Goal: Task Accomplishment & Management: Manage account settings

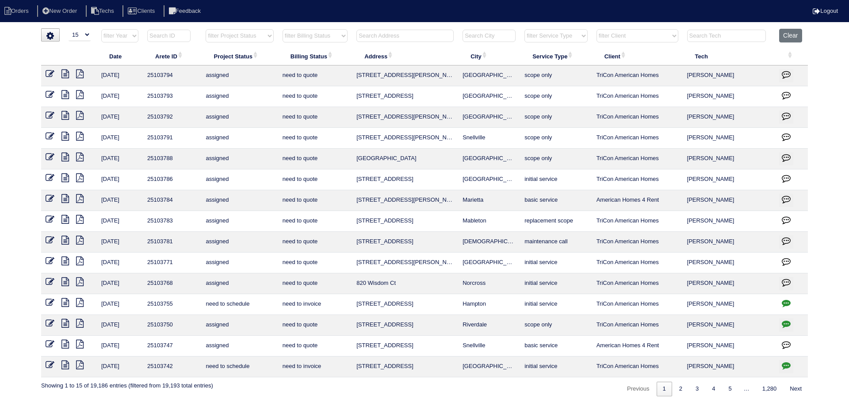
select select "15"
click at [380, 37] on input "text" at bounding box center [405, 36] width 97 height 12
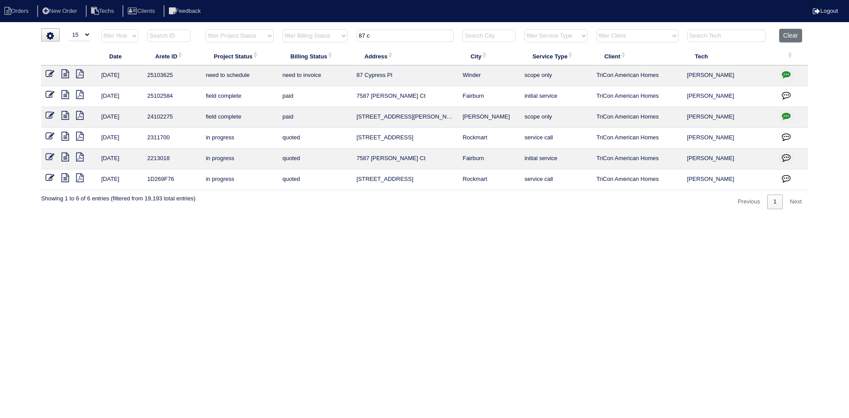
click at [65, 76] on icon at bounding box center [65, 73] width 8 height 9
type input "87 c"
click at [785, 73] on icon "button" at bounding box center [786, 74] width 9 height 9
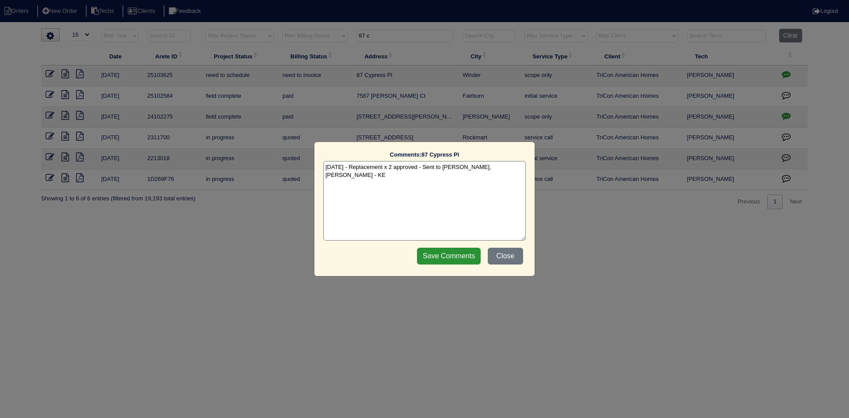
click at [516, 166] on textarea "10/15/25 - Replacement x 2 approved - Sent to Dan, Payton, Reeca - KE" at bounding box center [424, 201] width 203 height 80
paste textarea "Equipment ordered - pricing verified Sibi order number: TAH-8U485X3B Order plac…"
click at [490, 173] on textarea "10/15/25 - Replacement x 2 approved - Sent to Dan, Payton, Reeca - KE 10/15/25 …" at bounding box center [424, 201] width 203 height 80
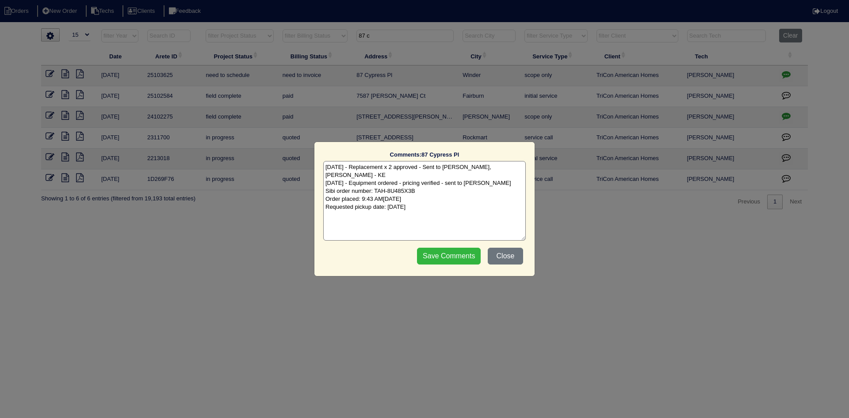
type textarea "10/15/25 - Replacement x 2 approved - Sent to Dan, Payton, Reeca - KE 10/15/25 …"
click at [430, 256] on input "Save Comments" at bounding box center [449, 256] width 64 height 17
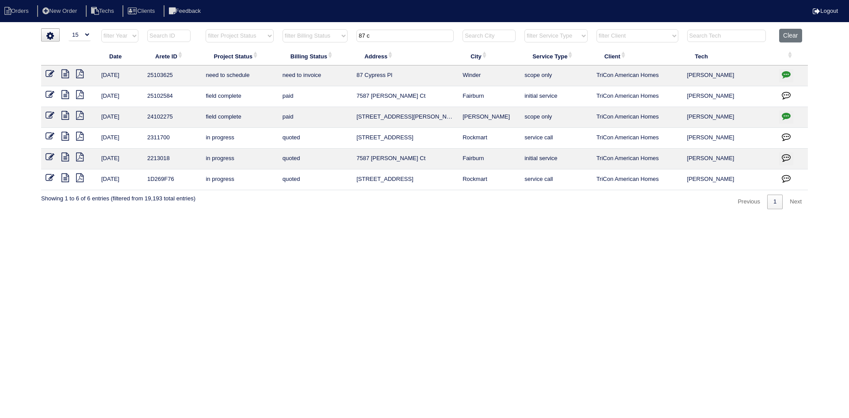
click at [383, 37] on input "87 c" at bounding box center [405, 36] width 97 height 12
click at [383, 36] on input "87 c" at bounding box center [405, 36] width 97 height 12
paste input "434 Grandiflora Dr"
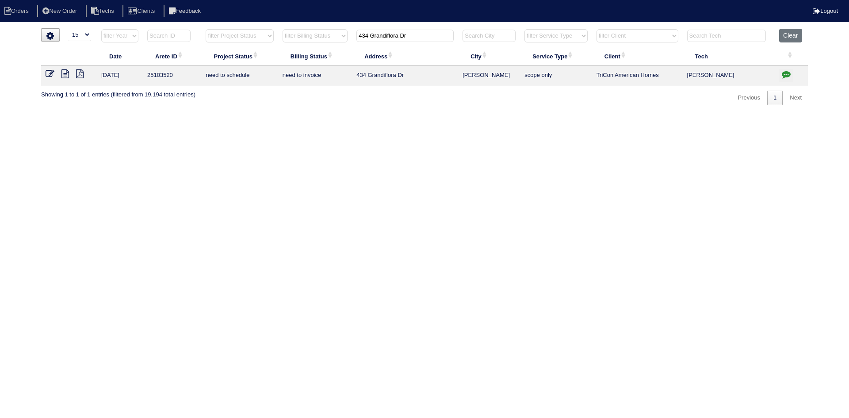
type input "434 Grandiflora Dr"
click at [62, 73] on icon at bounding box center [65, 73] width 8 height 9
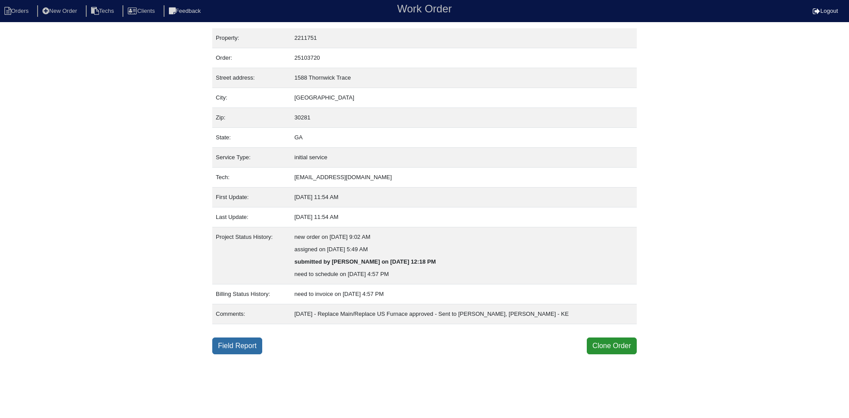
click at [235, 343] on link "Field Report" at bounding box center [237, 346] width 50 height 17
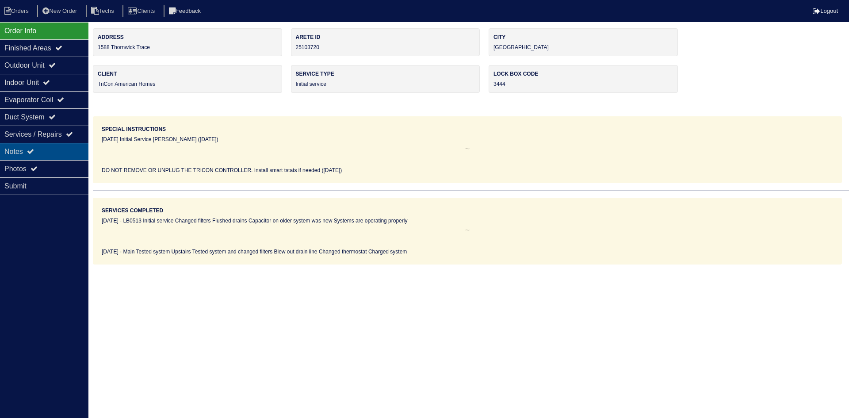
click at [56, 153] on div "Notes" at bounding box center [44, 151] width 88 height 17
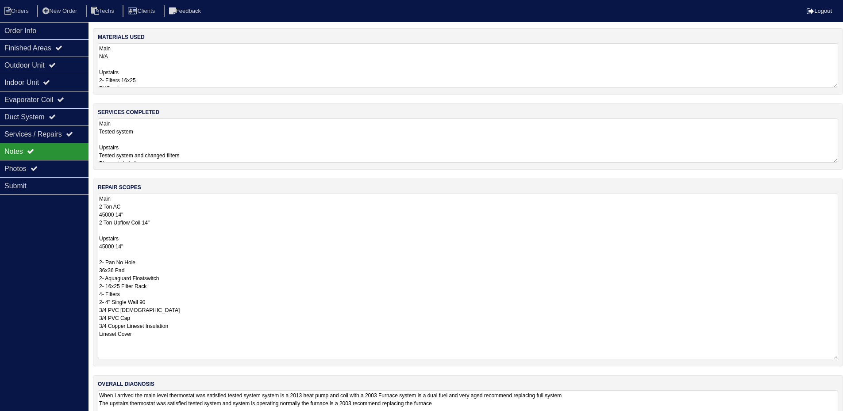
drag, startPoint x: 842, startPoint y: 234, endPoint x: 847, endPoint y: 360, distance: 125.7
click at [843, 357] on html "Orders New Order Techs Clients Feedback Logout Orders New Order Users Clients M…" at bounding box center [421, 225] width 843 height 451
click at [48, 24] on div "Order Info" at bounding box center [44, 30] width 88 height 17
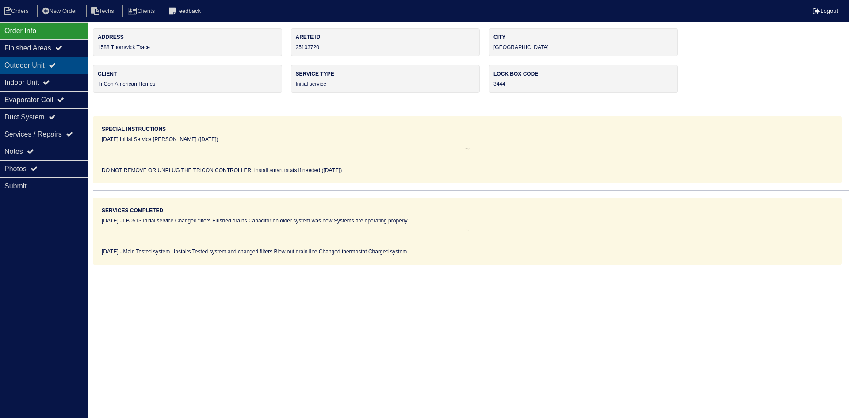
click at [49, 65] on div "Outdoor Unit" at bounding box center [44, 65] width 88 height 17
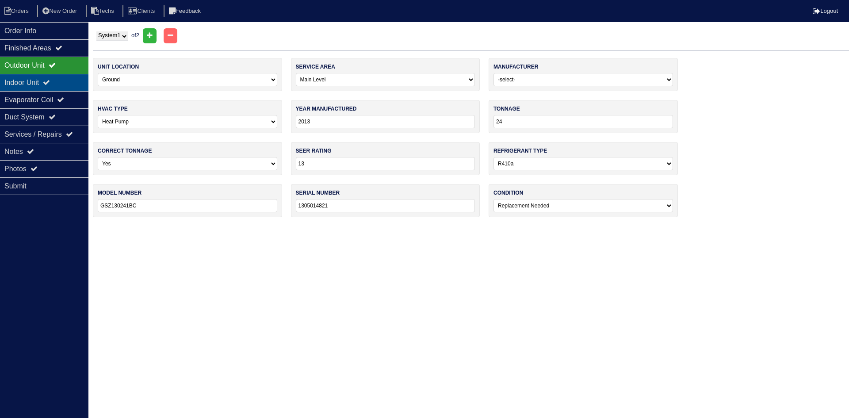
click at [50, 78] on div "Indoor Unit" at bounding box center [44, 82] width 88 height 17
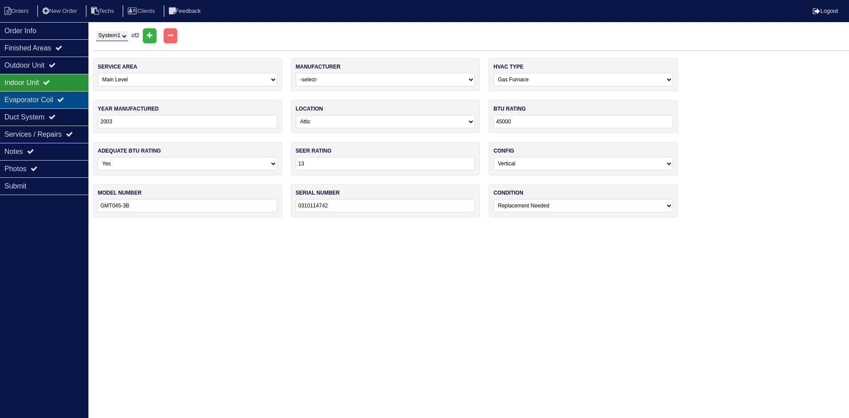
click at [58, 100] on div "Evaporator Coil" at bounding box center [44, 99] width 88 height 17
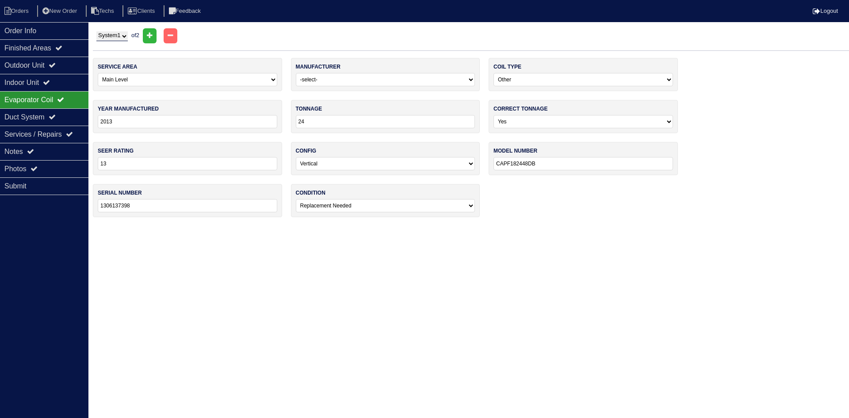
click at [108, 39] on select "System 1 System 2" at bounding box center [111, 36] width 31 height 10
select select "2"
click at [96, 31] on select "System 1 System 2" at bounding box center [111, 36] width 31 height 10
select select "1"
select select "0"
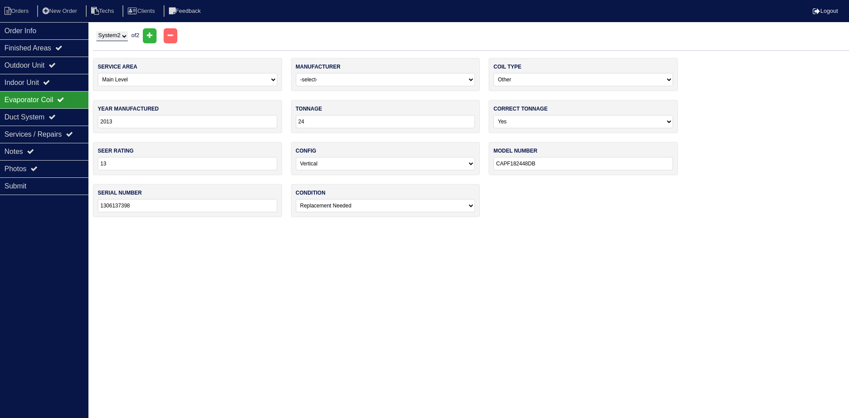
type input "2021"
type input "14"
type input "CAPFA2418A6BA"
type input "2108023344"
select select "0"
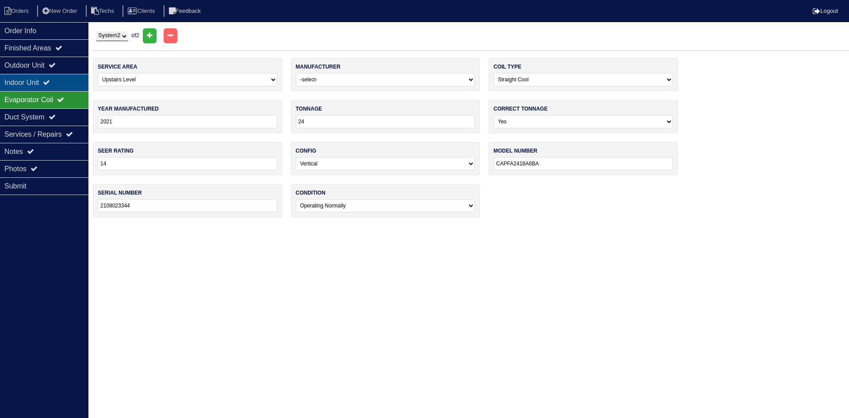
click at [61, 80] on div "Indoor Unit" at bounding box center [44, 82] width 88 height 17
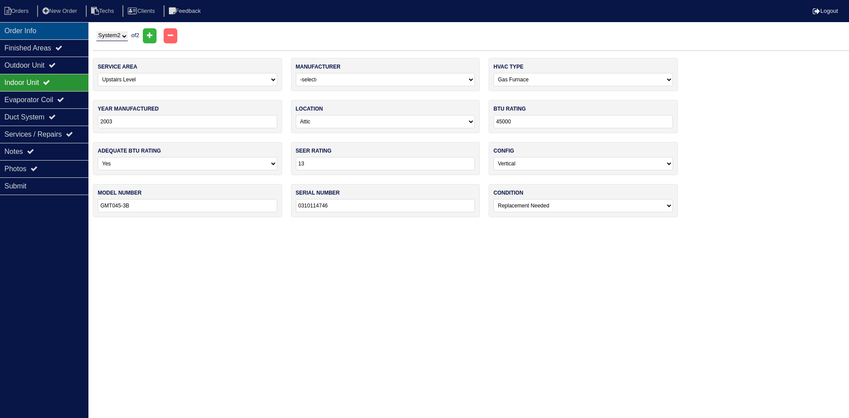
drag, startPoint x: 40, startPoint y: 27, endPoint x: 51, endPoint y: 30, distance: 11.1
click at [40, 27] on div "Order Info" at bounding box center [44, 30] width 88 height 17
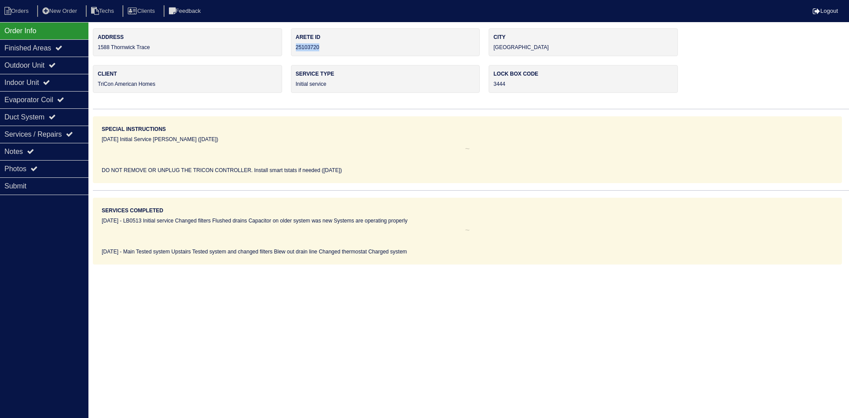
drag, startPoint x: 317, startPoint y: 46, endPoint x: 292, endPoint y: 50, distance: 25.5
click at [293, 50] on div "Arete ID 25103720" at bounding box center [385, 42] width 189 height 28
copy div "25103720"
click at [34, 154] on icon at bounding box center [30, 151] width 7 height 7
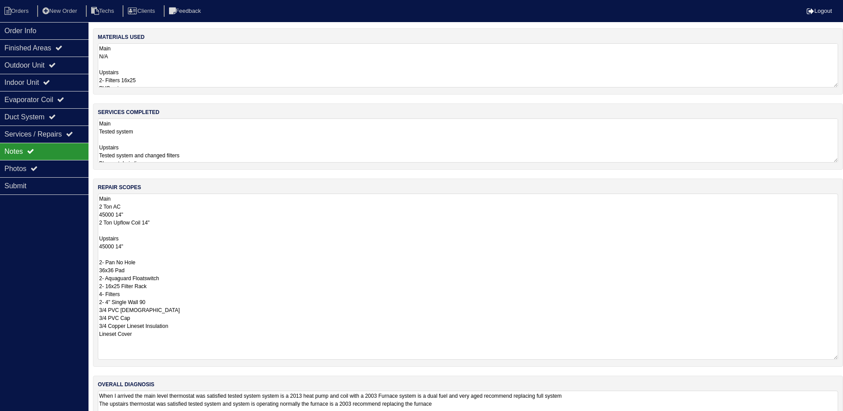
click at [307, 238] on textarea "Main 2 Ton AC 45000 14" 2 Ton Upflow Coil 14" Upstairs 45000 14" 2- Pan No Hole…" at bounding box center [468, 277] width 740 height 166
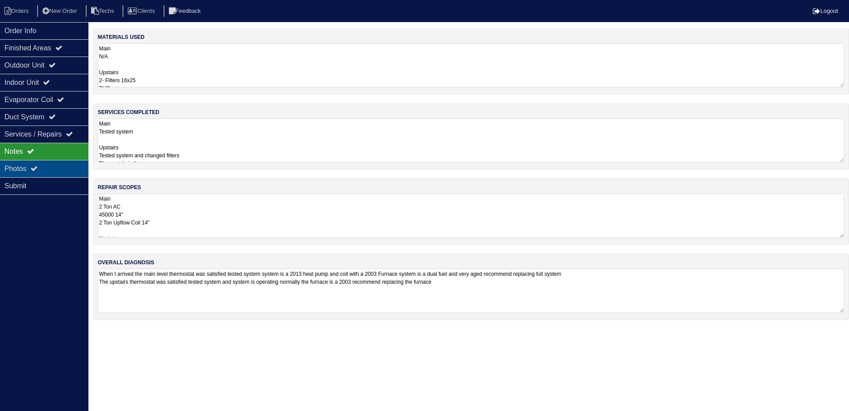
drag, startPoint x: 52, startPoint y: 164, endPoint x: 75, endPoint y: 169, distance: 23.5
click at [52, 164] on div "Photos" at bounding box center [44, 168] width 88 height 17
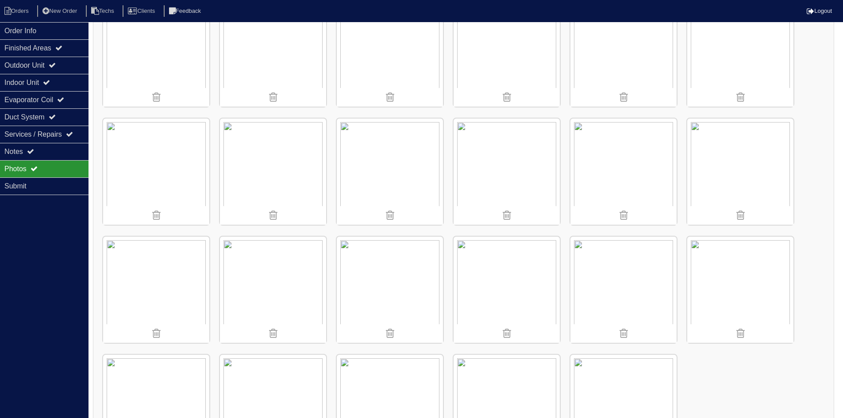
scroll to position [753, 0]
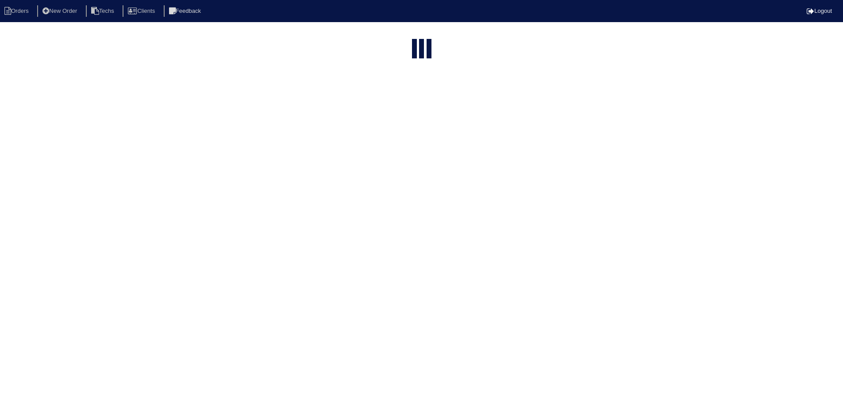
select select "15"
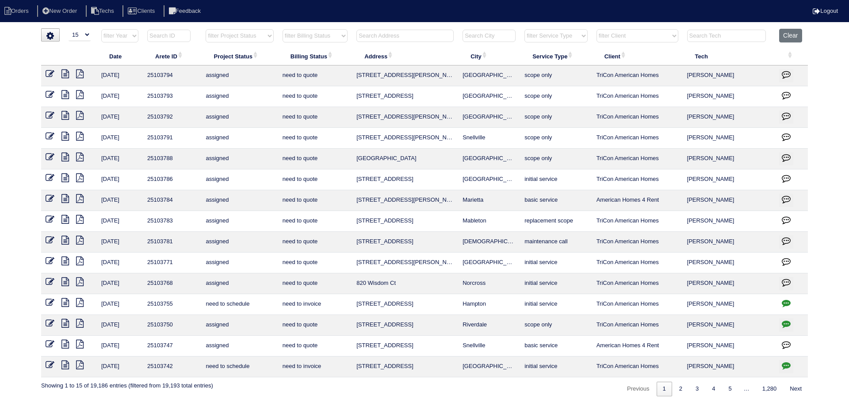
click at [267, 35] on select "filter Project Status -- Any Project Status -- new order assigned in progress f…" at bounding box center [240, 35] width 68 height 13
click at [206, 29] on select "filter Project Status -- Any Project Status -- new order assigned in progress f…" at bounding box center [240, 35] width 68 height 13
select select "field complete"
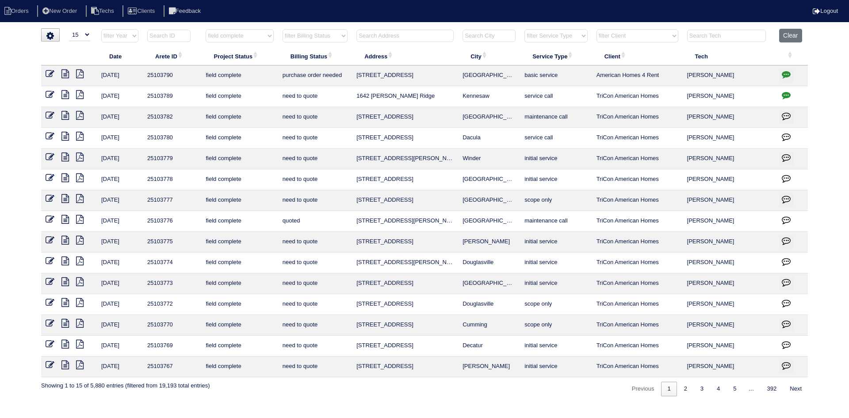
click at [345, 35] on select "filter Billing Status -- Any Billing Status -- need to quote quoted need to inv…" at bounding box center [315, 35] width 65 height 13
select select "need to quote"
click at [283, 29] on select "filter Billing Status -- Any Billing Status -- need to quote quoted need to inv…" at bounding box center [315, 35] width 65 height 13
select select "field complete"
select select "need to quote"
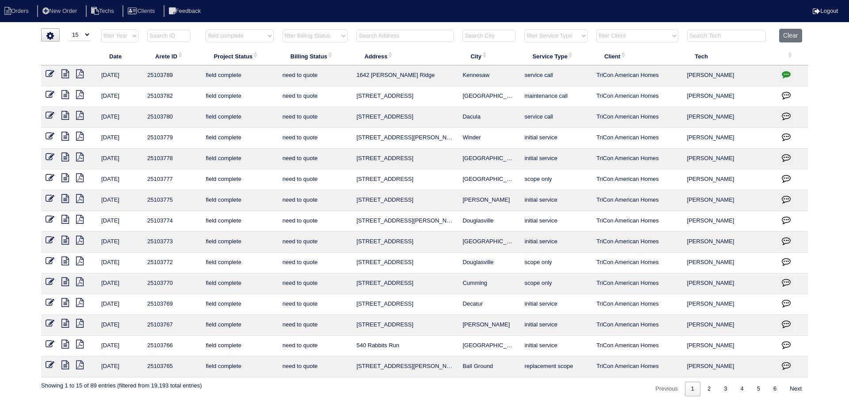
click at [383, 36] on input "text" at bounding box center [405, 36] width 97 height 12
type input "370"
click at [802, 34] on button "Clear" at bounding box center [790, 36] width 23 height 14
select select
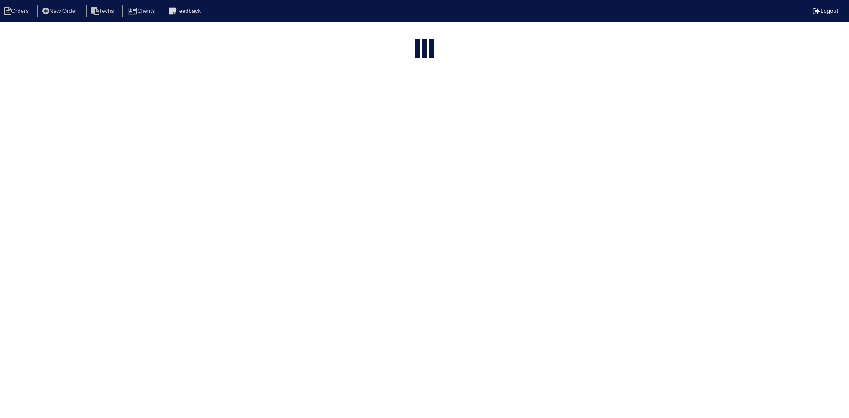
select select "15"
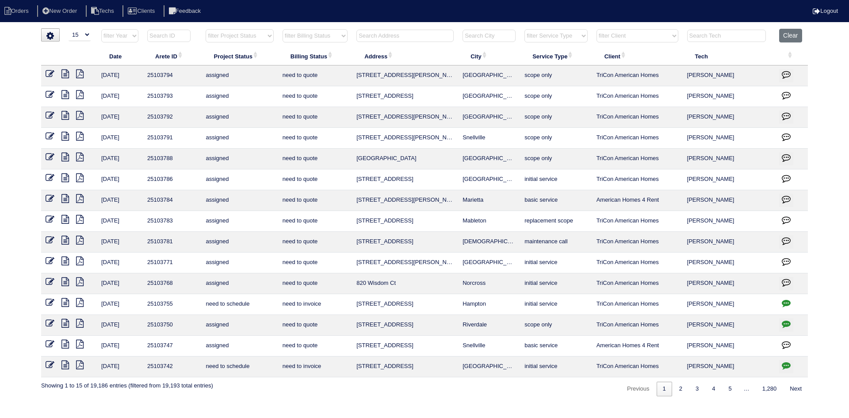
click at [395, 38] on input "text" at bounding box center [405, 36] width 97 height 12
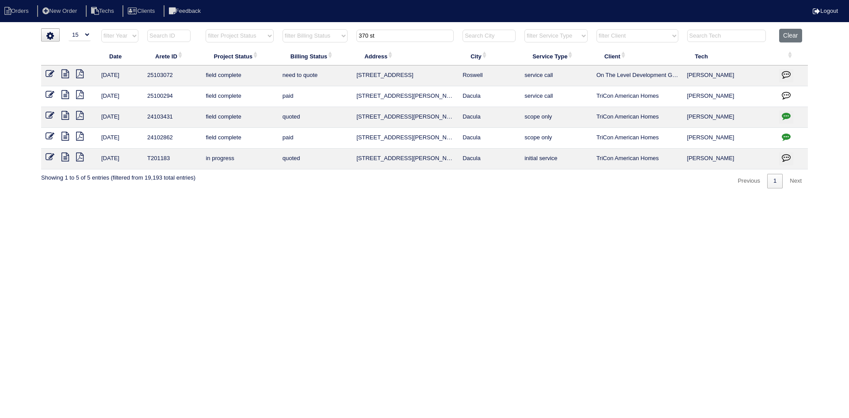
type input "370 st"
click at [67, 72] on icon at bounding box center [65, 73] width 8 height 9
click at [788, 41] on button "Clear" at bounding box center [790, 36] width 23 height 14
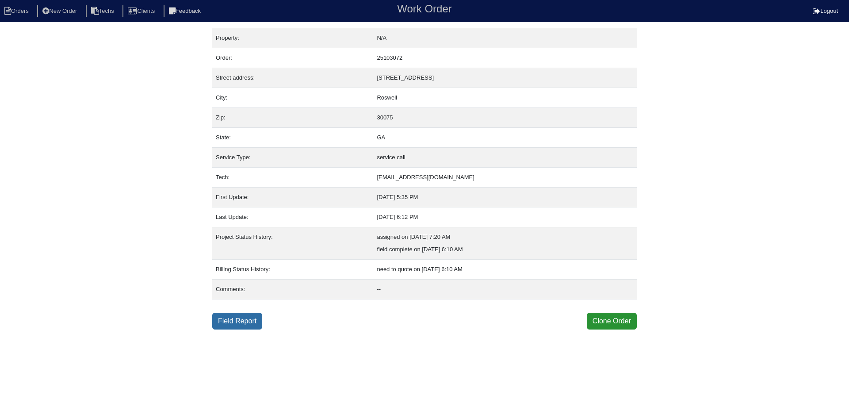
click at [232, 323] on link "Field Report" at bounding box center [237, 321] width 50 height 17
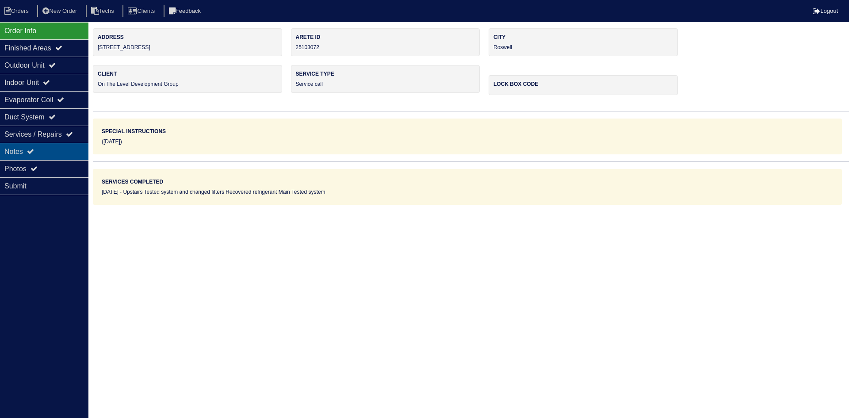
click at [56, 149] on div "Notes" at bounding box center [44, 151] width 88 height 17
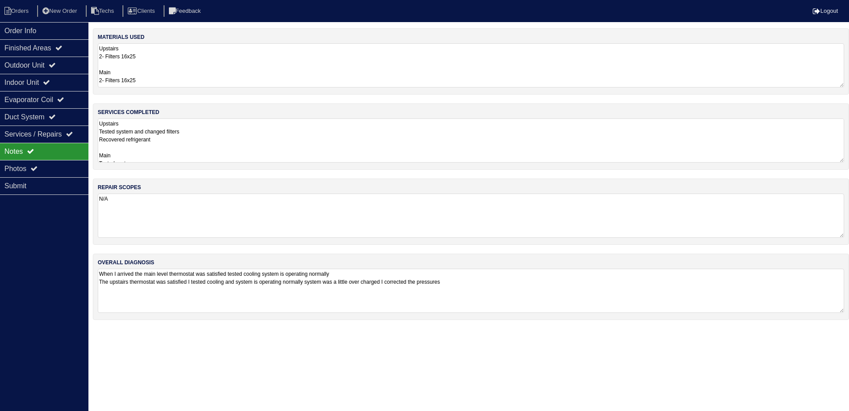
click at [234, 132] on textarea "Upstairs Tested system and changed filters Recovered refrigerant Main Tested sy…" at bounding box center [471, 141] width 747 height 44
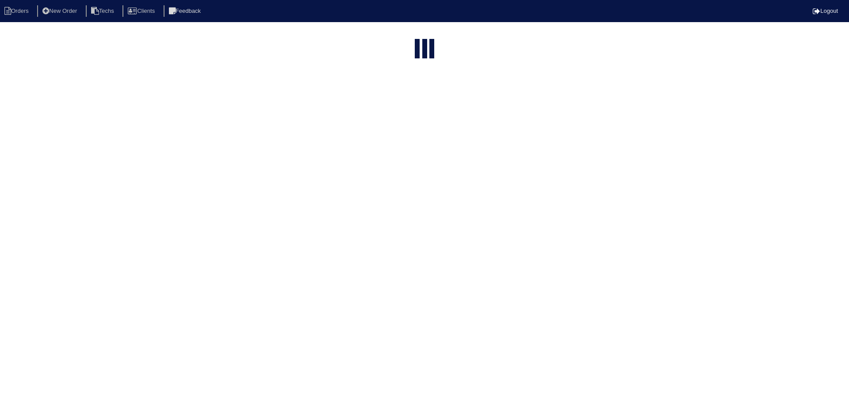
select select "15"
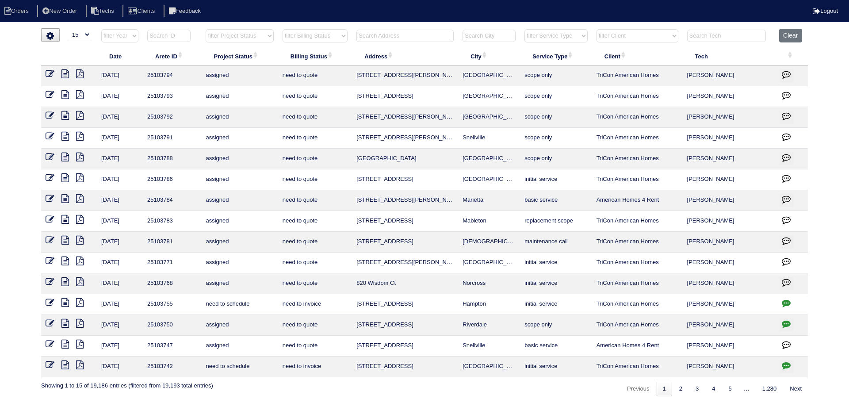
click at [257, 36] on select "filter Project Status -- Any Project Status -- new order assigned in progress f…" at bounding box center [240, 35] width 68 height 13
click at [206, 29] on select "filter Project Status -- Any Project Status -- new order assigned in progress f…" at bounding box center [240, 35] width 68 height 13
select select "field complete"
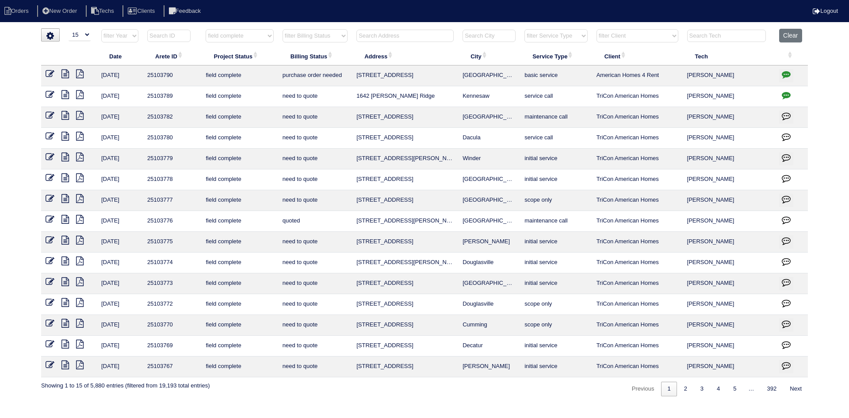
click at [341, 38] on select "filter Billing Status -- Any Billing Status -- need to quote quoted need to inv…" at bounding box center [315, 35] width 65 height 13
select select "need to quote"
click at [283, 29] on select "filter Billing Status -- Any Billing Status -- need to quote quoted need to inv…" at bounding box center [315, 35] width 65 height 13
select select "field complete"
select select "need to quote"
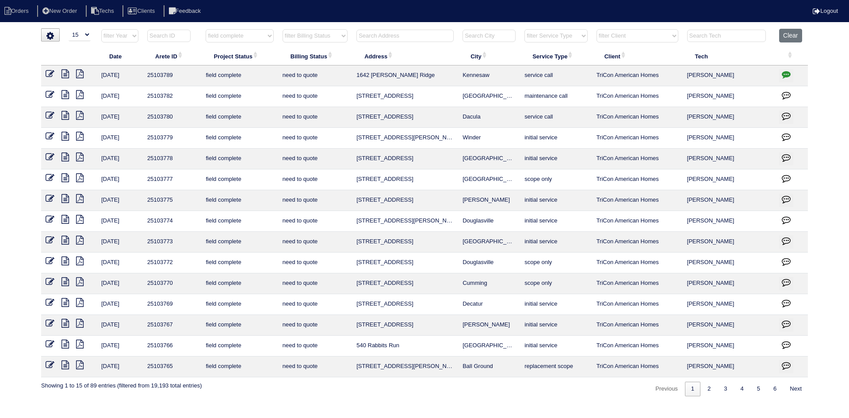
click at [383, 36] on input "text" at bounding box center [405, 36] width 97 height 12
type input "95"
select select "field complete"
select select "need to quote"
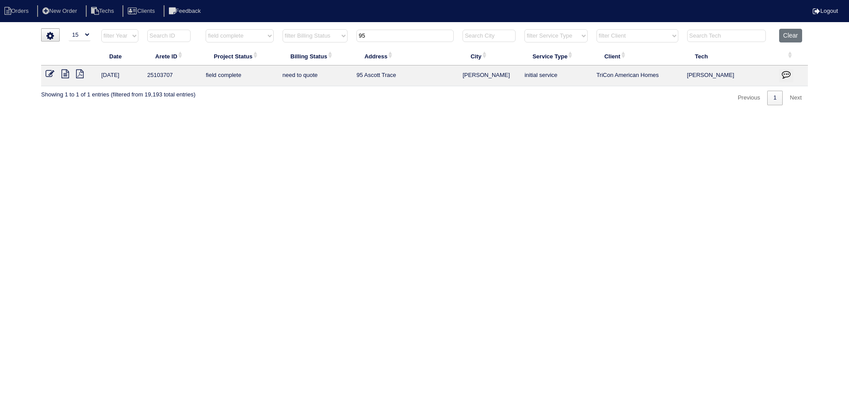
type input "95"
click at [68, 73] on icon at bounding box center [65, 73] width 8 height 9
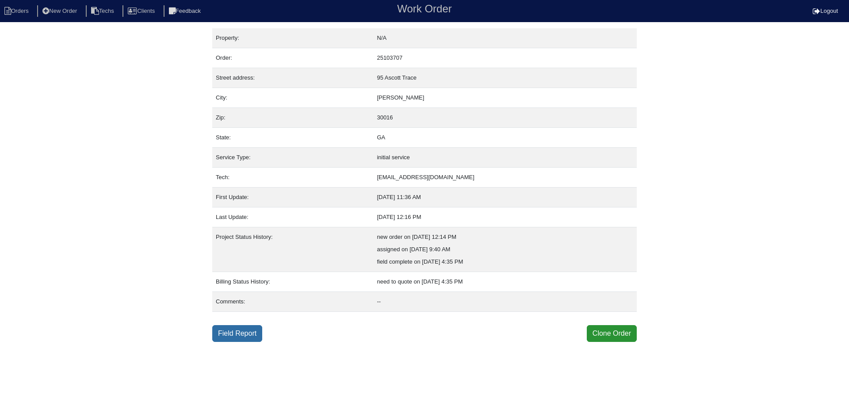
click at [238, 330] on link "Field Report" at bounding box center [237, 333] width 50 height 17
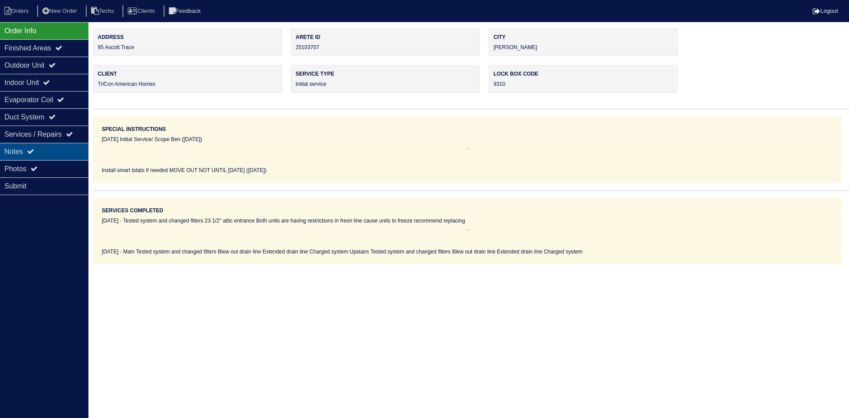
click at [49, 151] on div "Notes" at bounding box center [44, 151] width 88 height 17
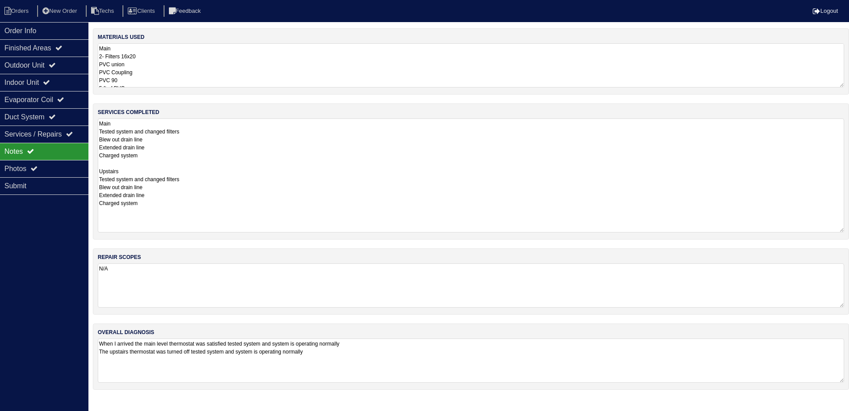
drag, startPoint x: 842, startPoint y: 161, endPoint x: 848, endPoint y: 231, distance: 70.1
click at [848, 231] on div "services completed Main Tested system and changed filters Blew out drain line E…" at bounding box center [471, 172] width 756 height 136
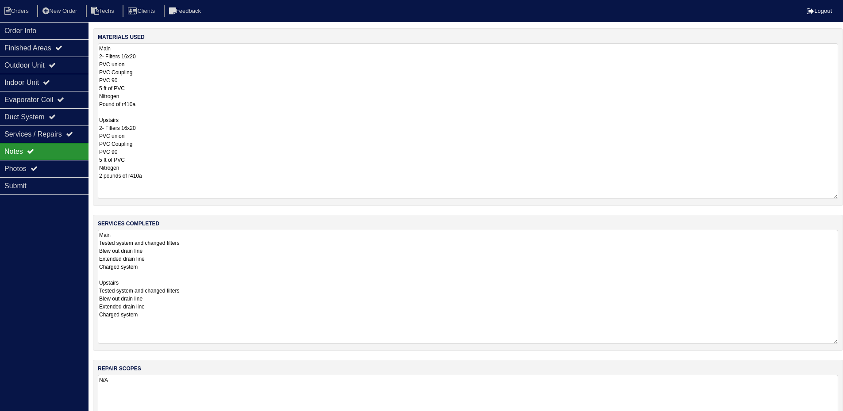
drag, startPoint x: 841, startPoint y: 86, endPoint x: 849, endPoint y: 197, distance: 111.7
click at [843, 197] on html "Orders New Order Techs Clients Feedback Logout Orders New Order Users Clients M…" at bounding box center [421, 255] width 843 height 511
click at [67, 65] on div "Outdoor Unit" at bounding box center [44, 65] width 88 height 17
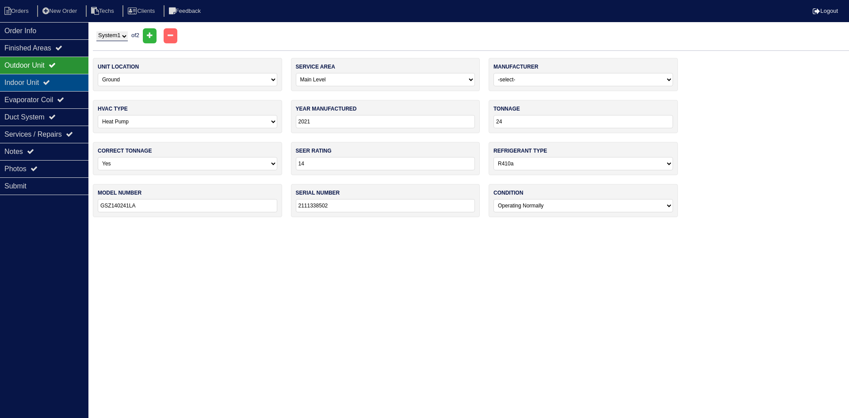
click at [58, 84] on div "Indoor Unit" at bounding box center [44, 82] width 88 height 17
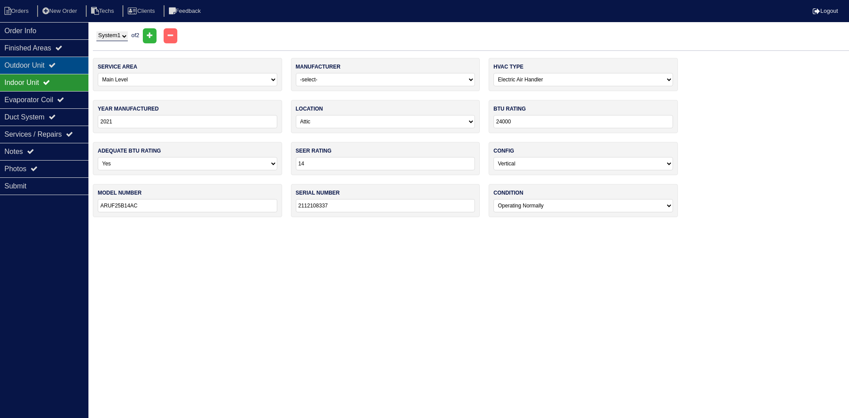
click at [56, 65] on icon at bounding box center [52, 64] width 7 height 7
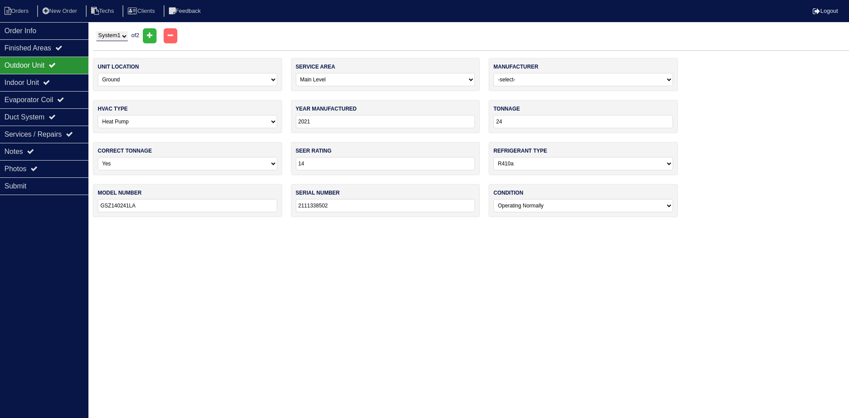
click at [123, 35] on select "System 1 System 2" at bounding box center [111, 36] width 31 height 10
select select "2"
click at [96, 31] on select "System 1 System 2" at bounding box center [111, 36] width 31 height 10
select select "1"
type input "2111338501"
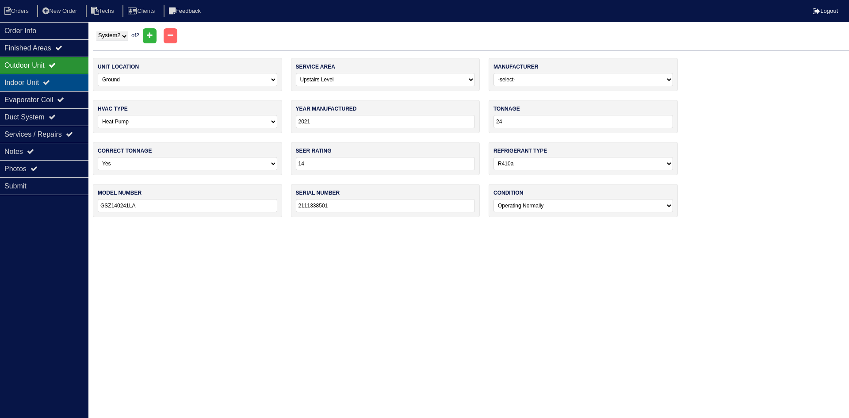
click at [50, 82] on icon at bounding box center [46, 82] width 7 height 7
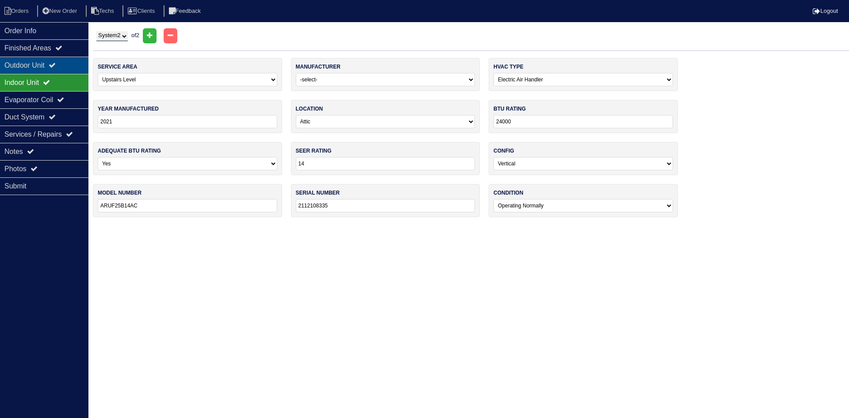
click at [55, 61] on div "Outdoor Unit" at bounding box center [44, 65] width 88 height 17
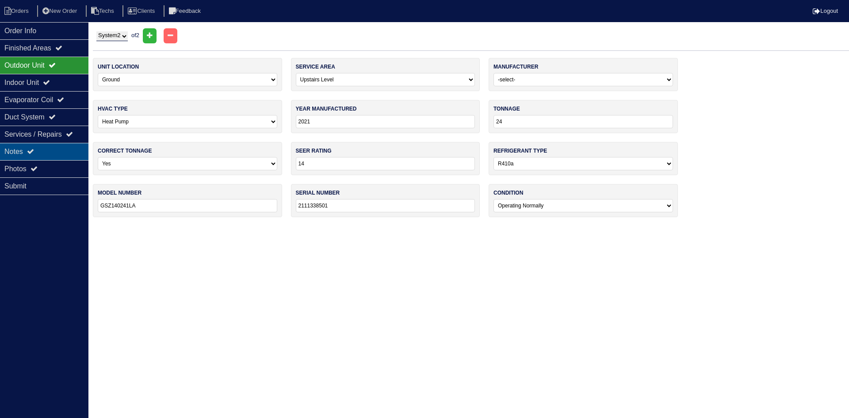
click at [46, 147] on div "Notes" at bounding box center [44, 151] width 88 height 17
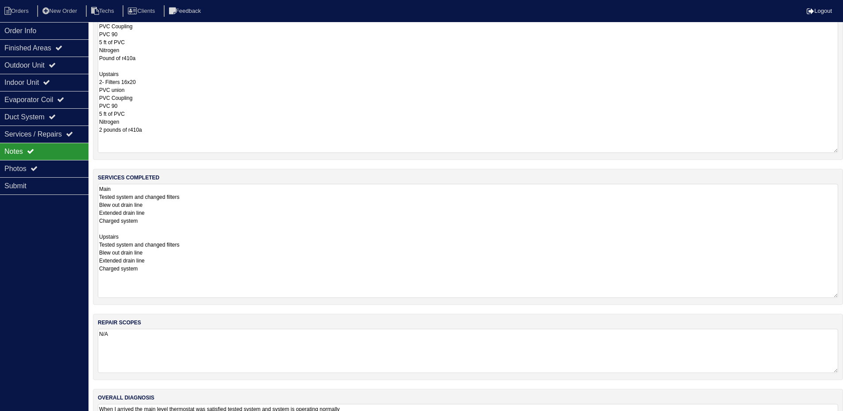
scroll to position [11, 0]
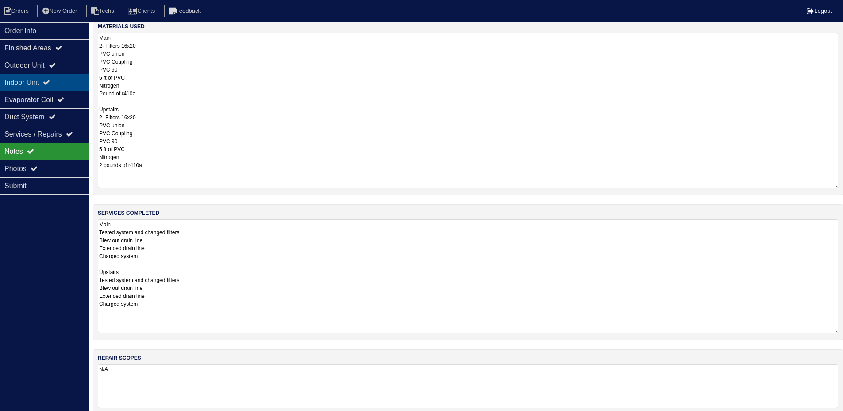
click at [67, 82] on div "Indoor Unit" at bounding box center [44, 82] width 88 height 17
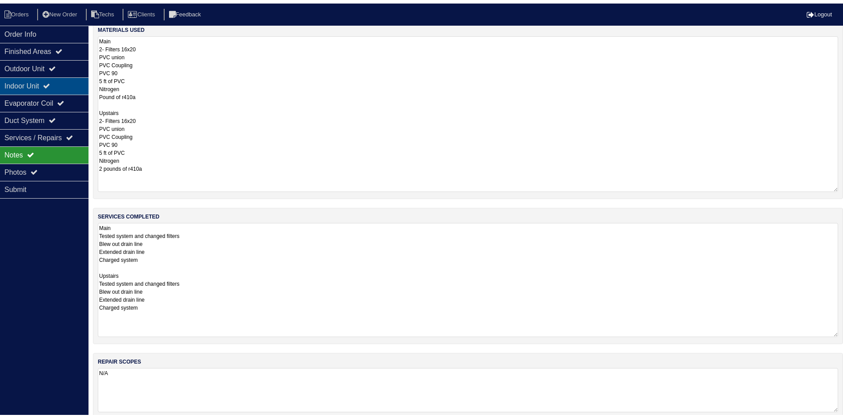
scroll to position [0, 0]
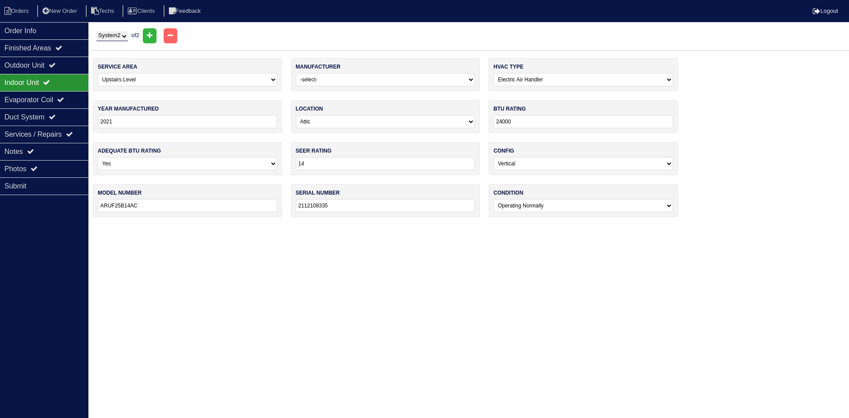
click at [114, 36] on select "System 1 System 2" at bounding box center [111, 36] width 31 height 10
select select "1"
click at [96, 31] on select "System 1 System 2" at bounding box center [111, 36] width 31 height 10
select select "0"
type input "2112108337"
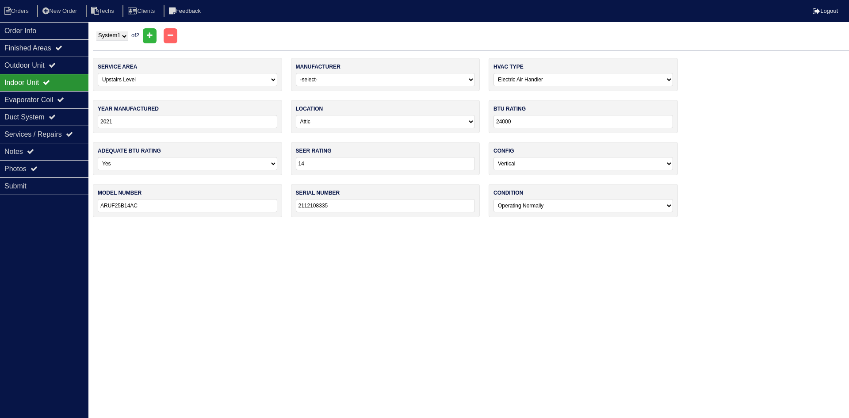
select select "0"
click at [63, 148] on div "Notes" at bounding box center [44, 151] width 88 height 17
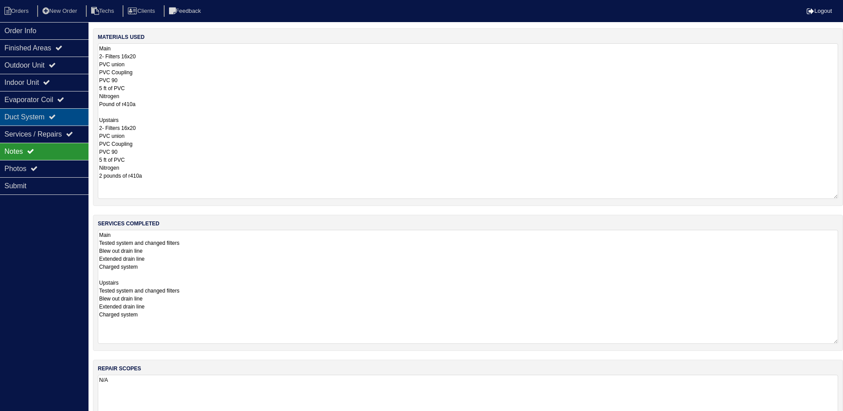
click at [64, 115] on div "Duct System" at bounding box center [44, 116] width 88 height 17
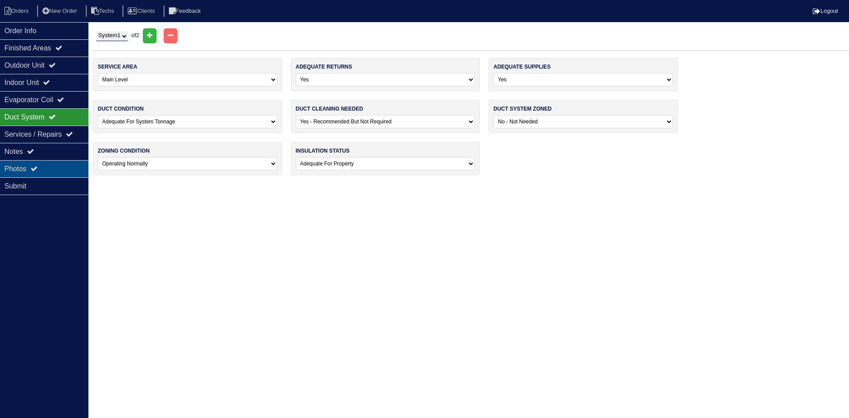
click at [59, 168] on div "Photos" at bounding box center [44, 168] width 88 height 17
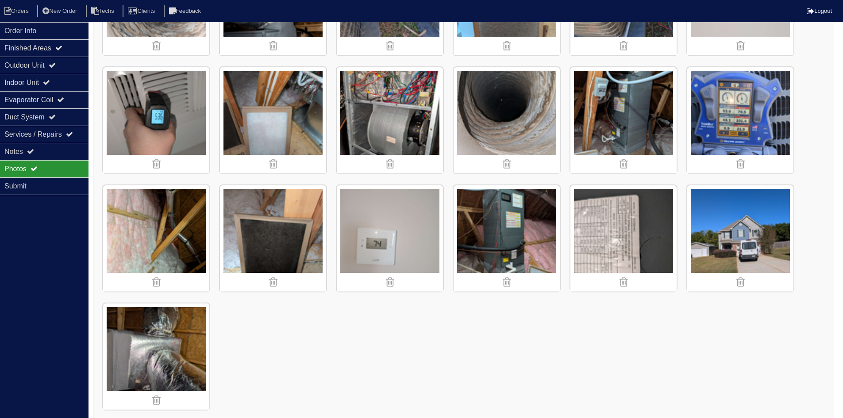
scroll to position [813, 0]
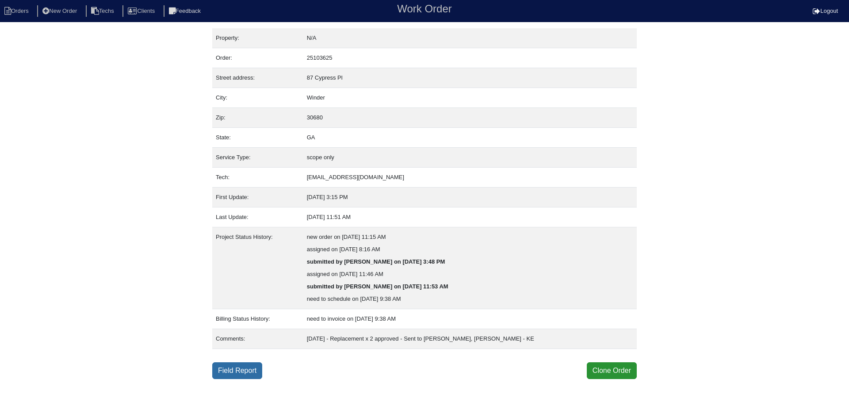
click at [238, 372] on link "Field Report" at bounding box center [237, 370] width 50 height 17
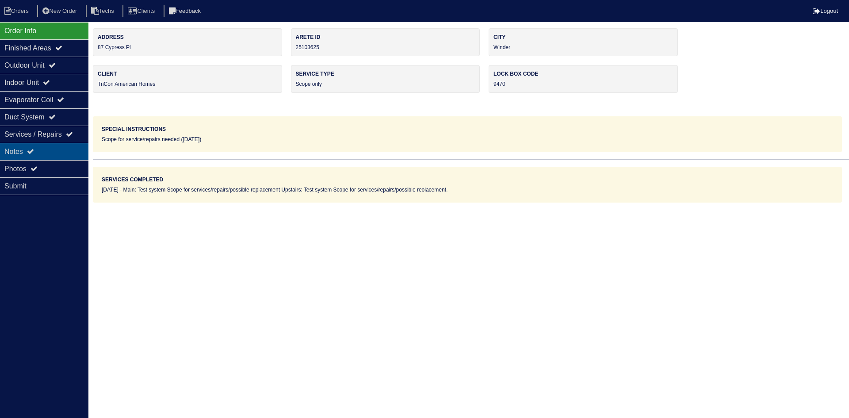
click at [45, 152] on div "Notes" at bounding box center [44, 151] width 88 height 17
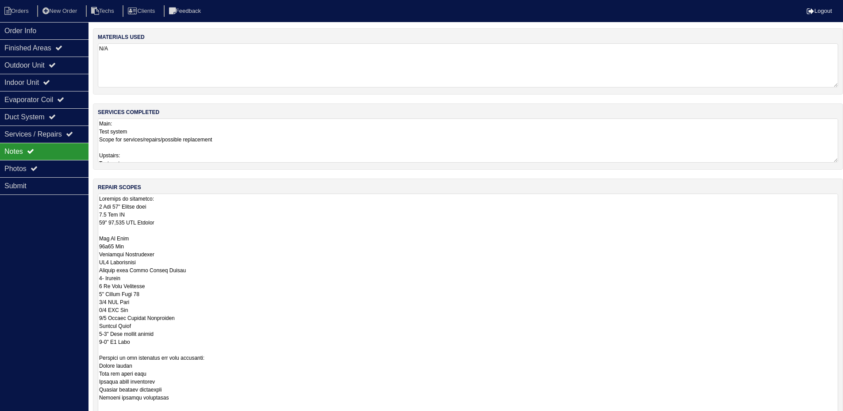
drag, startPoint x: 840, startPoint y: 234, endPoint x: 849, endPoint y: 439, distance: 205.0
click at [843, 418] on html "Orders New Order Techs Clients Feedback Logout Orders New Order Users Clients M…" at bounding box center [421, 267] width 843 height 534
drag, startPoint x: 69, startPoint y: 27, endPoint x: 82, endPoint y: 27, distance: 12.4
click at [69, 27] on div "Order Info" at bounding box center [44, 30] width 88 height 17
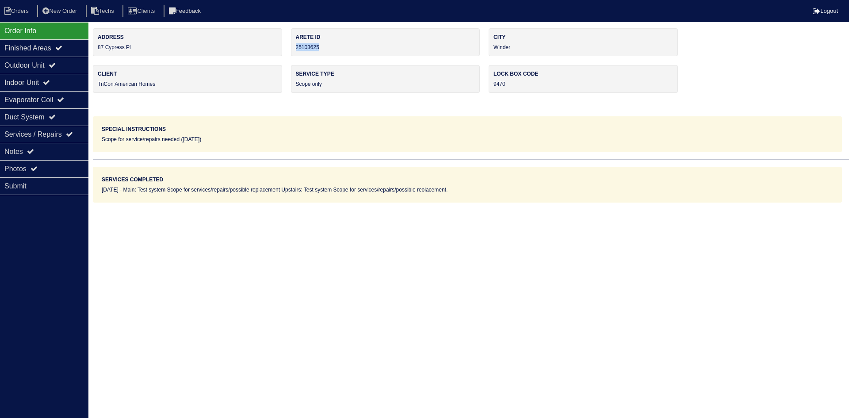
drag, startPoint x: 312, startPoint y: 46, endPoint x: 294, endPoint y: 46, distance: 17.7
click at [294, 46] on div "Arete ID 25103625" at bounding box center [385, 42] width 189 height 28
copy div "25103625"
click at [27, 148] on div "Notes" at bounding box center [44, 151] width 88 height 17
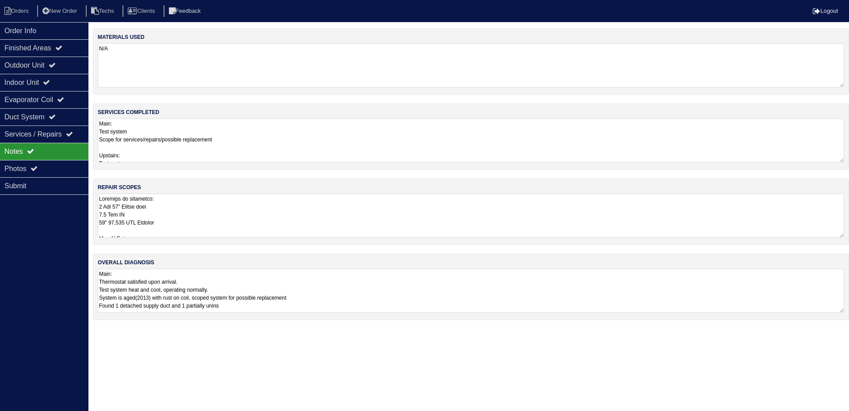
drag, startPoint x: 195, startPoint y: 220, endPoint x: 167, endPoint y: 220, distance: 27.9
click at [195, 220] on textarea at bounding box center [471, 216] width 747 height 44
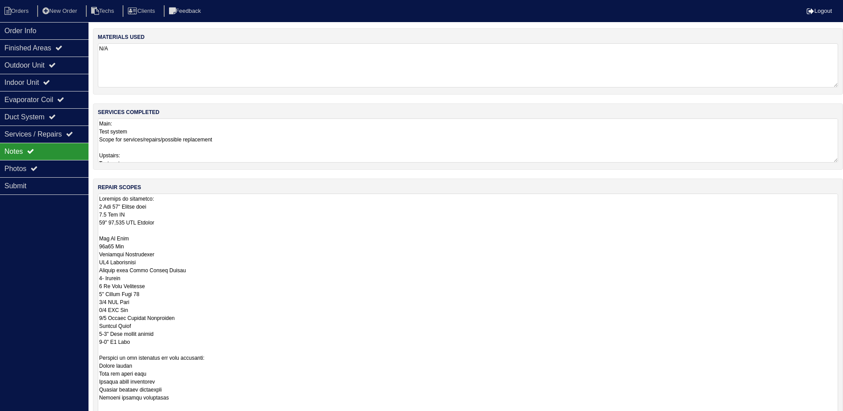
click at [51, 169] on div "Photos" at bounding box center [44, 168] width 88 height 17
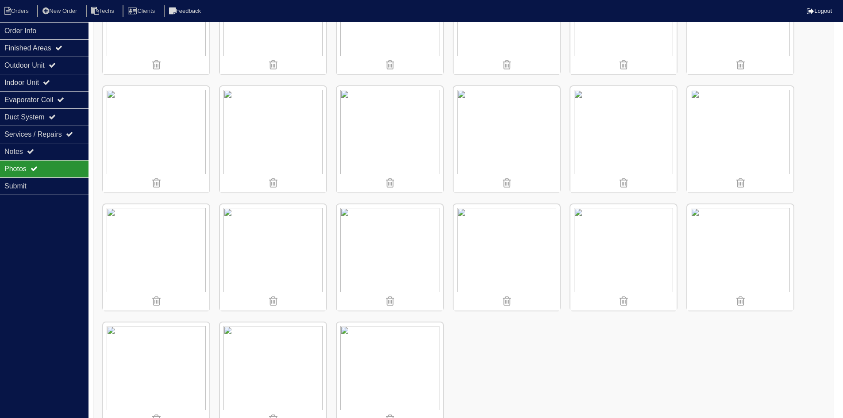
scroll to position [1283, 0]
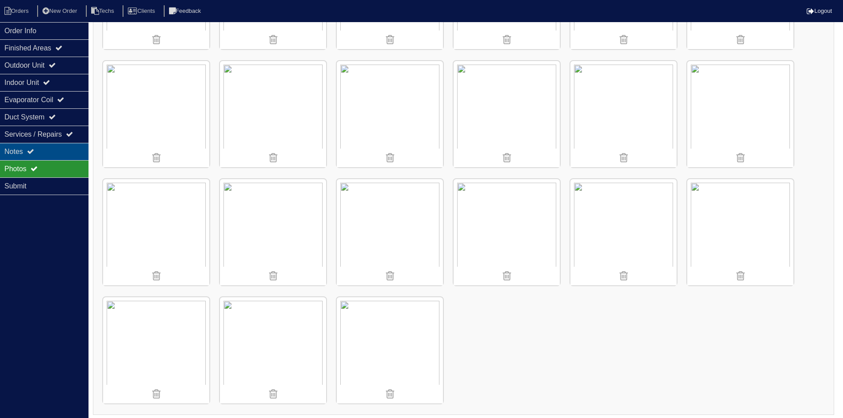
click at [26, 150] on div "Notes" at bounding box center [44, 151] width 88 height 17
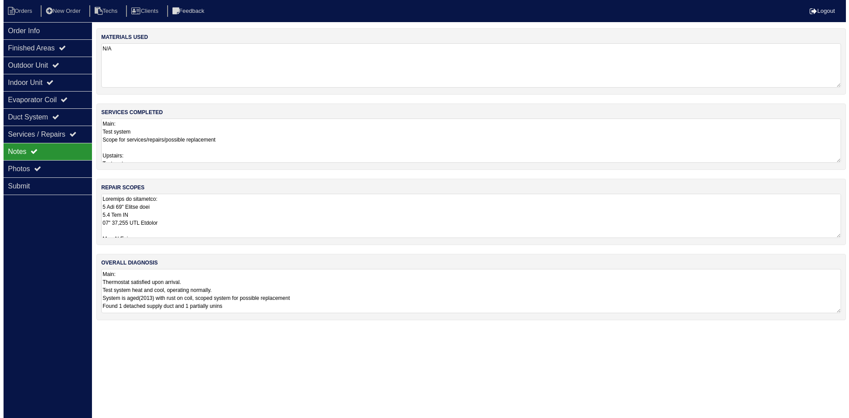
scroll to position [0, 0]
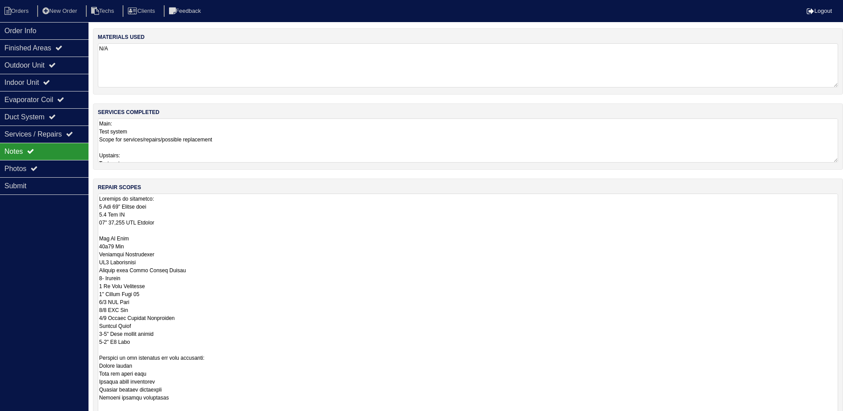
type textarea "Upstairs if replacing: 2 Ton 14" Upflow coil 1.5 Ton AC 14" 45,000 BTU Furnace …"
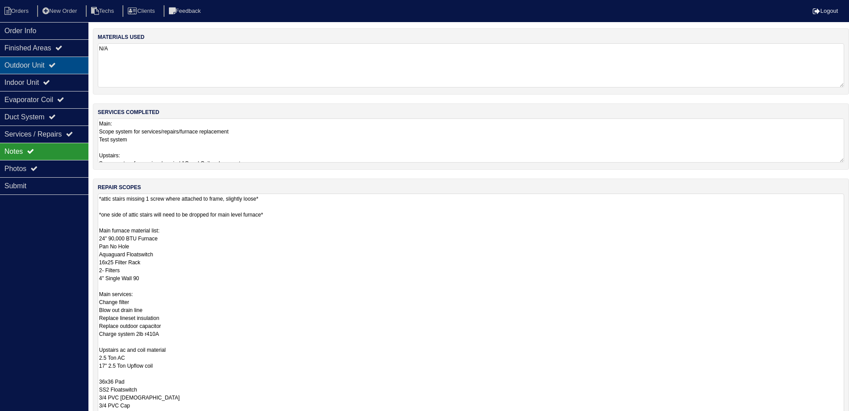
click at [71, 69] on div "Outdoor Unit" at bounding box center [44, 65] width 88 height 17
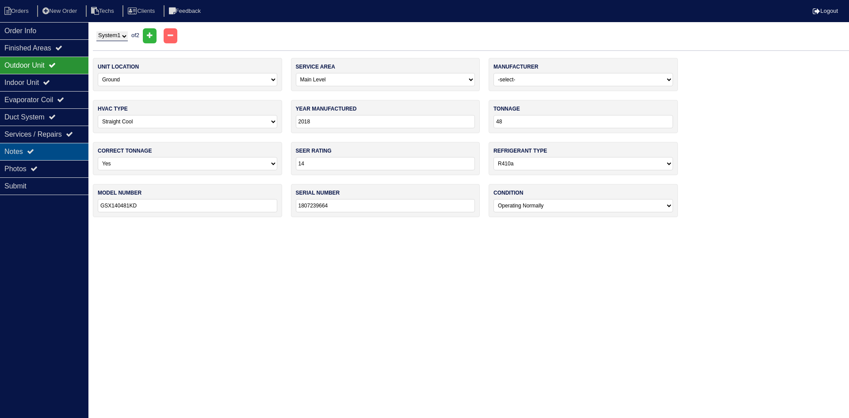
click at [65, 148] on div "Notes" at bounding box center [44, 151] width 88 height 17
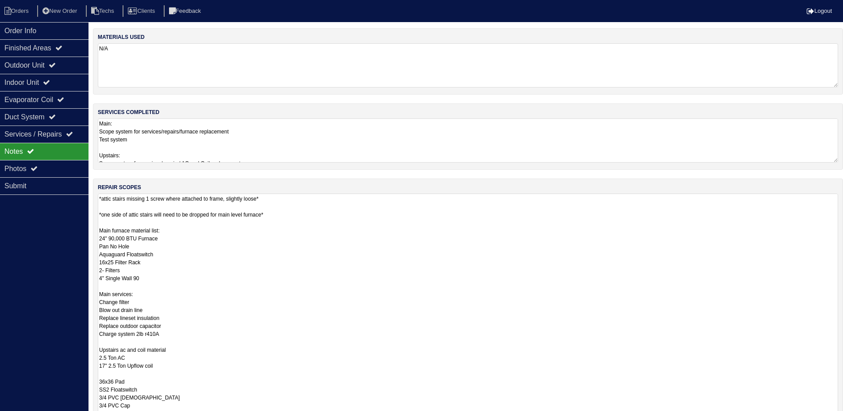
drag, startPoint x: 841, startPoint y: 234, endPoint x: 849, endPoint y: 439, distance: 204.5
click at [842, 411] on html "Orders New Order Techs Clients Feedback Logout Orders New Order Users Clients M…" at bounding box center [421, 267] width 843 height 534
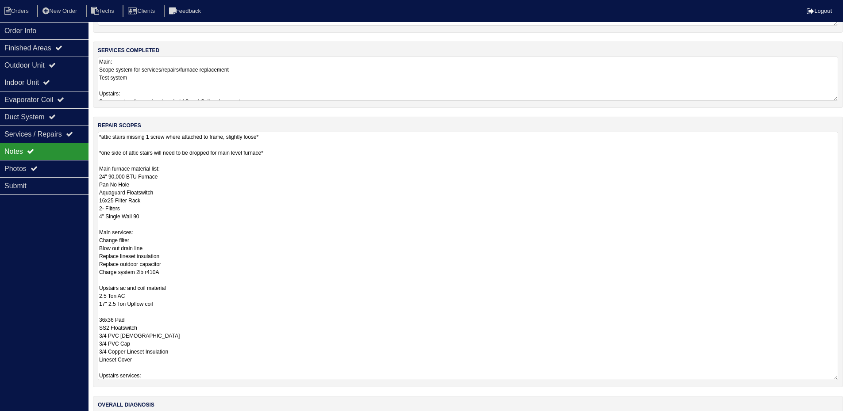
scroll to position [122, 0]
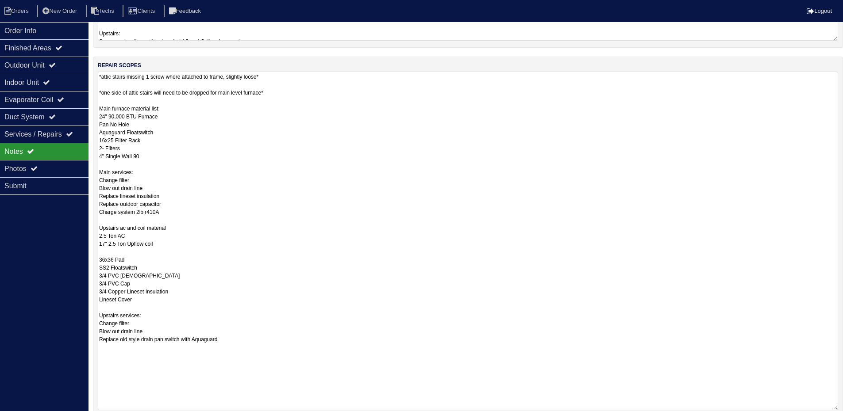
drag, startPoint x: 834, startPoint y: 319, endPoint x: 745, endPoint y: 372, distance: 103.2
click at [835, 409] on textarea "*attic stairs missing 1 screw where attached to frame, slightly loose* *one sid…" at bounding box center [468, 241] width 740 height 339
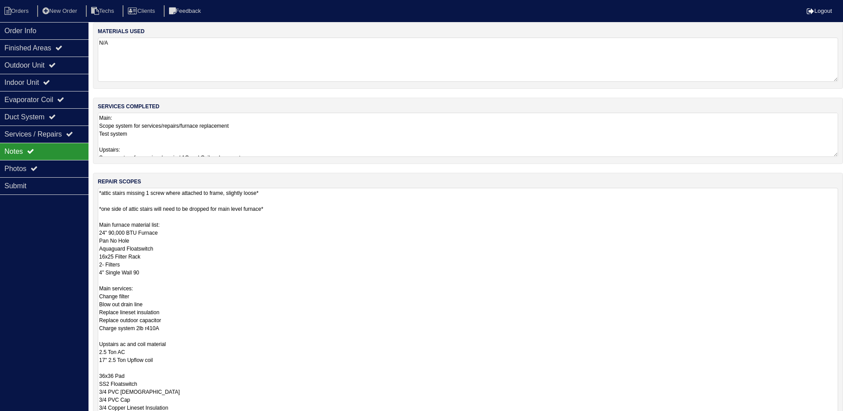
scroll to position [0, 0]
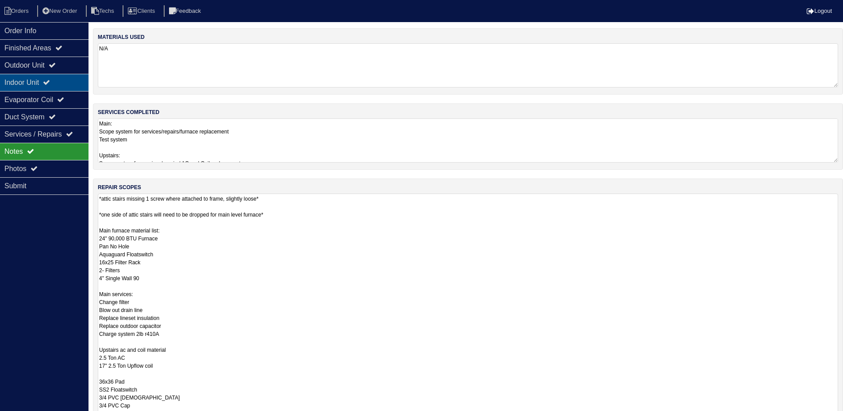
click at [50, 81] on icon at bounding box center [46, 82] width 7 height 7
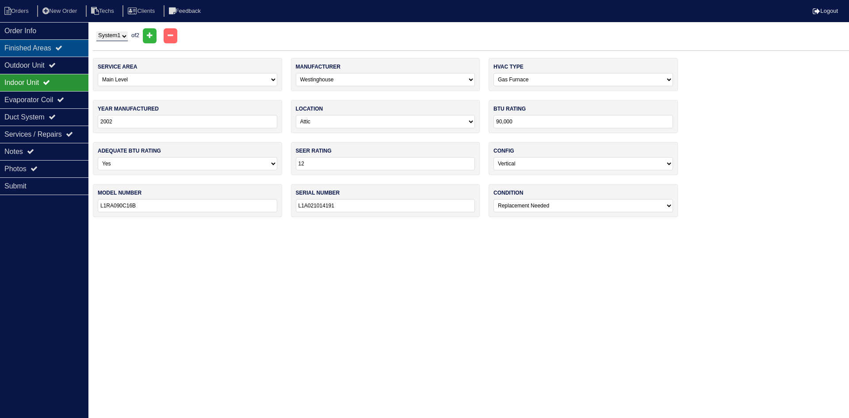
click at [54, 43] on div "Finished Areas" at bounding box center [44, 47] width 88 height 17
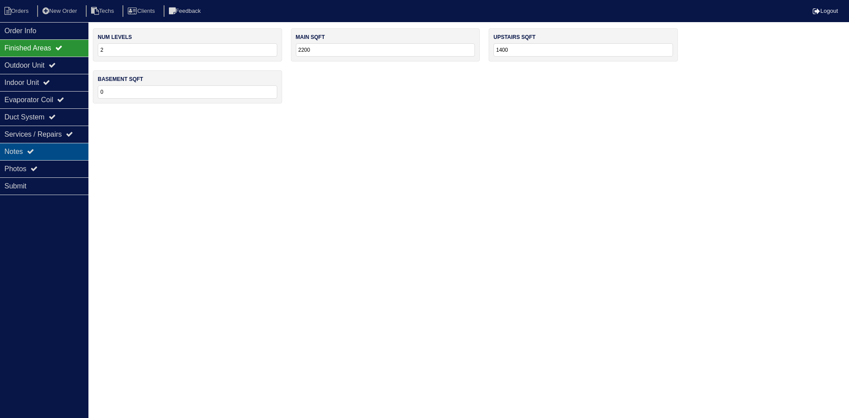
click at [30, 145] on div "Notes" at bounding box center [44, 151] width 88 height 17
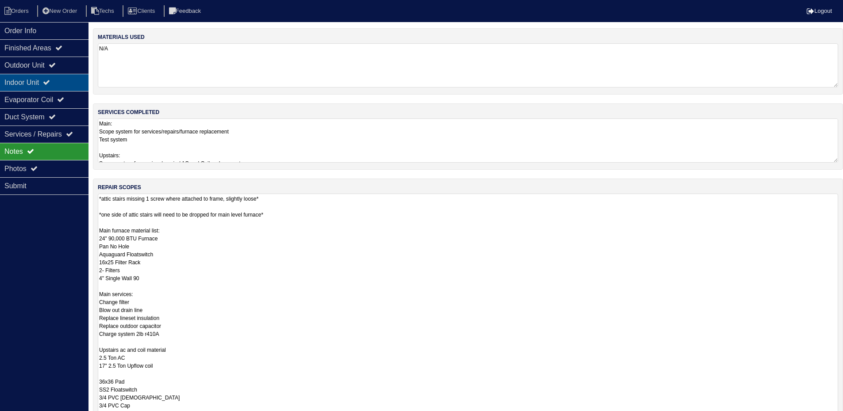
click at [29, 78] on div "Indoor Unit" at bounding box center [44, 82] width 88 height 17
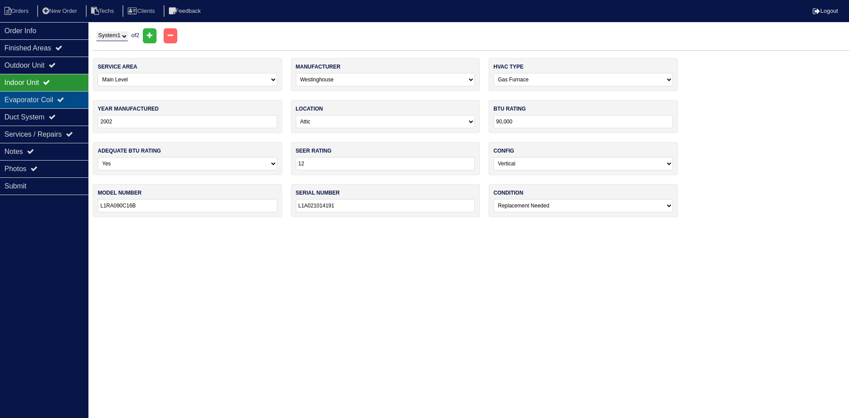
click at [36, 100] on div "Evaporator Coil" at bounding box center [44, 99] width 88 height 17
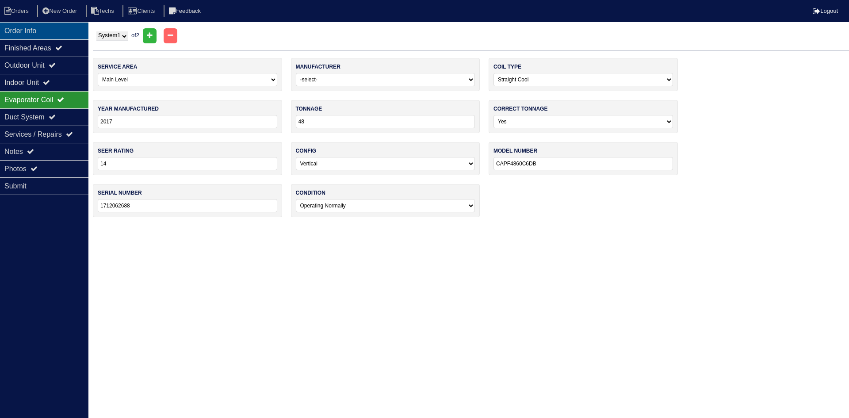
click at [43, 29] on div "Order Info" at bounding box center [44, 30] width 88 height 17
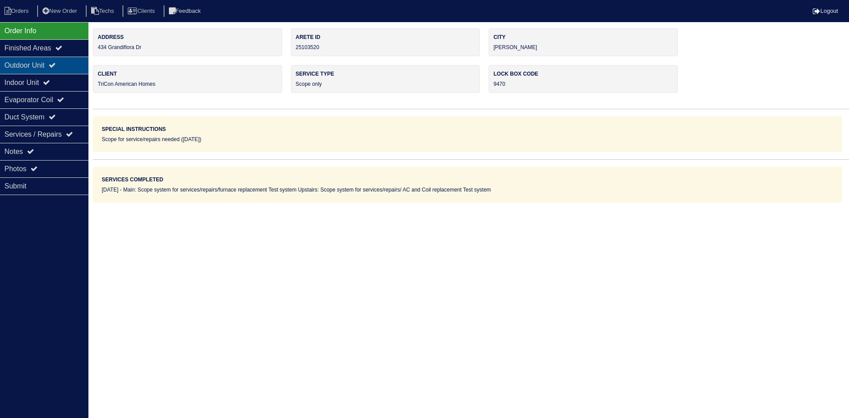
click at [47, 65] on div "Outdoor Unit" at bounding box center [44, 65] width 88 height 17
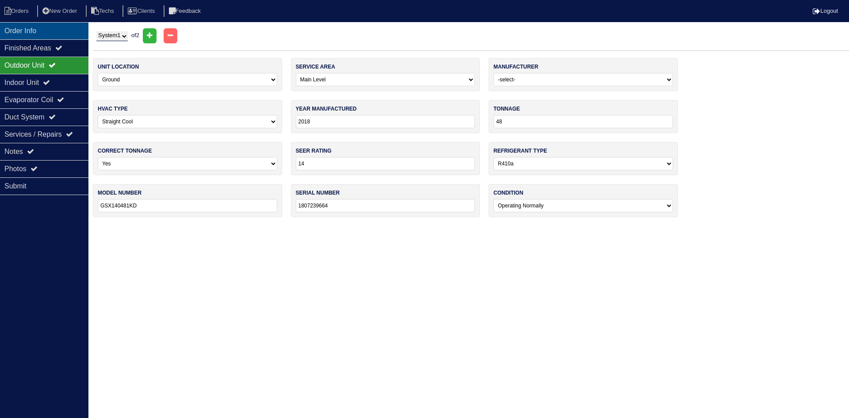
click at [19, 31] on div "Order Info" at bounding box center [44, 30] width 88 height 17
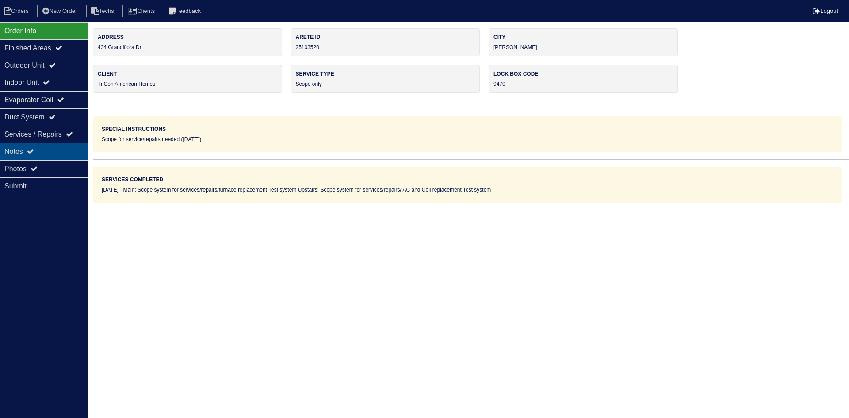
click at [55, 151] on div "Notes" at bounding box center [44, 151] width 88 height 17
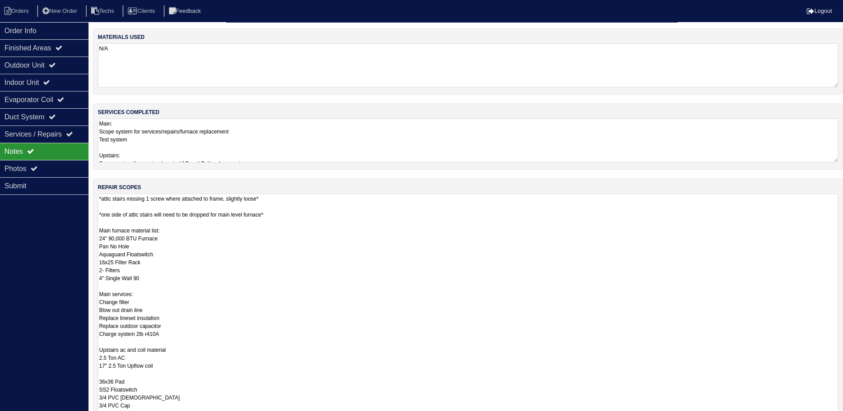
scroll to position [44, 0]
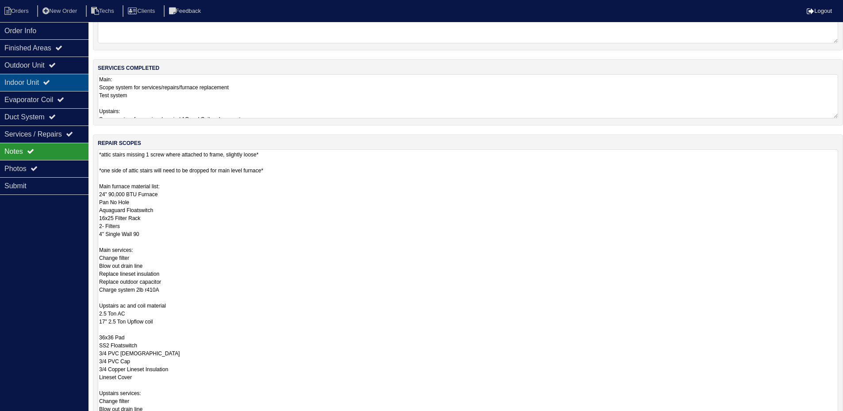
click at [60, 81] on div "Indoor Unit" at bounding box center [44, 82] width 88 height 17
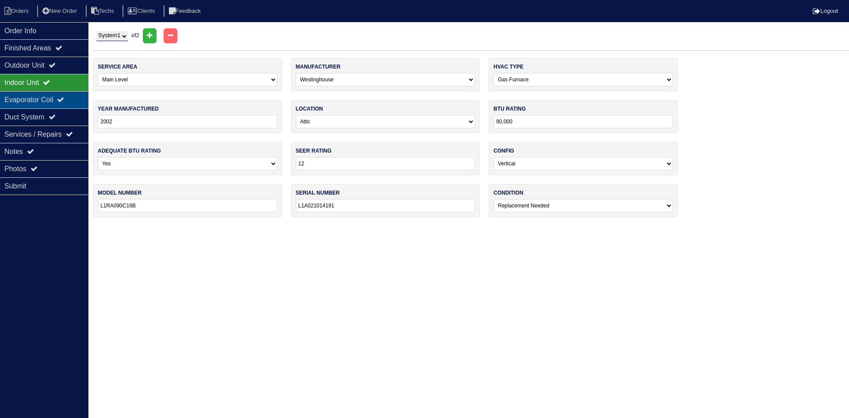
click at [55, 98] on div "Evaporator Coil" at bounding box center [44, 99] width 88 height 17
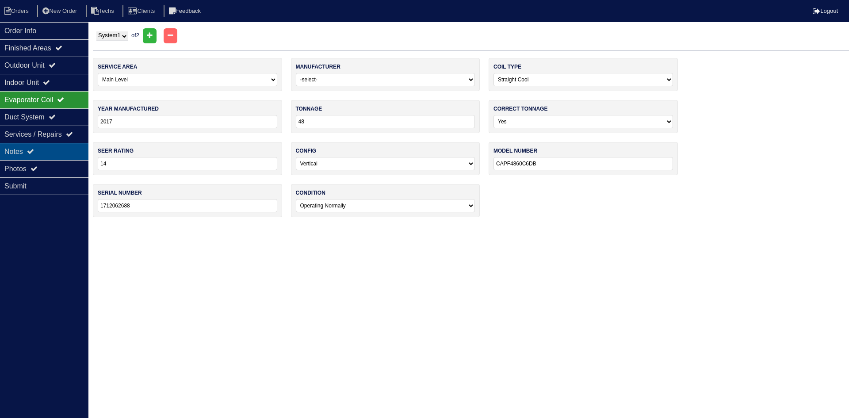
click at [58, 146] on div "Notes" at bounding box center [44, 151] width 88 height 17
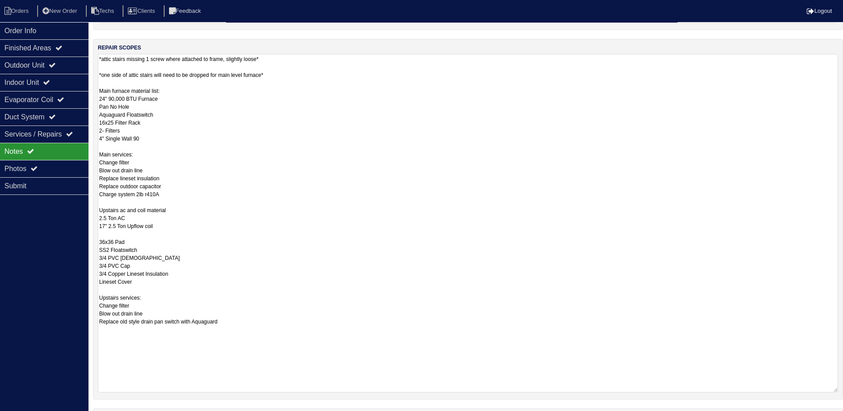
scroll to position [88, 0]
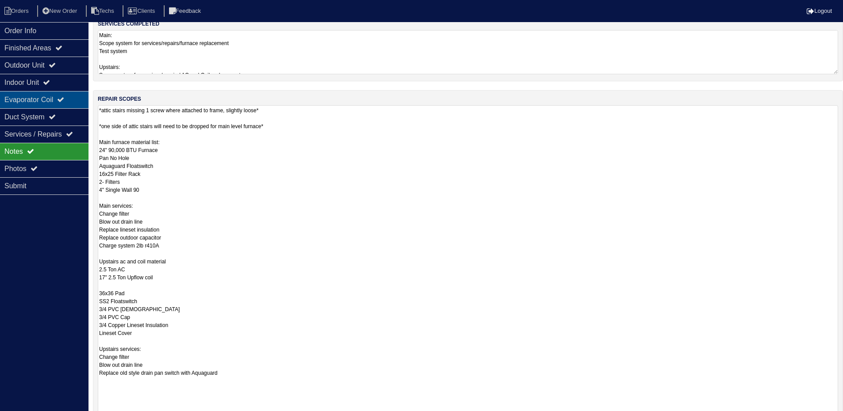
click at [62, 100] on div "Evaporator Coil" at bounding box center [44, 99] width 88 height 17
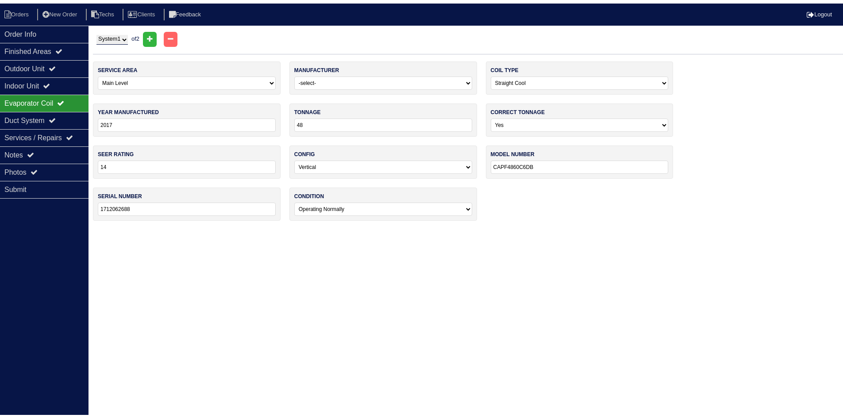
scroll to position [0, 0]
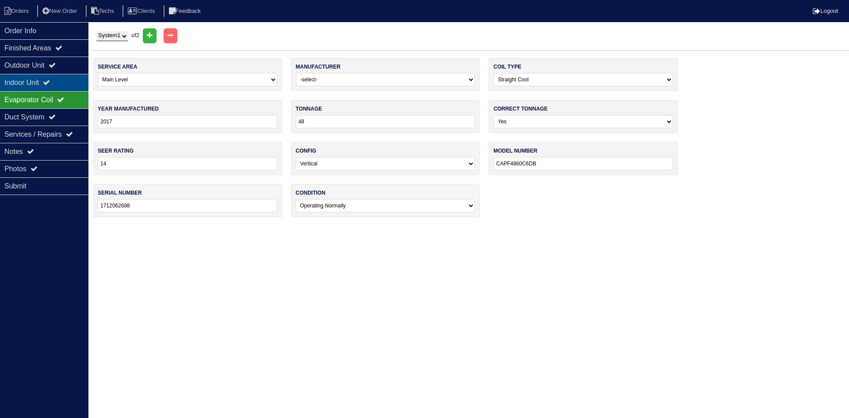
click at [44, 84] on div "Indoor Unit" at bounding box center [44, 82] width 88 height 17
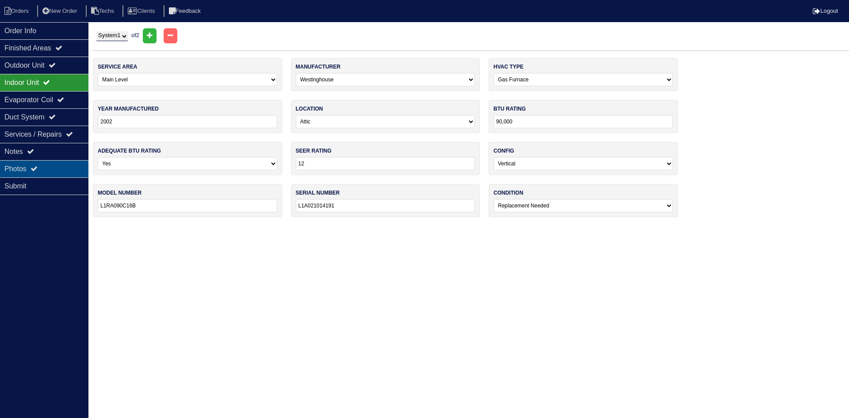
click at [43, 163] on div "Photos" at bounding box center [44, 168] width 88 height 17
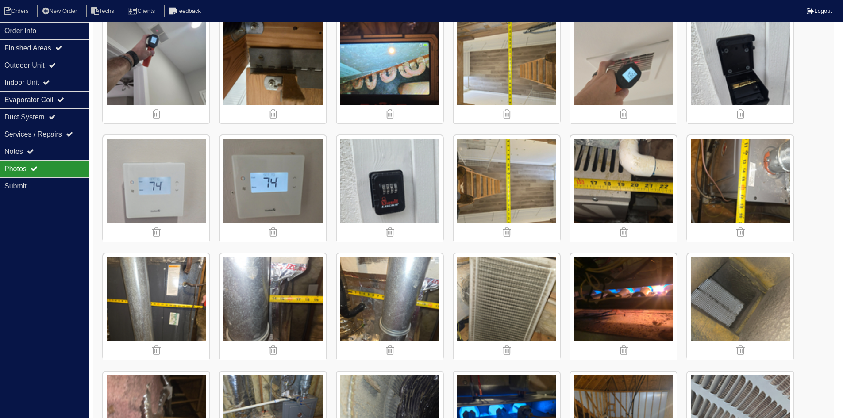
scroll to position [1239, 0]
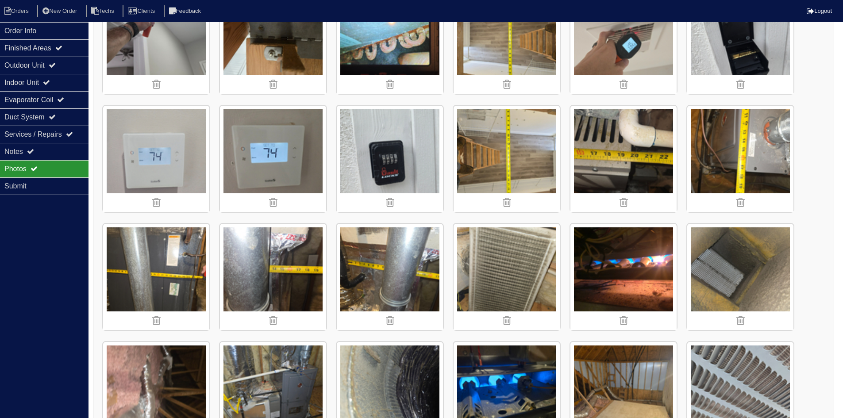
click at [741, 144] on img at bounding box center [740, 159] width 106 height 106
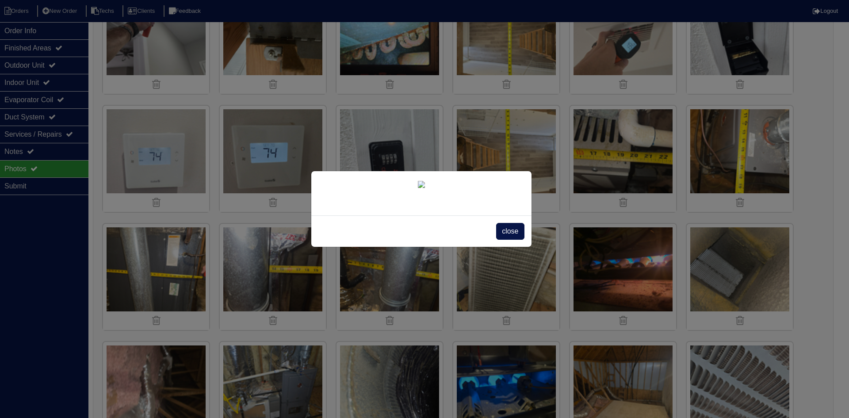
click at [512, 240] on span "close" at bounding box center [510, 231] width 28 height 17
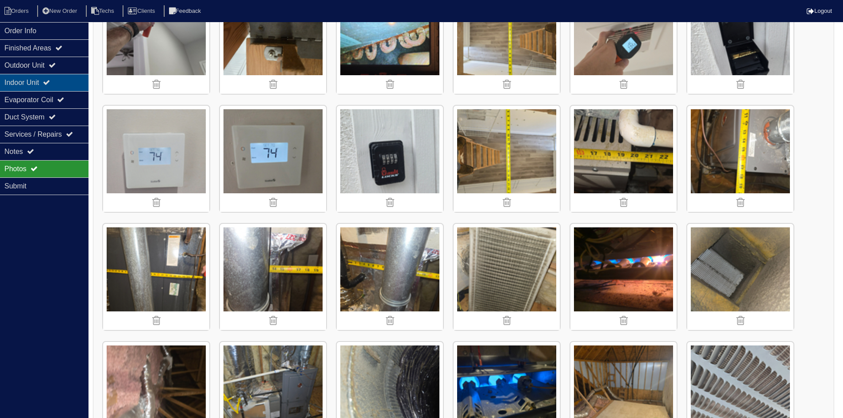
click at [29, 84] on div "Indoor Unit" at bounding box center [44, 82] width 88 height 17
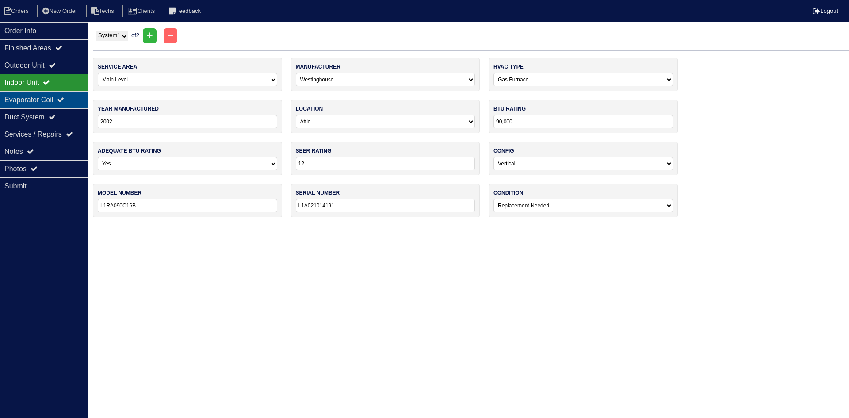
click at [34, 96] on div "Evaporator Coil" at bounding box center [44, 99] width 88 height 17
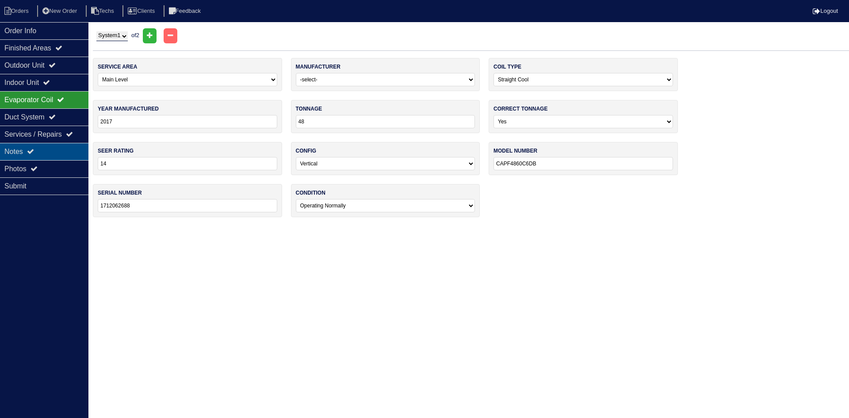
click at [41, 151] on div "Notes" at bounding box center [44, 151] width 88 height 17
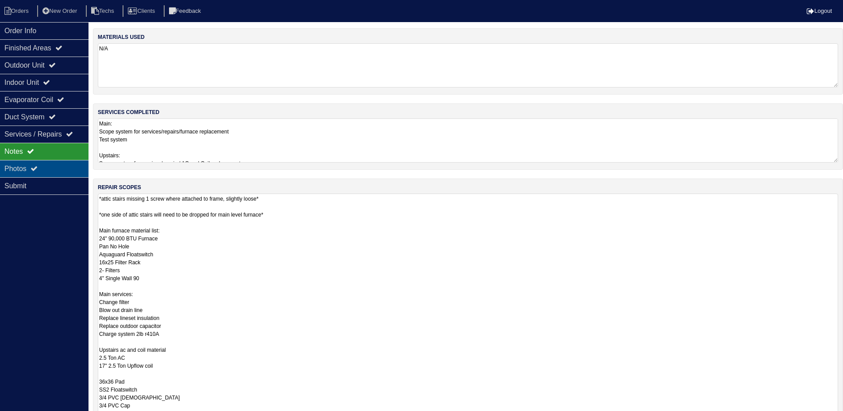
click at [38, 165] on icon at bounding box center [34, 168] width 7 height 7
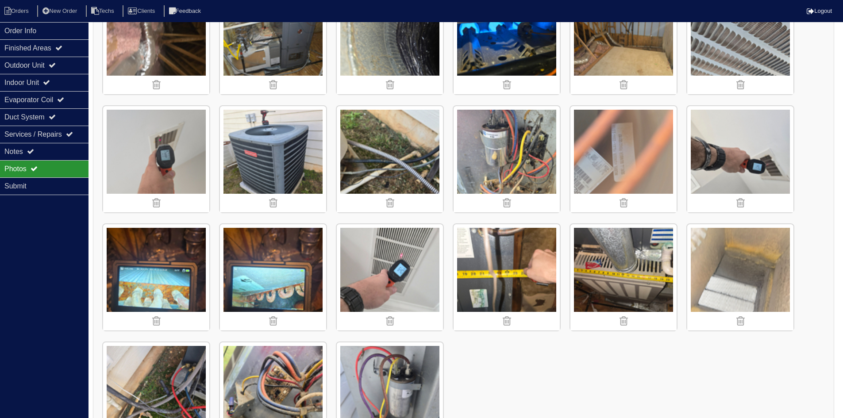
scroll to position [1636, 0]
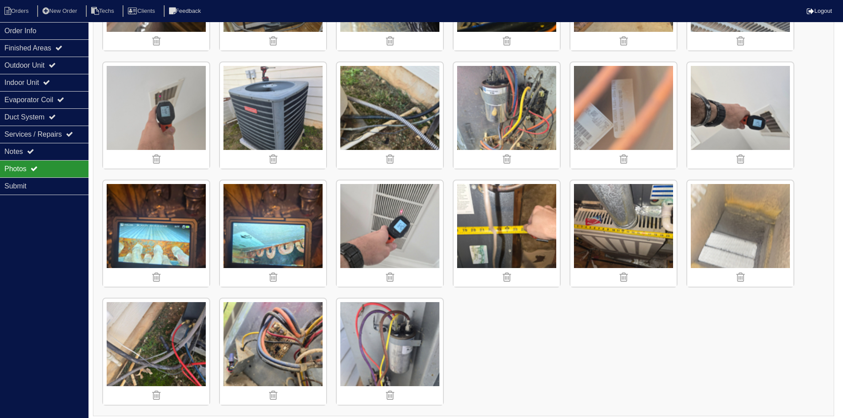
click at [523, 232] on img at bounding box center [506, 233] width 106 height 106
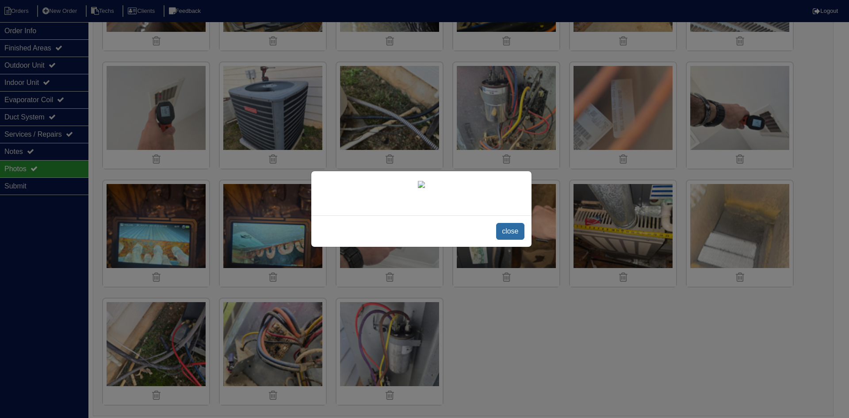
drag, startPoint x: 514, startPoint y: 231, endPoint x: 509, endPoint y: 224, distance: 8.7
click at [513, 231] on span "close" at bounding box center [510, 231] width 28 height 17
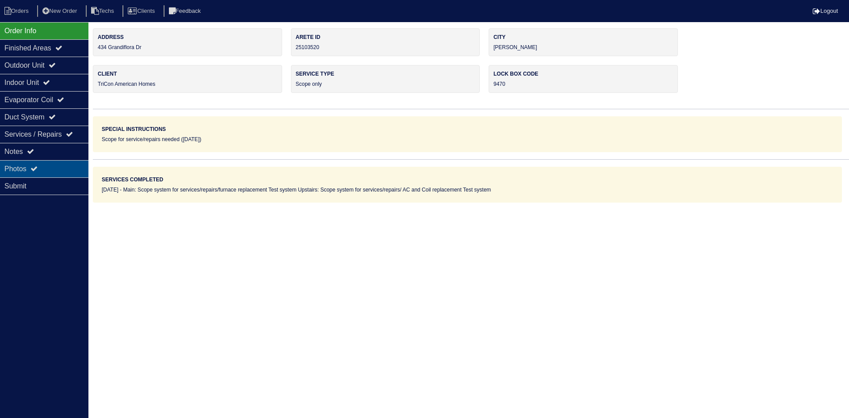
click at [28, 166] on div "Photos" at bounding box center [44, 168] width 88 height 17
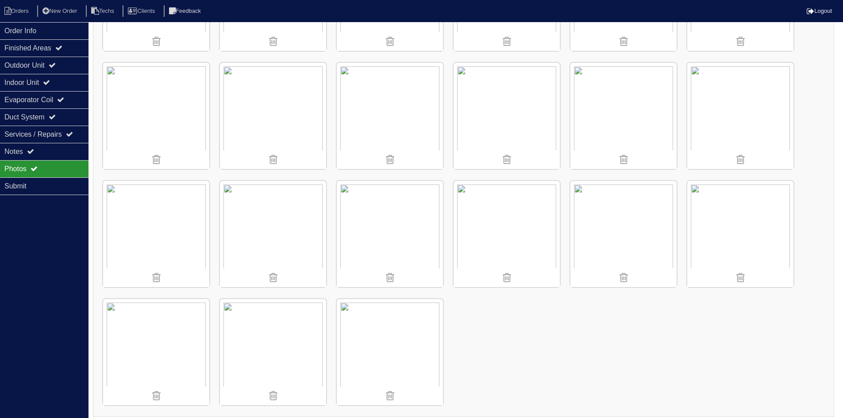
scroll to position [1636, 0]
click at [503, 216] on img at bounding box center [506, 233] width 106 height 106
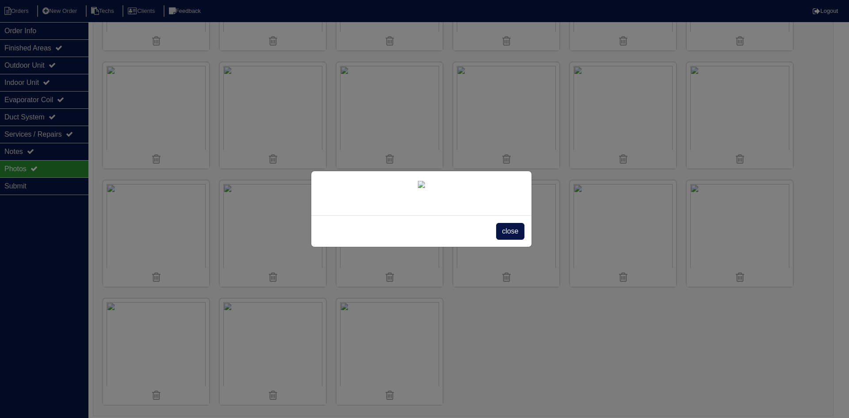
click at [515, 240] on span "close" at bounding box center [510, 231] width 28 height 17
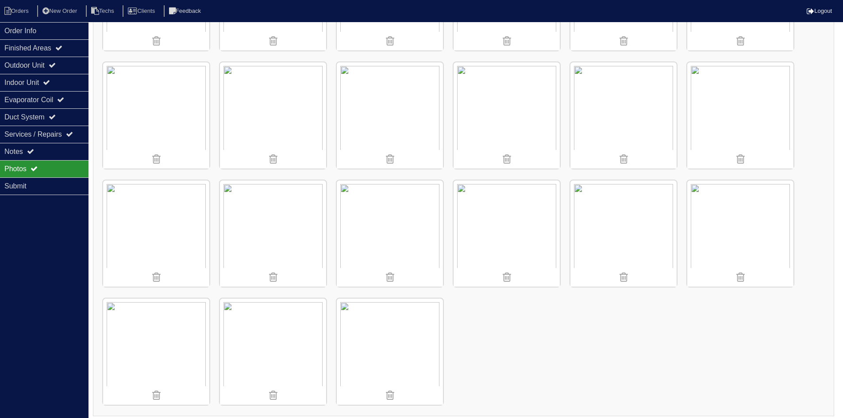
click at [607, 246] on img at bounding box center [623, 233] width 106 height 106
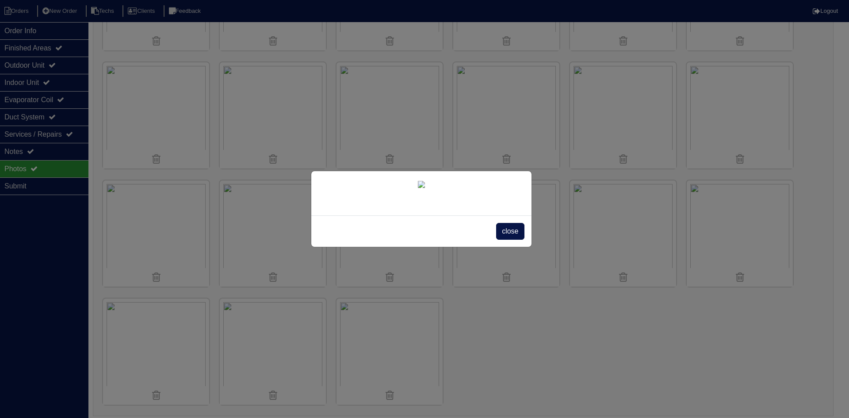
click at [517, 240] on span "close" at bounding box center [510, 231] width 28 height 17
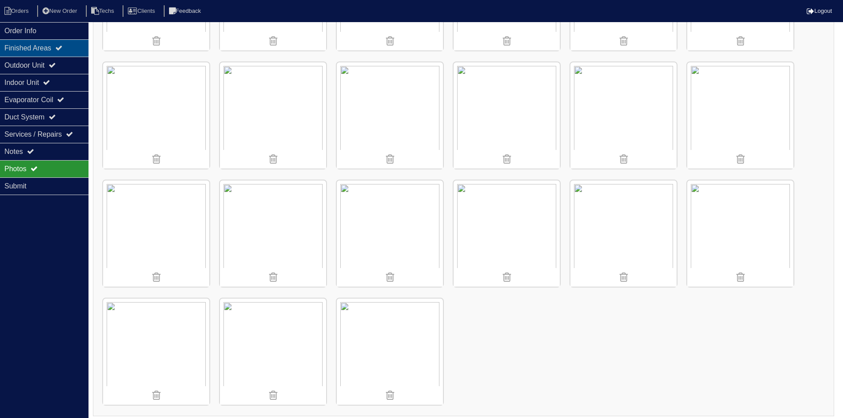
click at [61, 42] on div "Finished Areas" at bounding box center [44, 47] width 88 height 17
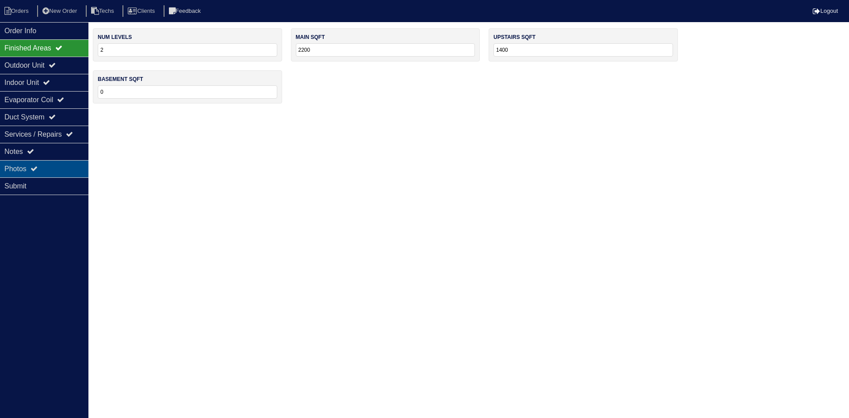
click at [61, 171] on div "Photos" at bounding box center [44, 168] width 88 height 17
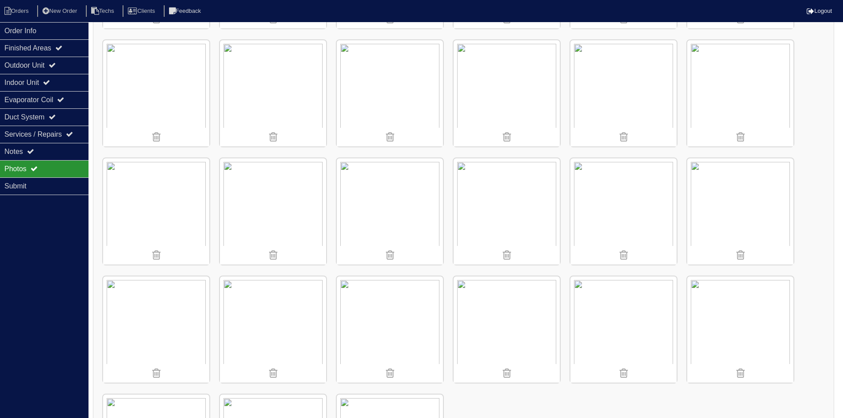
scroll to position [1636, 0]
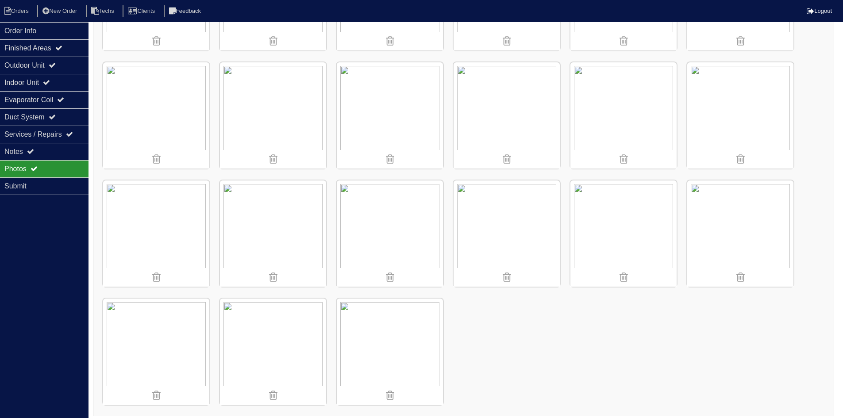
click at [622, 236] on img at bounding box center [623, 233] width 106 height 106
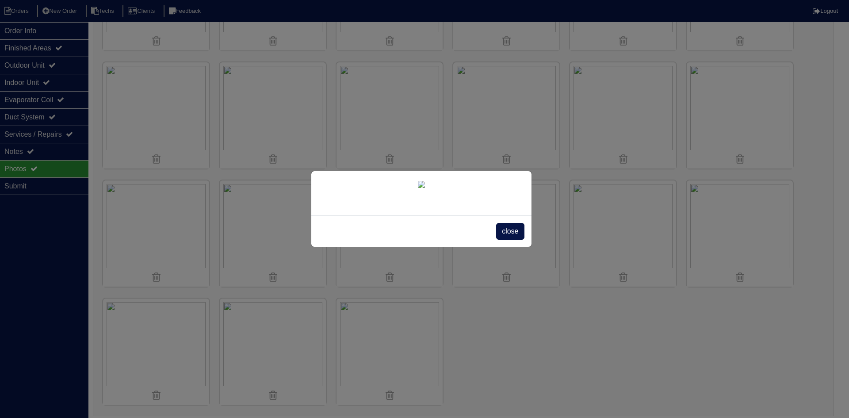
drag, startPoint x: 504, startPoint y: 354, endPoint x: 506, endPoint y: 350, distance: 4.8
click at [504, 240] on span "close" at bounding box center [510, 231] width 28 height 17
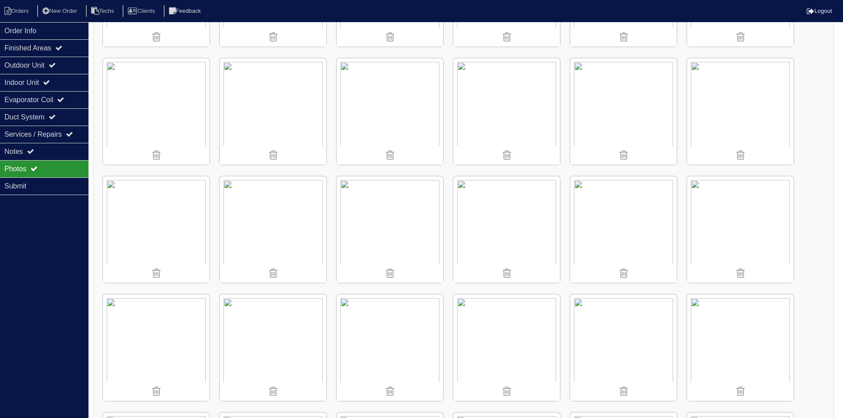
scroll to position [1282, 0]
click at [180, 236] on img at bounding box center [156, 233] width 106 height 106
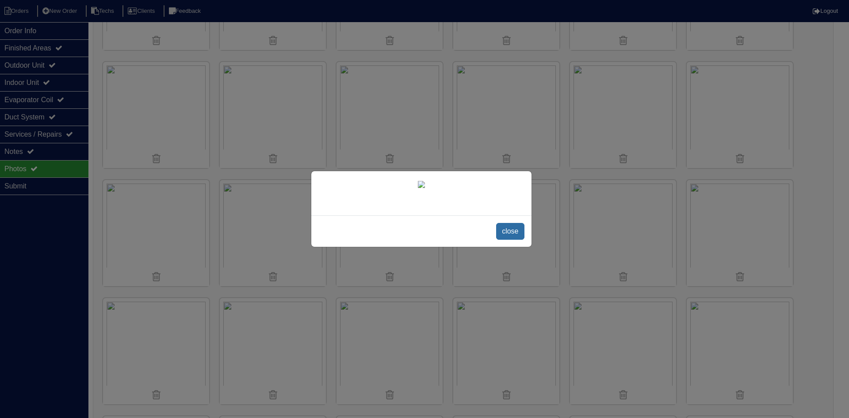
click at [506, 240] on span "close" at bounding box center [510, 231] width 28 height 17
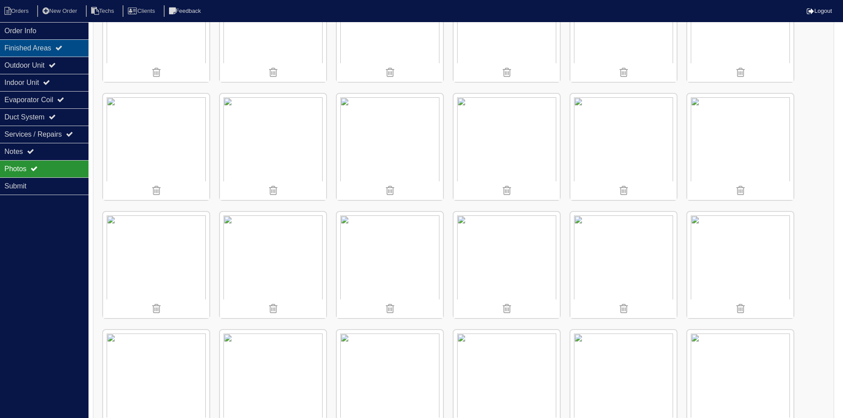
scroll to position [530, 0]
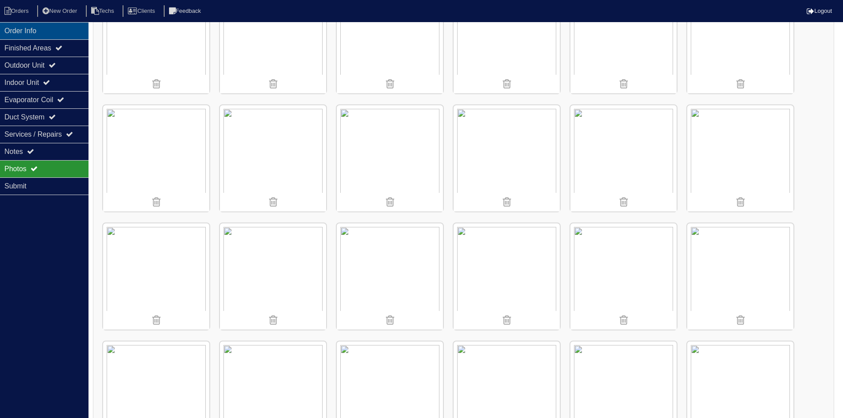
click at [54, 28] on div "Order Info" at bounding box center [44, 30] width 88 height 17
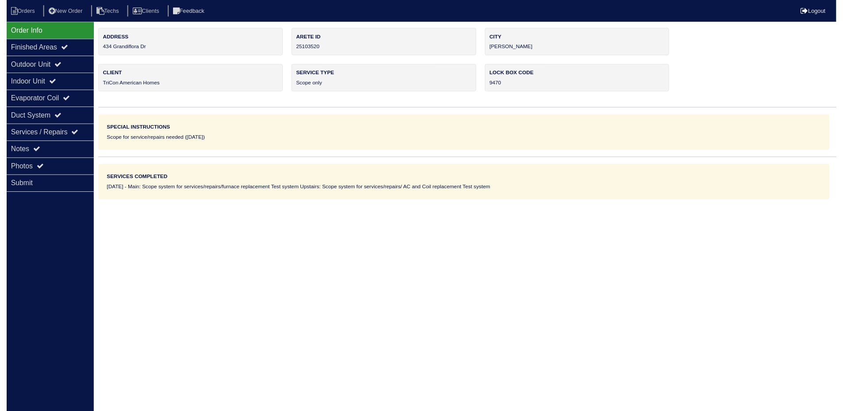
scroll to position [0, 0]
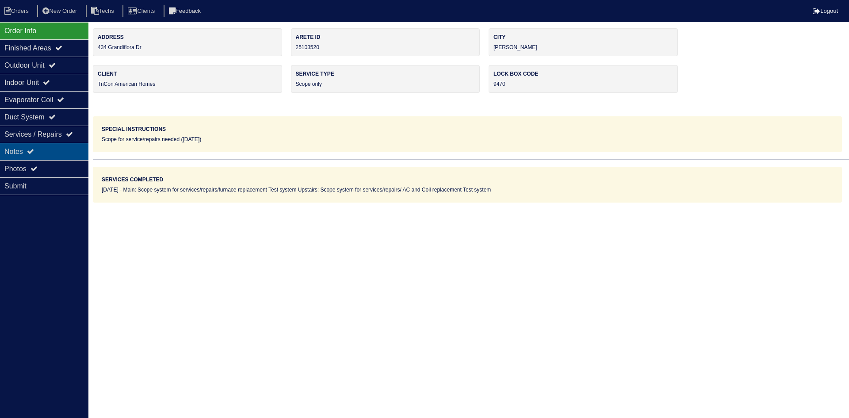
click at [61, 150] on div "Notes" at bounding box center [44, 151] width 88 height 17
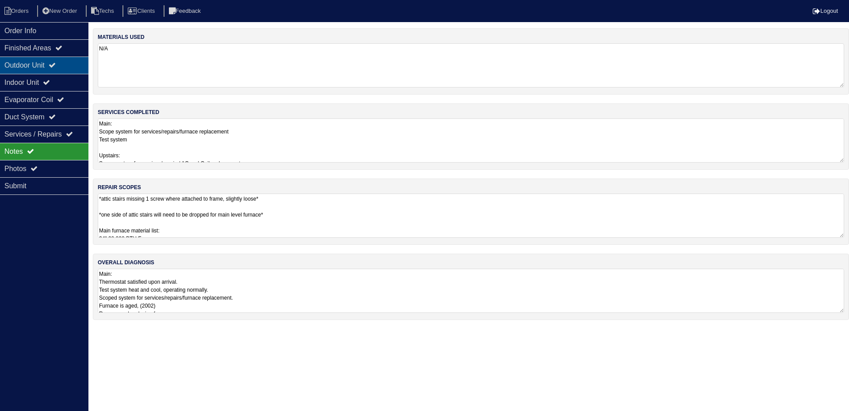
click at [73, 64] on div "Outdoor Unit" at bounding box center [44, 65] width 88 height 17
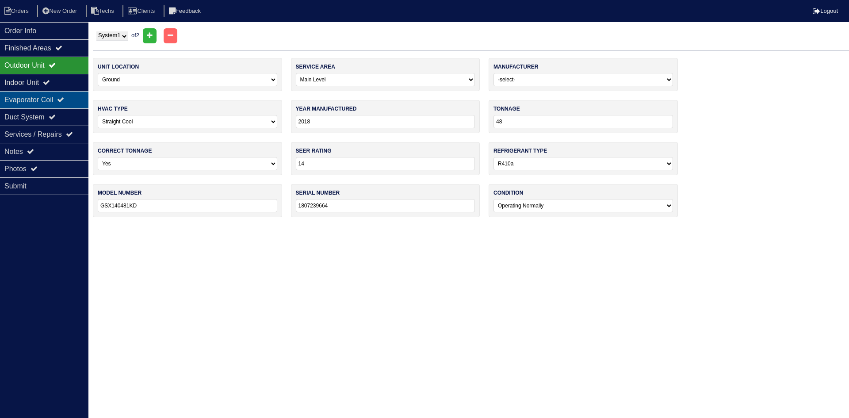
click at [68, 95] on div "Evaporator Coil" at bounding box center [44, 99] width 88 height 17
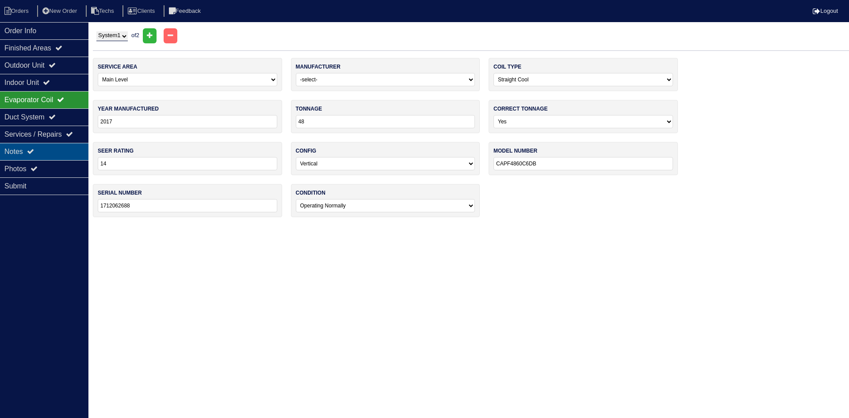
click at [59, 148] on div "Notes" at bounding box center [44, 151] width 88 height 17
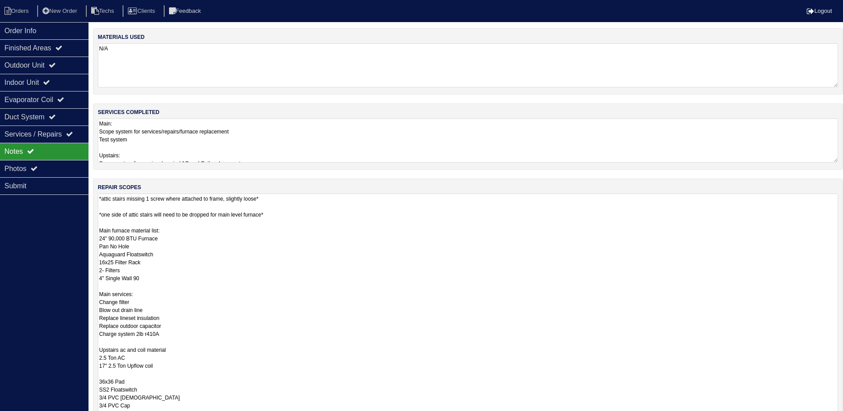
drag, startPoint x: 841, startPoint y: 235, endPoint x: 849, endPoint y: 439, distance: 203.6
click at [843, 418] on html "Orders New Order Techs Clients Feedback Logout Orders New Order Users Clients M…" at bounding box center [421, 266] width 843 height 533
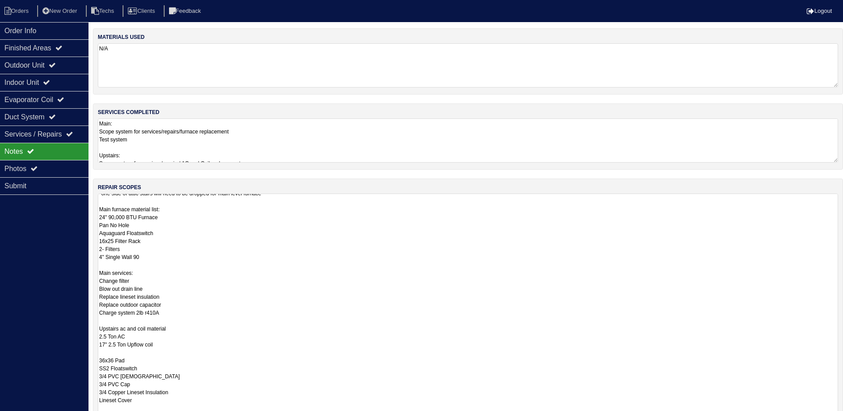
scroll to position [42, 0]
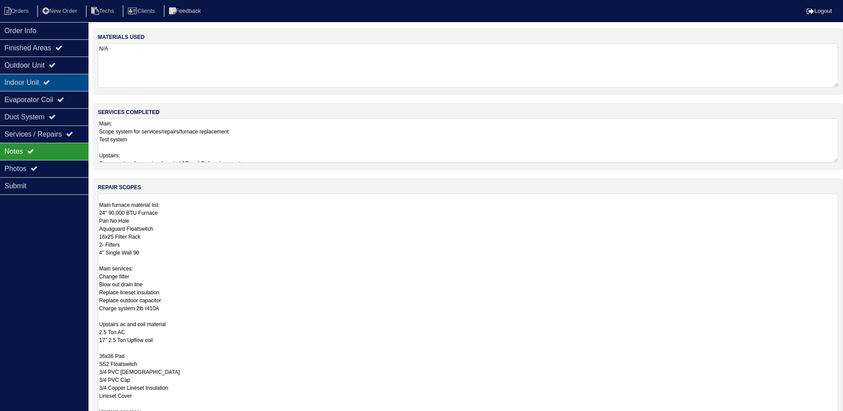
click at [50, 83] on icon at bounding box center [46, 82] width 7 height 7
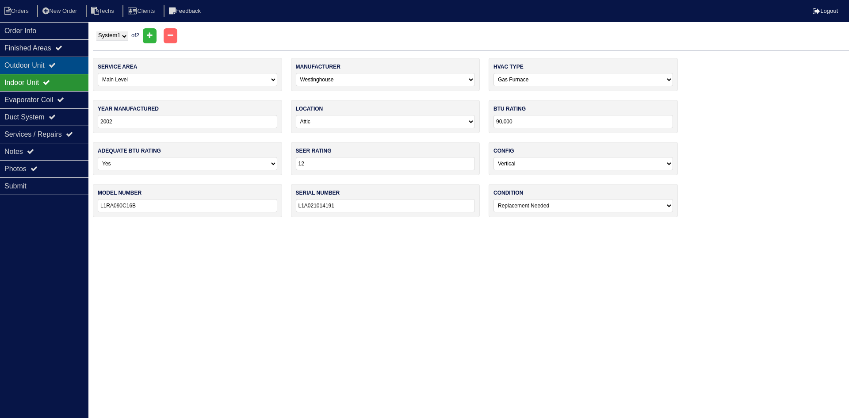
click at [66, 69] on div "Outdoor Unit" at bounding box center [44, 65] width 88 height 17
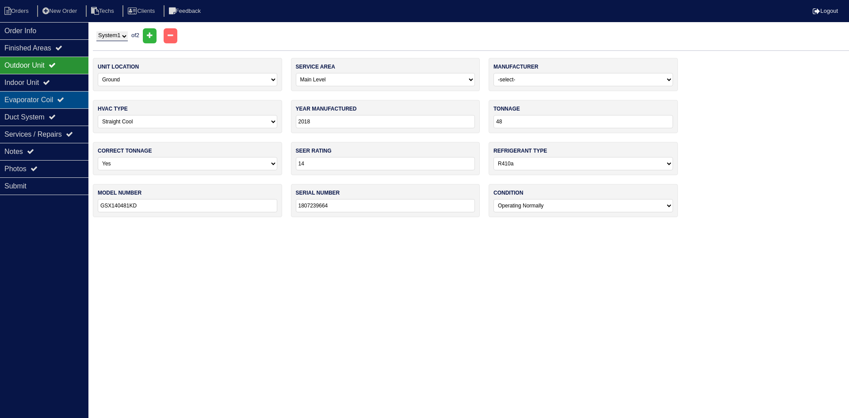
click at [68, 93] on div "Evaporator Coil" at bounding box center [44, 99] width 88 height 17
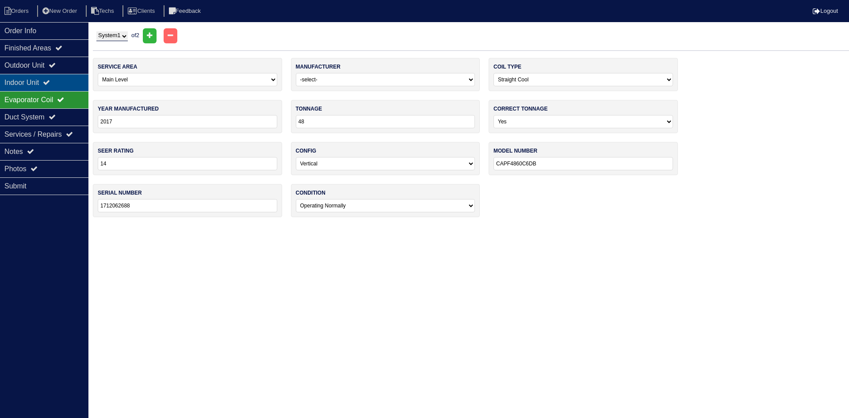
click at [65, 74] on div "Indoor Unit" at bounding box center [44, 82] width 88 height 17
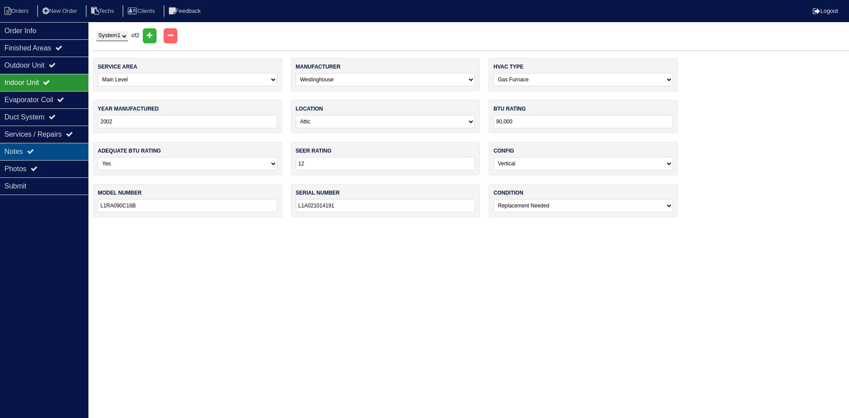
click at [49, 150] on div "Notes" at bounding box center [44, 151] width 88 height 17
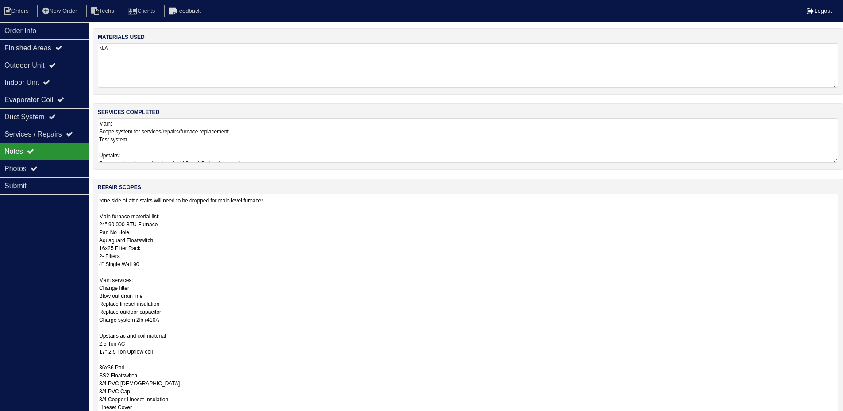
scroll to position [0, 0]
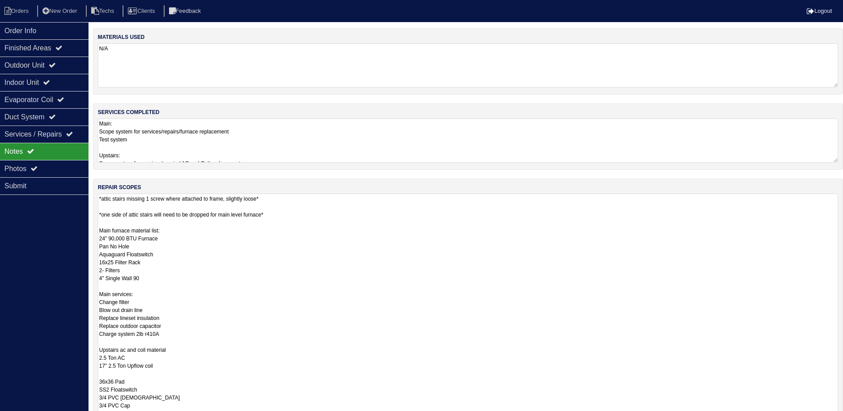
drag, startPoint x: 104, startPoint y: 239, endPoint x: 113, endPoint y: 243, distance: 10.3
click at [105, 238] on textarea "*attic stairs missing 1 screw where attached to frame, slightly loose* *one sid…" at bounding box center [468, 338] width 740 height 288
type textarea "*attic stairs missing 1 screw where attached to frame, slightly loose* *one sid…"
click at [841, 234] on div "repair scopes *attic stairs missing 1 screw where attached to frame, slightly l…" at bounding box center [468, 334] width 750 height 311
click at [778, 141] on textarea "Main: Scope system for services/repairs/furnace replacement Test system Upstair…" at bounding box center [471, 141] width 747 height 44
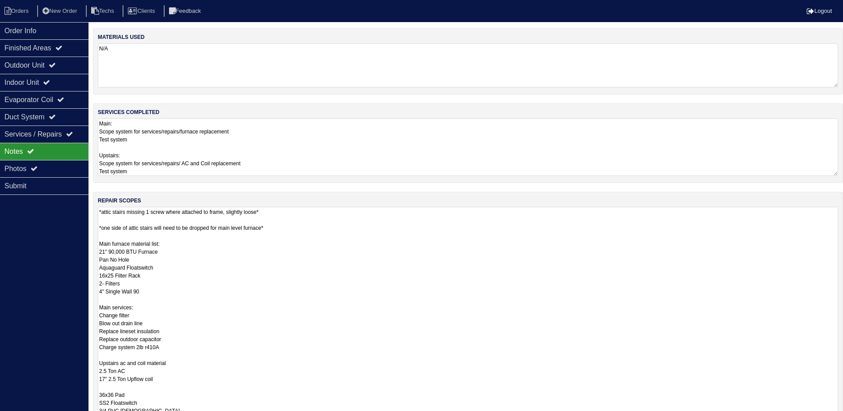
drag, startPoint x: 842, startPoint y: 249, endPoint x: 838, endPoint y: 439, distance: 189.8
click at [838, 418] on html "Orders New Order Techs Clients Feedback Logout Orders New Order Users Clients M…" at bounding box center [421, 266] width 843 height 532
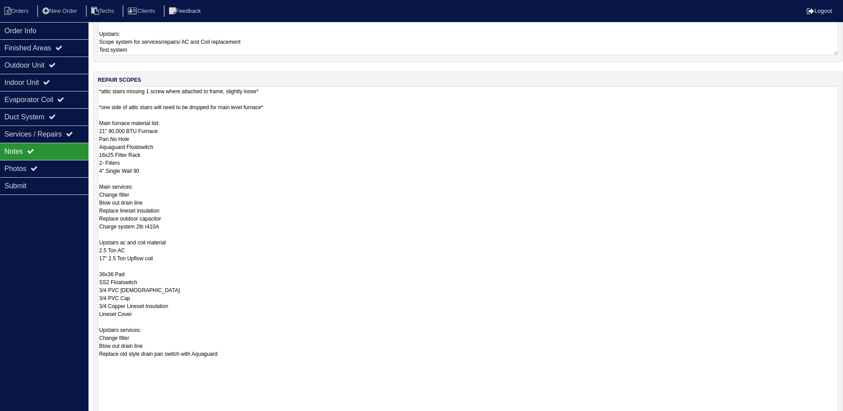
drag, startPoint x: 835, startPoint y: 317, endPoint x: 843, endPoint y: 432, distance: 115.7
click at [843, 418] on html "Orders New Order Techs Clients Feedback Logout Orders New Order Users Clients M…" at bounding box center [421, 198] width 843 height 639
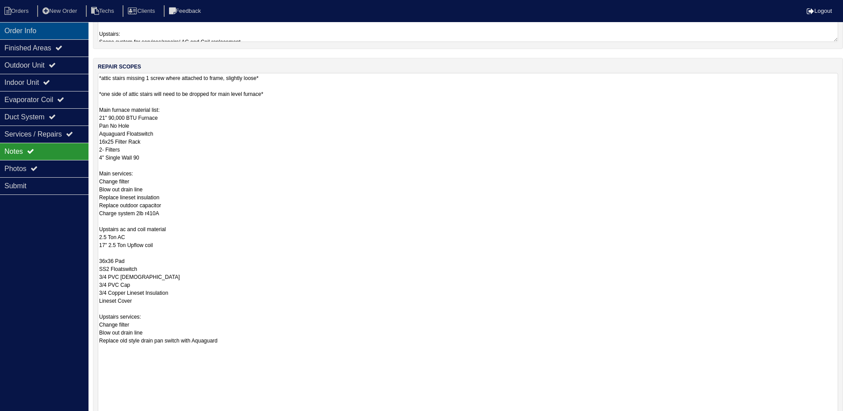
drag, startPoint x: 65, startPoint y: 32, endPoint x: 74, endPoint y: 31, distance: 8.6
click at [65, 32] on div "Order Info" at bounding box center [44, 30] width 88 height 17
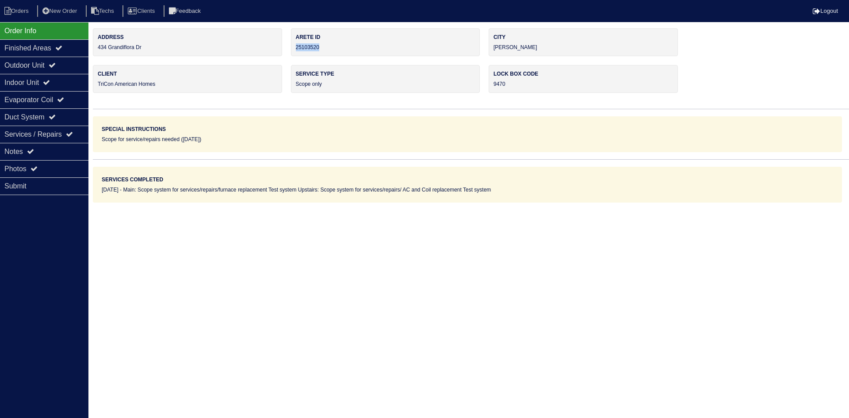
drag, startPoint x: 322, startPoint y: 47, endPoint x: 294, endPoint y: 46, distance: 28.3
click at [294, 46] on div "Arete ID 25103520" at bounding box center [385, 42] width 189 height 28
copy div "25103520"
click at [77, 150] on div "Notes" at bounding box center [44, 151] width 88 height 17
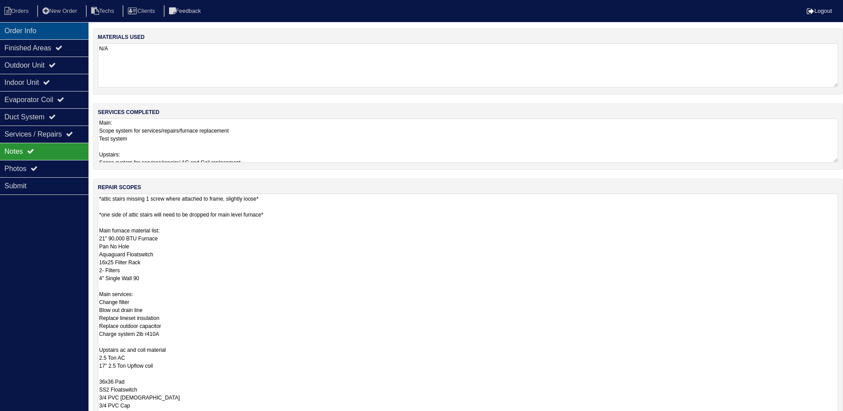
click at [60, 28] on div "Order Info" at bounding box center [44, 30] width 88 height 17
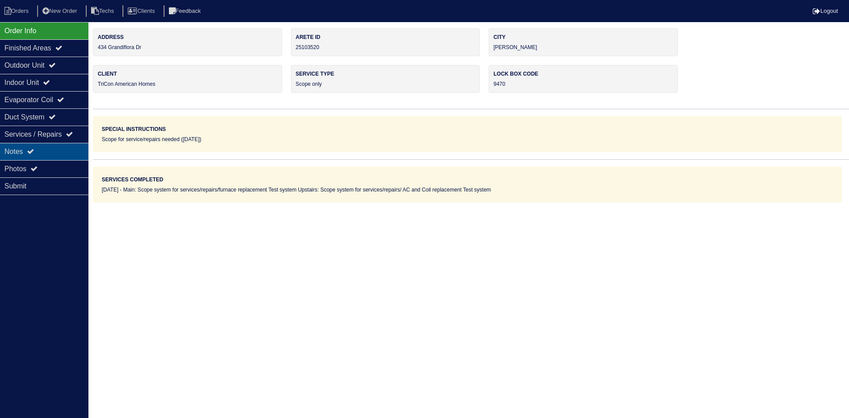
click at [38, 150] on div "Notes" at bounding box center [44, 151] width 88 height 17
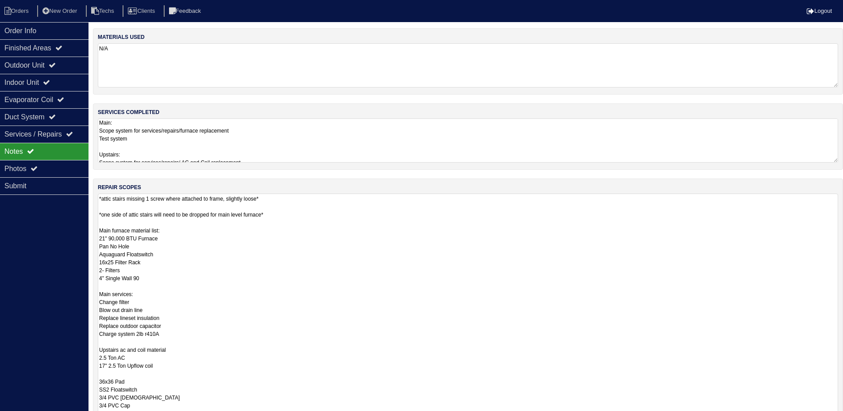
click at [376, 247] on textarea "*attic stairs missing 1 screw where attached to frame, slightly loose* *one sid…" at bounding box center [468, 368] width 740 height 349
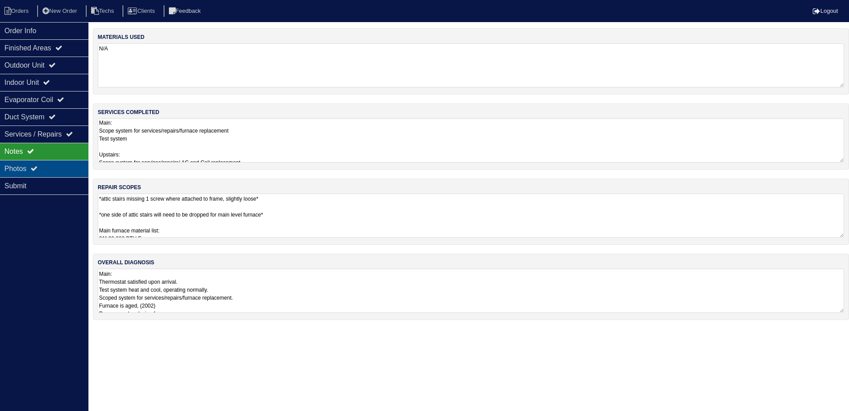
click at [39, 173] on div "Photos" at bounding box center [44, 168] width 88 height 17
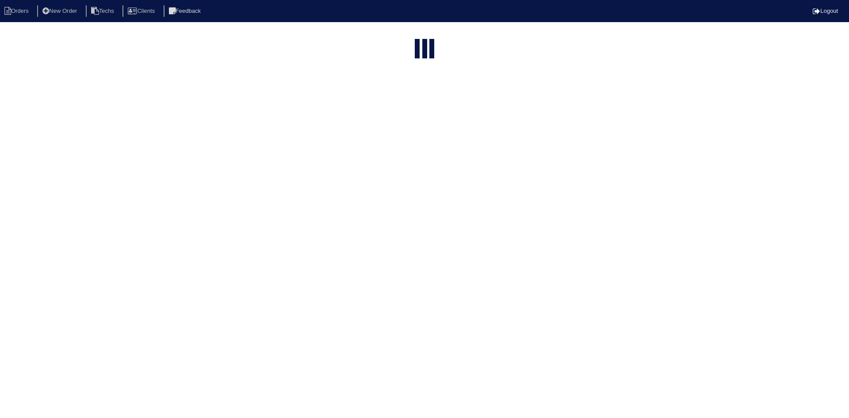
select select "15"
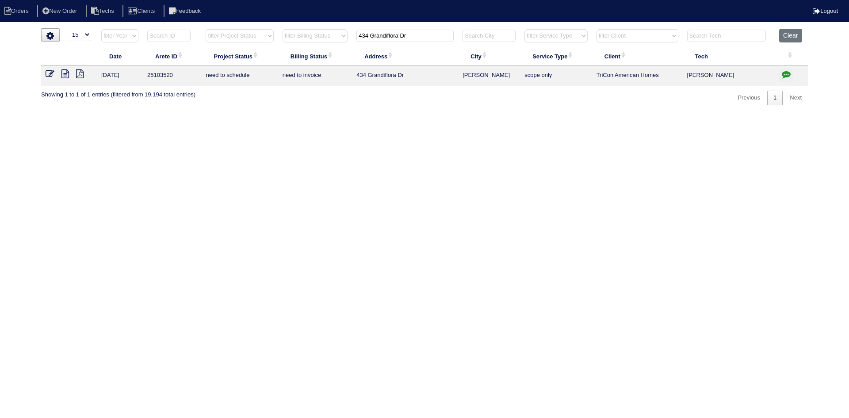
click at [786, 73] on icon "button" at bounding box center [786, 74] width 9 height 9
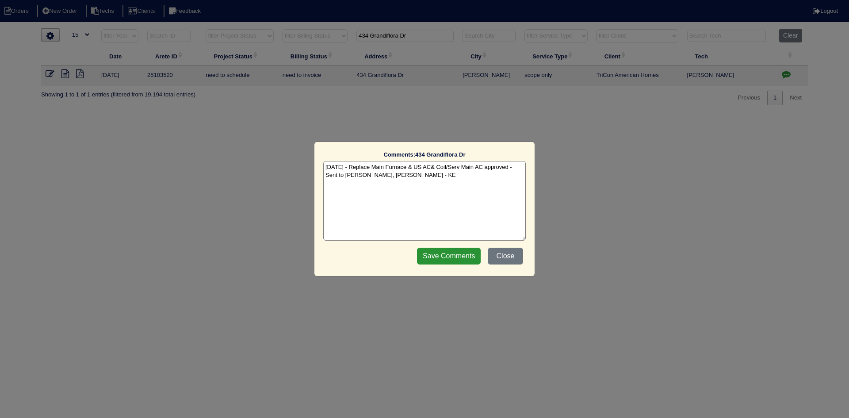
click at [442, 178] on textarea "[DATE] - Replace Main Furnace & US AC& Coil/Serv Main AC approved - Sent to [PE…" at bounding box center [424, 201] width 203 height 80
paste textarea "Equipment ordered - pricing verified Sibi order number: TAH-TUVWHHKQ Order plac…"
click at [446, 180] on textarea "10/15/25 - Replace Main Furnace & US AC& Coil/Serv Main AC approved - Sent to D…" at bounding box center [424, 201] width 203 height 80
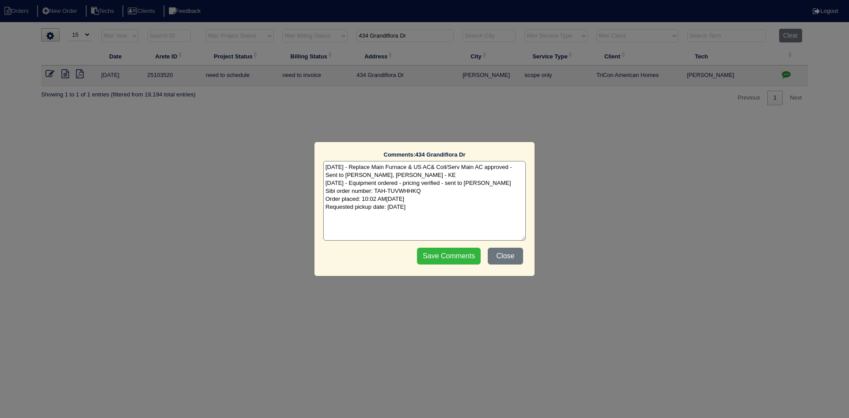
type textarea "10/15/25 - Replace Main Furnace & US AC& Coil/Serv Main AC approved - Sent to D…"
click at [453, 255] on input "Save Comments" at bounding box center [449, 256] width 64 height 17
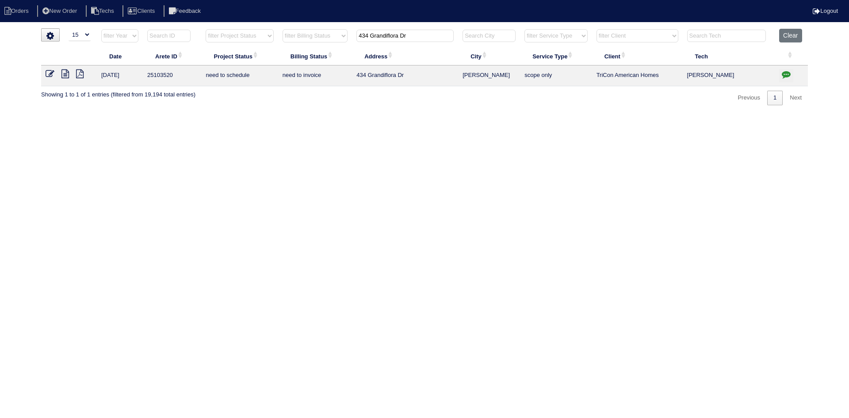
click at [410, 34] on input "434 Grandiflora Dr" at bounding box center [405, 36] width 97 height 12
paste input "70 Wake Rd"
type input "70 Wake Rd"
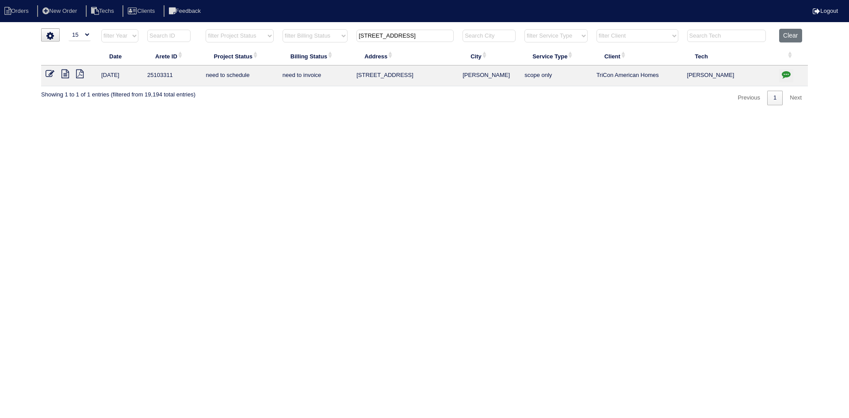
click at [63, 75] on icon at bounding box center [65, 73] width 8 height 9
click at [783, 73] on icon "button" at bounding box center [786, 74] width 9 height 9
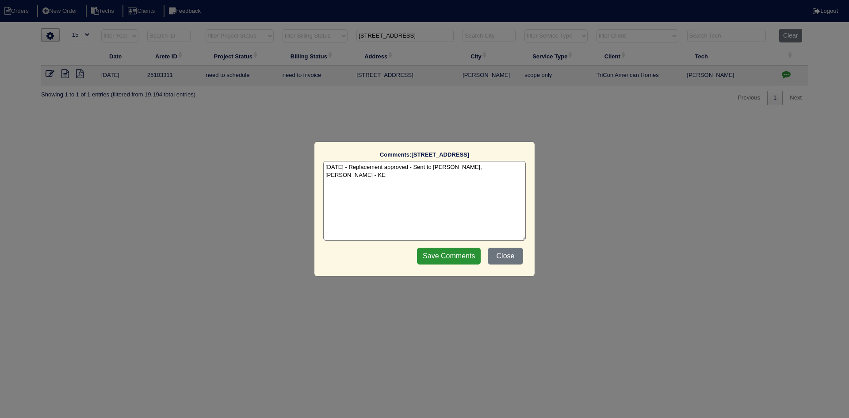
click at [508, 168] on textarea "10/15/25 - Replacement approved - Sent to Dan, Payton, Reeca - KE" at bounding box center [424, 201] width 203 height 80
paste textarea "Equipment ordered - pricing verified Sibi order number: TAH-CFAM5XWH Order plac…"
click at [479, 174] on textarea "10/15/25 - Replacement approved - Sent to Dan, Payton, Reeca - KE 10/15/25 - Eq…" at bounding box center [424, 201] width 203 height 80
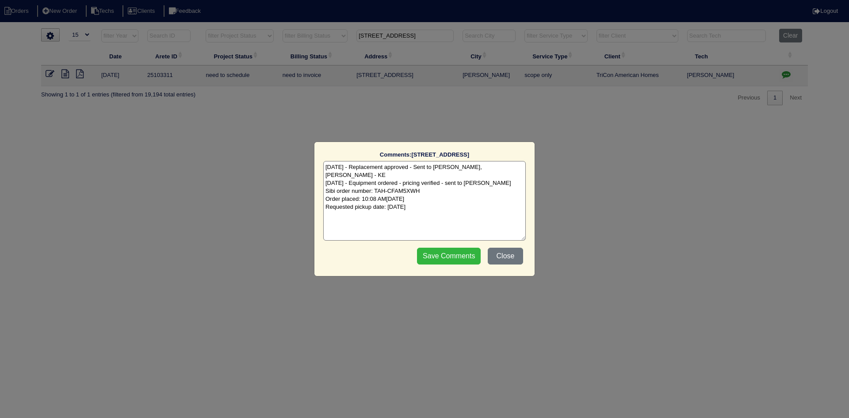
type textarea "10/15/25 - Replacement approved - Sent to Dan, Payton, Reeca - KE 10/15/25 - Eq…"
click at [437, 253] on input "Save Comments" at bounding box center [449, 256] width 64 height 17
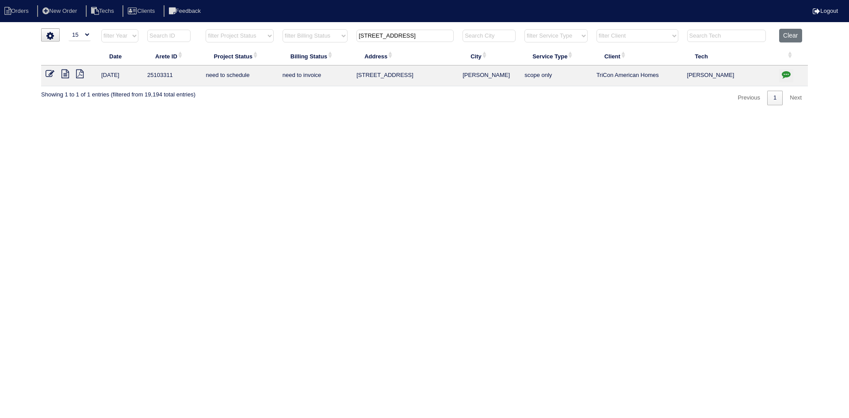
drag, startPoint x: 382, startPoint y: 35, endPoint x: 360, endPoint y: 33, distance: 22.6
click at [360, 33] on input "70 Wake Rd" at bounding box center [405, 36] width 97 height 12
paste input "2755 Wildflower Lane SW"
type input "2755 Wildflower L"
click at [65, 73] on icon at bounding box center [65, 73] width 8 height 9
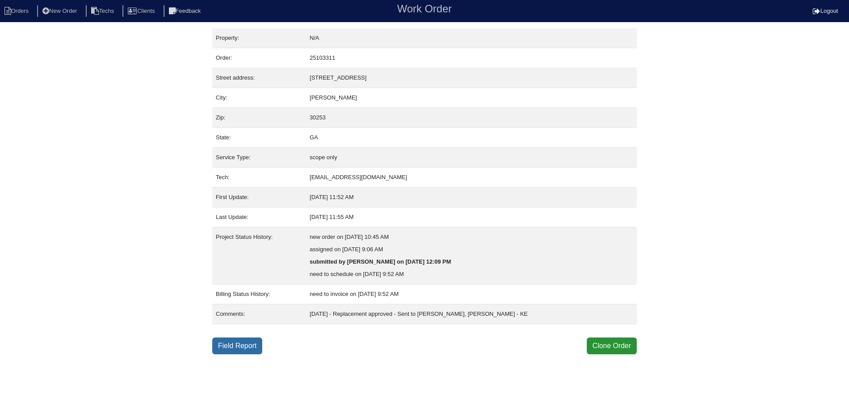
click at [234, 347] on link "Field Report" at bounding box center [237, 346] width 50 height 17
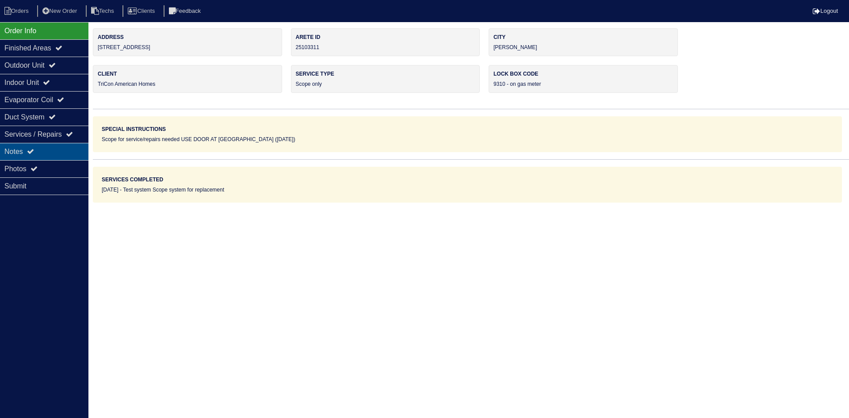
click at [23, 146] on div "Notes" at bounding box center [44, 151] width 88 height 17
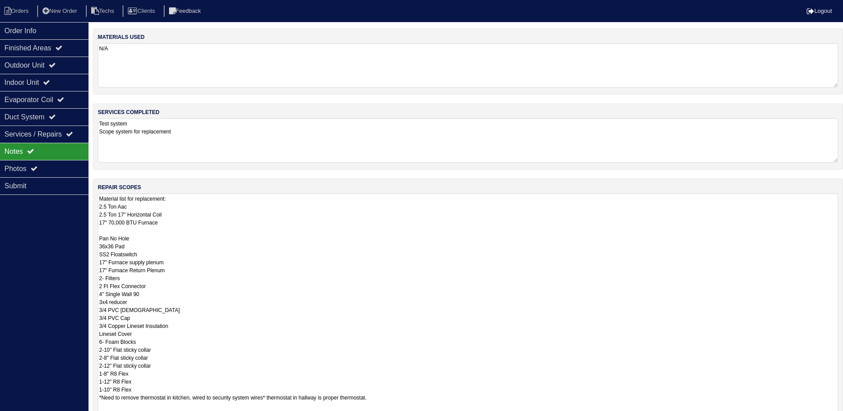
drag, startPoint x: 842, startPoint y: 234, endPoint x: 848, endPoint y: 439, distance: 204.5
click at [843, 418] on html "Orders New Order Techs Clients Feedback Logout Orders New Order Users Clients M…" at bounding box center [421, 267] width 843 height 534
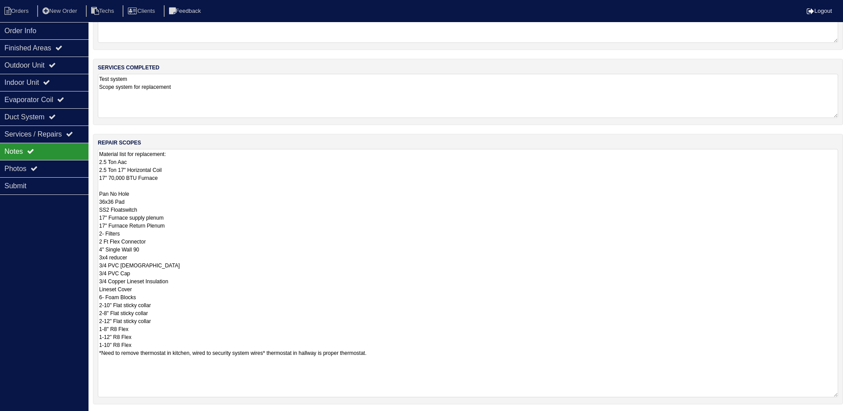
scroll to position [44, 0]
click at [23, 27] on div "Order Info" at bounding box center [44, 30] width 88 height 17
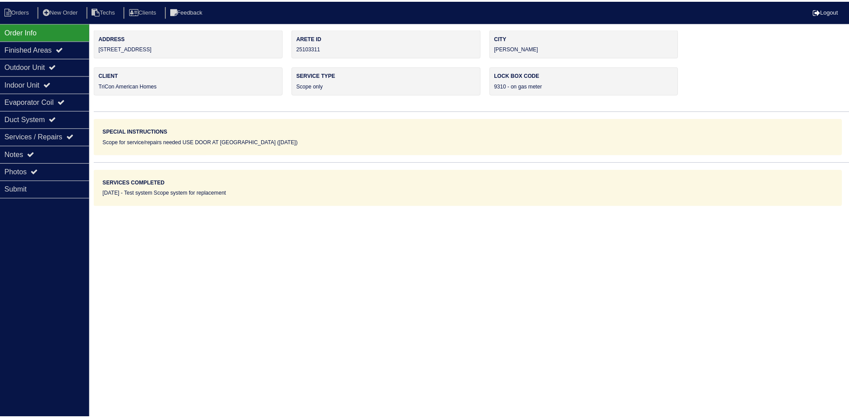
scroll to position [0, 0]
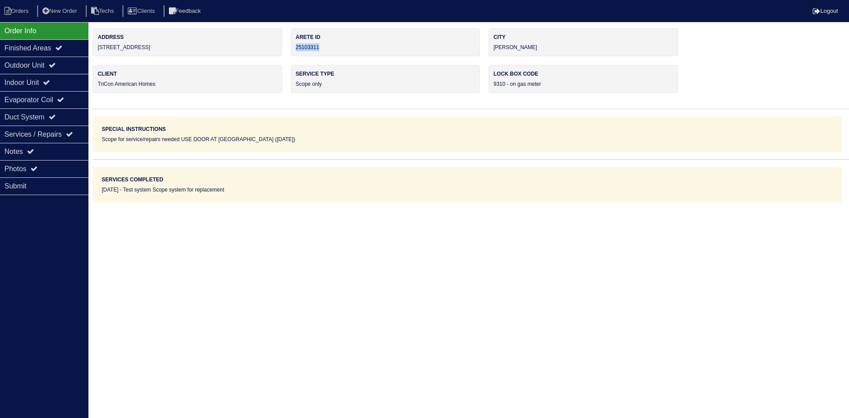
drag, startPoint x: 322, startPoint y: 46, endPoint x: 296, endPoint y: 47, distance: 26.1
click at [296, 47] on div "Arete ID 25103311" at bounding box center [385, 42] width 189 height 28
copy div "25103311"
drag, startPoint x: 26, startPoint y: 148, endPoint x: 33, endPoint y: 153, distance: 8.3
click at [26, 148] on div "Notes" at bounding box center [44, 151] width 88 height 17
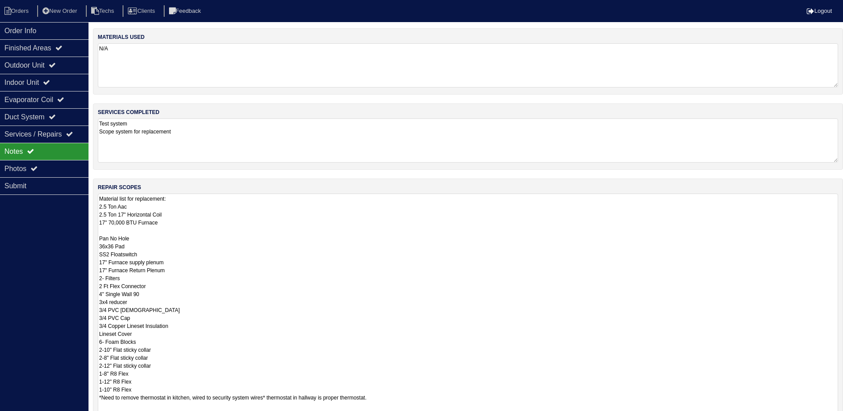
click at [346, 250] on textarea "Material list for replacement: 2.5 Ton Aac 2.5 Ton 17" Horizontal Coil 17" 70,0…" at bounding box center [468, 318] width 740 height 249
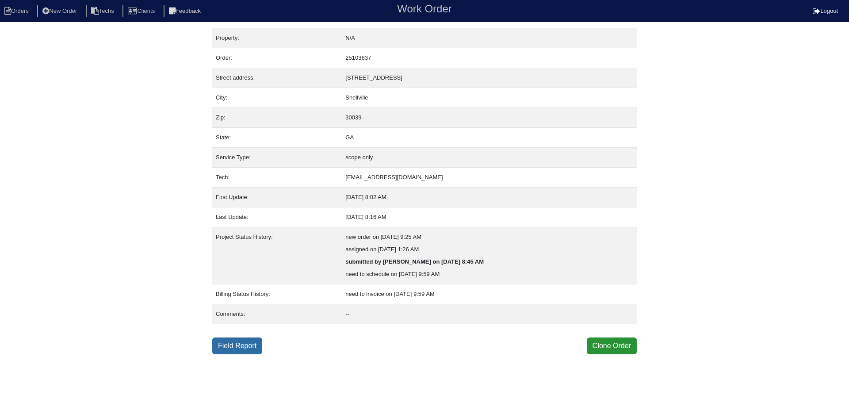
click at [234, 344] on link "Field Report" at bounding box center [237, 346] width 50 height 17
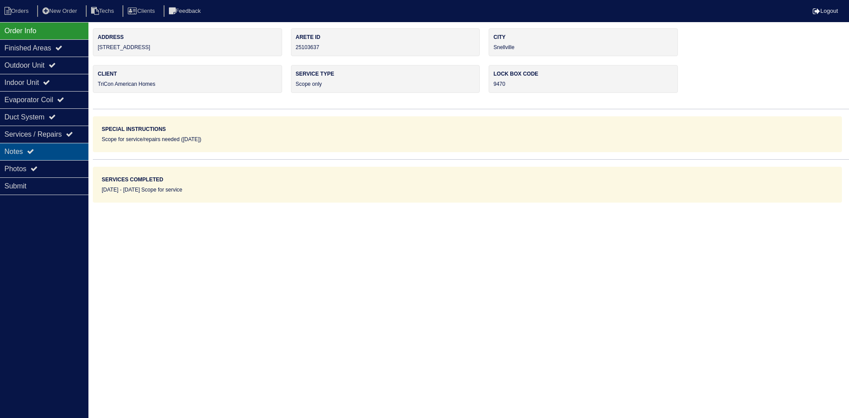
click at [66, 148] on div "Notes" at bounding box center [44, 151] width 88 height 17
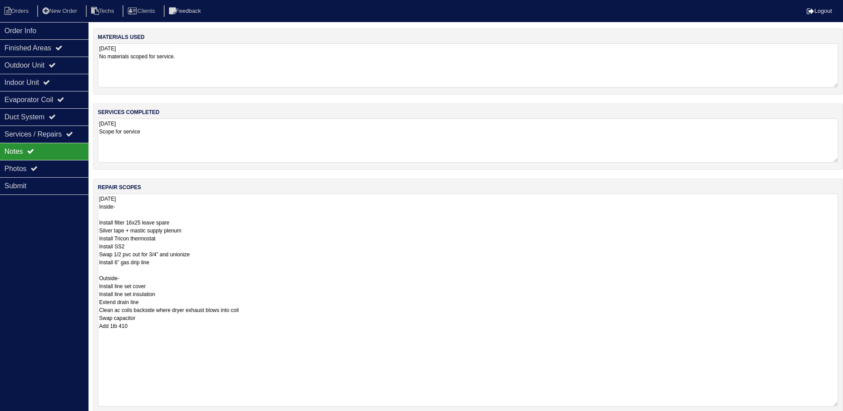
drag, startPoint x: 842, startPoint y: 236, endPoint x: 841, endPoint y: 403, distance: 167.7
click at [843, 405] on html "Orders New Order Techs Clients Feedback Logout Orders New Order Users Clients M…" at bounding box center [421, 249] width 843 height 498
click at [22, 7] on li "Orders" at bounding box center [18, 11] width 36 height 12
select select "15"
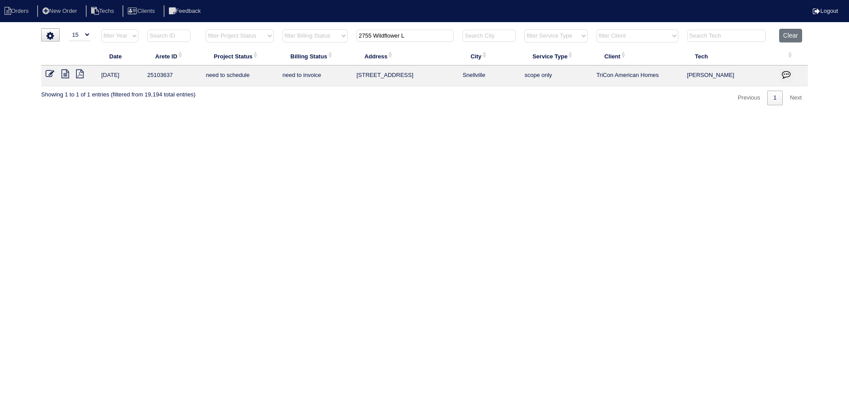
click at [400, 39] on input "2755 Wildflower L" at bounding box center [405, 36] width 97 height 12
click at [401, 39] on input "2755 Wildflower L" at bounding box center [405, 36] width 97 height 12
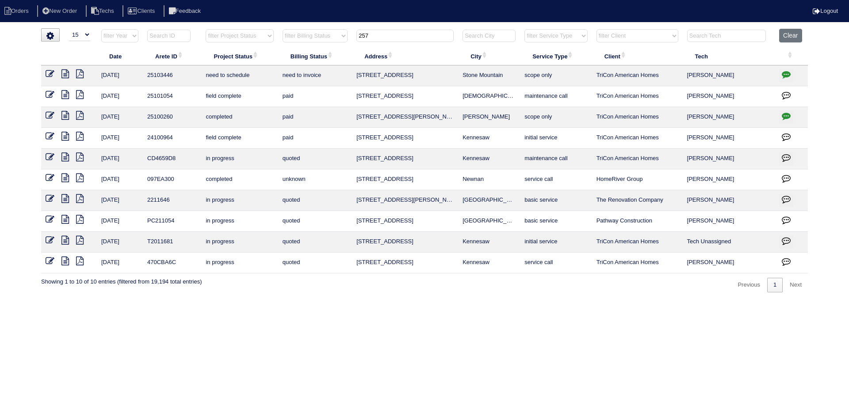
type input "257"
click at [67, 75] on icon at bounding box center [65, 73] width 8 height 9
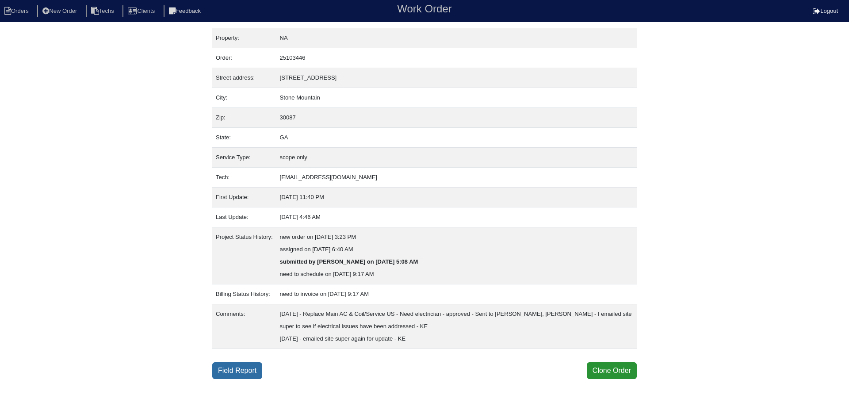
click at [246, 369] on link "Field Report" at bounding box center [237, 370] width 50 height 17
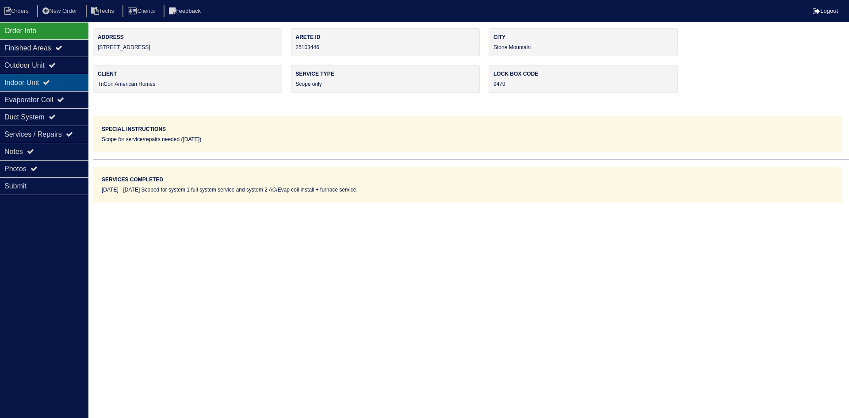
click at [64, 84] on div "Indoor Unit" at bounding box center [44, 82] width 88 height 17
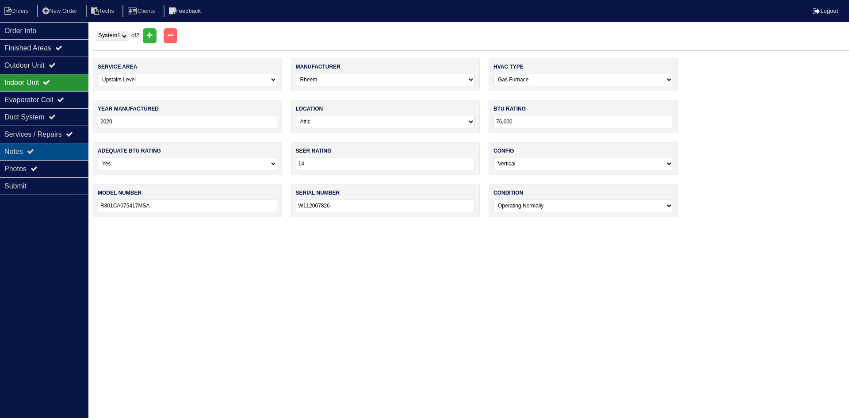
click at [63, 156] on div "Notes" at bounding box center [44, 151] width 88 height 17
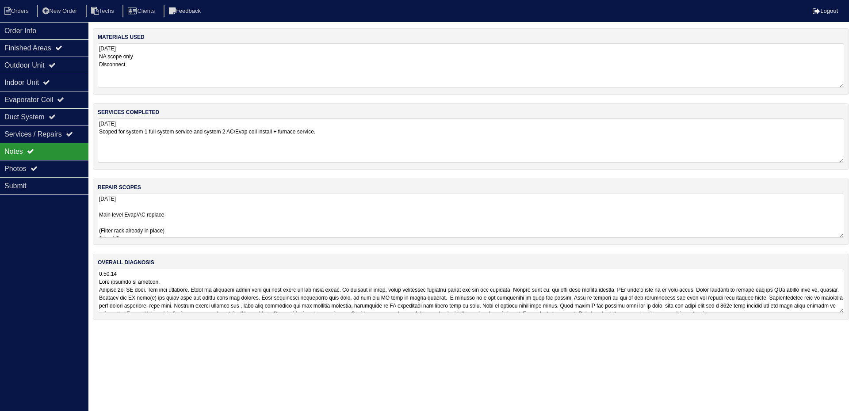
click at [226, 213] on textarea "9.18.25 Main level Evap/AC replace- (Filter rack already in place) 2 ton AC 2 t…" at bounding box center [471, 216] width 747 height 44
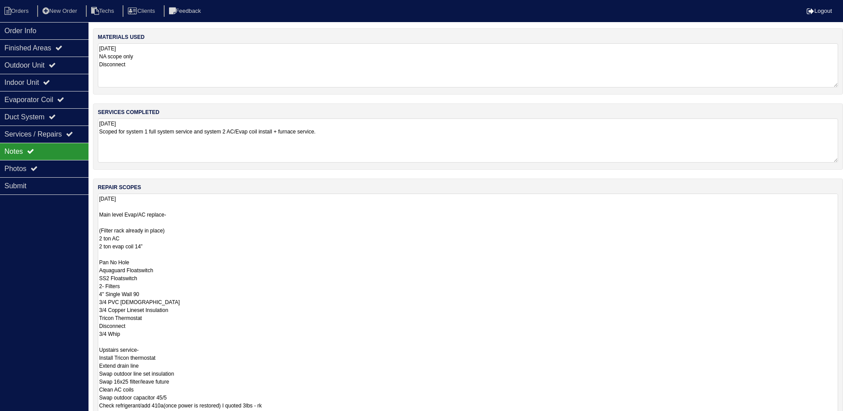
scroll to position [1, 0]
click at [56, 68] on icon at bounding box center [52, 64] width 7 height 7
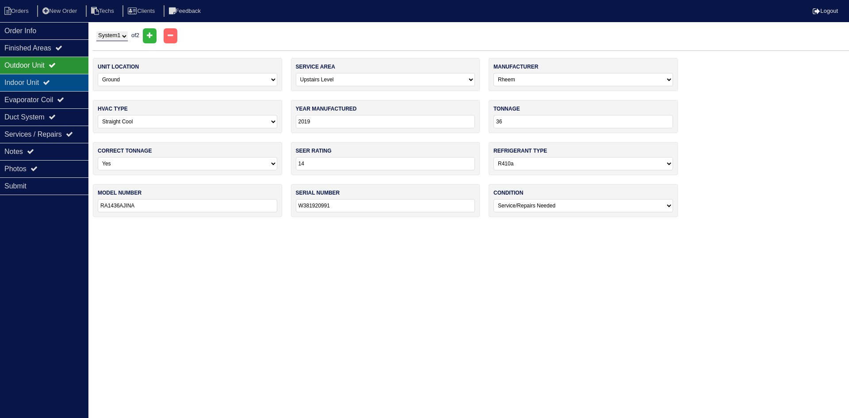
click at [57, 81] on div "Indoor Unit" at bounding box center [44, 82] width 88 height 17
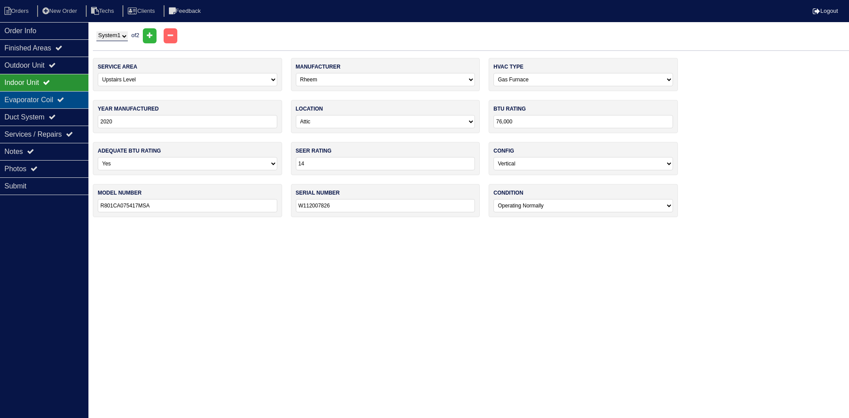
click at [57, 99] on div "Evaporator Coil" at bounding box center [44, 99] width 88 height 17
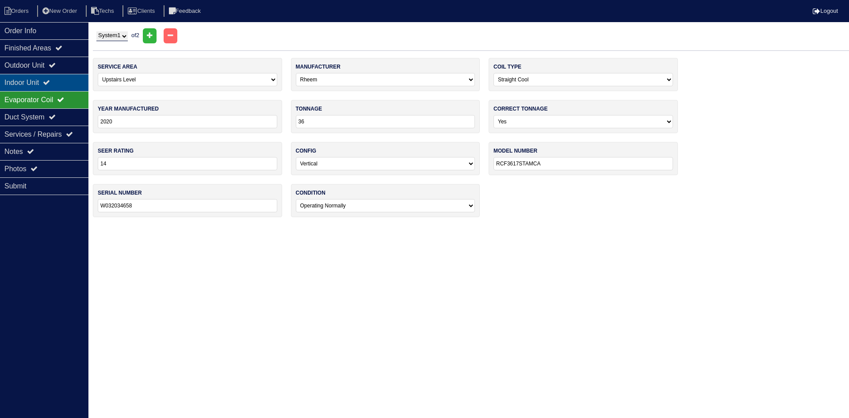
click at [63, 81] on div "Indoor Unit" at bounding box center [44, 82] width 88 height 17
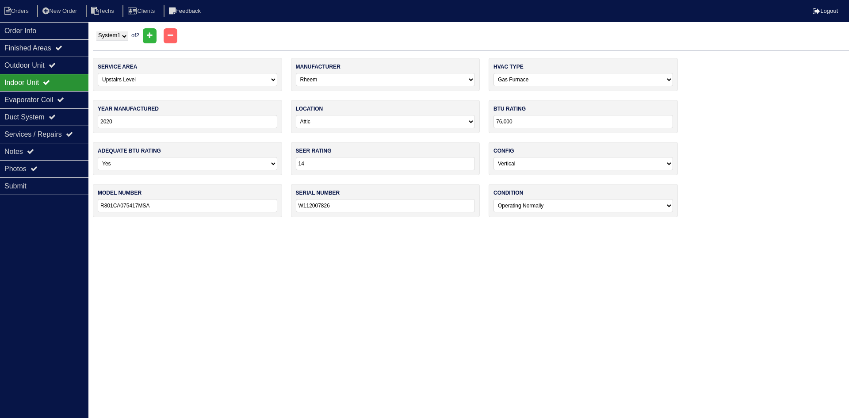
click at [115, 37] on select "System 1 System 2" at bounding box center [111, 36] width 31 height 10
select select "2"
click at [96, 31] on select "System 1 System 2" at bounding box center [111, 36] width 31 height 10
select select "0"
type input "2019"
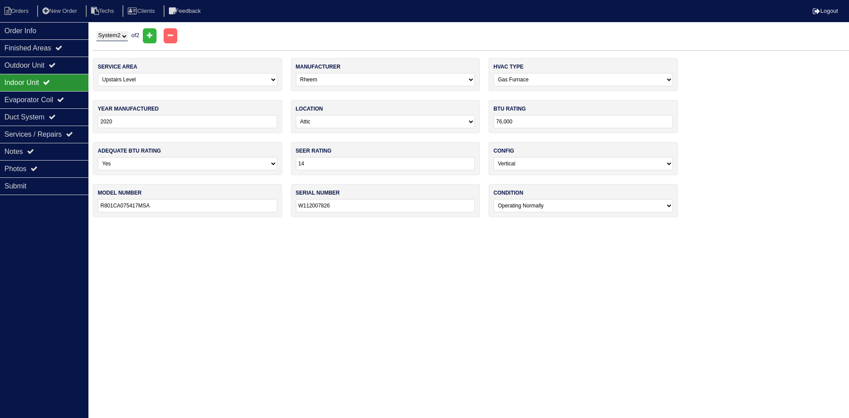
type input "50,000"
type input "R801SA050314MSA"
type input "W151921298"
click at [50, 97] on div "Evaporator Coil" at bounding box center [44, 99] width 88 height 17
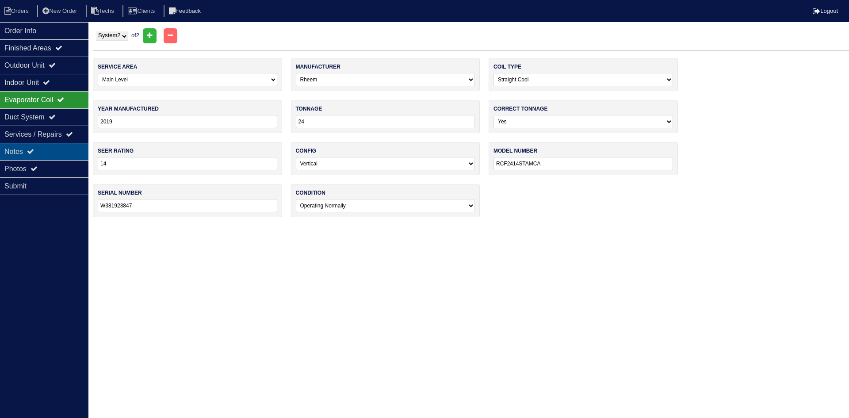
click at [49, 148] on div "Notes" at bounding box center [44, 151] width 88 height 17
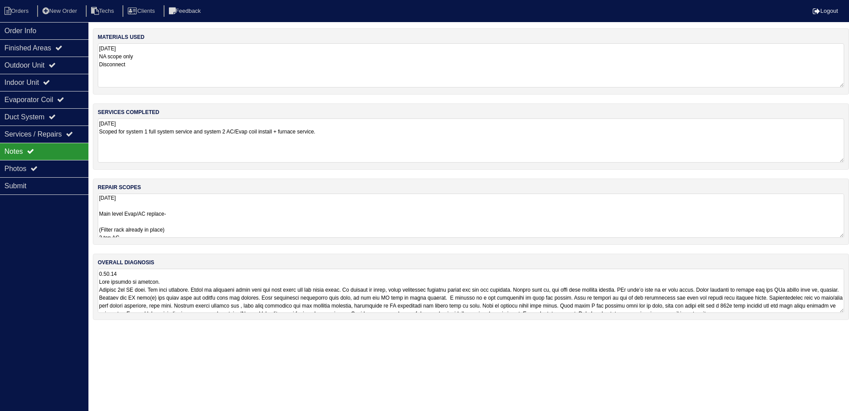
click at [239, 215] on textarea "9.18.25 Main level Evap/AC replace- (Filter rack already in place) 2 ton AC 2 t…" at bounding box center [471, 216] width 747 height 44
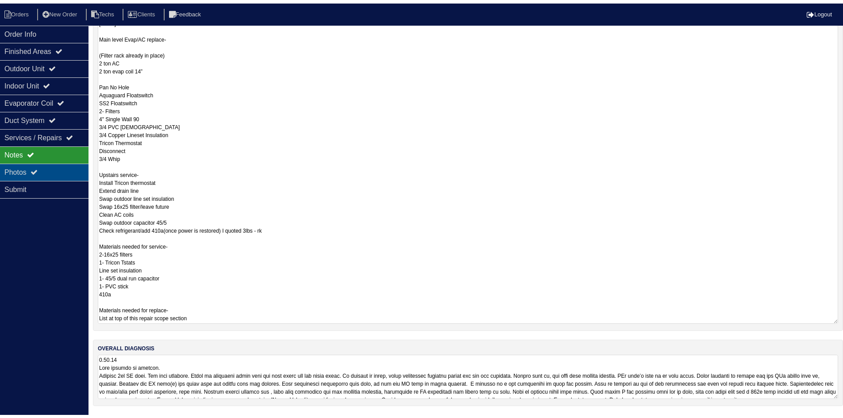
scroll to position [0, 0]
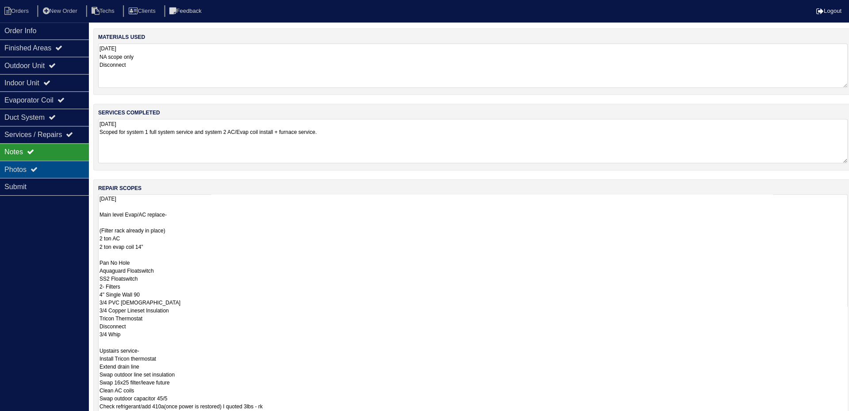
click at [51, 171] on div "Photos" at bounding box center [44, 168] width 88 height 17
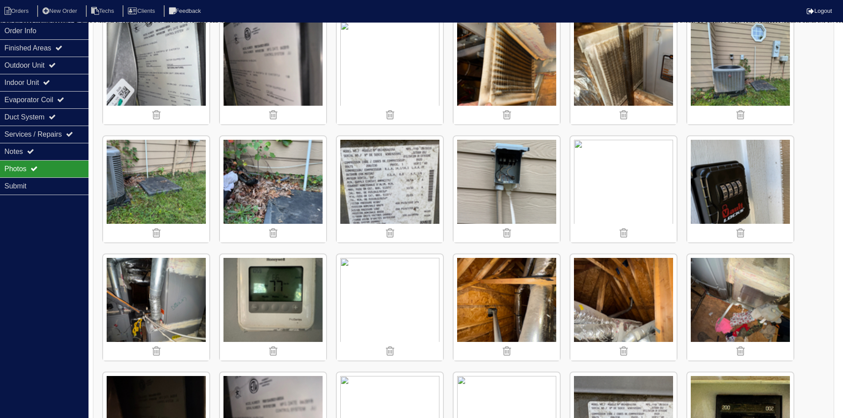
scroll to position [179, 0]
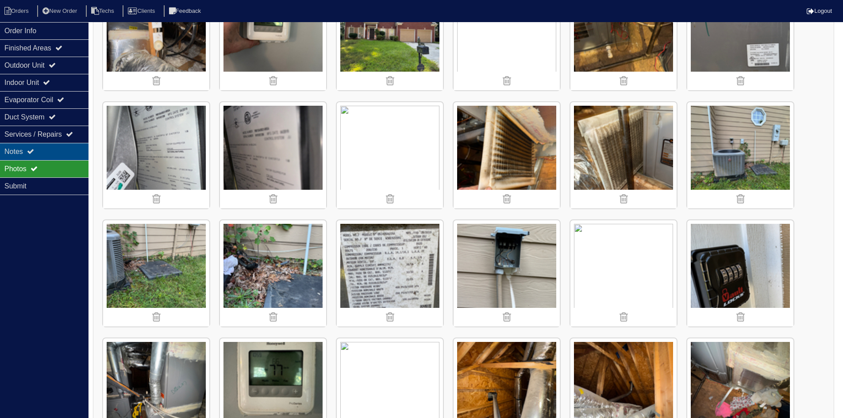
click at [43, 154] on div "Notes" at bounding box center [44, 151] width 88 height 17
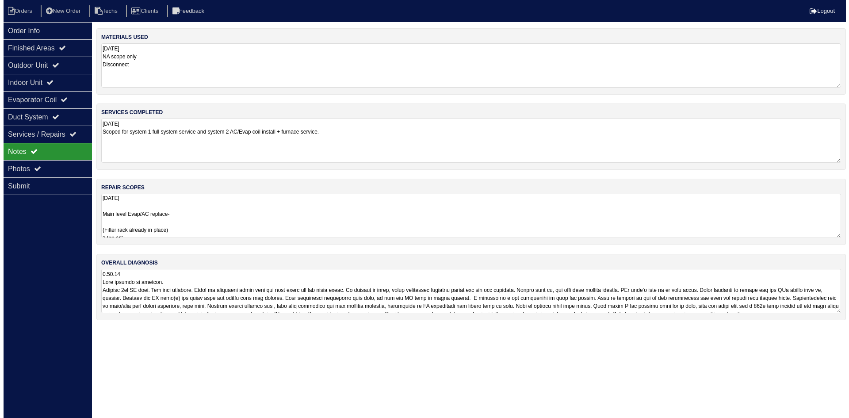
scroll to position [0, 0]
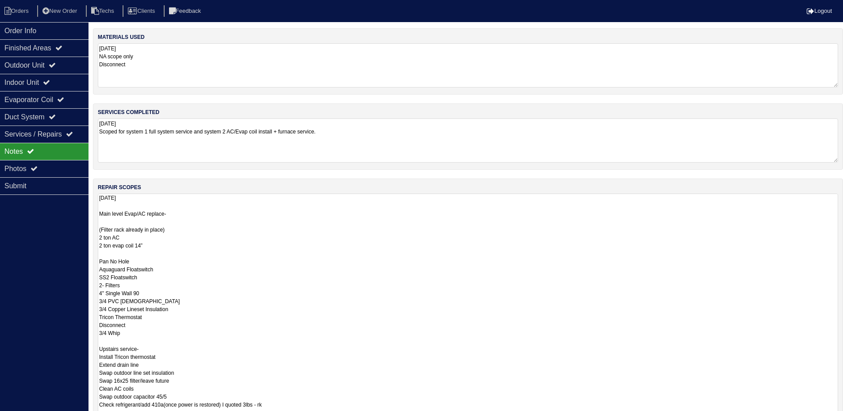
click at [250, 217] on textarea "9.18.25 Main level Evap/AC replace- (Filter rack already in place) 2 ton AC 2 t…" at bounding box center [468, 346] width 740 height 304
click at [68, 84] on div "Indoor Unit" at bounding box center [44, 82] width 88 height 17
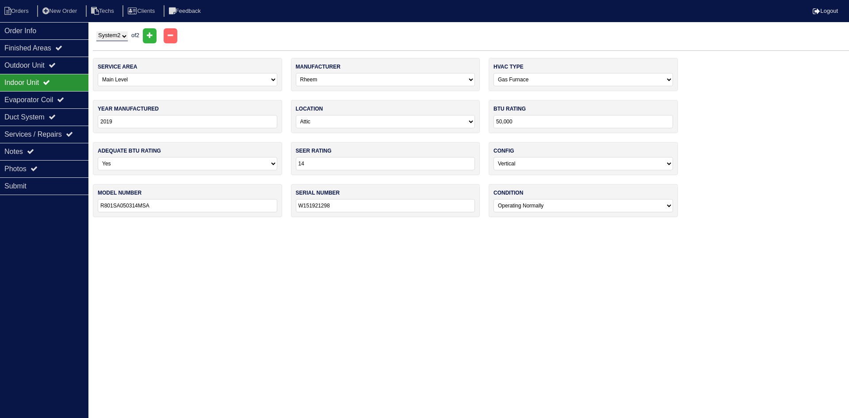
click at [121, 33] on select "System 1 System 2" at bounding box center [111, 36] width 31 height 10
select select "1"
click at [96, 31] on select "System 1 System 2" at bounding box center [111, 36] width 31 height 10
select select "1"
select select "Rheem"
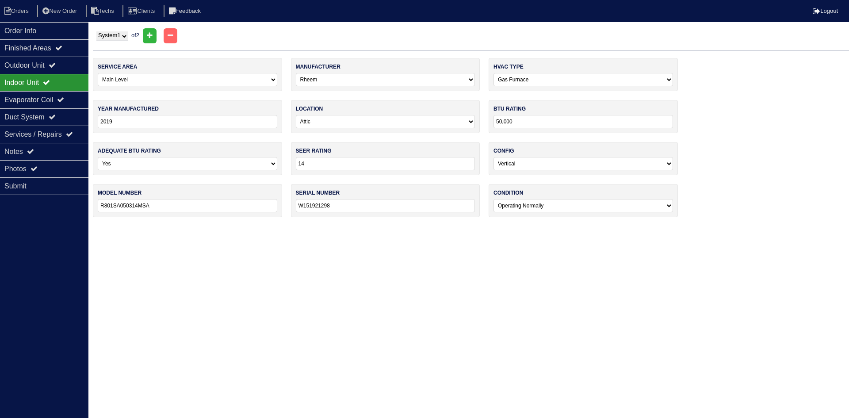
type input "2019"
type input "36"
select select "0"
type input "14"
select select "1"
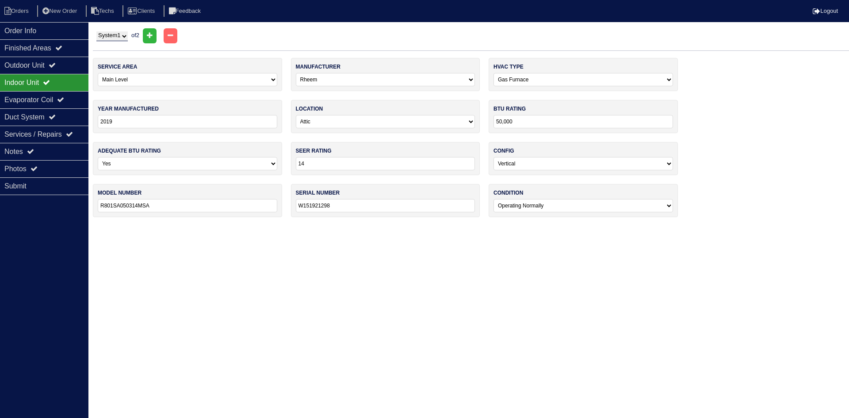
type input "RA1436AJINA"
type input "W381920991"
select select "1"
type input "2020"
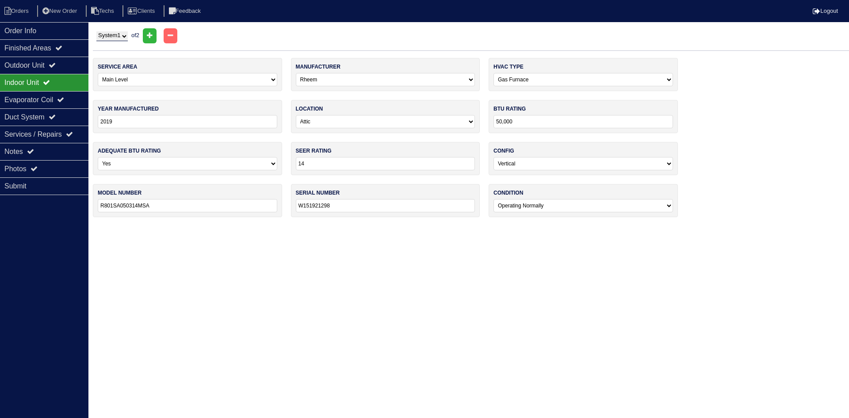
type input "76,000"
type input "R801CA075417MSA"
type input "W112007826"
click at [176, 206] on input "R801CA075417MSA" at bounding box center [188, 205] width 180 height 13
click at [54, 62] on div "Outdoor Unit" at bounding box center [44, 65] width 88 height 17
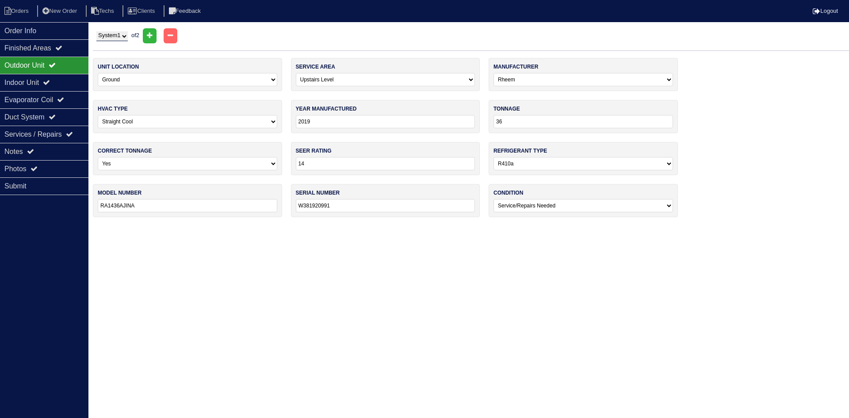
click at [122, 36] on select "System 1 System 2" at bounding box center [111, 36] width 31 height 10
select select "2"
click at [96, 31] on select "System 1 System 2" at bounding box center [111, 36] width 31 height 10
select select "0"
select select "Other"
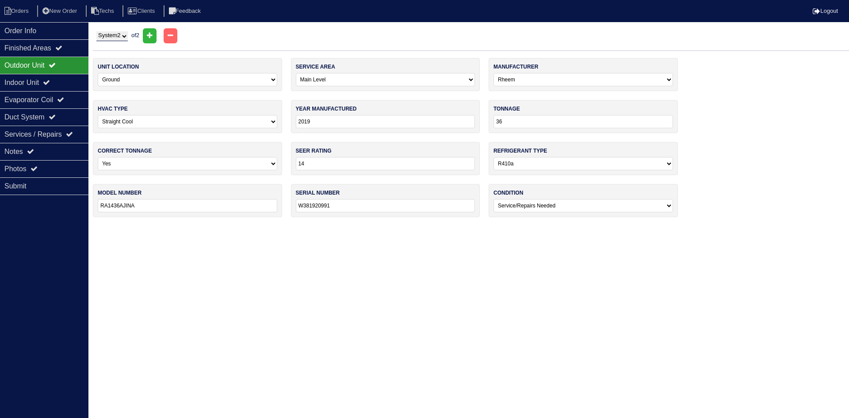
type input "0"
select select "1"
type input "0"
select select "2"
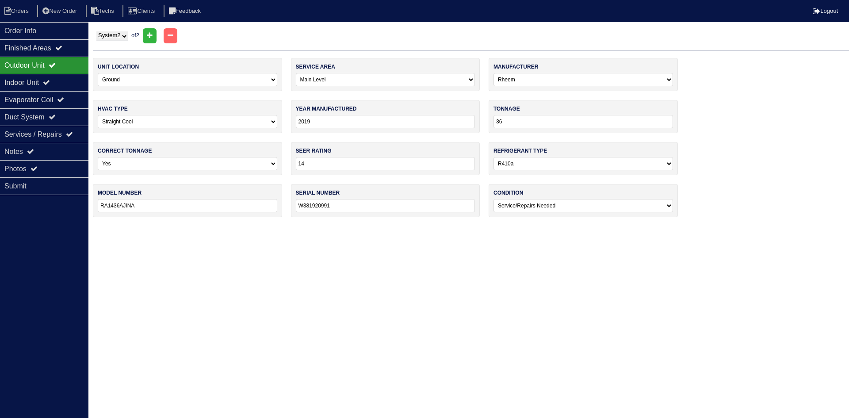
type input "——-"
type input "——"
select select "3"
click at [63, 85] on div "Indoor Unit" at bounding box center [44, 82] width 88 height 17
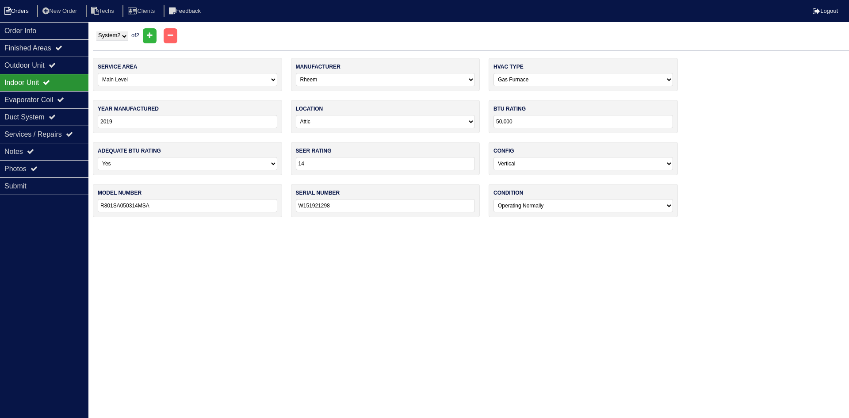
click at [26, 12] on li "Orders" at bounding box center [18, 11] width 36 height 12
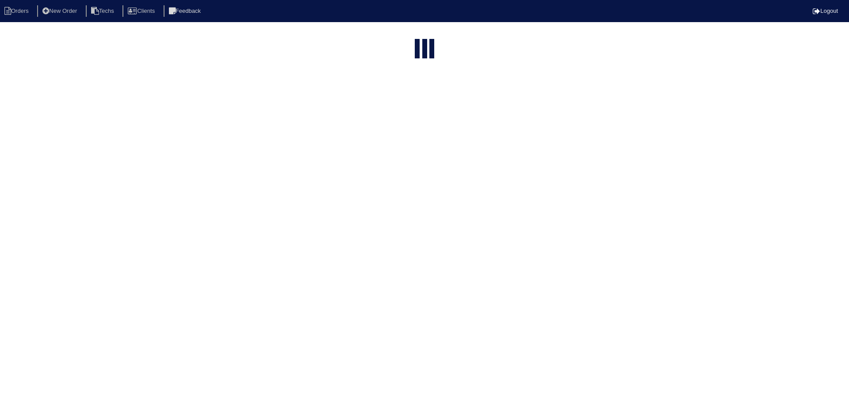
select select "15"
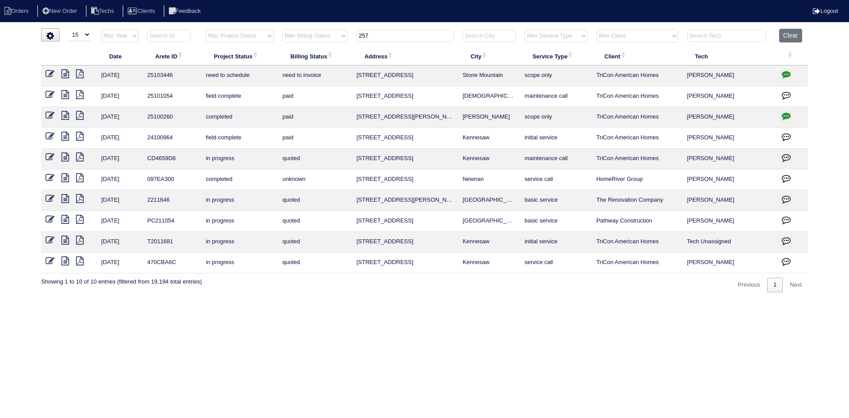
drag, startPoint x: 376, startPoint y: 34, endPoint x: 356, endPoint y: 33, distance: 20.4
click at [356, 33] on th "257" at bounding box center [405, 38] width 106 height 18
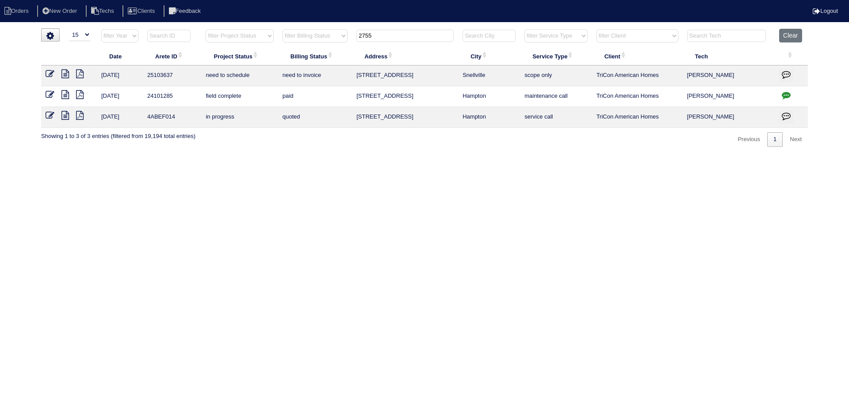
type input "2755"
click at [64, 74] on icon at bounding box center [65, 73] width 8 height 9
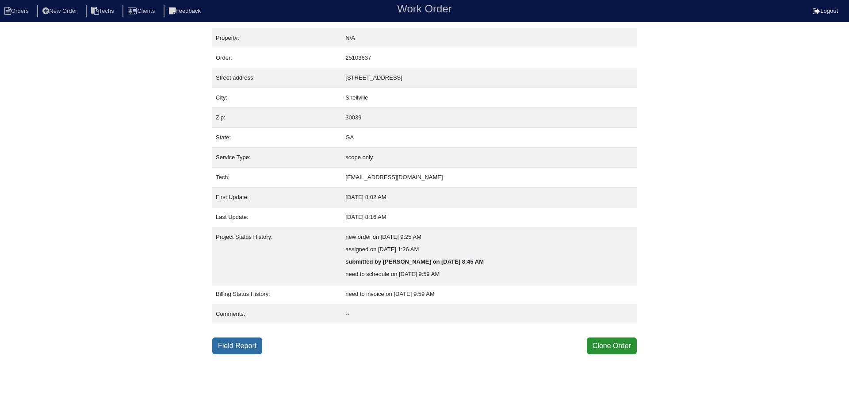
click at [250, 346] on link "Field Report" at bounding box center [237, 346] width 50 height 17
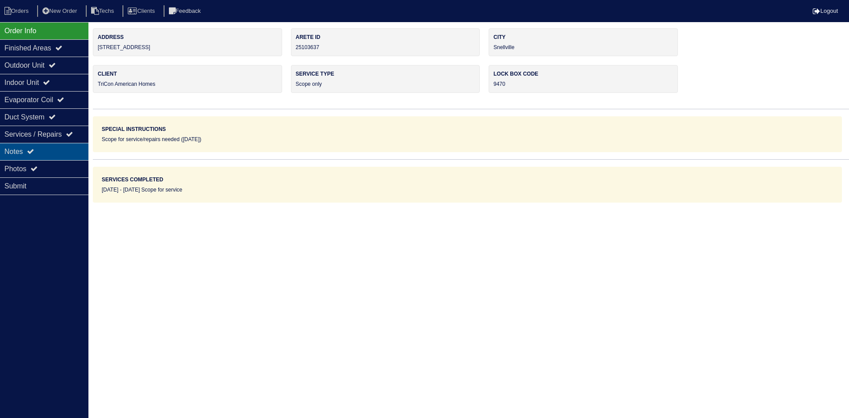
click at [26, 147] on div "Notes" at bounding box center [44, 151] width 88 height 17
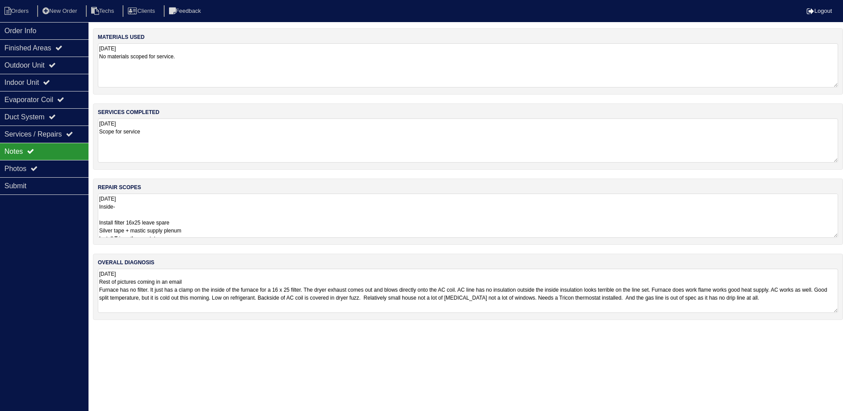
click at [425, 222] on textarea "[DATE] Inside- Install filter 16x25 leave spare Silver tape + mastic supply ple…" at bounding box center [468, 216] width 740 height 44
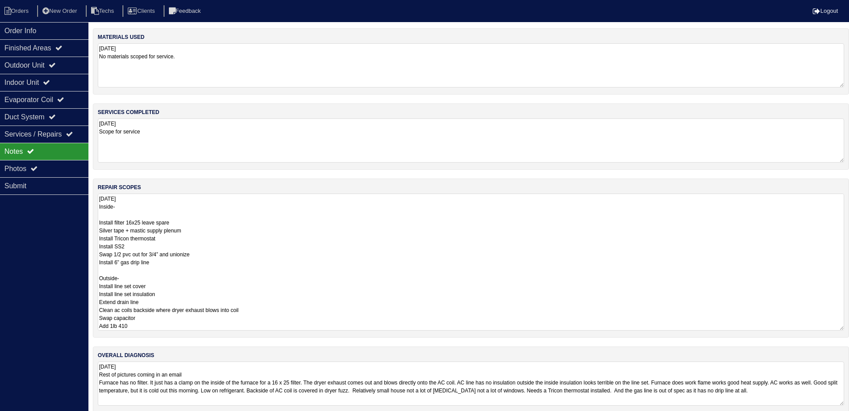
click at [269, 216] on textarea "[DATE] Inside- Install filter 16x25 leave spare Silver tape + mastic supply ple…" at bounding box center [471, 262] width 747 height 137
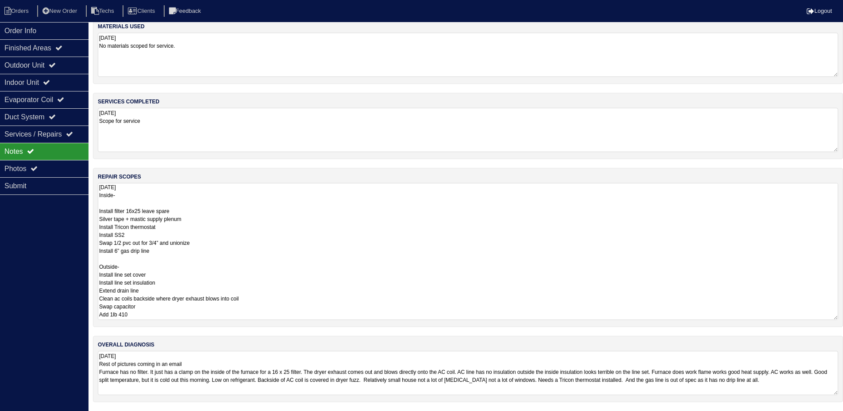
click at [224, 361] on html "Orders New Order Techs Clients Feedback Logout Orders New Order Users Clients M…" at bounding box center [421, 200] width 843 height 422
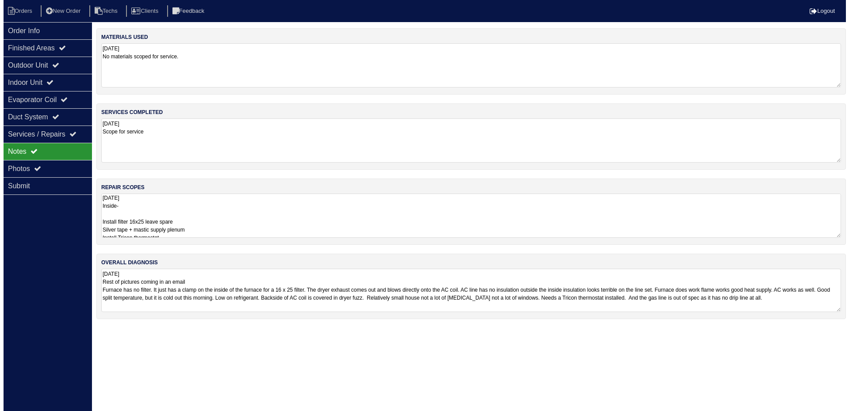
scroll to position [0, 0]
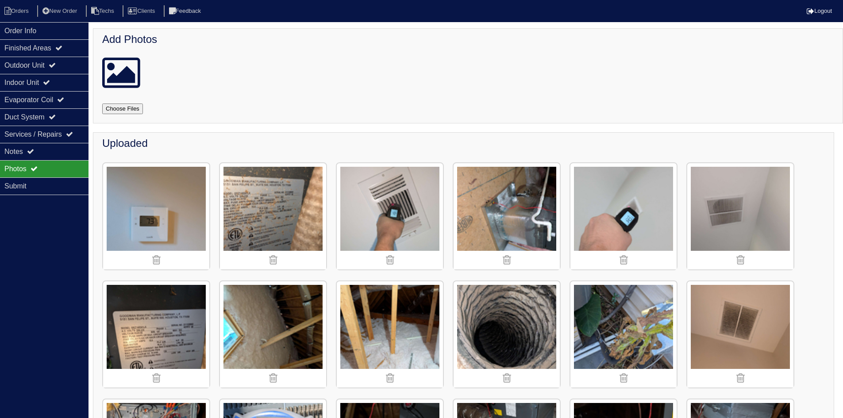
scroll to position [813, 0]
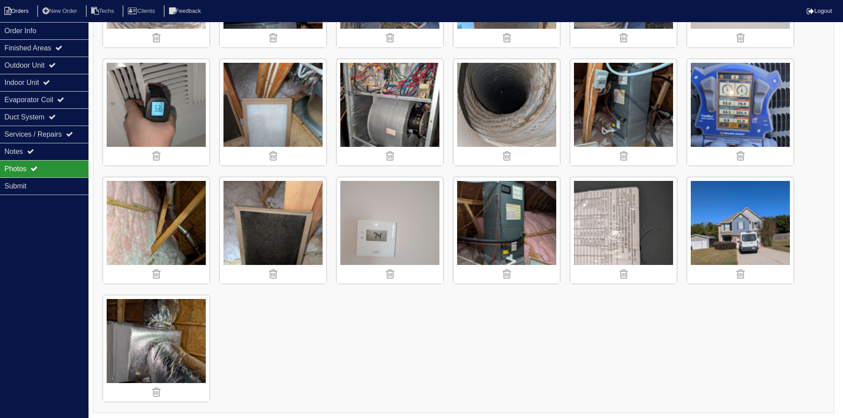
drag, startPoint x: 0, startPoint y: 0, endPoint x: 14, endPoint y: 10, distance: 17.1
click at [14, 10] on li "Orders" at bounding box center [18, 11] width 36 height 12
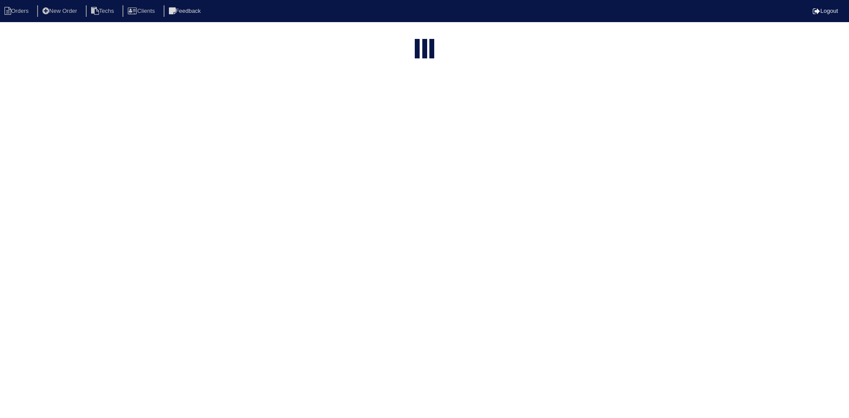
select select "15"
type input "2755"
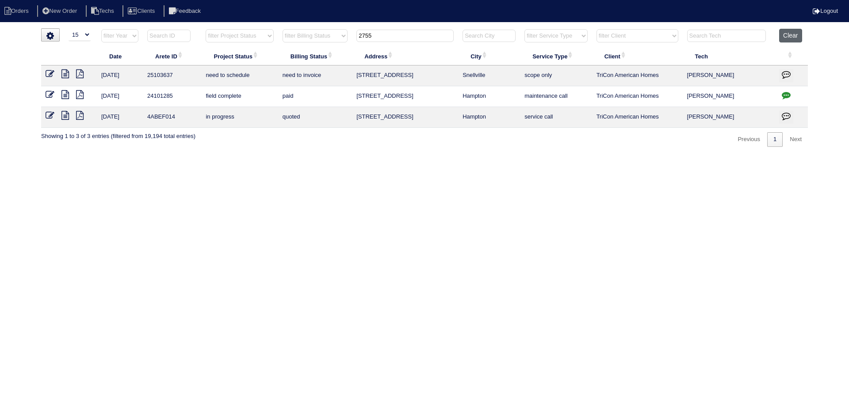
click at [785, 38] on button "Clear" at bounding box center [790, 36] width 23 height 14
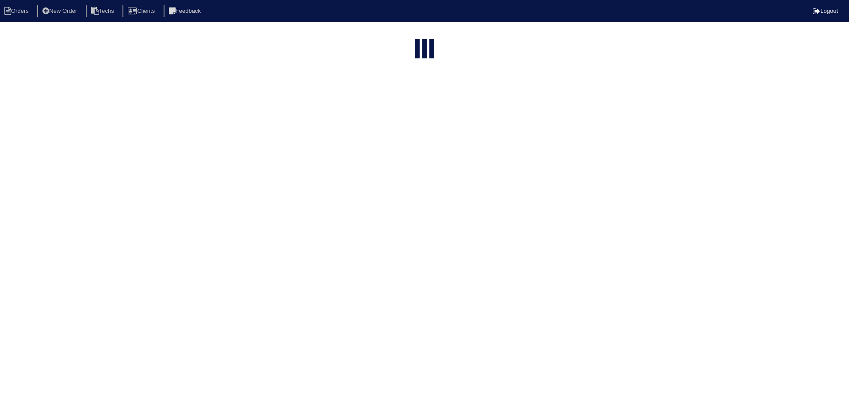
select select "15"
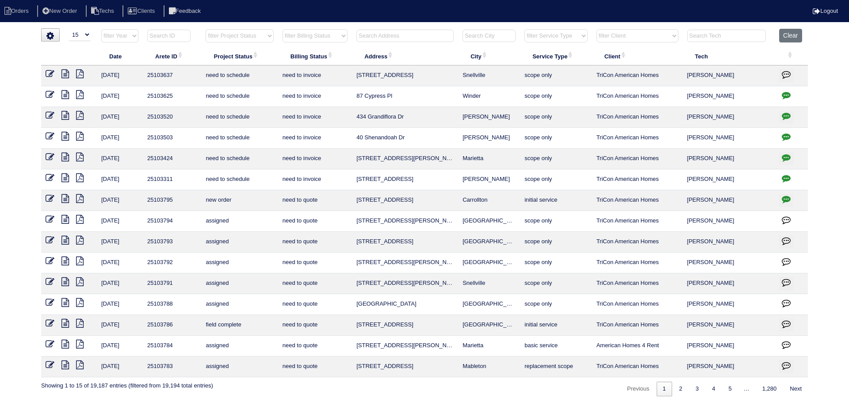
click at [371, 32] on input "text" at bounding box center [405, 36] width 97 height 12
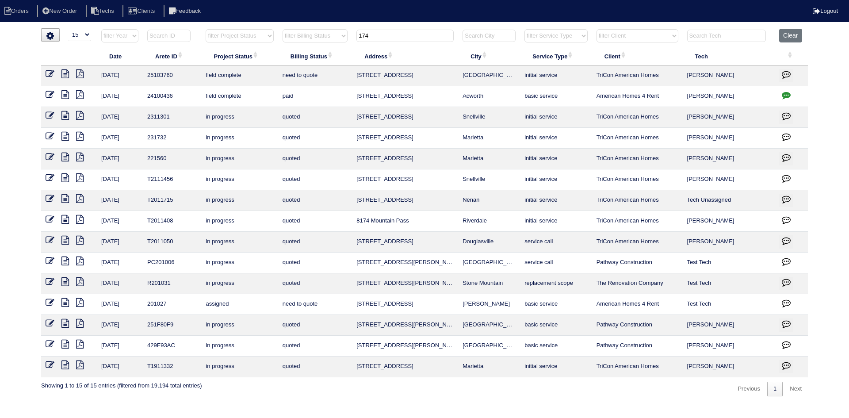
type input "174"
click at [67, 73] on icon at bounding box center [65, 73] width 8 height 9
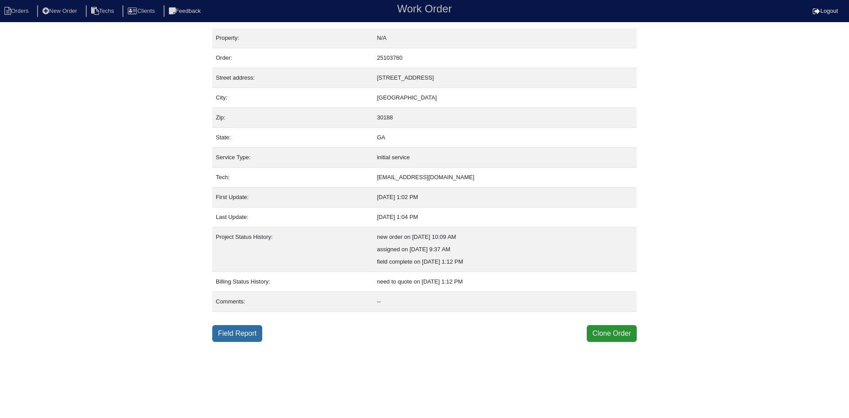
click at [241, 335] on link "Field Report" at bounding box center [237, 333] width 50 height 17
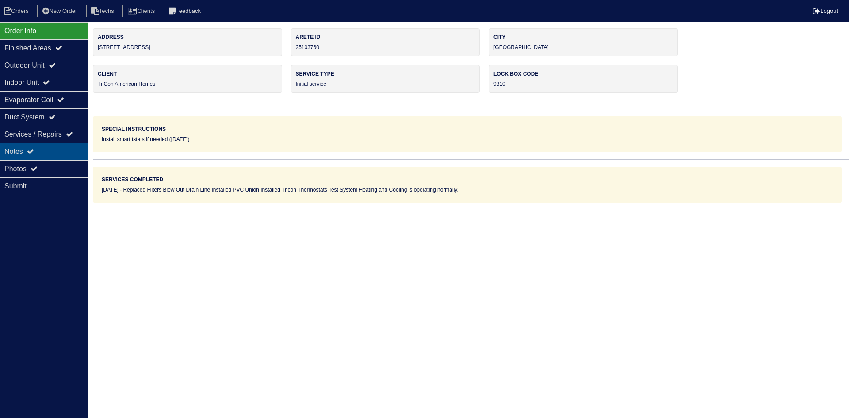
click at [56, 150] on div "Notes" at bounding box center [44, 151] width 88 height 17
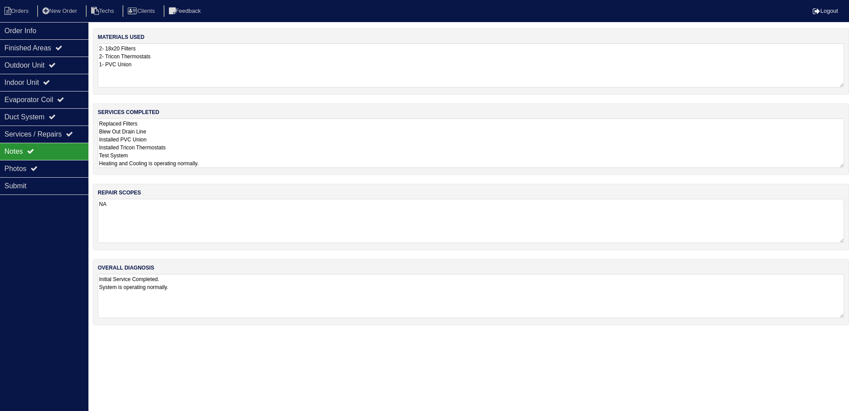
drag, startPoint x: 840, startPoint y: 162, endPoint x: 820, endPoint y: 180, distance: 26.0
click at [841, 169] on div "services completed Replaced Filters Blew Out Drain Line Installed PVC Union Ins…" at bounding box center [471, 140] width 756 height 72
click at [798, 213] on textarea "NA" at bounding box center [471, 221] width 747 height 44
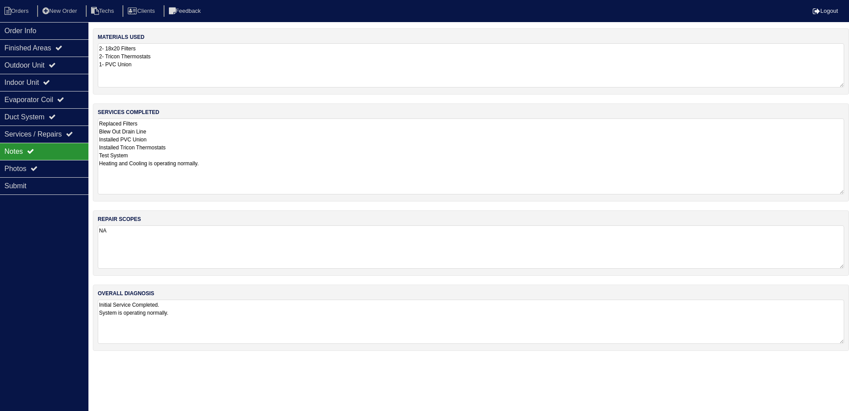
drag, startPoint x: 841, startPoint y: 158, endPoint x: 844, endPoint y: 190, distance: 32.0
click at [844, 190] on div "services completed Replaced Filters Blew Out Drain Line Installed PVC Union Ins…" at bounding box center [471, 153] width 756 height 98
click at [65, 67] on div "Outdoor Unit" at bounding box center [44, 65] width 88 height 17
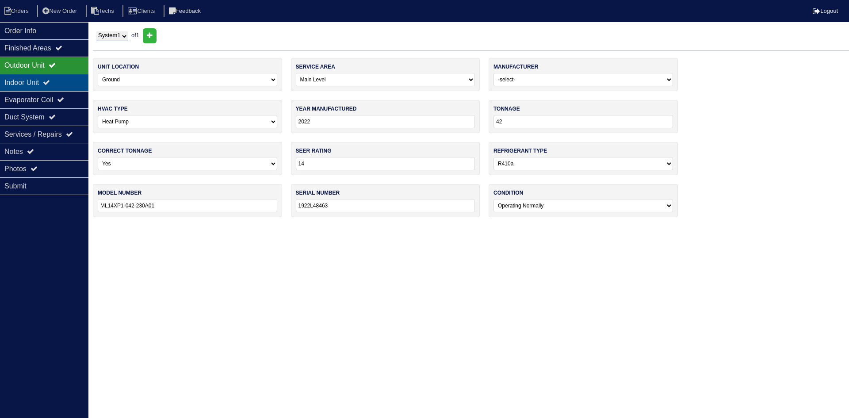
click at [69, 81] on div "Indoor Unit" at bounding box center [44, 82] width 88 height 17
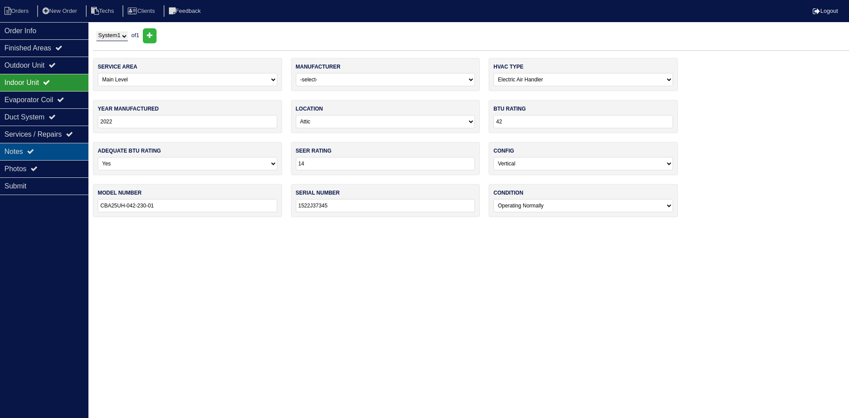
click at [39, 147] on div "Notes" at bounding box center [44, 151] width 88 height 17
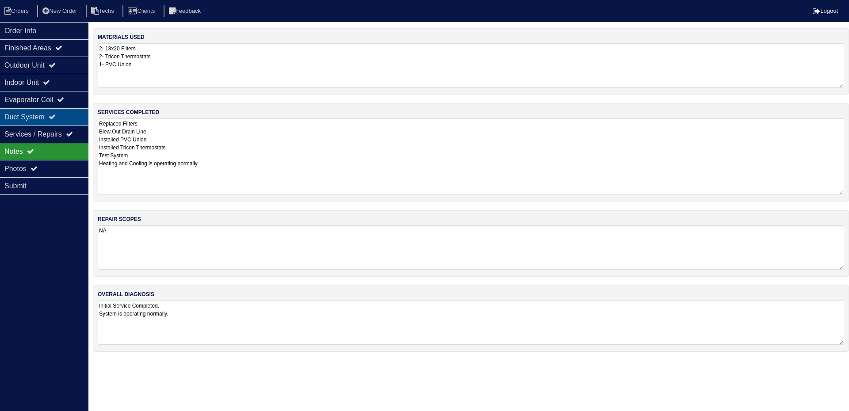
click at [50, 111] on div "Duct System" at bounding box center [44, 116] width 88 height 17
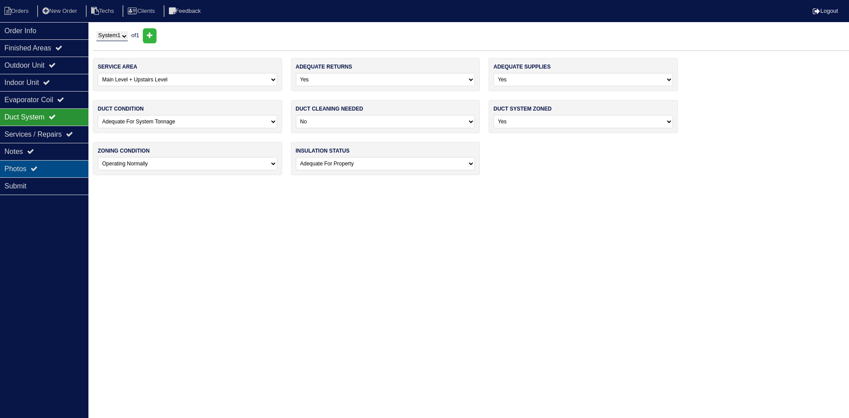
click at [55, 164] on div "Photos" at bounding box center [44, 168] width 88 height 17
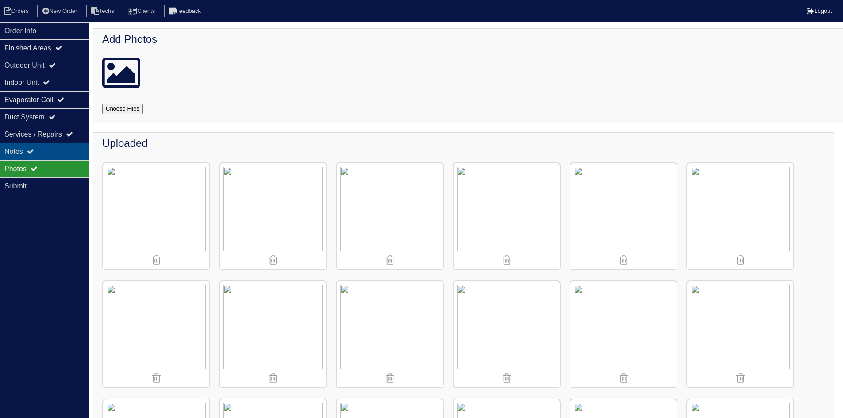
click at [66, 152] on div "Notes" at bounding box center [44, 151] width 88 height 17
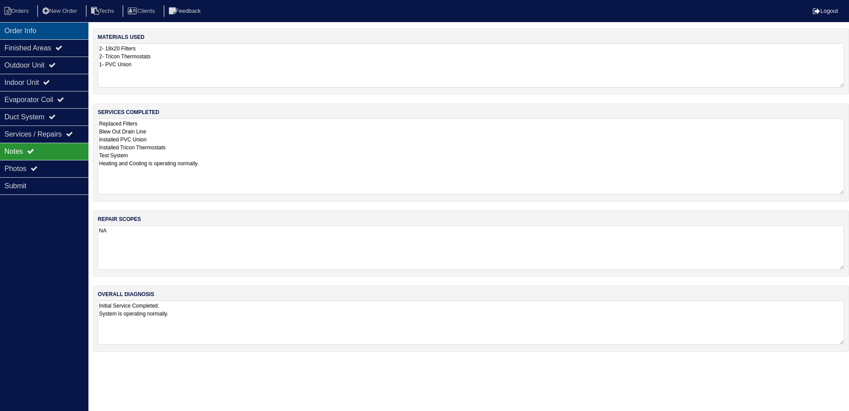
click at [63, 28] on div "Order Info" at bounding box center [44, 30] width 88 height 17
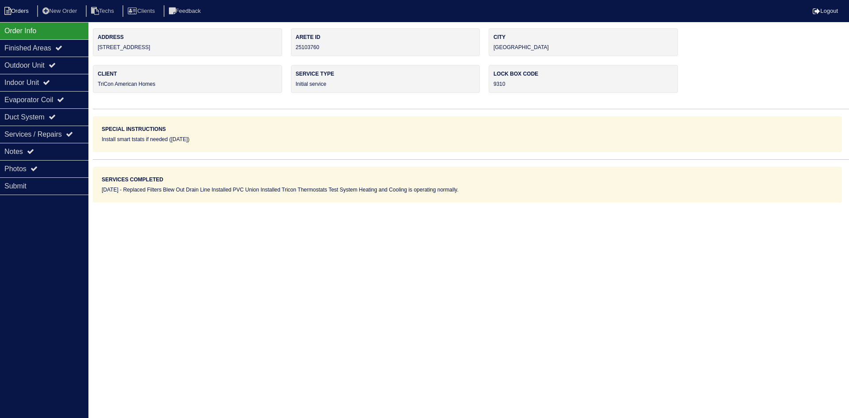
click at [28, 10] on li "Orders" at bounding box center [18, 11] width 36 height 12
select select "15"
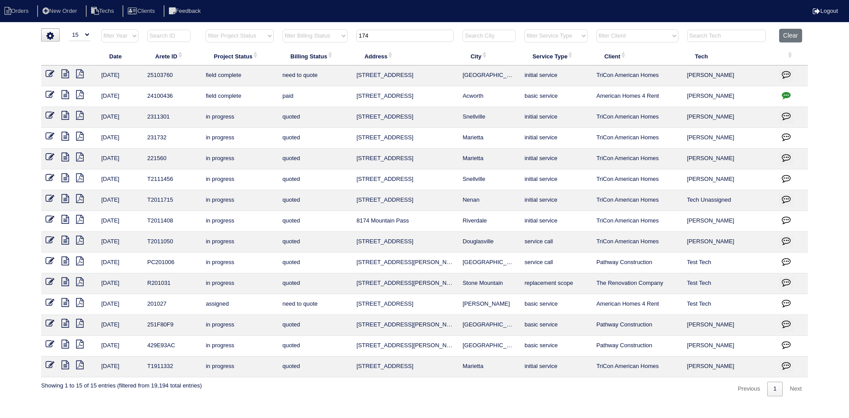
drag, startPoint x: 392, startPoint y: 33, endPoint x: 344, endPoint y: 45, distance: 49.4
click at [344, 39] on tr "filter Year -- Any Year -- 2025 2024 2023 2022 2021 2020 2019 filter Project St…" at bounding box center [424, 38] width 767 height 18
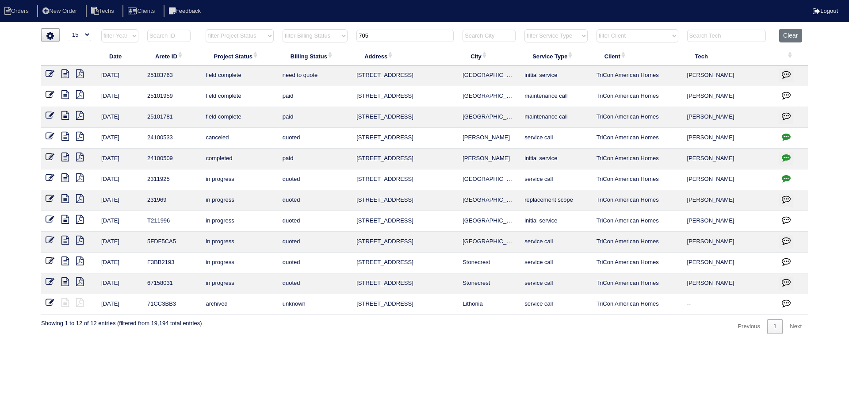
type input "705"
click at [65, 74] on icon at bounding box center [65, 73] width 8 height 9
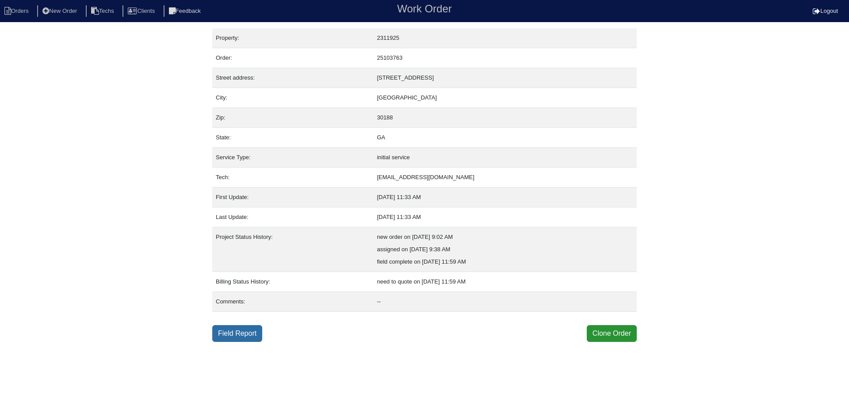
click at [245, 334] on link "Field Report" at bounding box center [237, 333] width 50 height 17
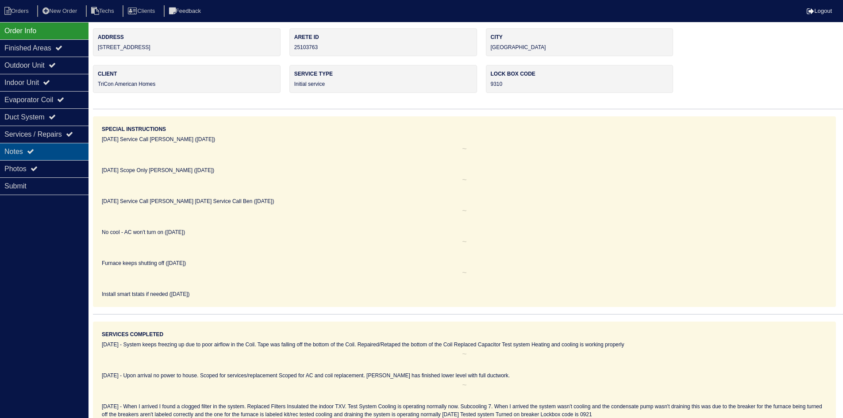
click at [41, 155] on div "Notes" at bounding box center [44, 151] width 88 height 17
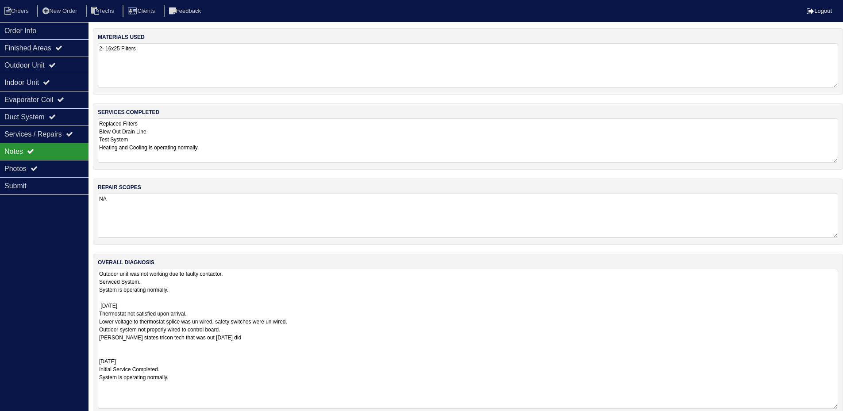
drag, startPoint x: 838, startPoint y: 311, endPoint x: 849, endPoint y: 407, distance: 96.6
click at [843, 407] on html "Orders New Order Techs Clients Feedback Logout Orders New Order Users Clients M…" at bounding box center [421, 212] width 843 height 425
click at [30, 60] on div "Outdoor Unit" at bounding box center [44, 65] width 88 height 17
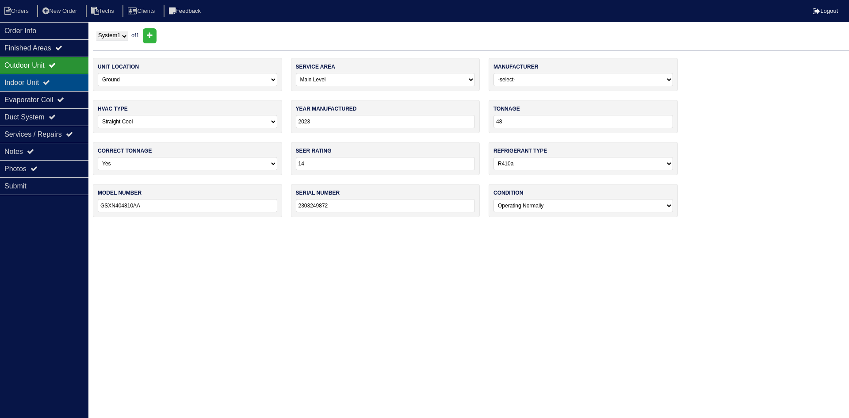
click at [35, 78] on div "Indoor Unit" at bounding box center [44, 82] width 88 height 17
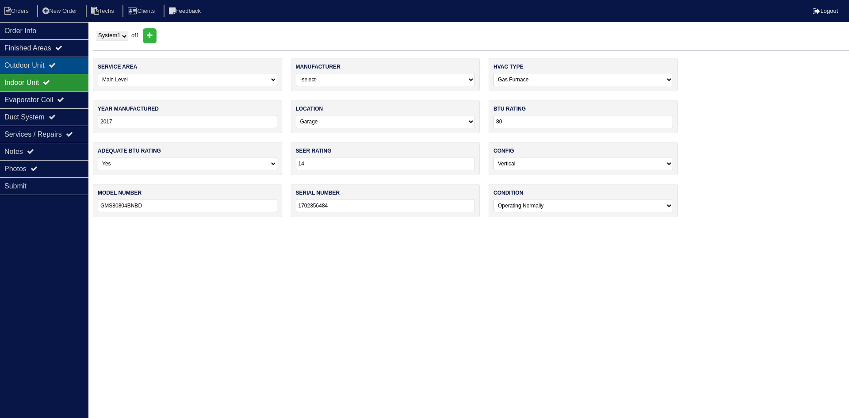
click at [36, 61] on div "Outdoor Unit" at bounding box center [44, 65] width 88 height 17
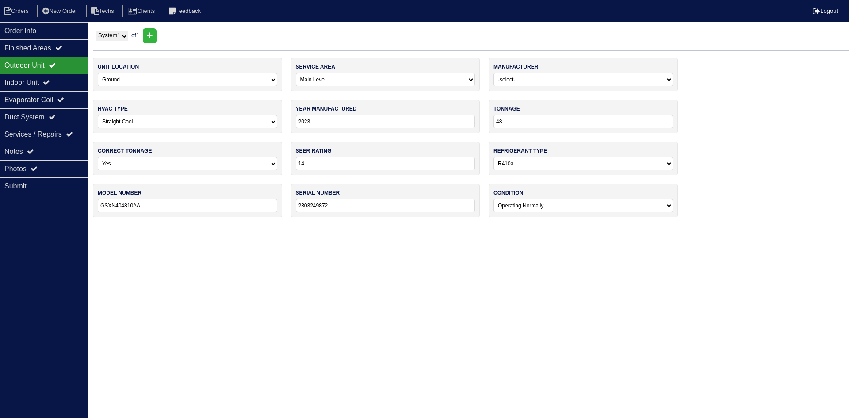
drag, startPoint x: 63, startPoint y: 83, endPoint x: 8, endPoint y: 68, distance: 57.0
click at [63, 83] on div "Indoor Unit" at bounding box center [44, 82] width 88 height 17
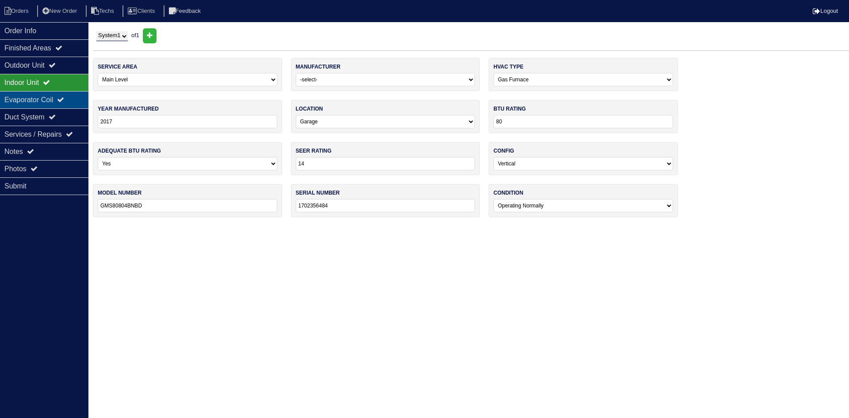
click at [39, 99] on div "Evaporator Coil" at bounding box center [44, 99] width 88 height 17
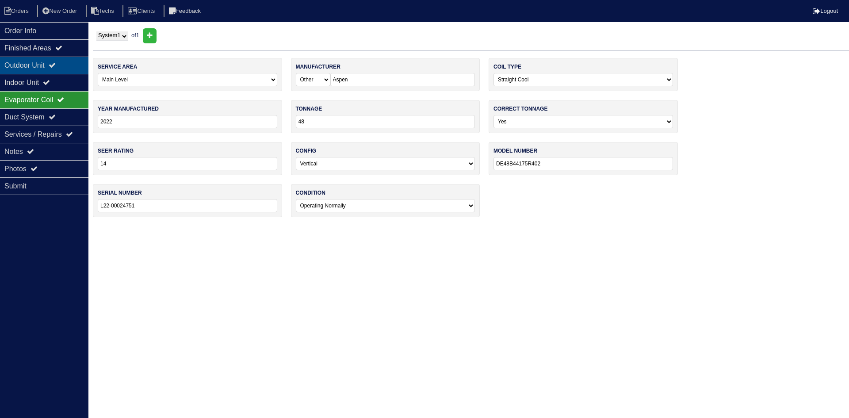
click at [38, 65] on div "Outdoor Unit" at bounding box center [44, 65] width 88 height 17
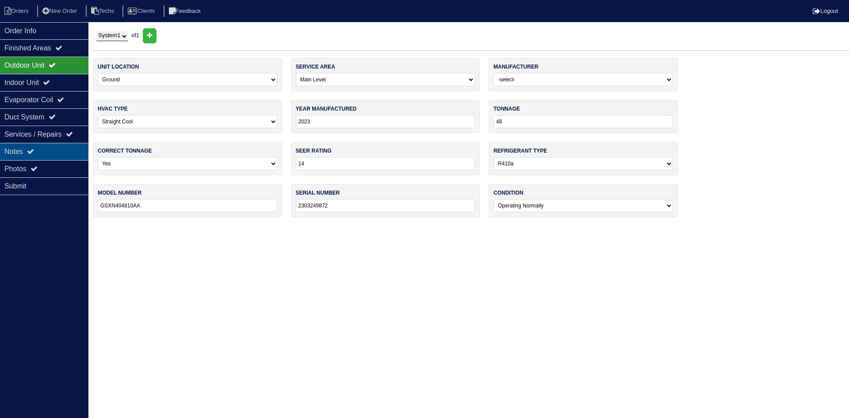
click at [34, 152] on icon at bounding box center [30, 151] width 7 height 7
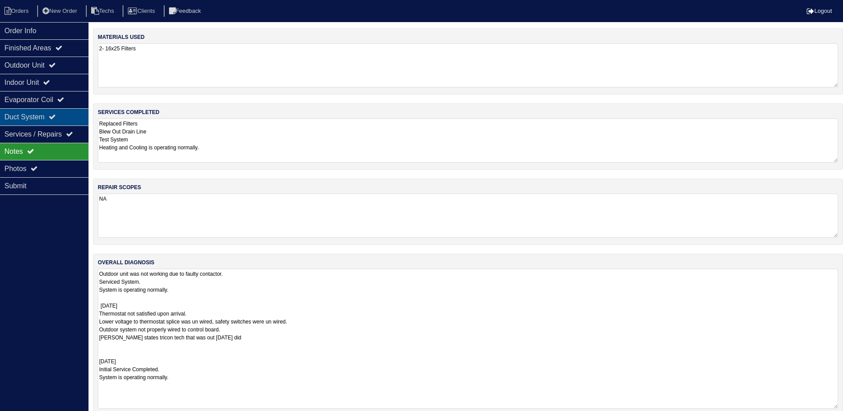
click at [65, 118] on div "Duct System" at bounding box center [44, 116] width 88 height 17
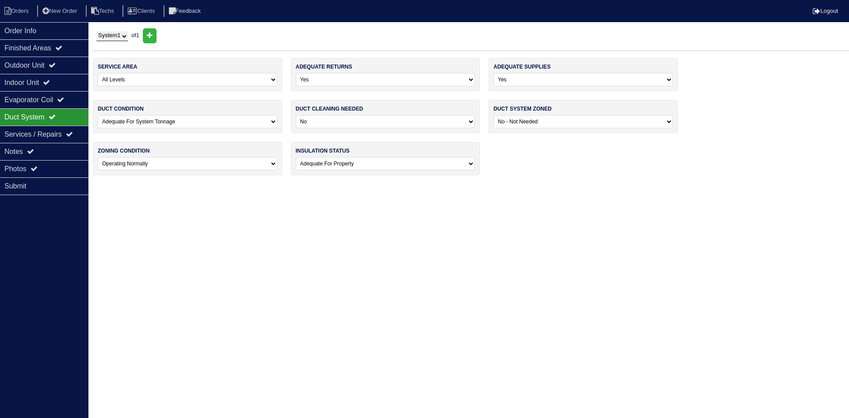
drag, startPoint x: 58, startPoint y: 166, endPoint x: 140, endPoint y: 200, distance: 88.6
click at [60, 166] on div "Photos" at bounding box center [44, 168] width 88 height 17
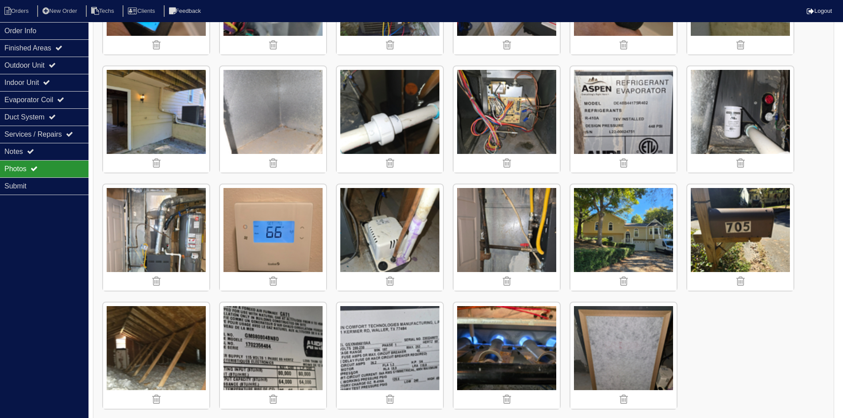
scroll to position [460, 0]
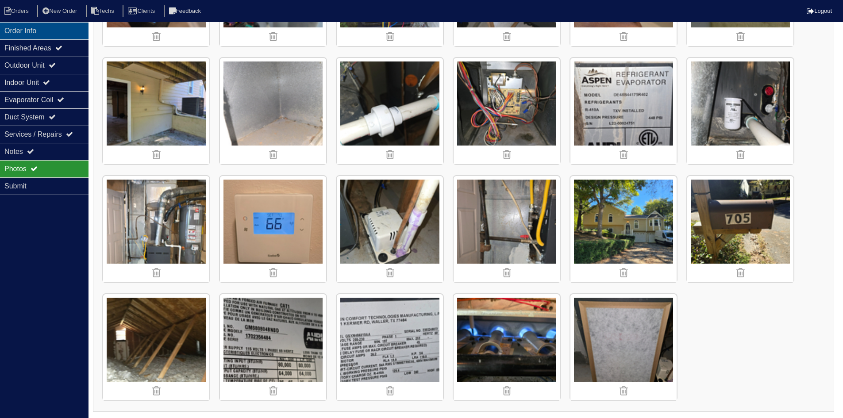
click at [26, 27] on div "Order Info" at bounding box center [44, 30] width 88 height 17
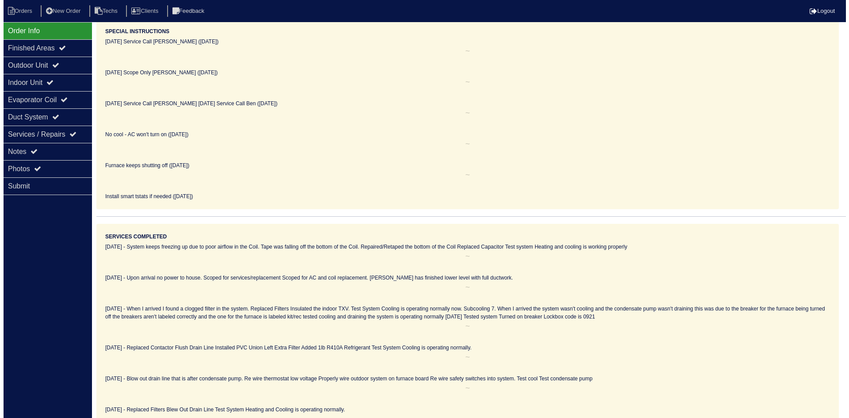
scroll to position [0, 0]
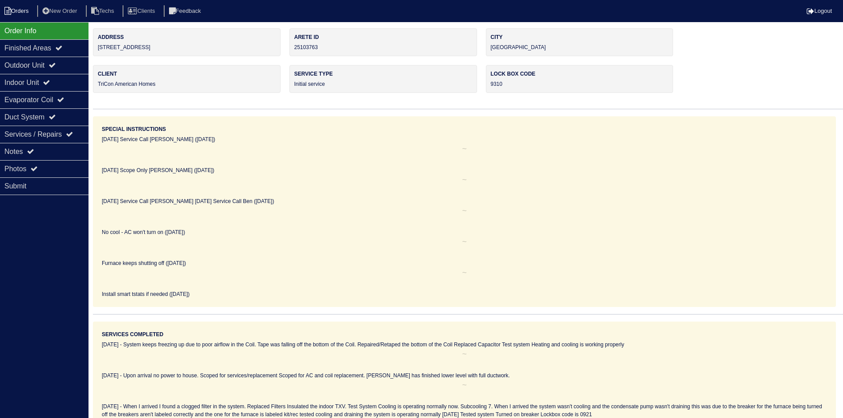
click at [10, 9] on icon at bounding box center [7, 11] width 7 height 8
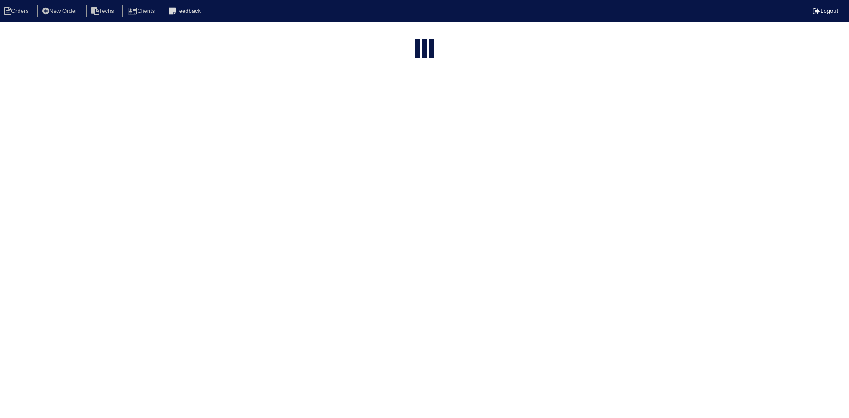
select select "15"
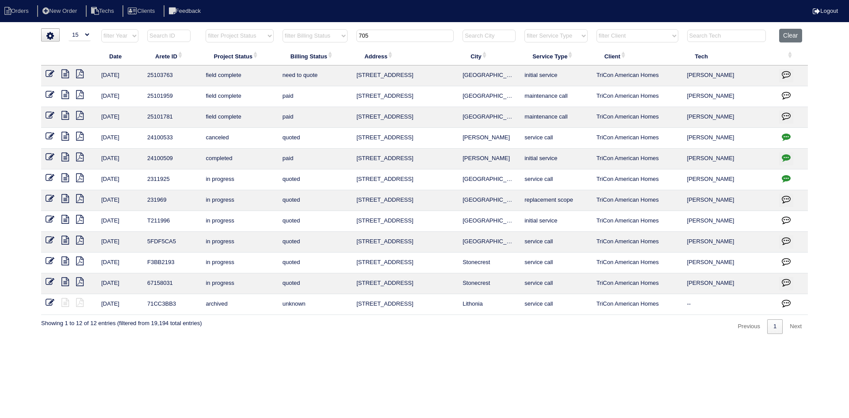
drag, startPoint x: 380, startPoint y: 37, endPoint x: 353, endPoint y: 36, distance: 26.6
click at [353, 36] on th "705" at bounding box center [405, 38] width 106 height 18
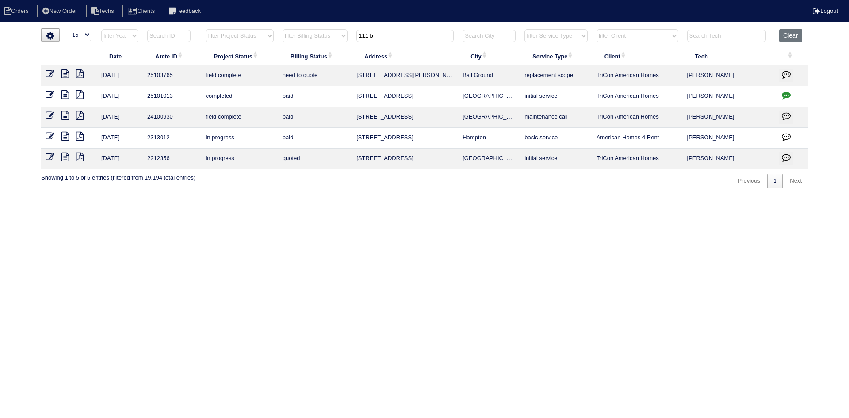
type input "111 b"
click at [68, 73] on icon at bounding box center [65, 73] width 8 height 9
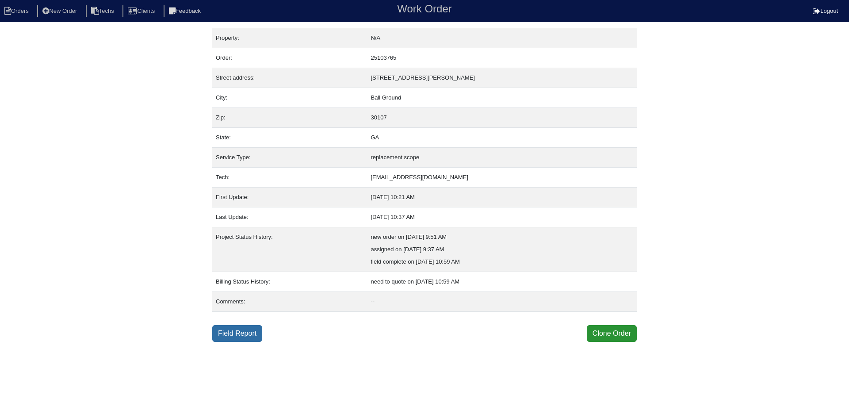
click at [244, 338] on link "Field Report" at bounding box center [237, 333] width 50 height 17
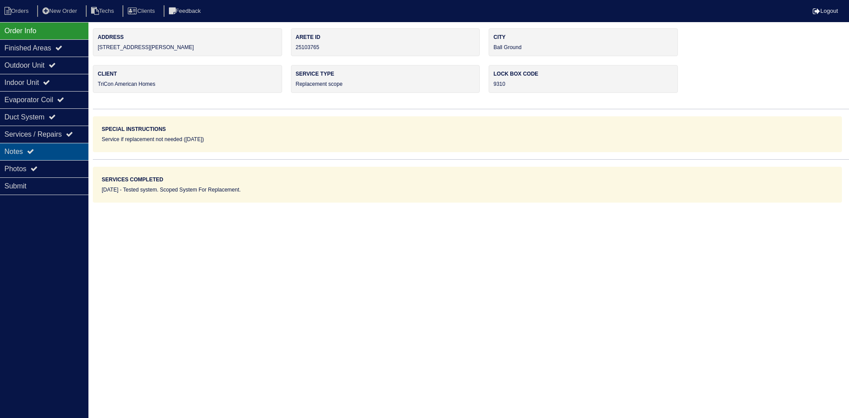
click at [38, 148] on div "Notes" at bounding box center [44, 151] width 88 height 17
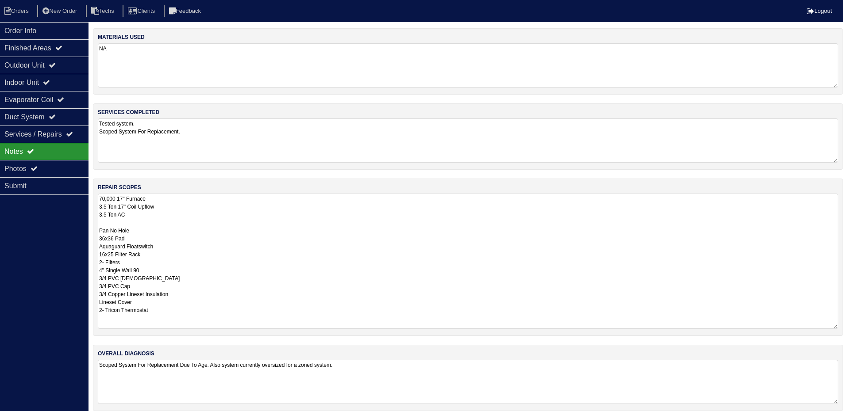
drag, startPoint x: 841, startPoint y: 236, endPoint x: 844, endPoint y: 327, distance: 91.2
click at [843, 327] on html "Orders New Order Techs Clients Feedback Logout Orders New Order Users Clients M…" at bounding box center [421, 210] width 843 height 420
click at [42, 68] on div "Outdoor Unit" at bounding box center [44, 65] width 88 height 17
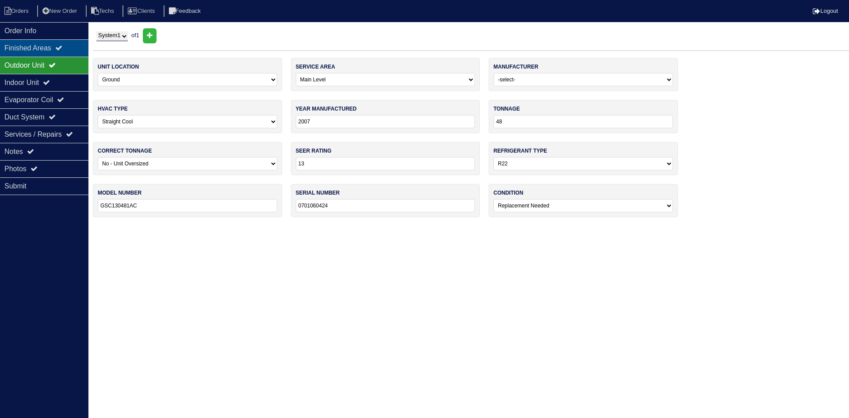
click at [48, 50] on div "Finished Areas" at bounding box center [44, 47] width 88 height 17
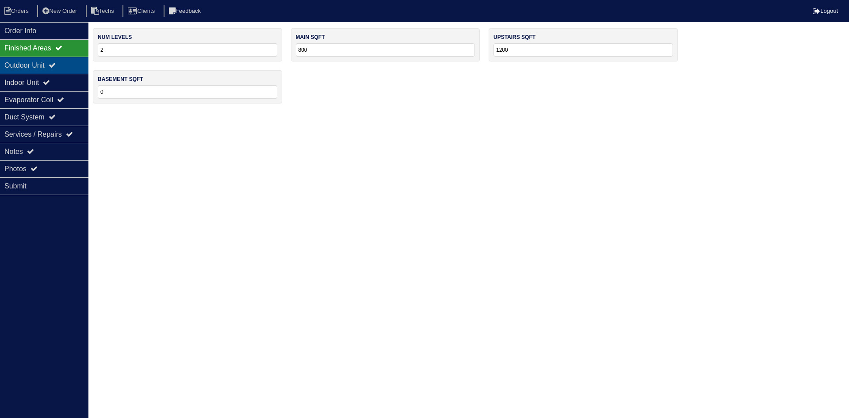
click at [52, 62] on div "Outdoor Unit" at bounding box center [44, 65] width 88 height 17
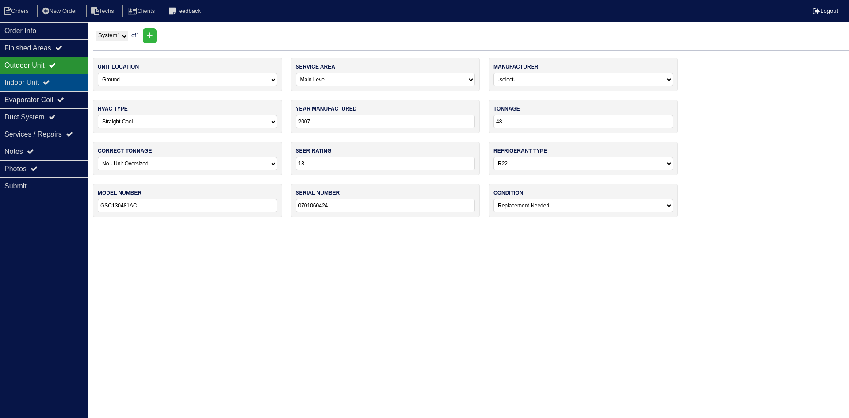
click at [50, 82] on icon at bounding box center [46, 82] width 7 height 7
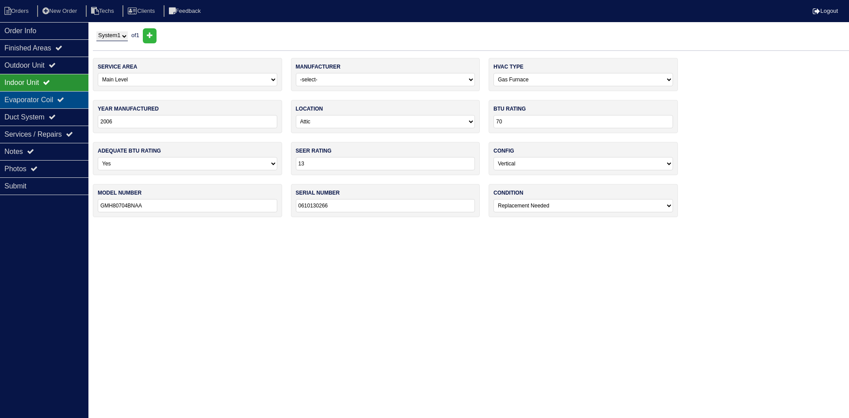
click at [47, 96] on div "Evaporator Coil" at bounding box center [44, 99] width 88 height 17
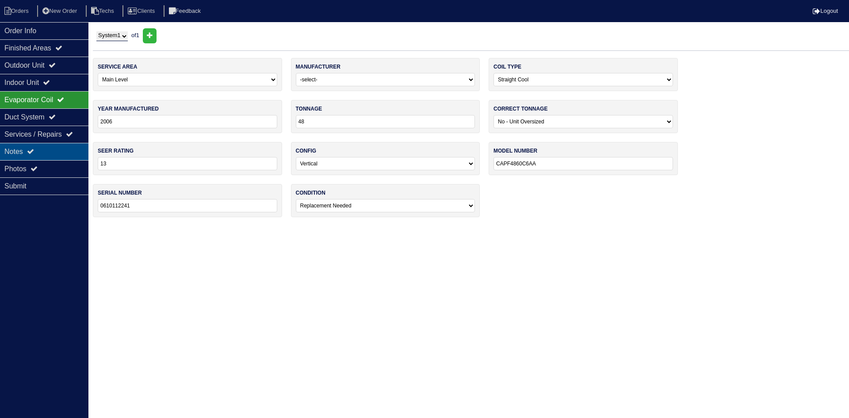
click at [43, 149] on div "Notes" at bounding box center [44, 151] width 88 height 17
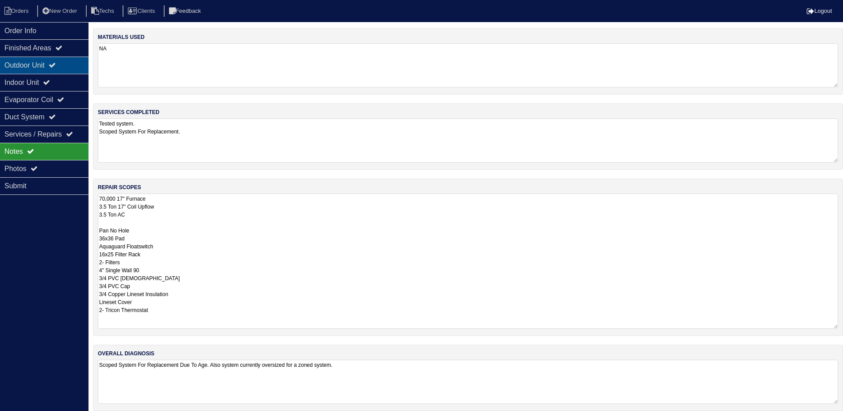
click at [42, 69] on div "Outdoor Unit" at bounding box center [44, 65] width 88 height 17
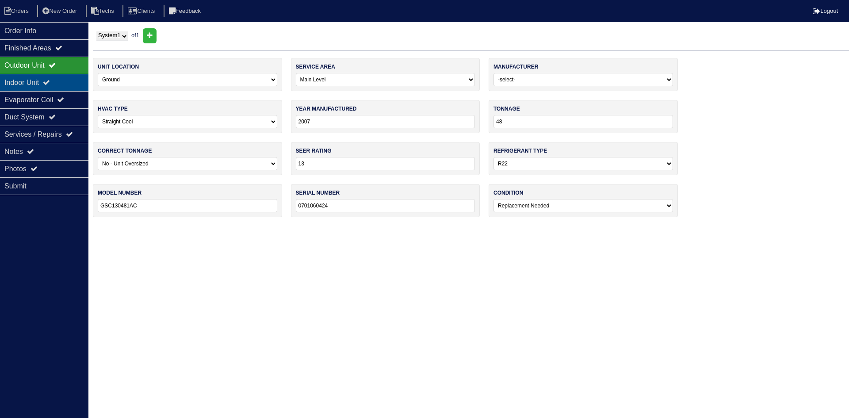
click at [49, 84] on div "Indoor Unit" at bounding box center [44, 82] width 88 height 17
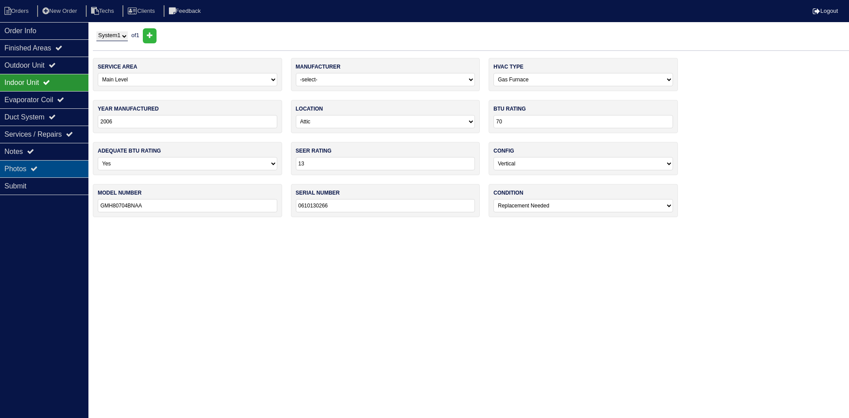
click at [73, 173] on div "Photos" at bounding box center [44, 168] width 88 height 17
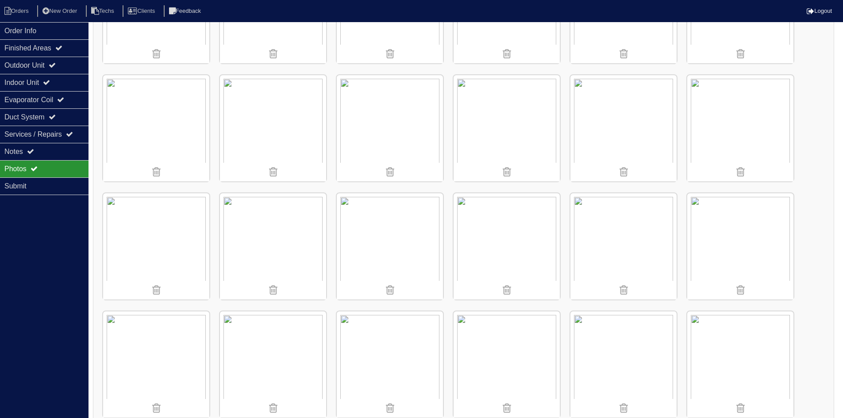
scroll to position [695, 0]
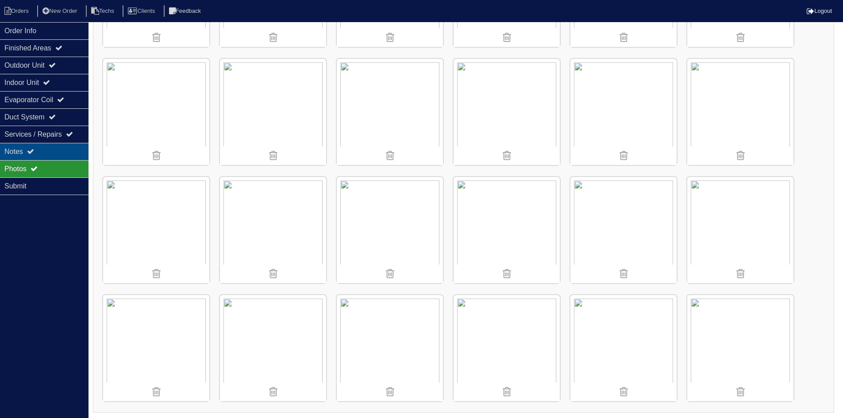
click at [61, 151] on div "Notes" at bounding box center [44, 151] width 88 height 17
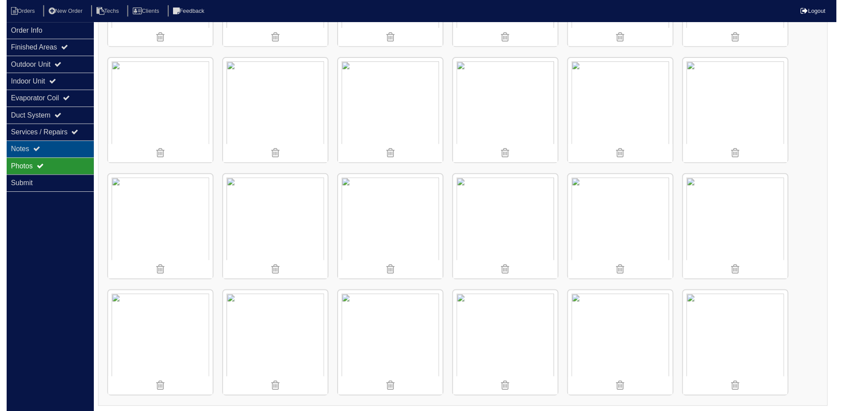
scroll to position [9, 0]
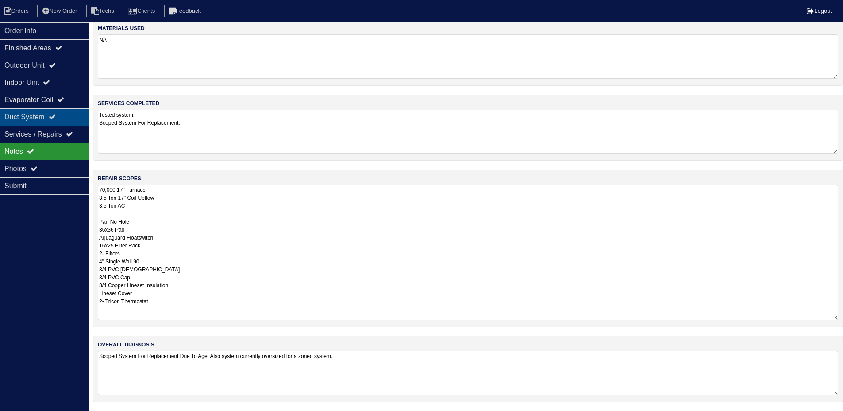
click at [56, 116] on icon at bounding box center [52, 116] width 7 height 7
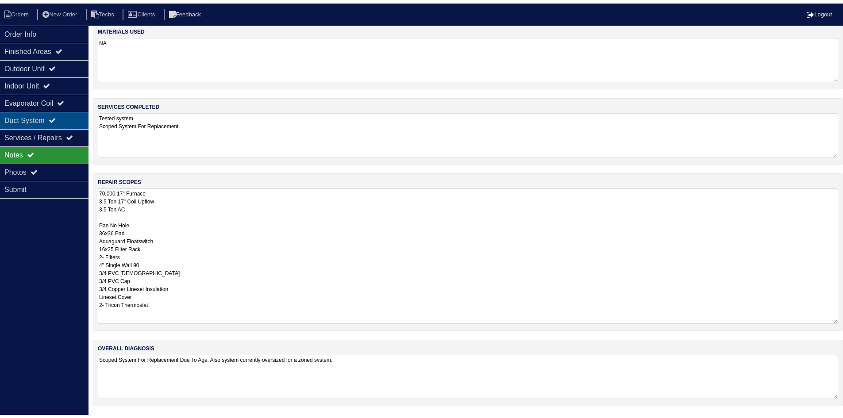
scroll to position [0, 0]
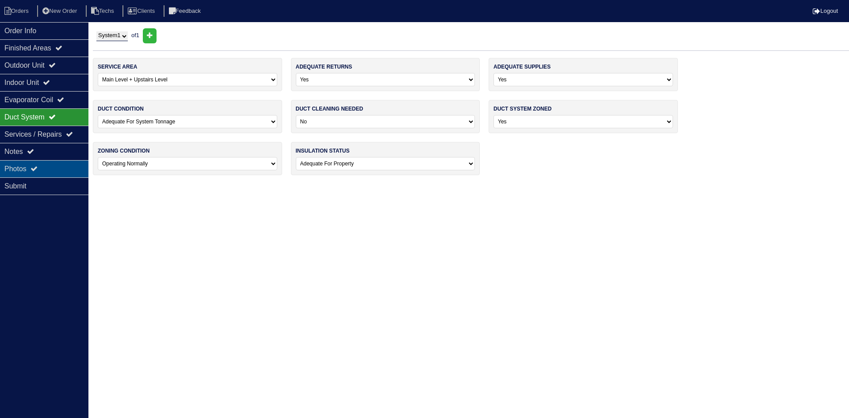
click at [55, 164] on div "Photos" at bounding box center [44, 168] width 88 height 17
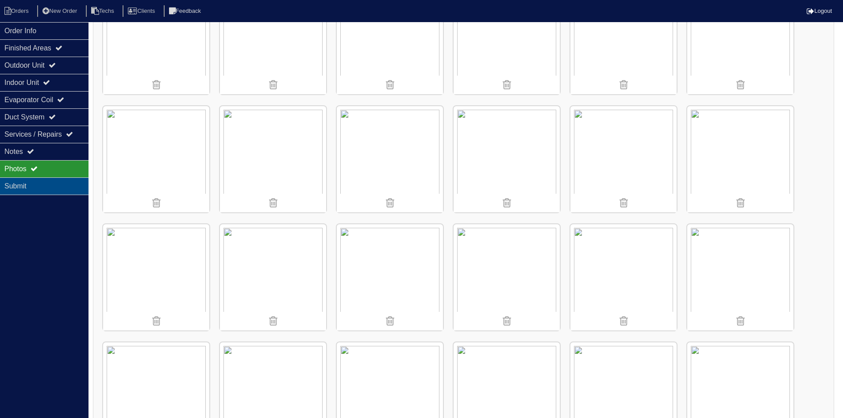
scroll to position [518, 0]
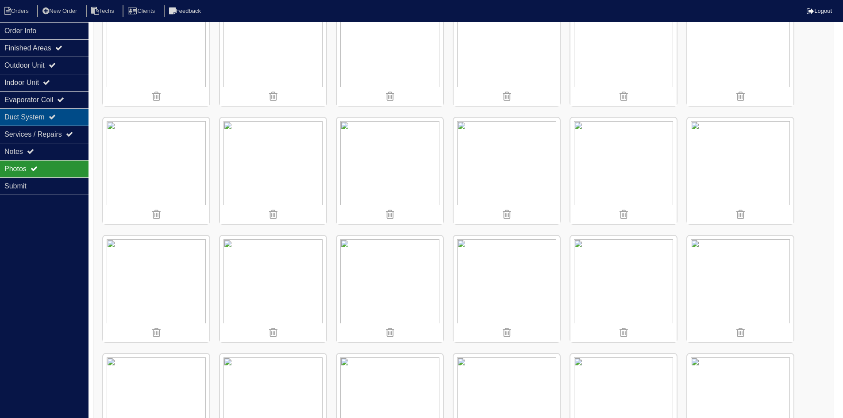
click at [31, 114] on div "Duct System" at bounding box center [44, 116] width 88 height 17
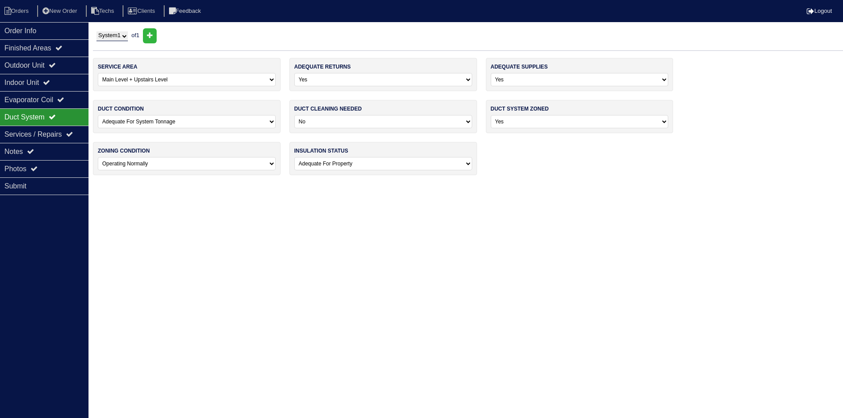
scroll to position [0, 0]
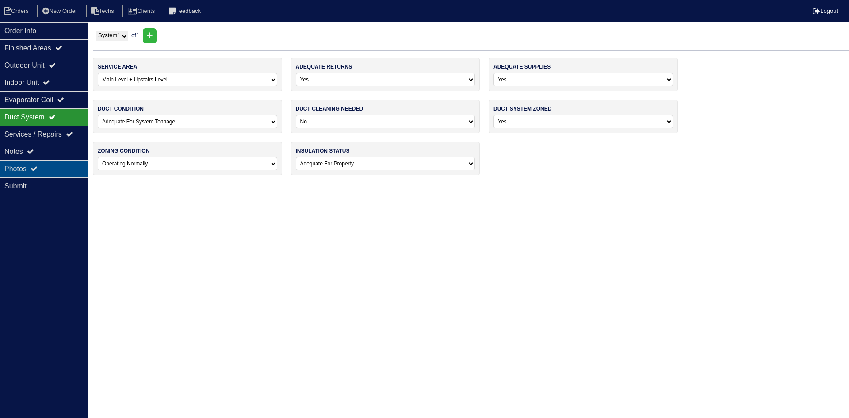
click at [46, 166] on div "Photos" at bounding box center [44, 168] width 88 height 17
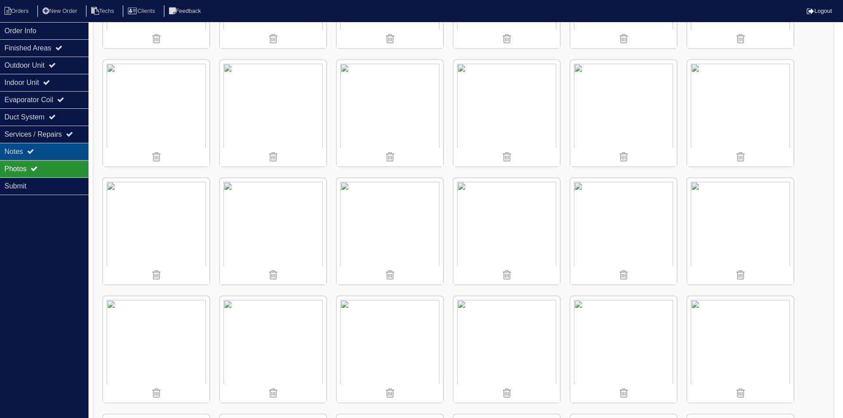
click at [48, 154] on div "Notes" at bounding box center [44, 151] width 88 height 17
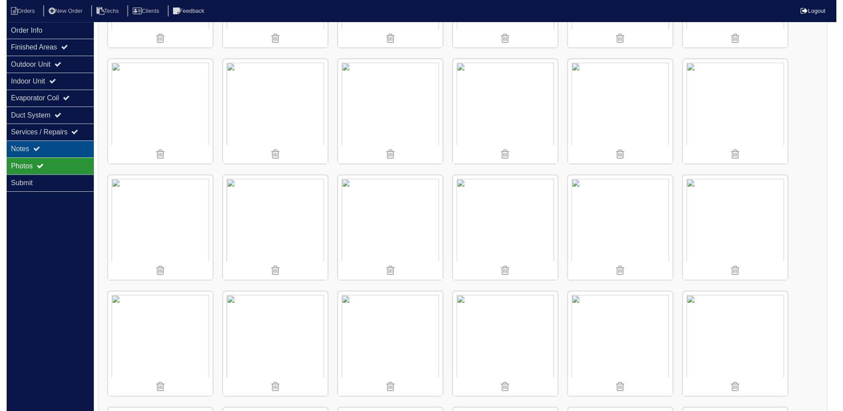
scroll to position [9, 0]
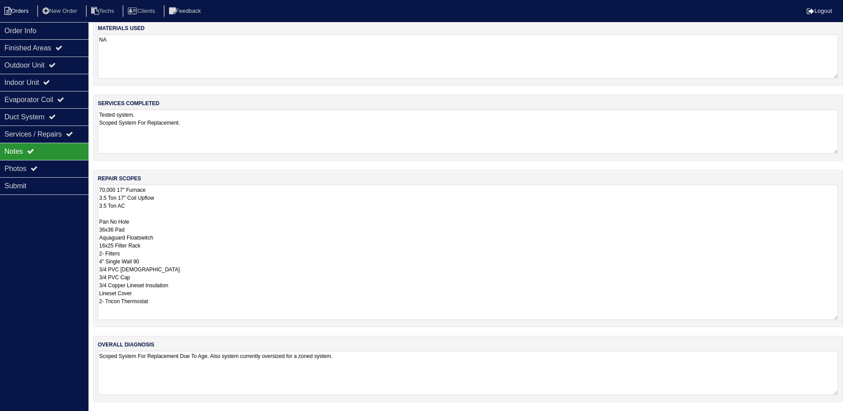
click at [20, 10] on li "Orders" at bounding box center [18, 11] width 36 height 12
select select "15"
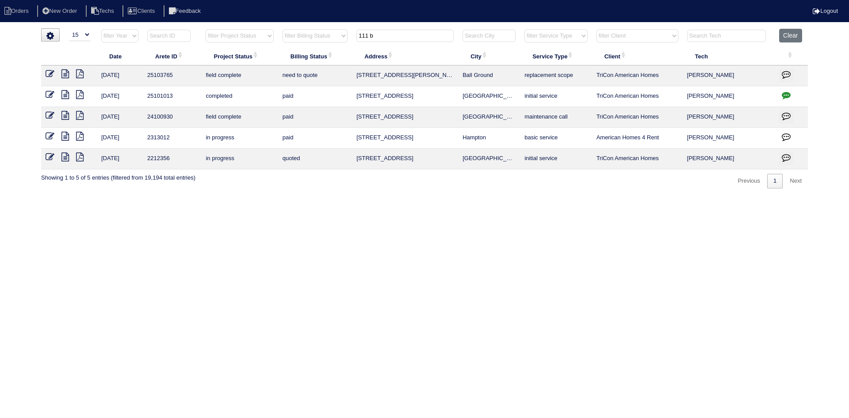
drag, startPoint x: 369, startPoint y: 33, endPoint x: 354, endPoint y: 30, distance: 15.4
click at [354, 30] on th "111 b" at bounding box center [405, 38] width 106 height 18
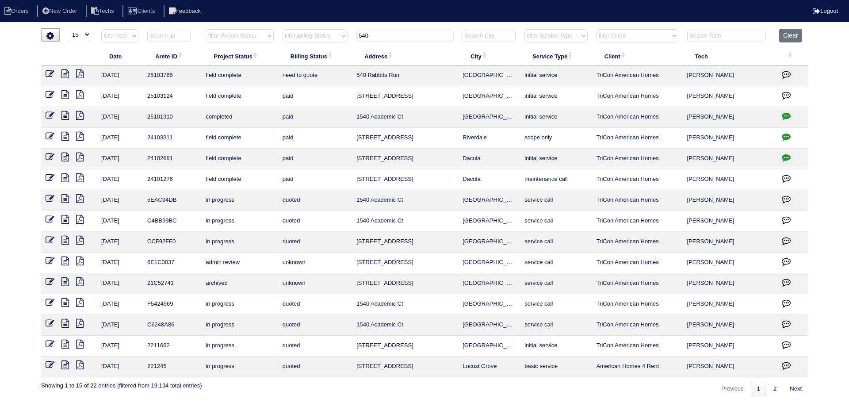
click at [66, 73] on icon at bounding box center [65, 73] width 8 height 9
drag, startPoint x: 375, startPoint y: 38, endPoint x: 353, endPoint y: 35, distance: 21.5
click at [353, 35] on th "540" at bounding box center [405, 38] width 106 height 18
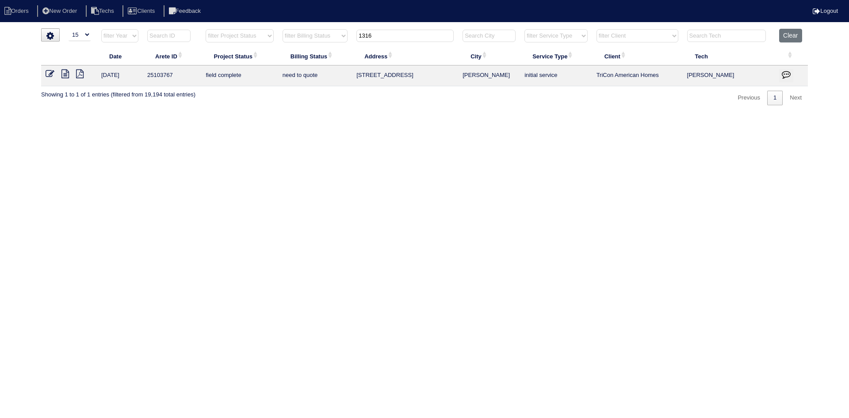
type input "1316"
click at [64, 74] on icon at bounding box center [65, 73] width 8 height 9
click at [61, 73] on icon at bounding box center [65, 73] width 8 height 9
click at [50, 70] on icon at bounding box center [50, 73] width 9 height 9
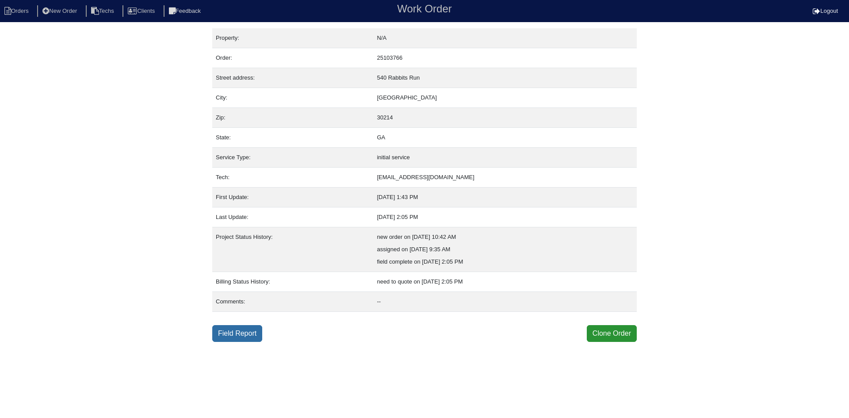
click at [239, 333] on link "Field Report" at bounding box center [237, 333] width 50 height 17
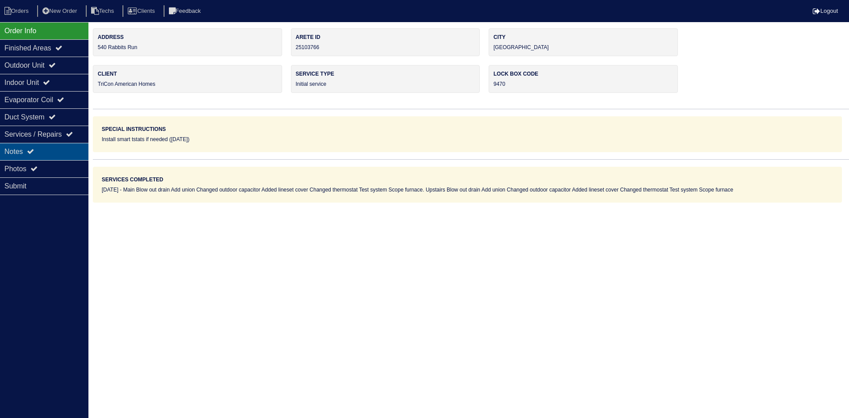
click at [55, 148] on div "Notes" at bounding box center [44, 151] width 88 height 17
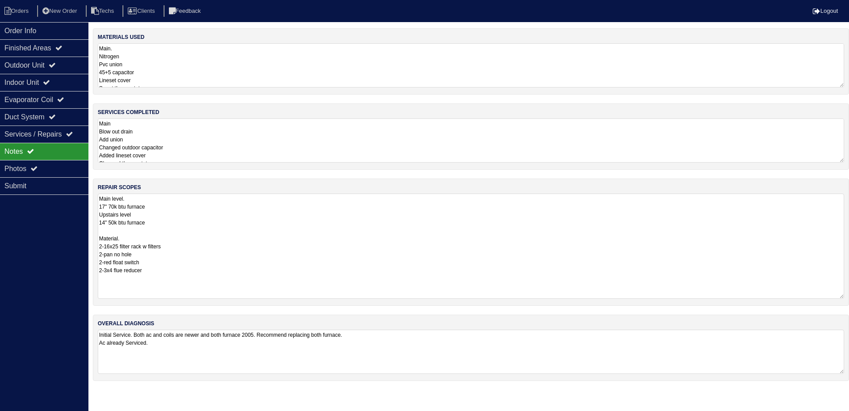
drag, startPoint x: 842, startPoint y: 233, endPoint x: 849, endPoint y: 294, distance: 61.5
click at [849, 294] on div "repair scopes Main level. 17" 70k btu furnace Upstairs level 14" 50k btu furnac…" at bounding box center [471, 242] width 756 height 127
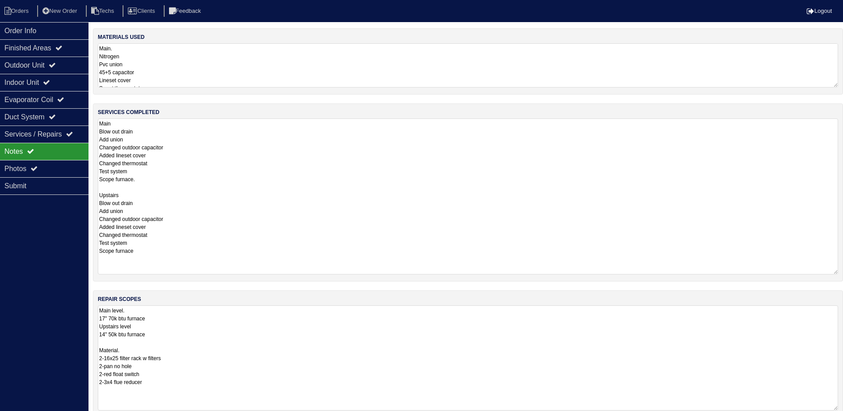
drag, startPoint x: 840, startPoint y: 161, endPoint x: 842, endPoint y: 274, distance: 112.8
click at [842, 275] on div "services completed Main Blow out drain Add union Changed outdoor capacitor Adde…" at bounding box center [468, 193] width 750 height 178
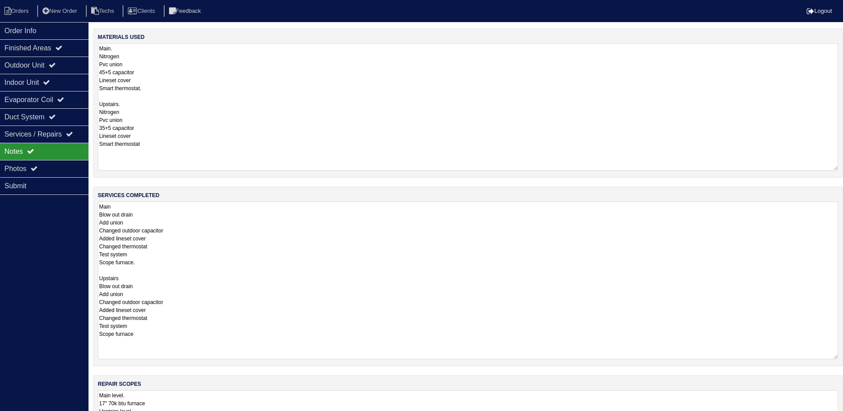
drag, startPoint x: 834, startPoint y: 86, endPoint x: 849, endPoint y: 169, distance: 84.5
click at [843, 169] on html "Orders New Order Techs Clients Feedback Logout Orders New Order Users Clients M…" at bounding box center [421, 293] width 843 height 587
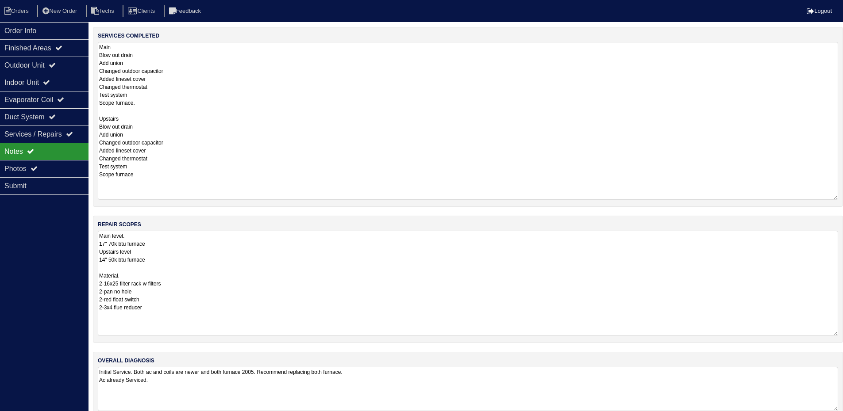
scroll to position [176, 0]
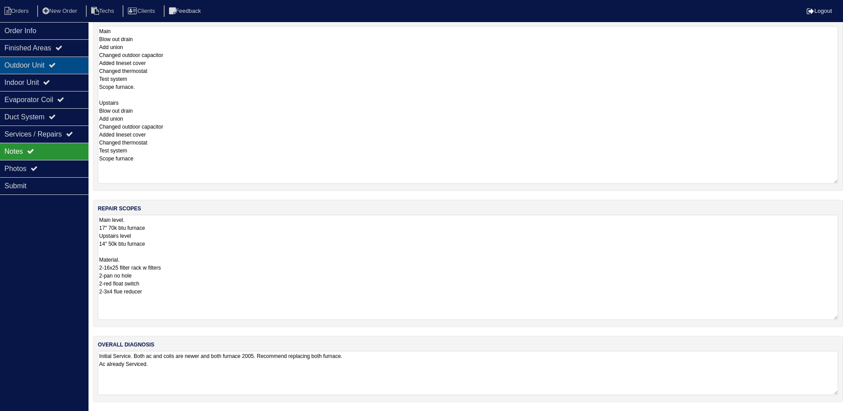
click at [46, 67] on div "Outdoor Unit" at bounding box center [44, 65] width 88 height 17
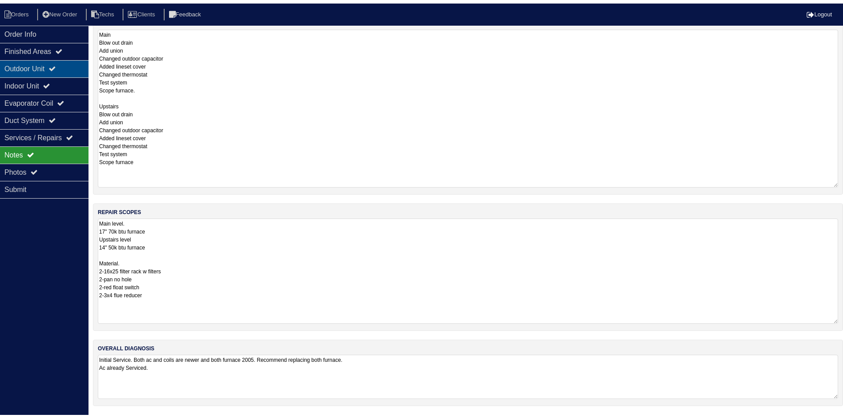
scroll to position [0, 0]
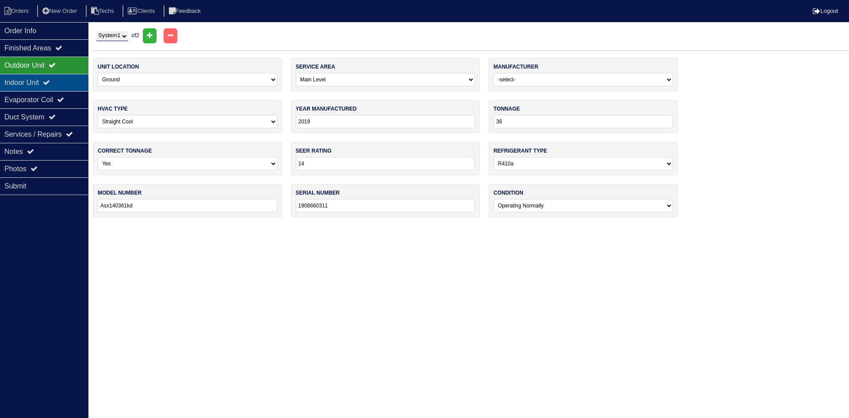
click at [48, 83] on div "Indoor Unit" at bounding box center [44, 82] width 88 height 17
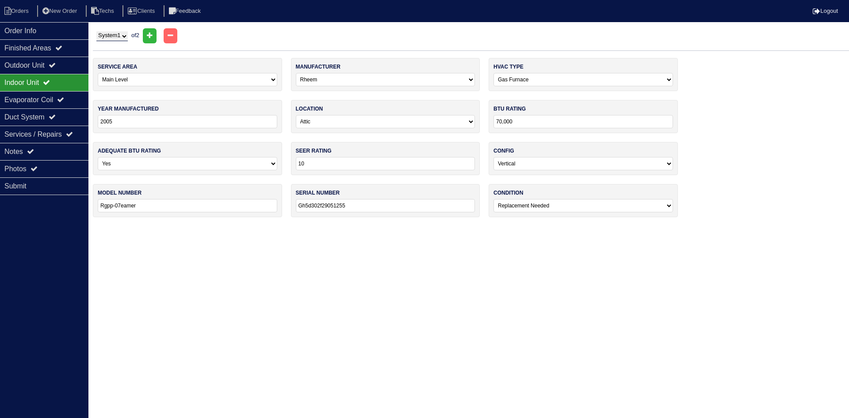
drag, startPoint x: 119, startPoint y: 35, endPoint x: 119, endPoint y: 41, distance: 6.2
click at [119, 35] on select "System 1 System 2" at bounding box center [111, 36] width 31 height 10
select select "2"
click at [96, 31] on select "System 1 System 2" at bounding box center [111, 36] width 31 height 10
select select "1"
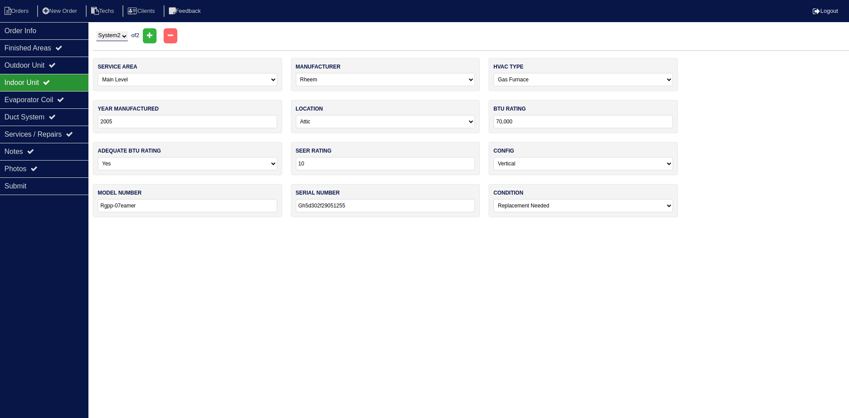
type input "50000"
type input "Rgpp-05eauer"
type input "Gh5d302f280506800"
click at [121, 36] on select "System 1 System 2" at bounding box center [111, 36] width 31 height 10
select select "1"
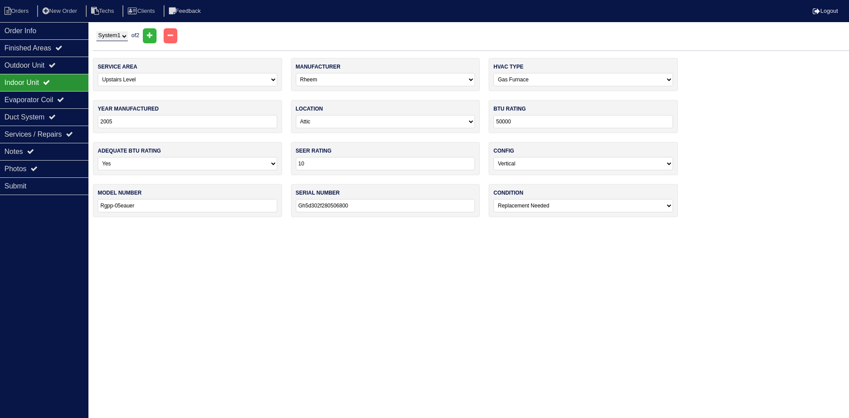
click at [96, 31] on select "System 1 System 2" at bounding box center [111, 36] width 31 height 10
select select "0"
select select "[PERSON_NAME]"
type input "2019"
type input "36"
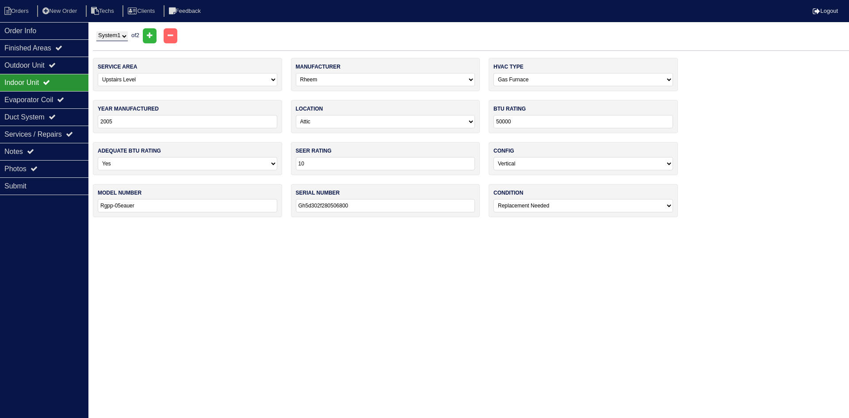
type input "Asx140361kd"
type input "1908660311"
select select "0"
type input "70,000"
type input "Rgpp-07eamer"
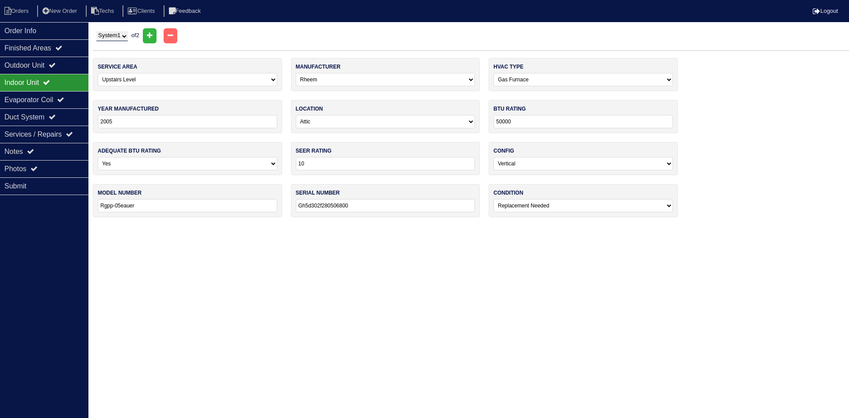
type input "Gh5d302f29051255"
click at [71, 62] on div "Outdoor Unit" at bounding box center [44, 65] width 88 height 17
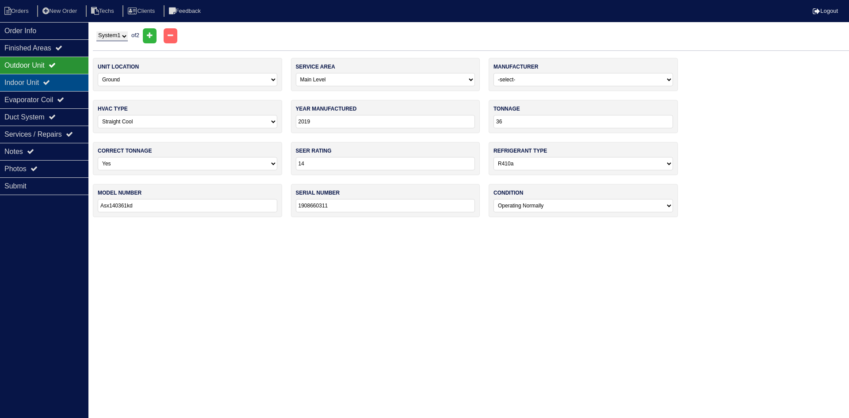
click at [50, 85] on icon at bounding box center [46, 82] width 7 height 7
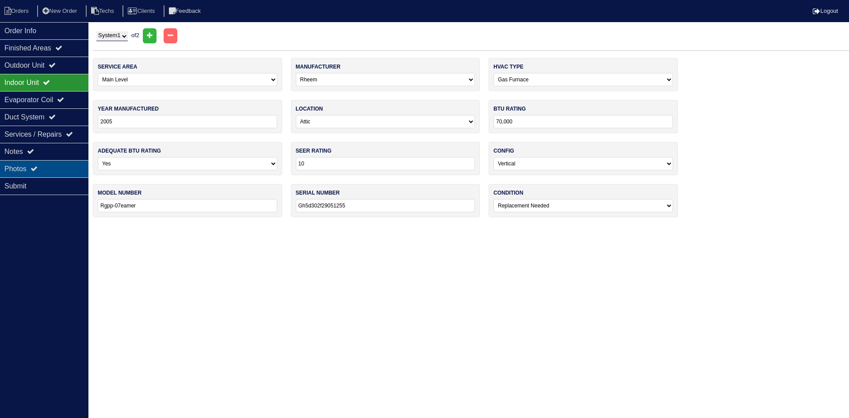
click at [60, 169] on div "Photos" at bounding box center [44, 168] width 88 height 17
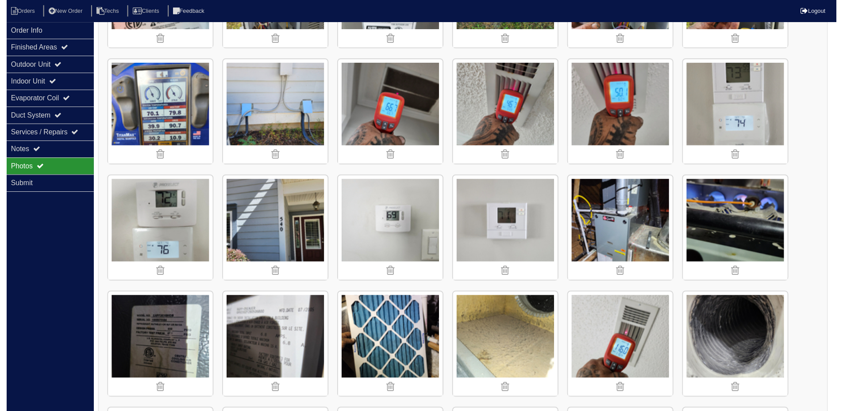
scroll to position [164, 0]
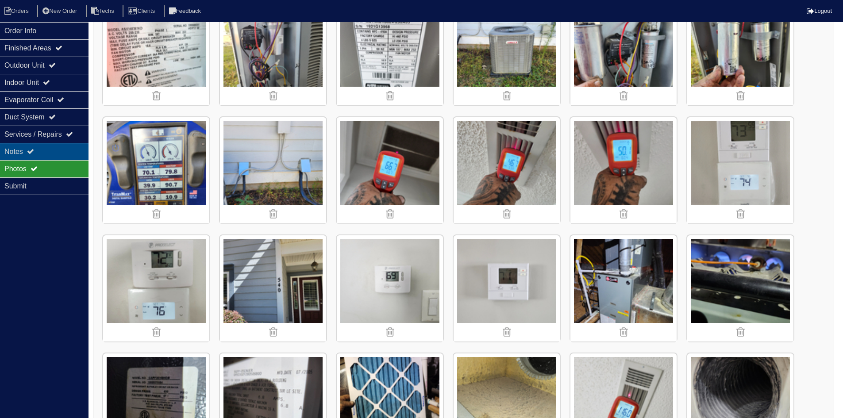
click at [43, 154] on div "Notes" at bounding box center [44, 151] width 88 height 17
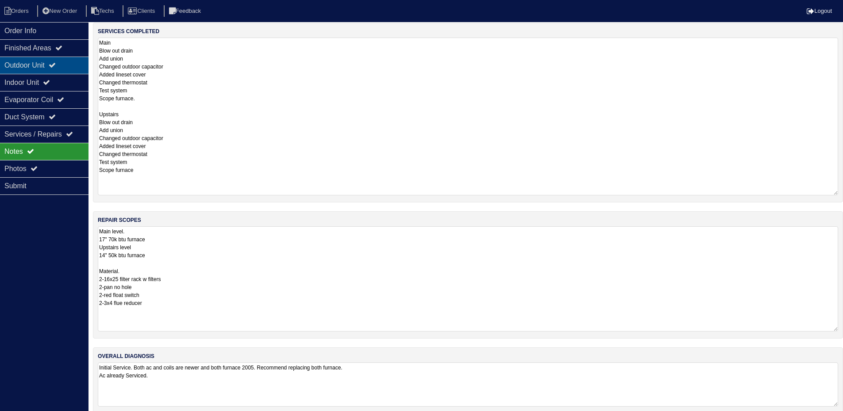
click at [56, 67] on icon at bounding box center [52, 64] width 7 height 7
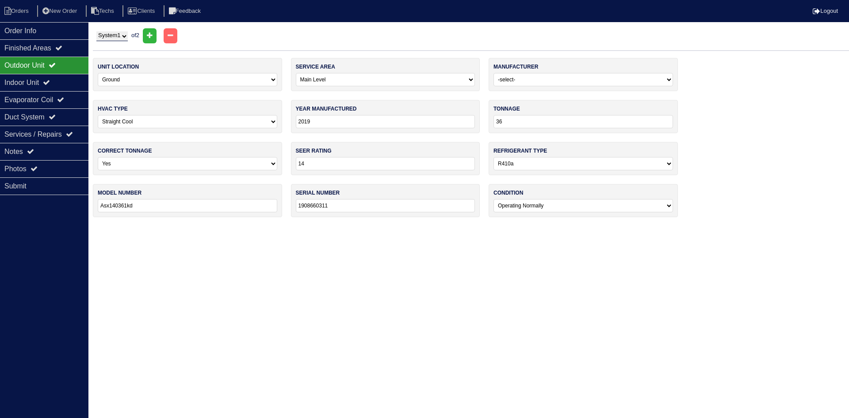
click at [120, 35] on select "System 1 System 2" at bounding box center [111, 36] width 31 height 10
select select "2"
click at [96, 31] on select "System 1 System 2" at bounding box center [111, 36] width 31 height 10
select select "1"
select select "[PERSON_NAME]"
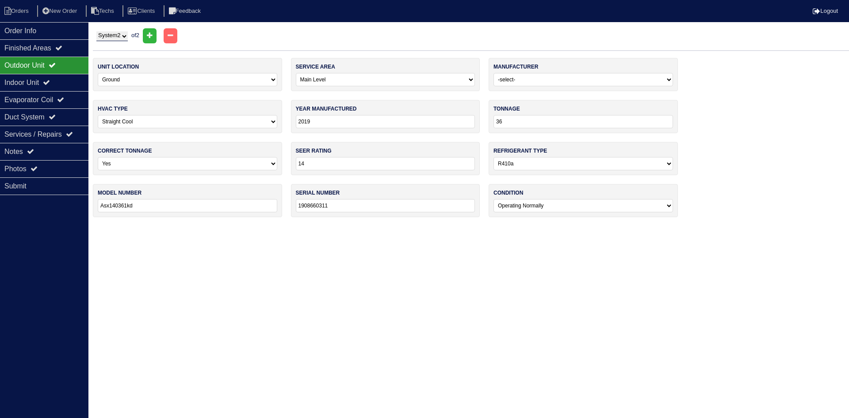
type input "2021"
type input "24"
type input "Ml14xc15024-230a05"
type input "1921g13968"
click at [41, 78] on div "Indoor Unit" at bounding box center [44, 82] width 88 height 17
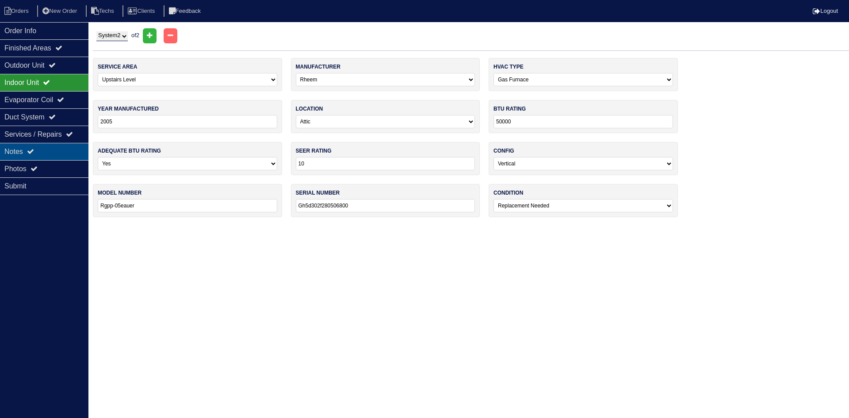
click at [61, 150] on div "Notes" at bounding box center [44, 151] width 88 height 17
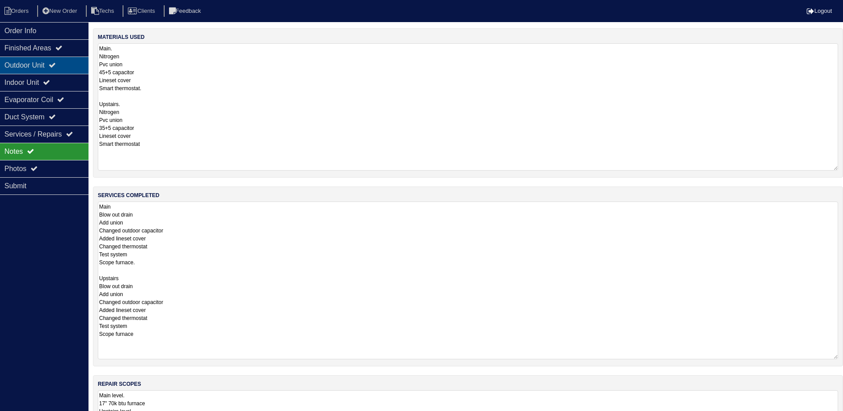
click at [56, 64] on icon at bounding box center [52, 64] width 7 height 7
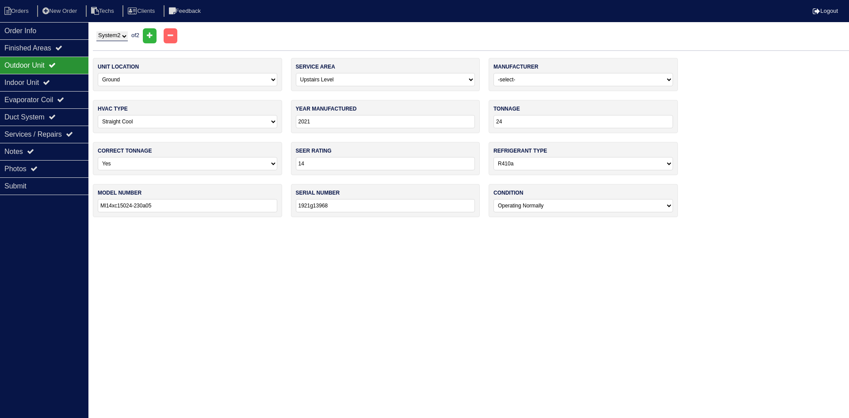
click at [115, 34] on select "System 1 System 2" at bounding box center [111, 36] width 31 height 10
select select "1"
click at [96, 31] on select "System 1 System 2" at bounding box center [111, 36] width 31 height 10
select select "0"
select select "[PERSON_NAME]"
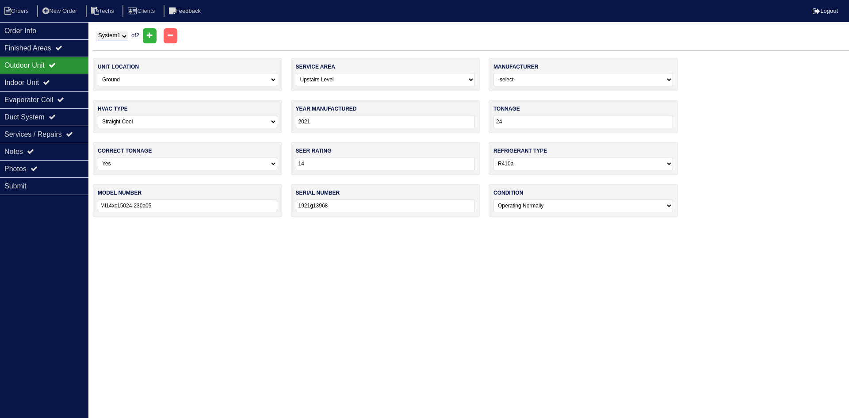
type input "2019"
type input "36"
type input "Asx140361kd"
type input "1908660311"
click at [23, 102] on div "Evaporator Coil" at bounding box center [44, 99] width 88 height 17
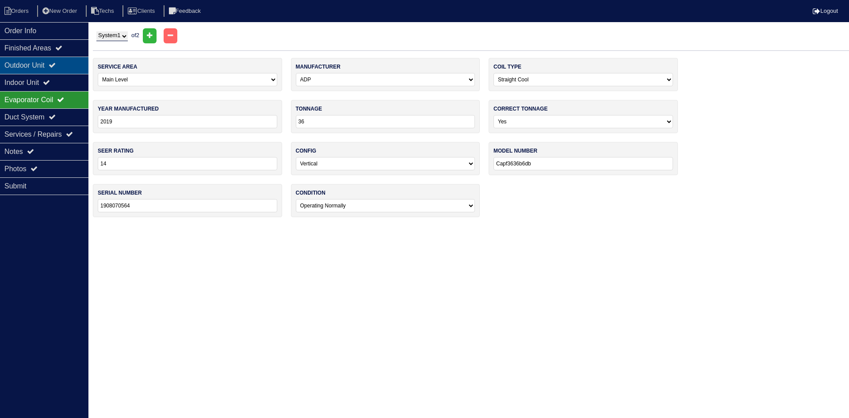
click at [21, 61] on div "Outdoor Unit" at bounding box center [44, 65] width 88 height 17
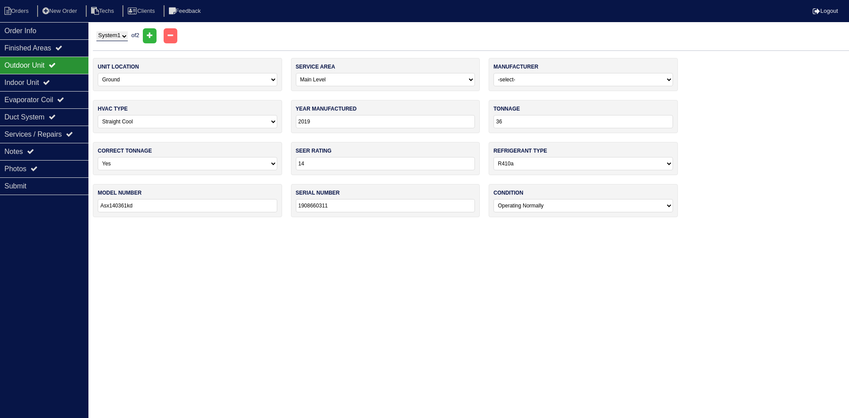
drag, startPoint x: 116, startPoint y: 35, endPoint x: 118, endPoint y: 40, distance: 5.6
click at [116, 35] on select "System 1 System 2" at bounding box center [111, 36] width 31 height 10
select select "2"
click at [96, 31] on select "System 1 System 2" at bounding box center [111, 36] width 31 height 10
select select "1"
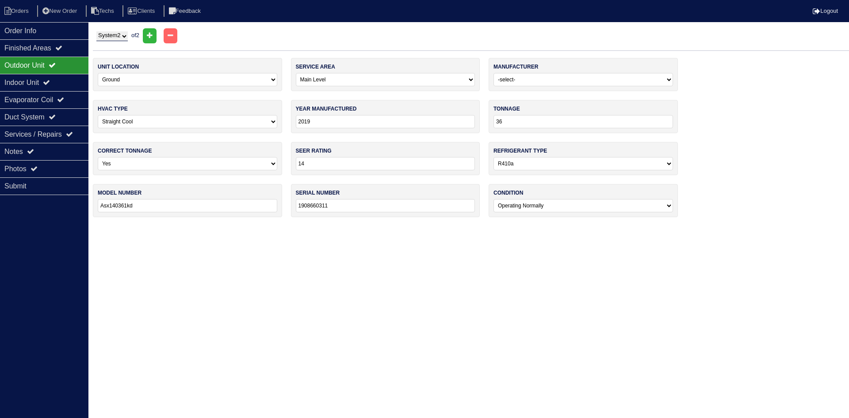
select select "[PERSON_NAME]"
type input "2021"
type input "24"
type input "Ml14xc15024-230a05"
type input "1921g13968"
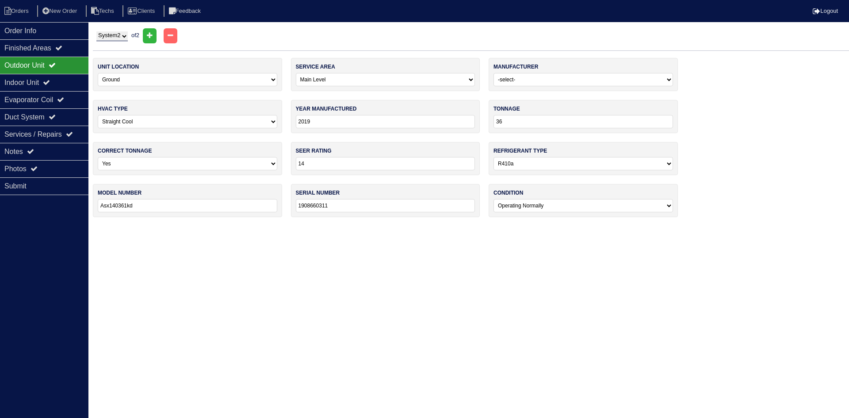
select select "1"
select select "ADP"
type input "2021"
type input "24"
type input "He31130e145b1601ap"
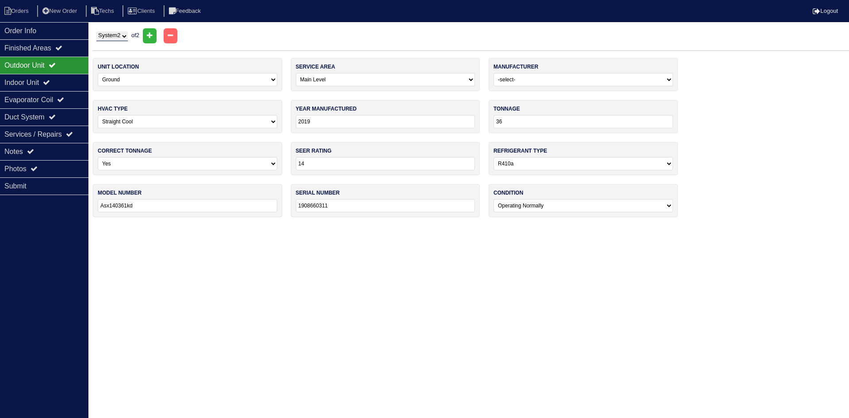
type input "7121f67871"
click at [62, 96] on div "Evaporator Coil" at bounding box center [44, 99] width 88 height 17
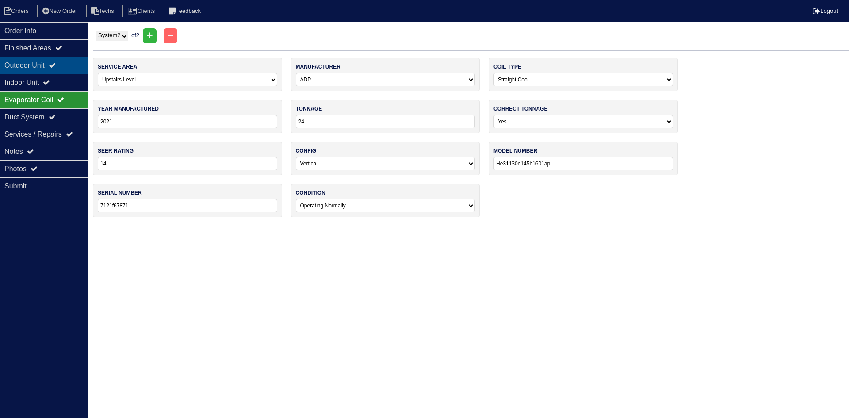
click at [68, 67] on div "Outdoor Unit" at bounding box center [44, 65] width 88 height 17
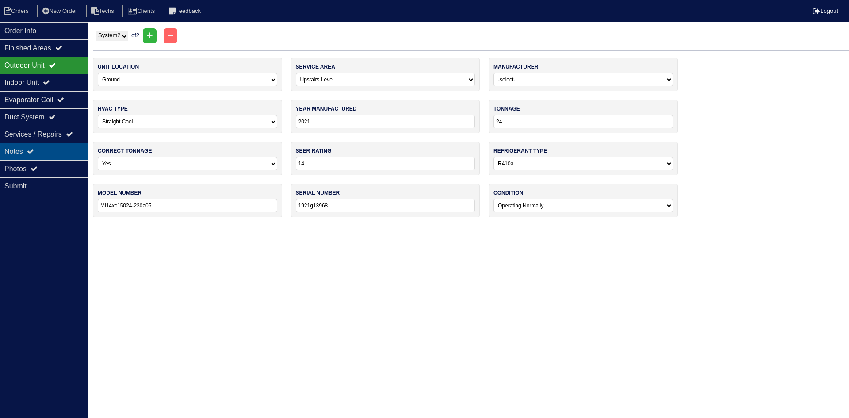
drag, startPoint x: 28, startPoint y: 151, endPoint x: 44, endPoint y: 151, distance: 15.9
click at [28, 151] on div "Notes" at bounding box center [44, 151] width 88 height 17
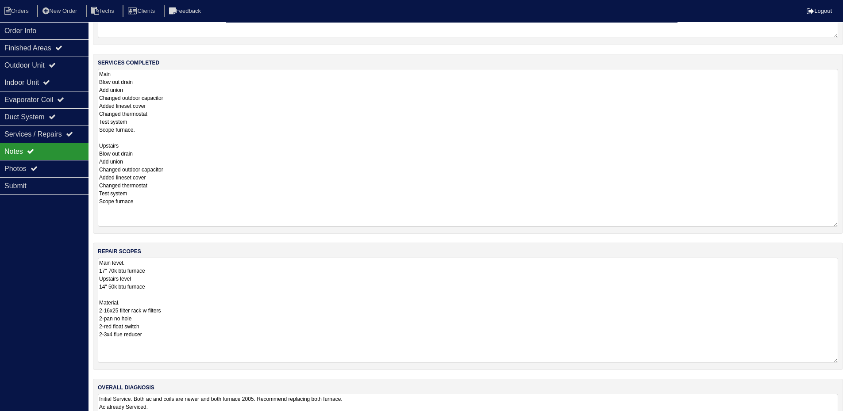
scroll to position [176, 0]
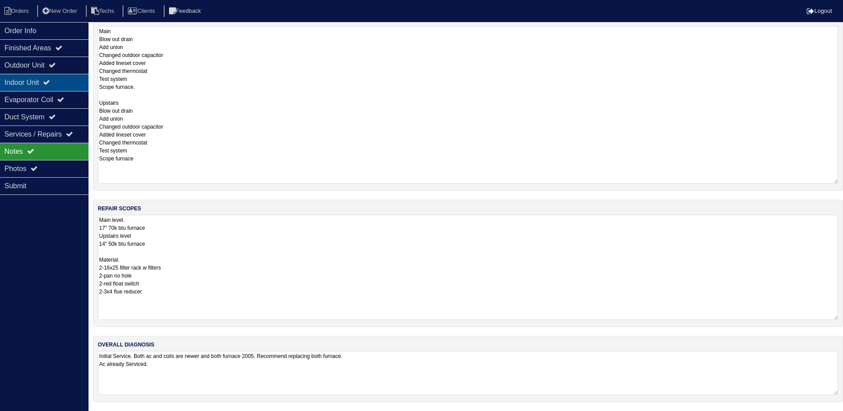
click at [50, 87] on div "Indoor Unit" at bounding box center [44, 82] width 88 height 17
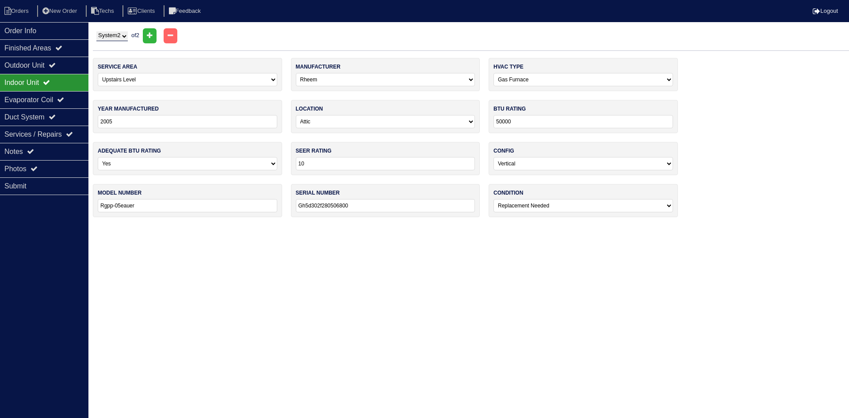
click at [115, 36] on select "System 1 System 2" at bounding box center [111, 36] width 31 height 10
select select "1"
click at [96, 31] on select "System 1 System 2" at bounding box center [111, 36] width 31 height 10
select select "0"
type input "70,000"
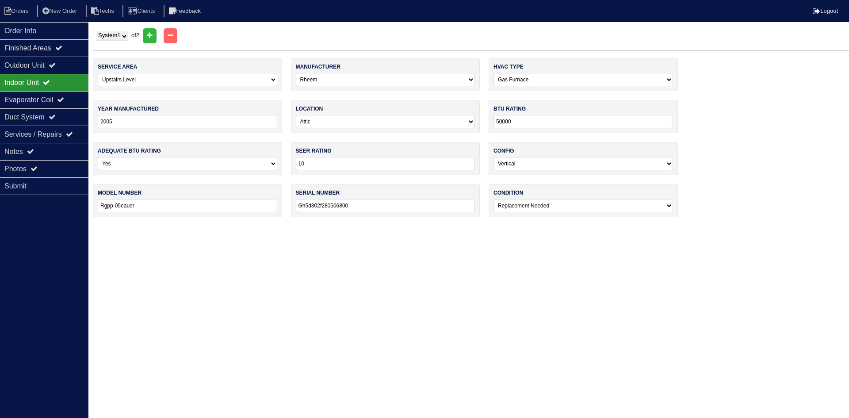
type input "Rgpp-07eamer"
type input "Gh5d302f29051255"
click at [55, 94] on div "Evaporator Coil" at bounding box center [44, 99] width 88 height 17
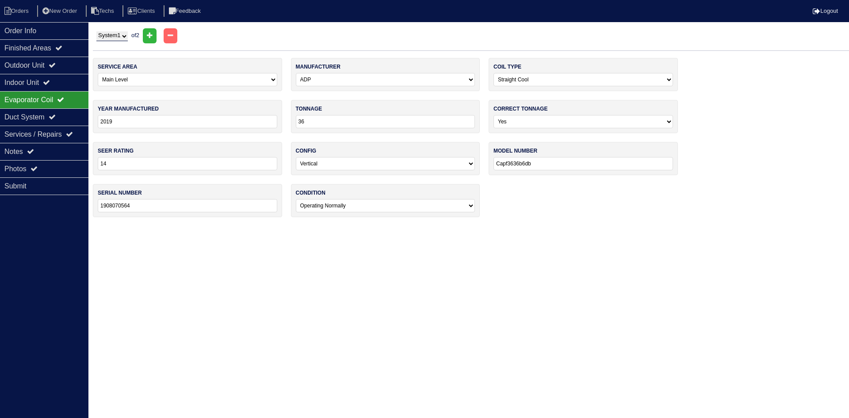
click at [121, 37] on select "System 1 System 2" at bounding box center [111, 36] width 31 height 10
select select "2"
click at [96, 31] on select "System 1 System 2" at bounding box center [111, 36] width 31 height 10
select select "1"
select select "ADP"
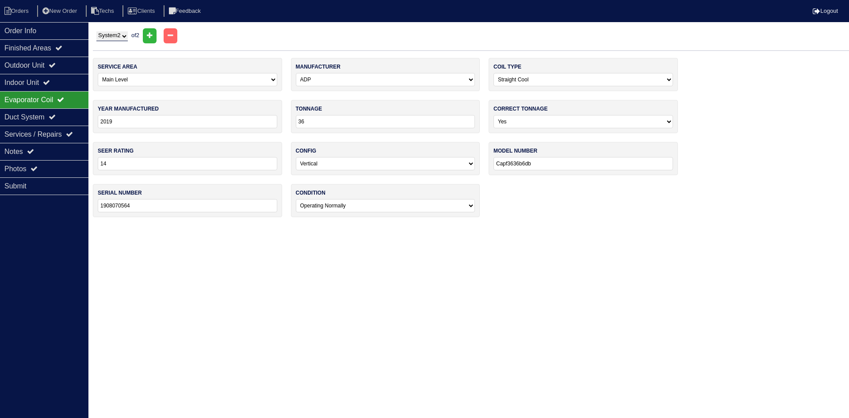
type input "2021"
type input "24"
type input "He31130e145b1601ap"
type input "7121f67871"
click at [50, 148] on div "Notes" at bounding box center [44, 151] width 88 height 17
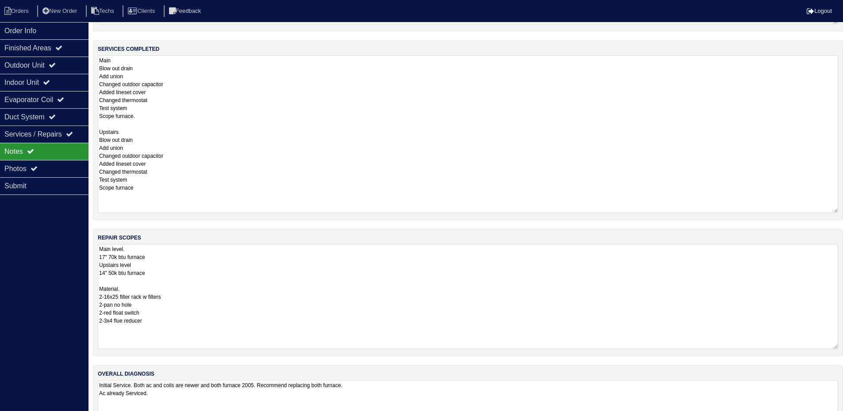
scroll to position [176, 0]
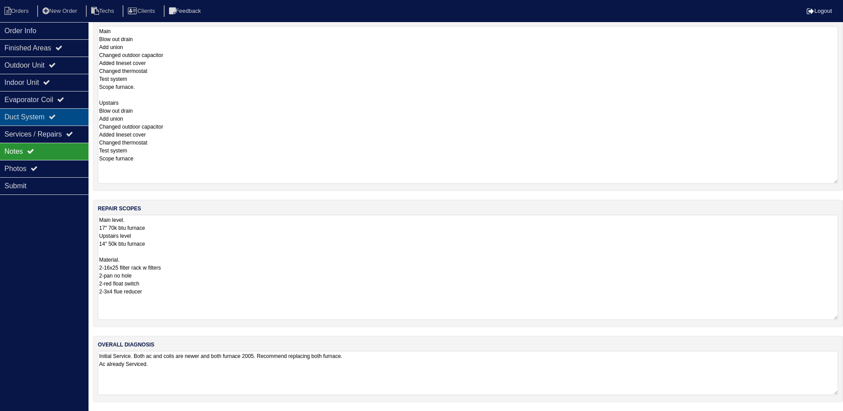
click at [37, 116] on div "Duct System" at bounding box center [44, 116] width 88 height 17
select select "2"
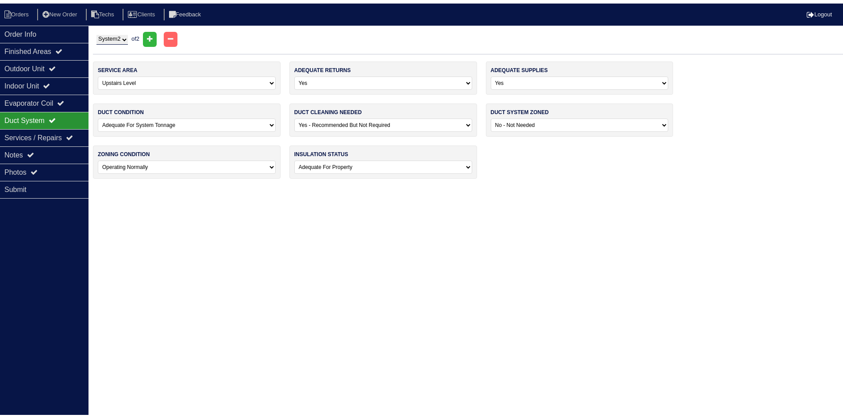
scroll to position [0, 0]
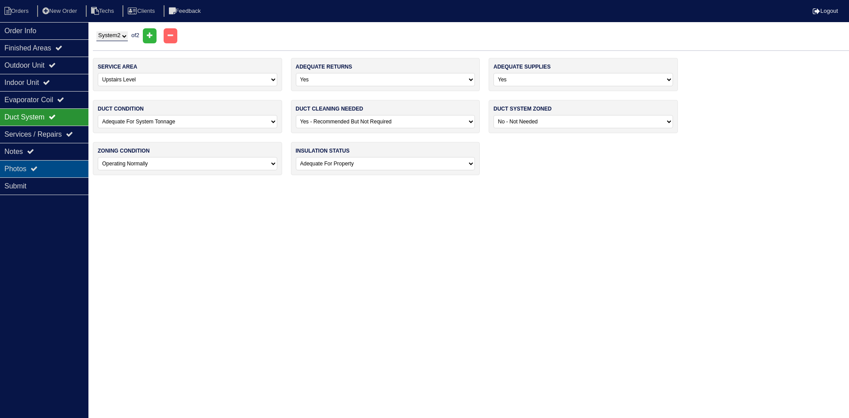
click at [41, 165] on div "Photos" at bounding box center [44, 168] width 88 height 17
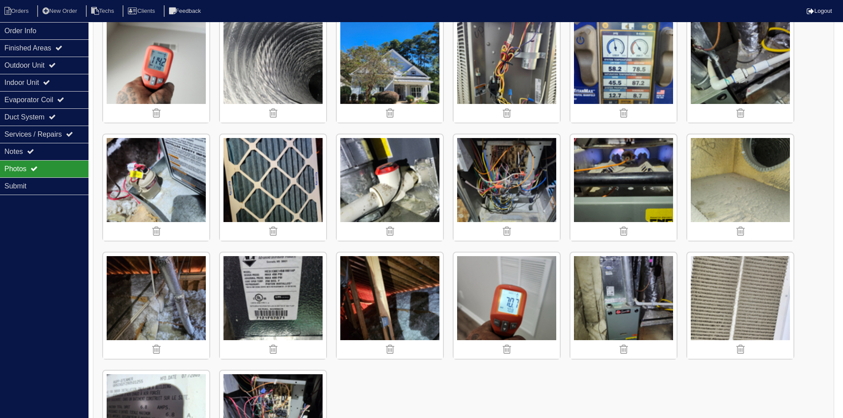
scroll to position [695, 0]
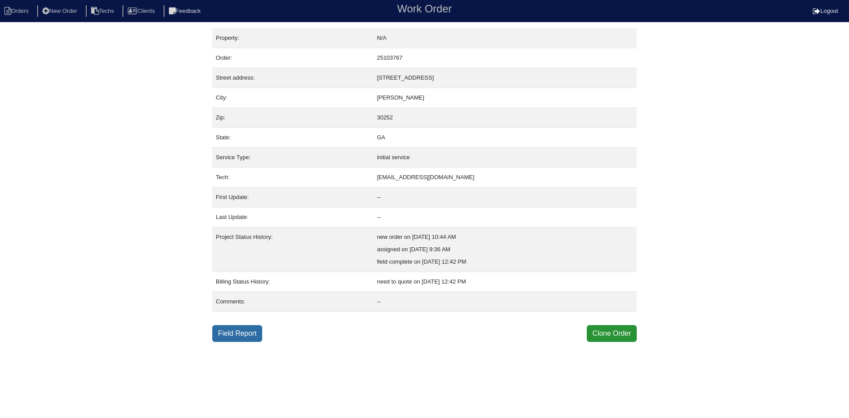
click at [242, 333] on link "Field Report" at bounding box center [237, 333] width 50 height 17
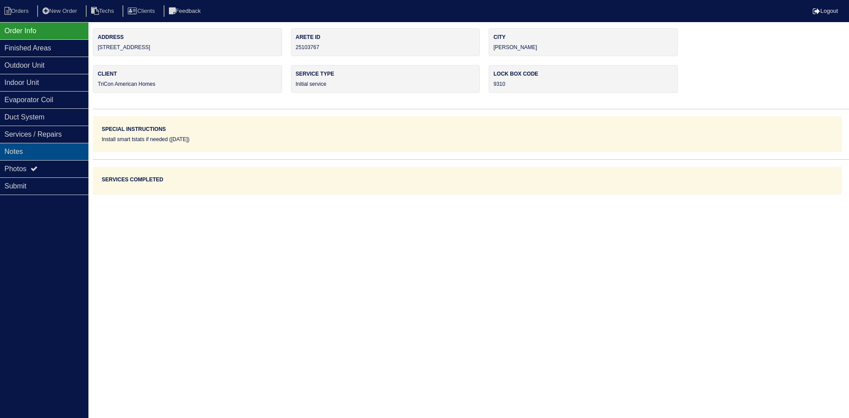
click at [70, 146] on div "Notes" at bounding box center [44, 151] width 88 height 17
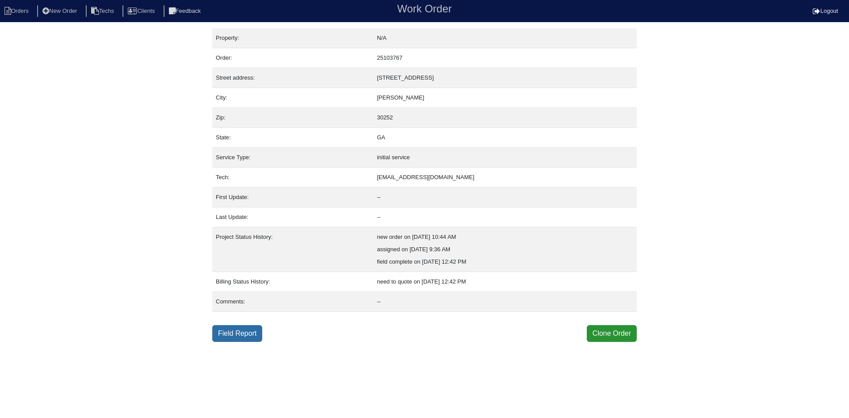
click at [237, 335] on link "Field Report" at bounding box center [237, 333] width 50 height 17
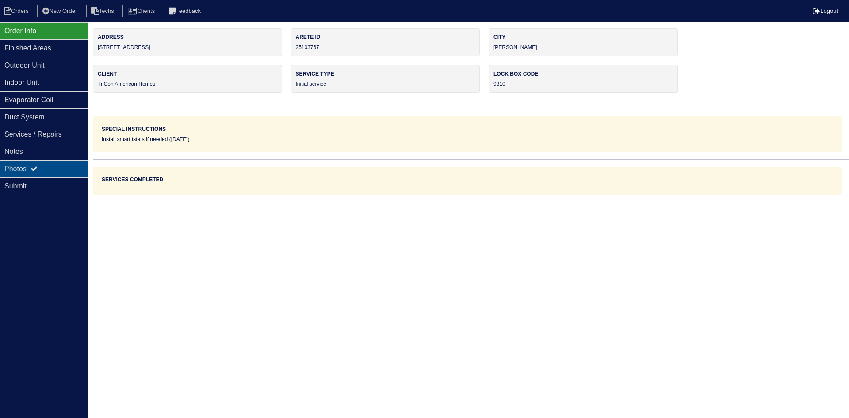
click at [26, 167] on div "Photos" at bounding box center [44, 168] width 88 height 17
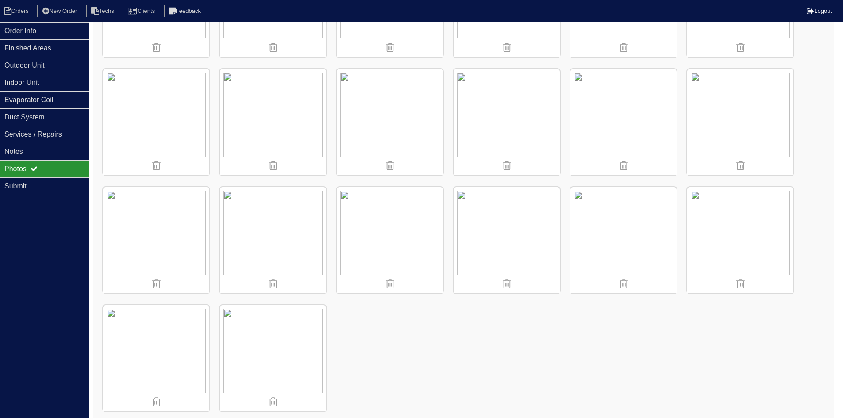
scroll to position [342, 0]
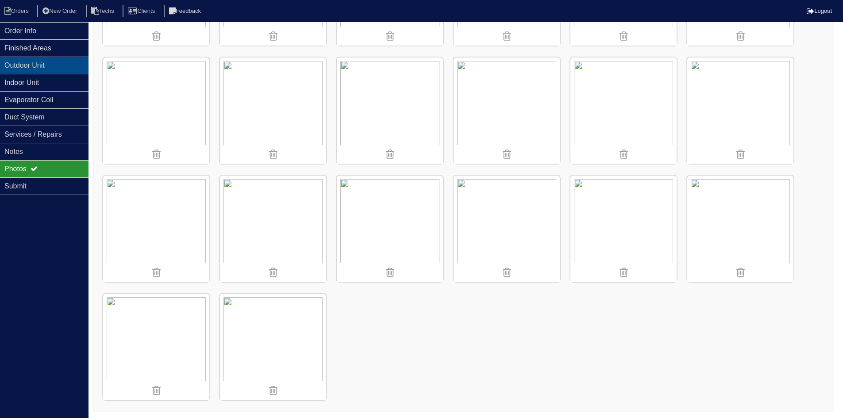
click at [23, 60] on div "Outdoor Unit" at bounding box center [44, 65] width 88 height 17
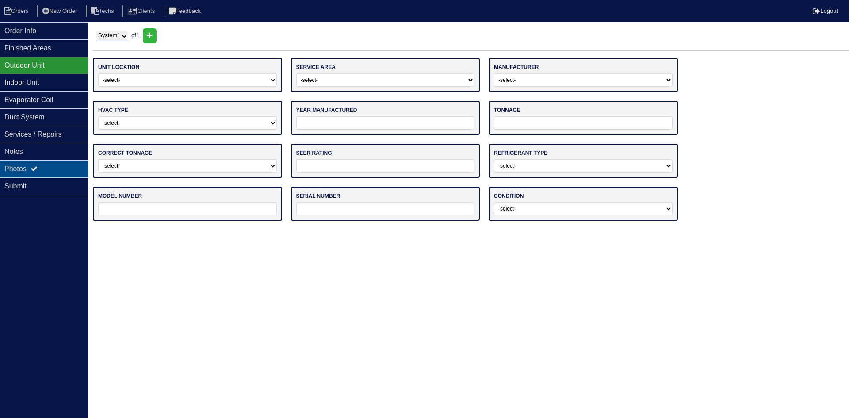
click at [41, 162] on div "Photos" at bounding box center [44, 168] width 88 height 17
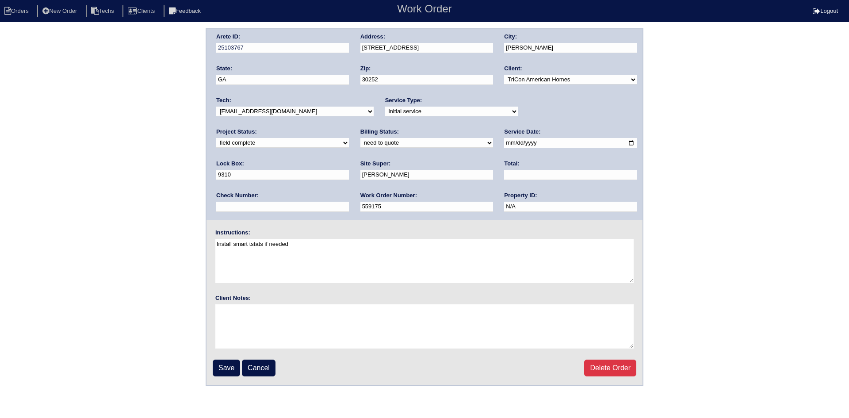
click at [349, 138] on select "new order assigned in progress field complete need to schedule admin review arc…" at bounding box center [282, 143] width 133 height 10
select select "assigned"
click at [349, 138] on select "new order assigned in progress field complete need to schedule admin review arc…" at bounding box center [282, 143] width 133 height 10
click at [224, 368] on input "Save" at bounding box center [226, 368] width 27 height 17
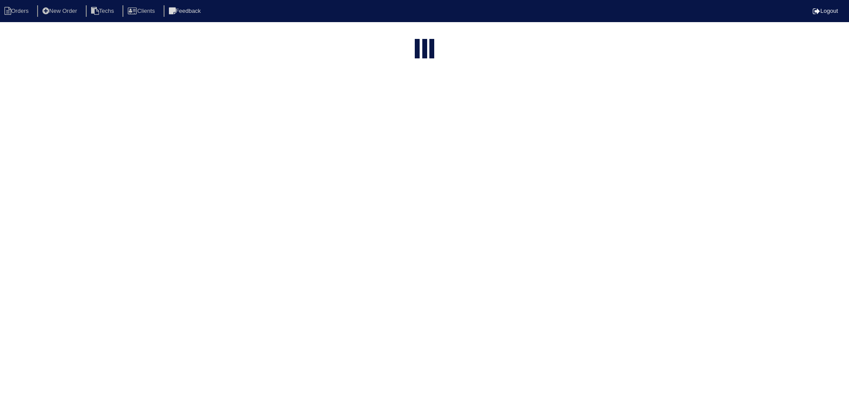
select select "15"
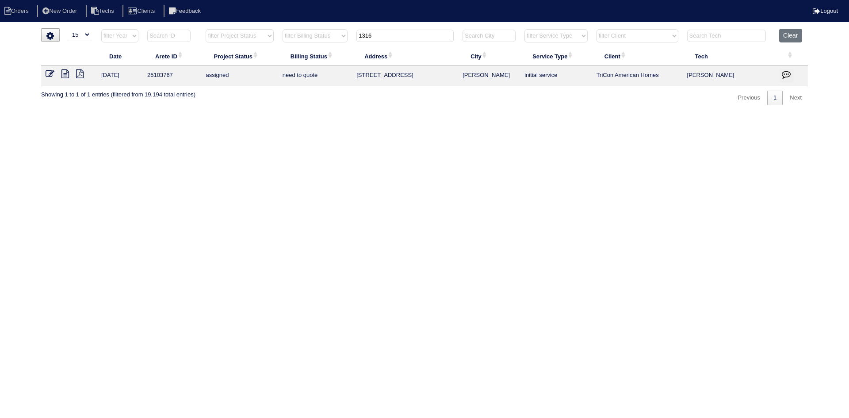
click at [787, 71] on icon "button" at bounding box center [786, 74] width 9 height 9
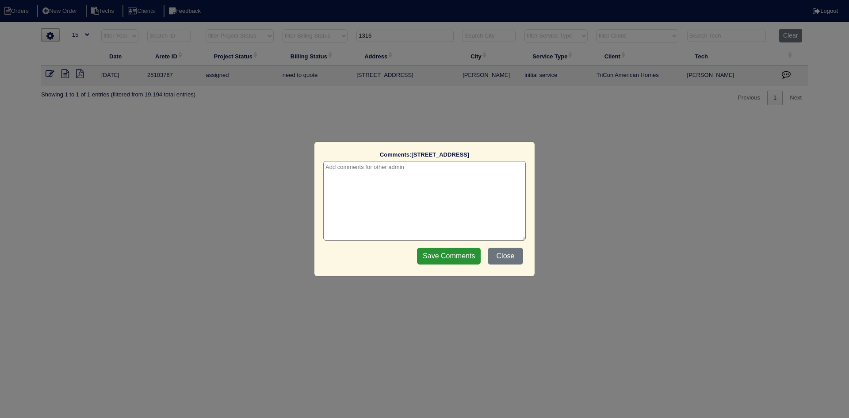
click at [494, 175] on textarea at bounding box center [424, 201] width 203 height 80
type textarea "[DATE] - reassigned to Chase to add information - only pics were saved - rk"
click at [446, 259] on input "Save Comments" at bounding box center [449, 256] width 64 height 17
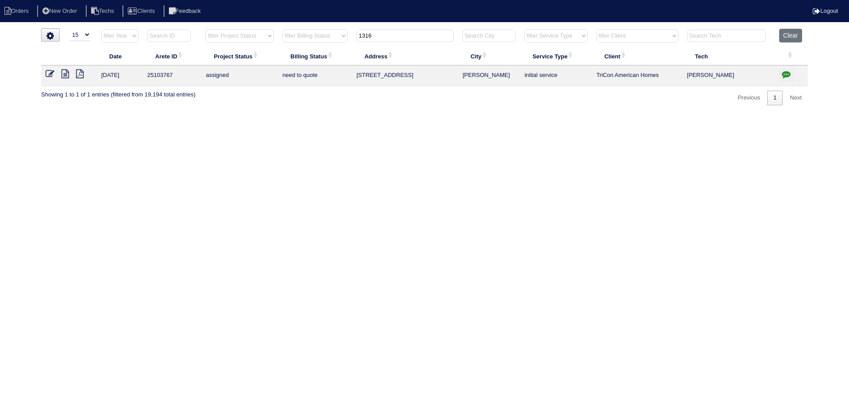
drag, startPoint x: 377, startPoint y: 30, endPoint x: 356, endPoint y: 32, distance: 21.0
click at [356, 32] on th "1316" at bounding box center [405, 38] width 106 height 18
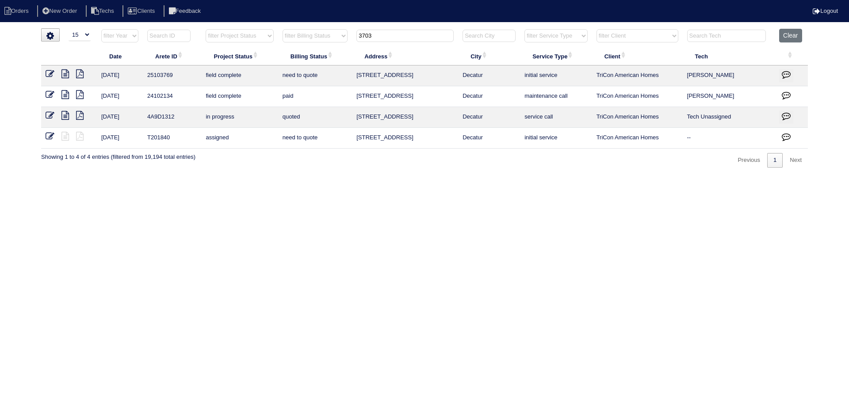
type input "3703"
click at [65, 76] on icon at bounding box center [65, 73] width 8 height 9
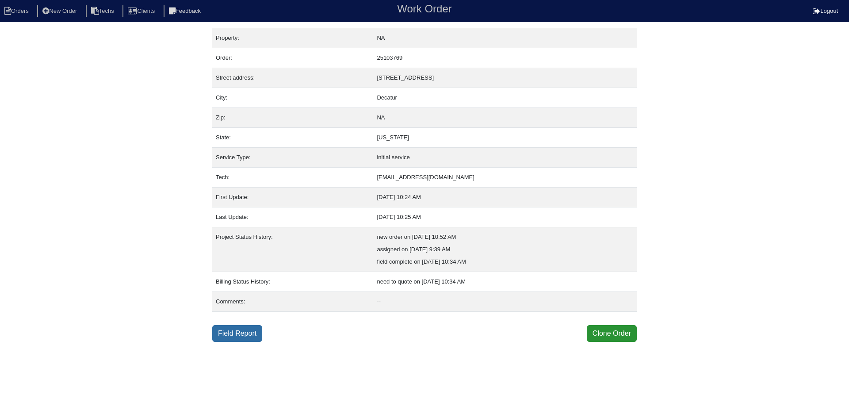
click at [233, 334] on link "Field Report" at bounding box center [237, 333] width 50 height 17
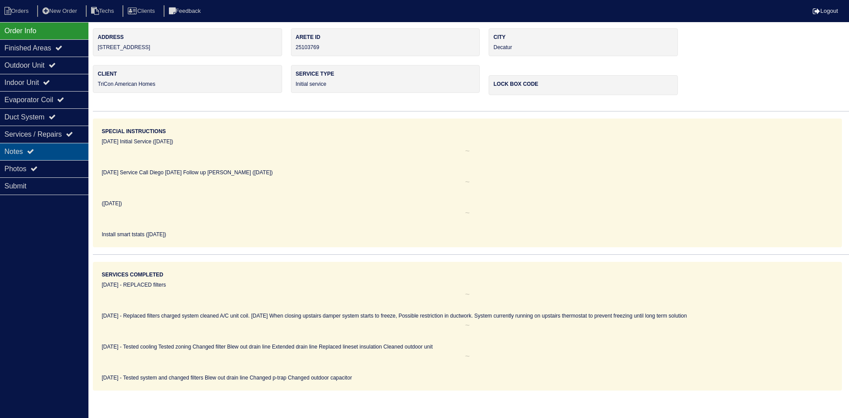
click at [59, 154] on div "Notes" at bounding box center [44, 151] width 88 height 17
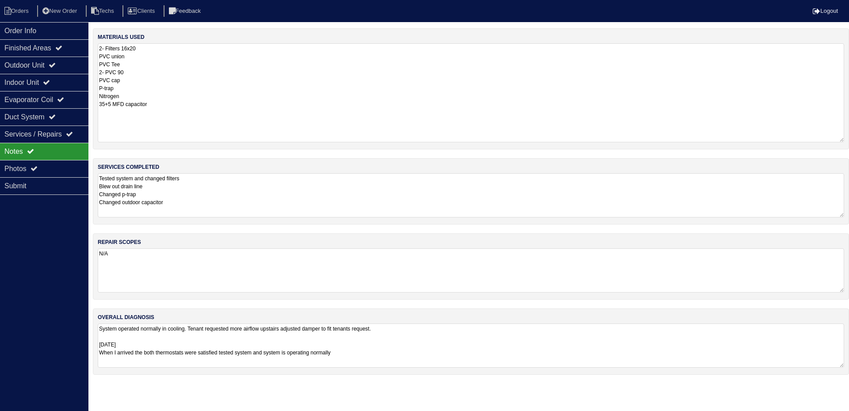
drag, startPoint x: 843, startPoint y: 84, endPoint x: 849, endPoint y: 138, distance: 55.2
click at [849, 138] on div "materials used 2- Filters 16x20 PVC union PVC Tee 2- PVC 90 PVC cap P-trap Nitr…" at bounding box center [471, 88] width 756 height 121
click at [42, 68] on div "Outdoor Unit" at bounding box center [44, 65] width 88 height 17
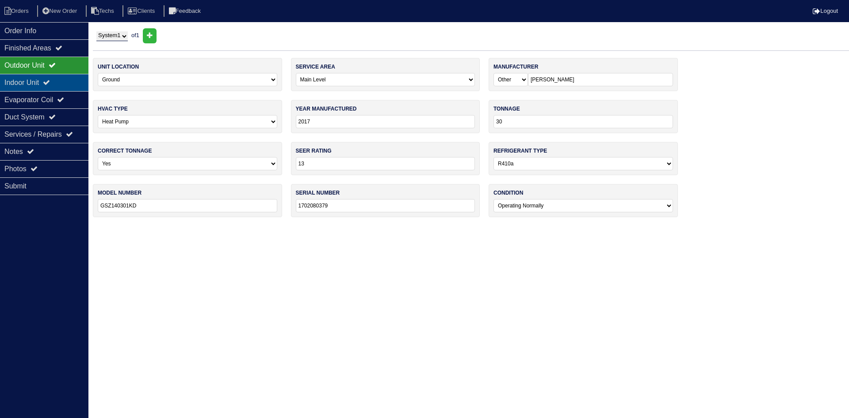
click at [41, 79] on div "Indoor Unit" at bounding box center [44, 82] width 88 height 17
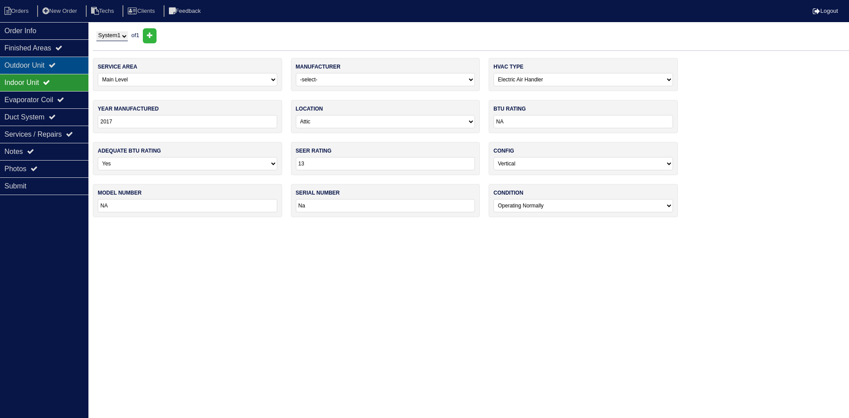
click at [18, 67] on div "Outdoor Unit" at bounding box center [44, 65] width 88 height 17
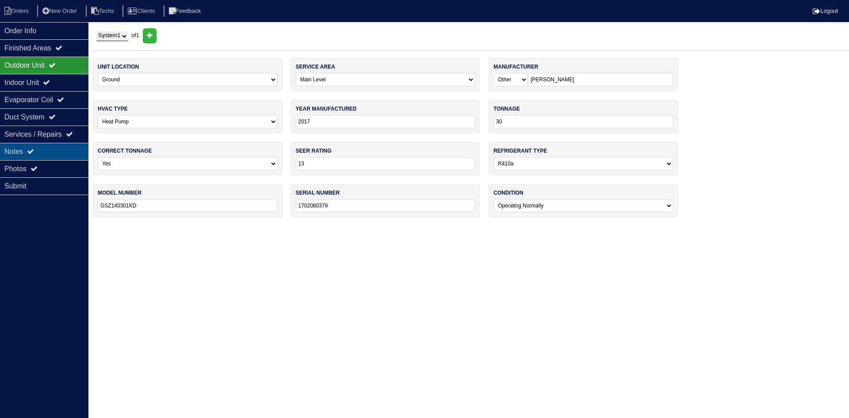
click at [52, 148] on div "Notes" at bounding box center [44, 151] width 88 height 17
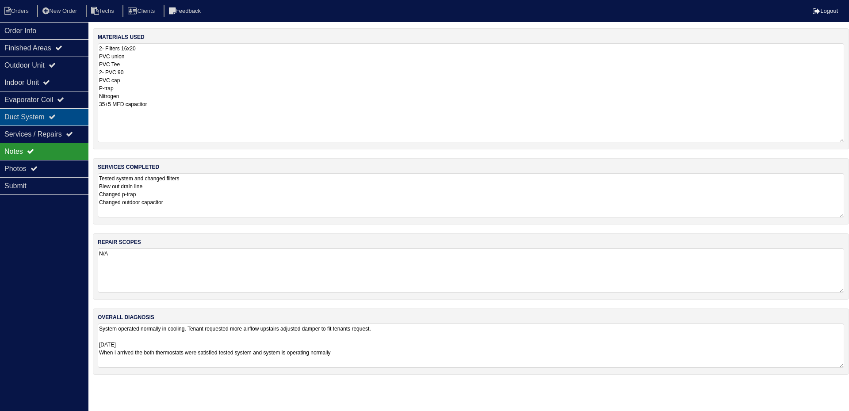
click at [56, 114] on icon at bounding box center [52, 116] width 7 height 7
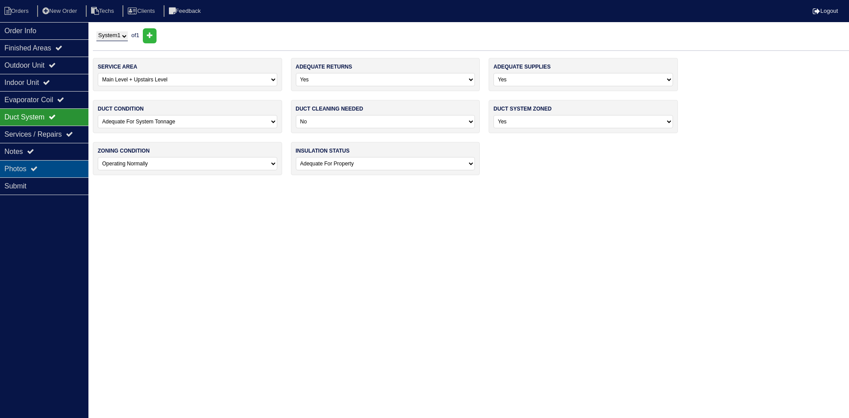
click at [65, 168] on div "Photos" at bounding box center [44, 168] width 88 height 17
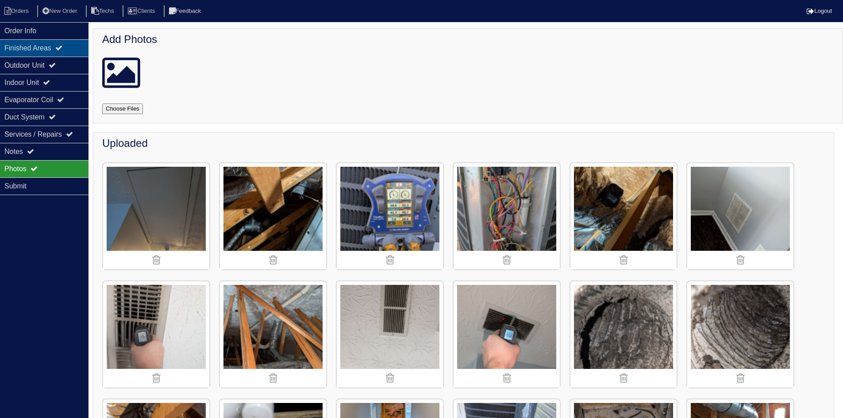
click at [44, 47] on div "Finished Areas" at bounding box center [44, 47] width 88 height 17
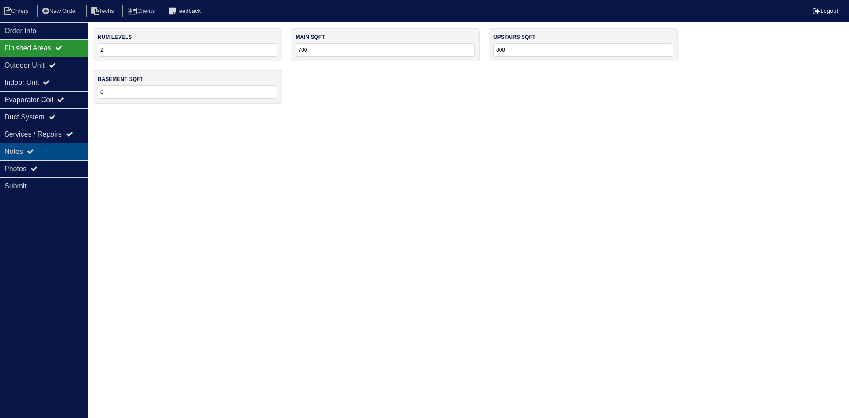
click at [57, 148] on div "Notes" at bounding box center [44, 151] width 88 height 17
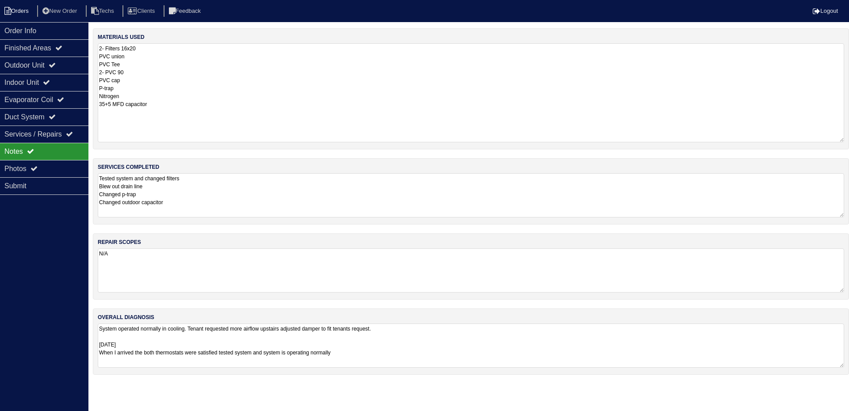
click at [22, 5] on li "Orders" at bounding box center [18, 11] width 36 height 12
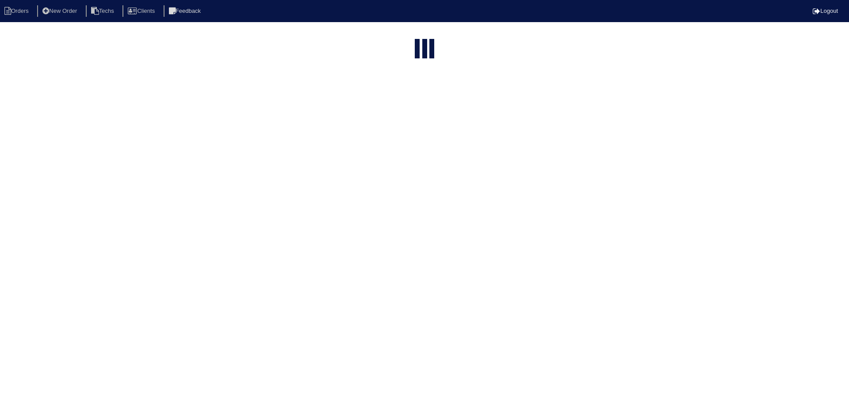
select select "15"
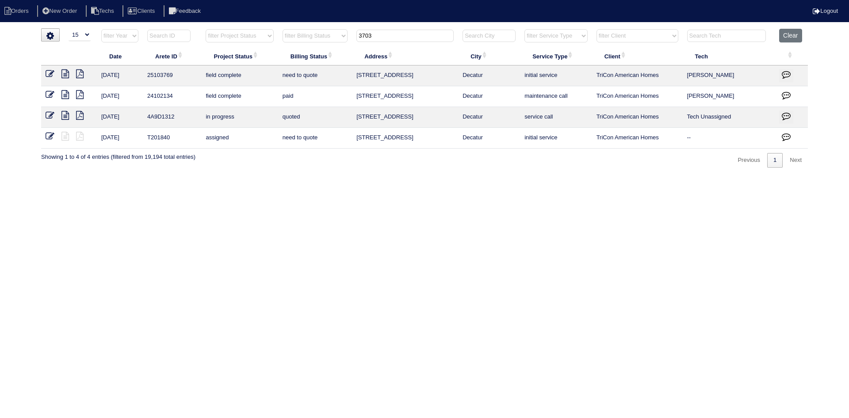
drag, startPoint x: 401, startPoint y: 38, endPoint x: 346, endPoint y: 35, distance: 54.9
click at [346, 35] on tr "filter Year -- Any Year -- 2025 2024 2023 2022 2021 2020 2019 filter Project St…" at bounding box center [424, 38] width 767 height 18
type input "15"
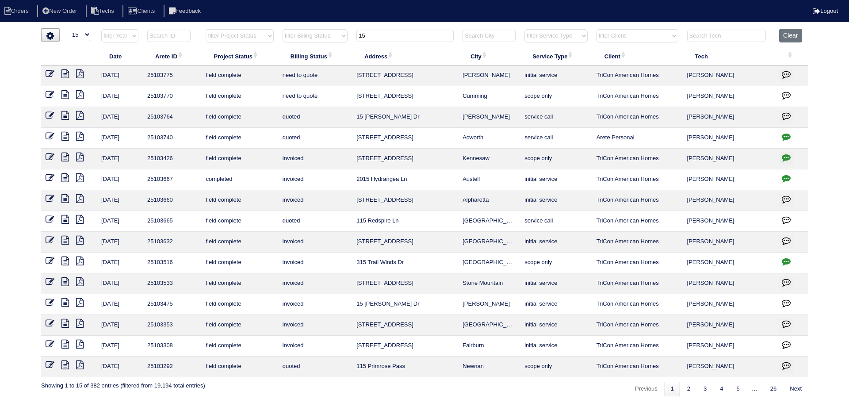
click at [65, 73] on icon at bounding box center [65, 73] width 8 height 9
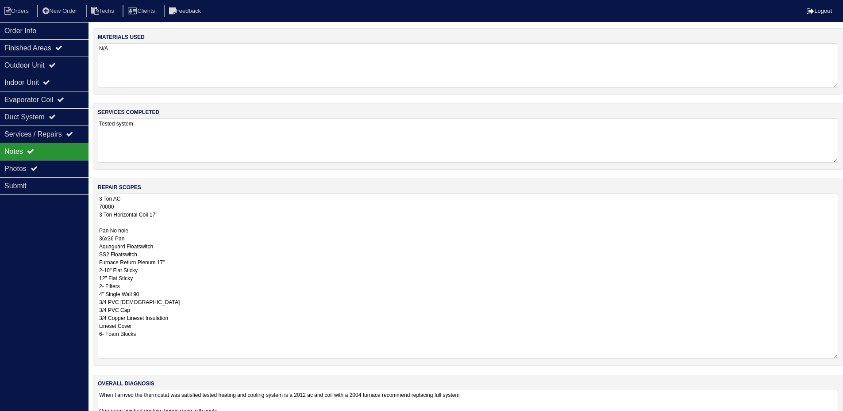
select select "0"
select select "3"
select select "[PERSON_NAME]"
select select "0"
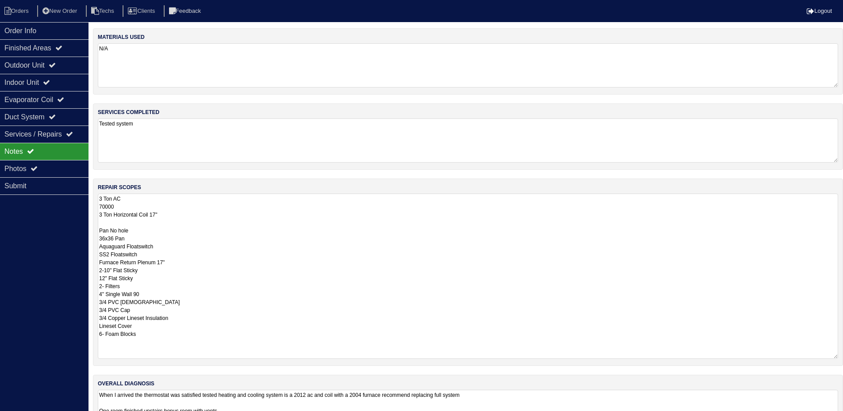
select select "1"
select select "2"
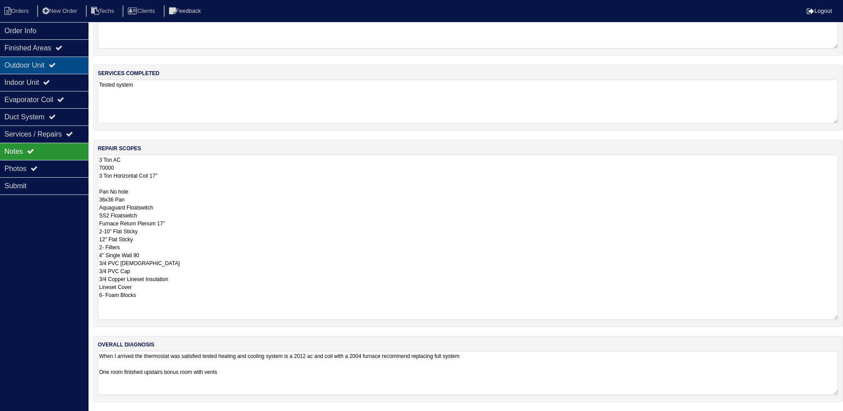
click at [57, 60] on div "Outdoor Unit" at bounding box center [44, 65] width 88 height 17
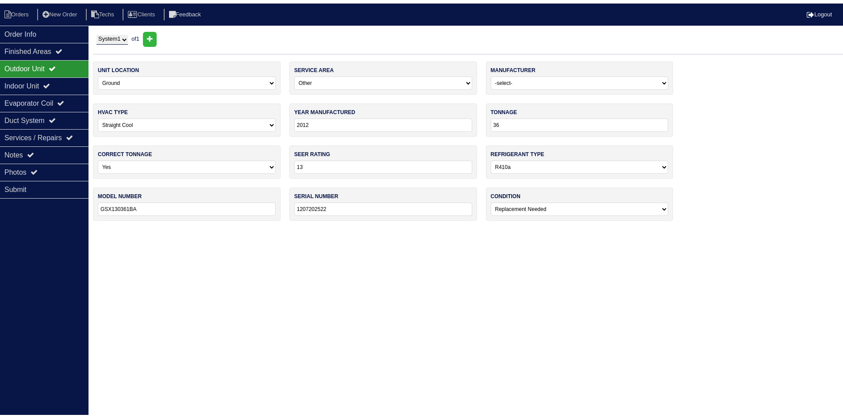
scroll to position [0, 0]
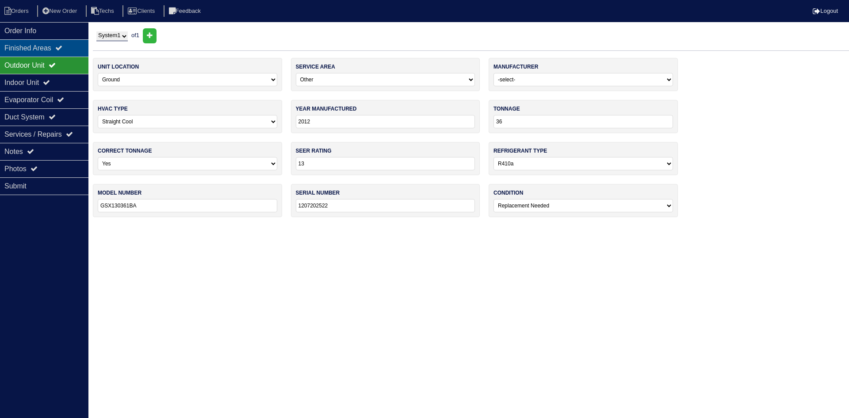
click at [57, 45] on div "Finished Areas" at bounding box center [44, 47] width 88 height 17
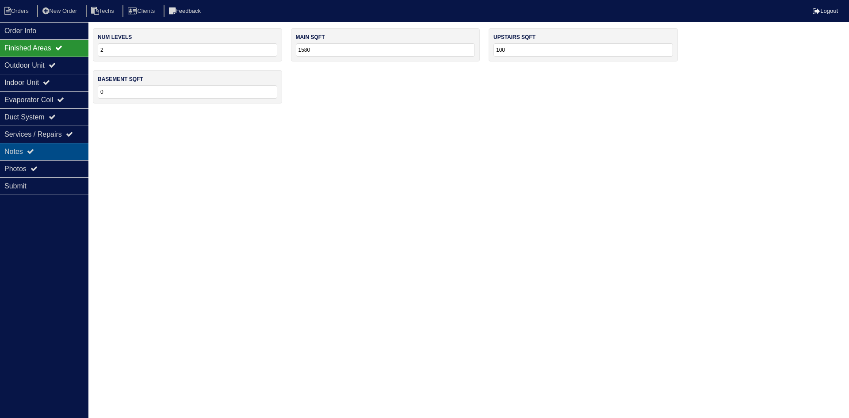
click at [51, 157] on div "Notes" at bounding box center [44, 151] width 88 height 17
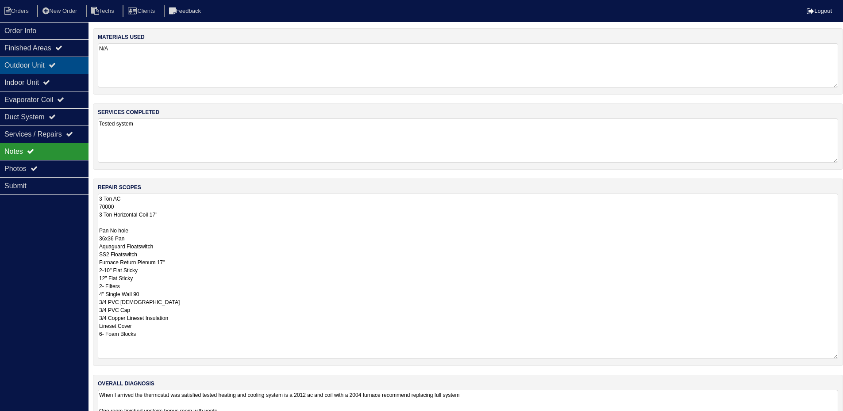
click at [38, 65] on div "Outdoor Unit" at bounding box center [44, 65] width 88 height 17
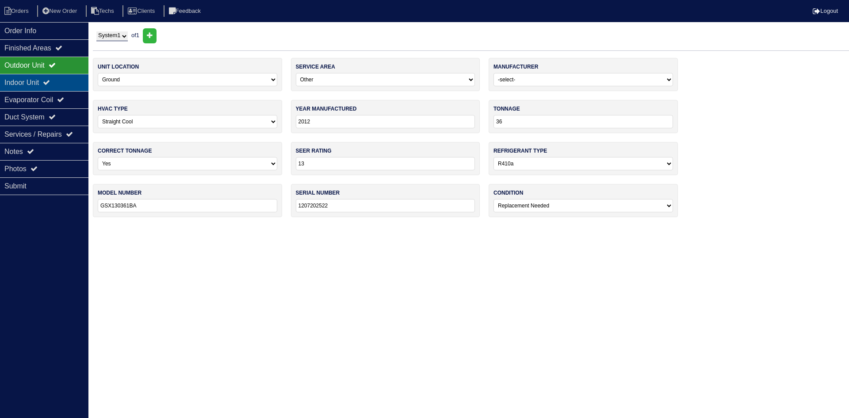
click at [65, 78] on div "Indoor Unit" at bounding box center [44, 82] width 88 height 17
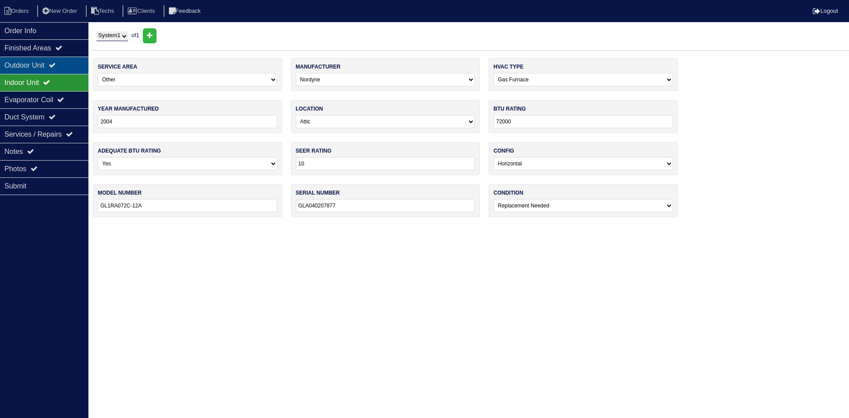
click at [56, 69] on icon at bounding box center [52, 64] width 7 height 7
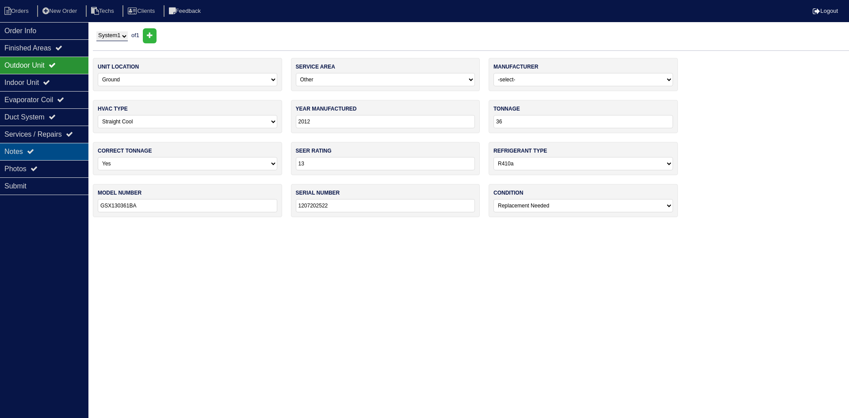
drag, startPoint x: 38, startPoint y: 157, endPoint x: 46, endPoint y: 158, distance: 8.5
click at [38, 157] on div "Notes" at bounding box center [44, 151] width 88 height 17
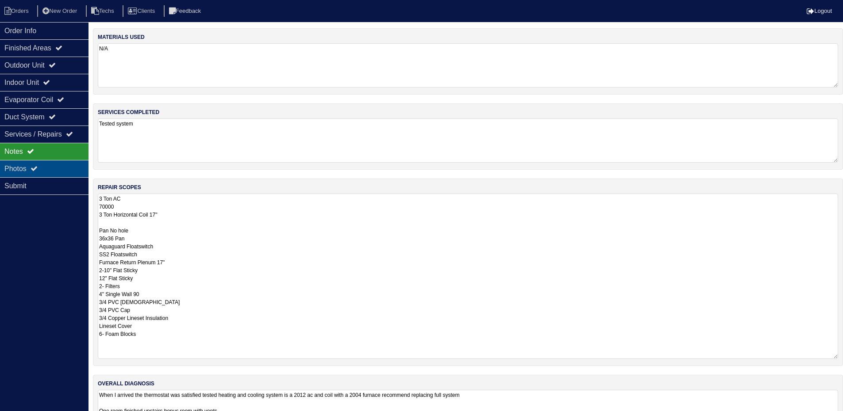
click at [35, 168] on icon at bounding box center [34, 168] width 7 height 7
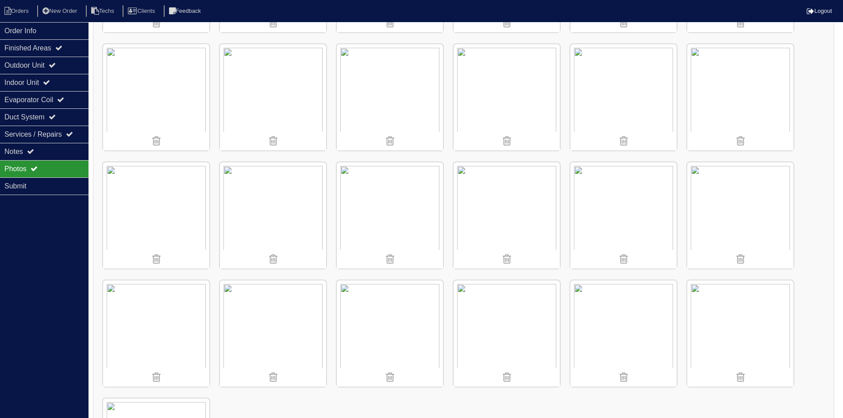
scroll to position [398, 0]
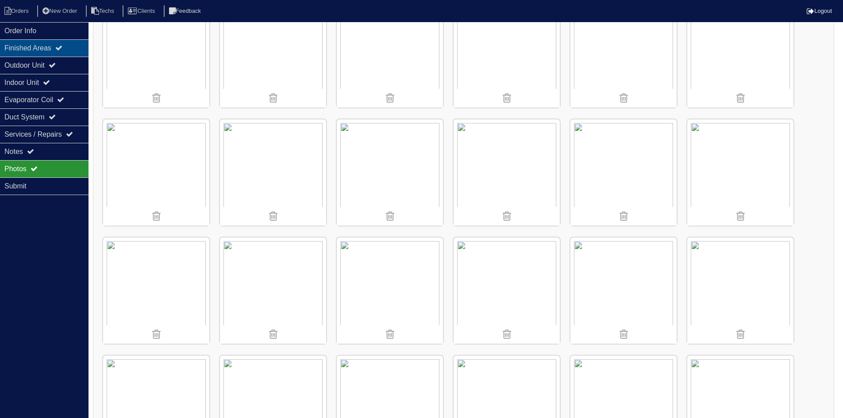
click at [25, 46] on div "Finished Areas" at bounding box center [44, 47] width 88 height 17
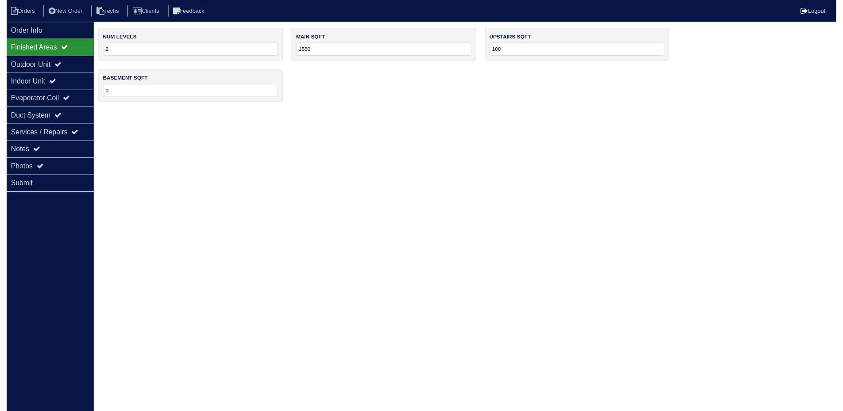
scroll to position [0, 0]
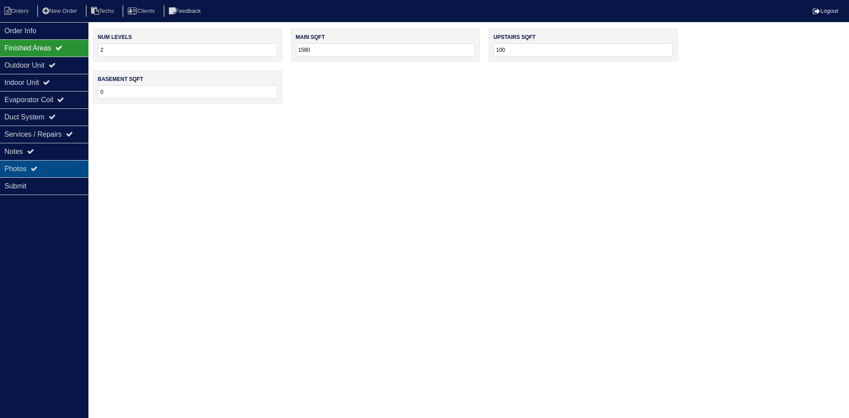
click at [40, 173] on div "Photos" at bounding box center [44, 168] width 88 height 17
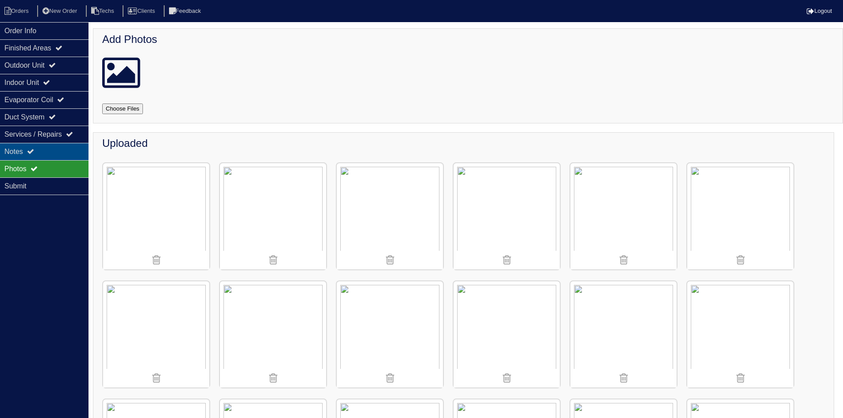
click at [60, 149] on div "Notes" at bounding box center [44, 151] width 88 height 17
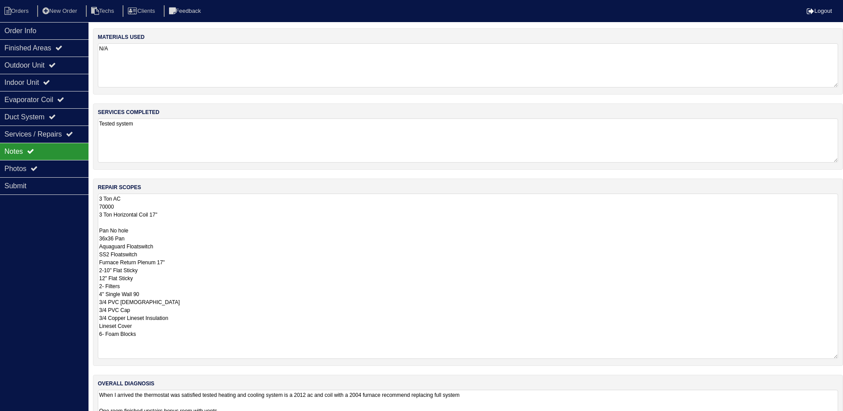
scroll to position [39, 0]
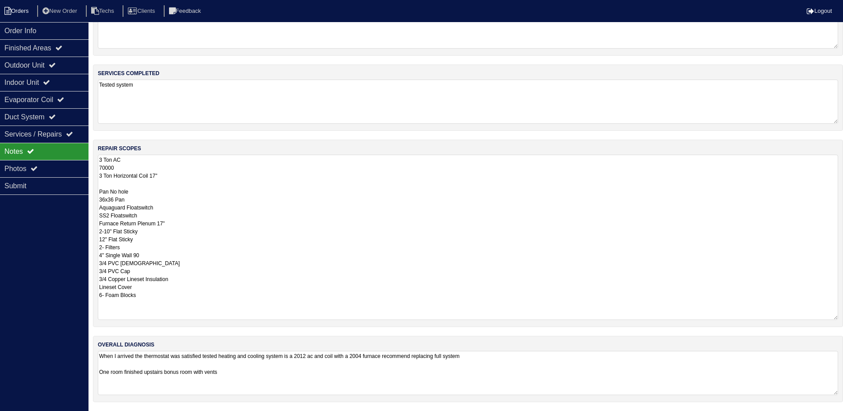
click at [27, 8] on li "Orders" at bounding box center [18, 11] width 36 height 12
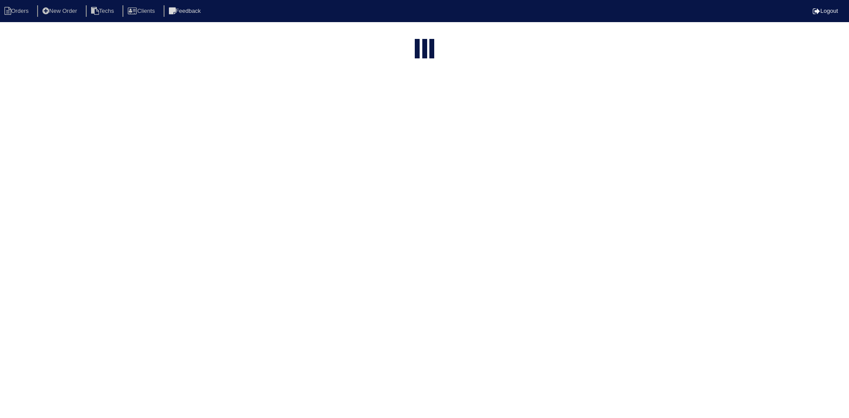
select select "15"
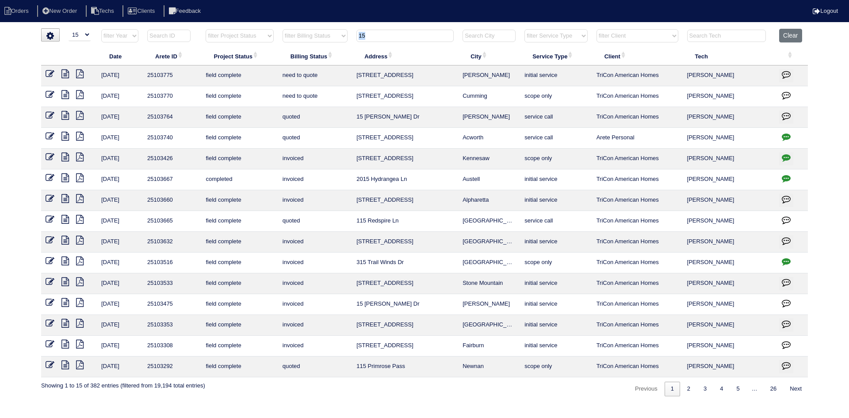
drag, startPoint x: 444, startPoint y: 42, endPoint x: 404, endPoint y: 40, distance: 39.9
click at [411, 41] on tr "filter Year -- Any Year -- 2025 2024 2023 2022 2021 2020 2019 filter Project St…" at bounding box center [424, 38] width 767 height 18
click at [389, 38] on input "15" at bounding box center [405, 36] width 97 height 12
click at [388, 38] on input "15" at bounding box center [405, 36] width 97 height 12
click at [386, 38] on input "15" at bounding box center [405, 36] width 97 height 12
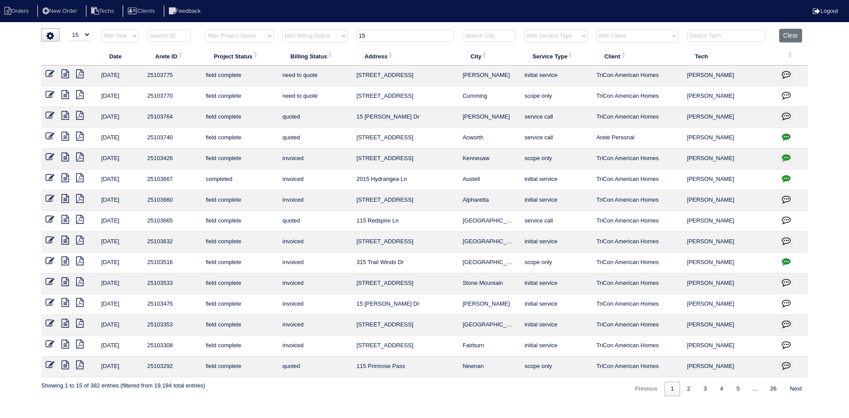
click at [371, 38] on input "15" at bounding box center [405, 36] width 97 height 12
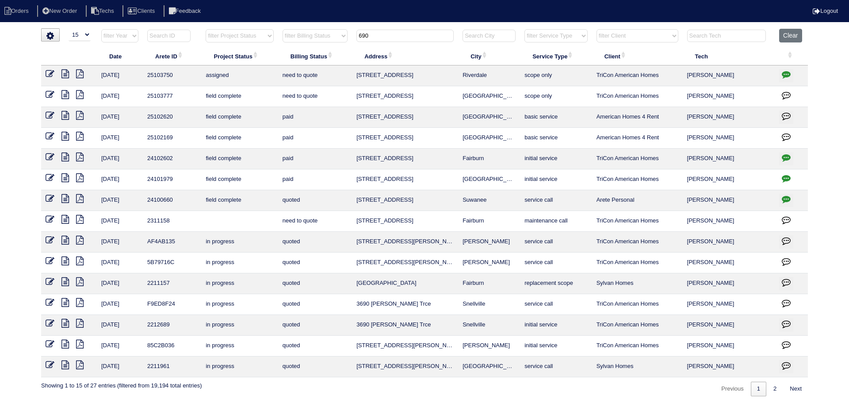
type input "690"
click at [67, 95] on icon at bounding box center [65, 94] width 8 height 9
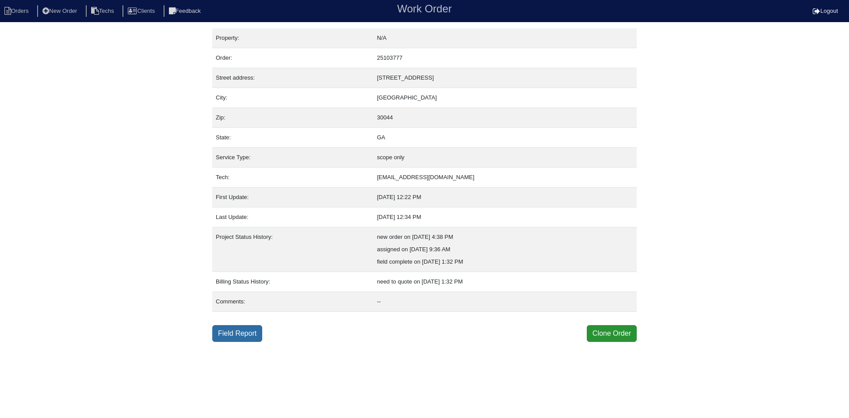
click at [234, 334] on link "Field Report" at bounding box center [237, 333] width 50 height 17
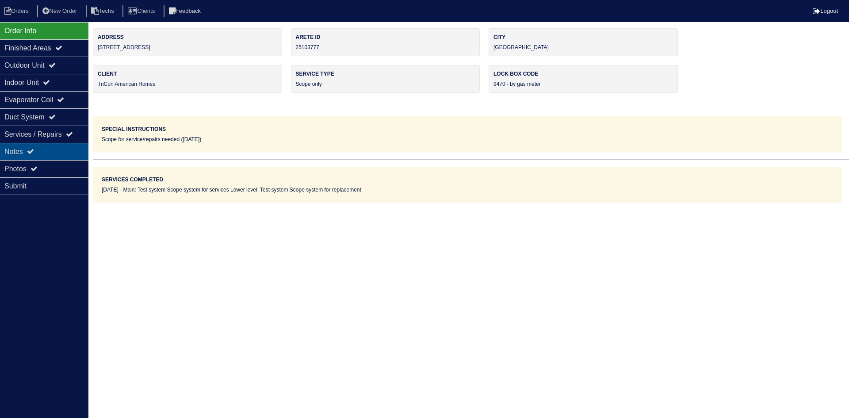
click at [50, 154] on div "Notes" at bounding box center [44, 151] width 88 height 17
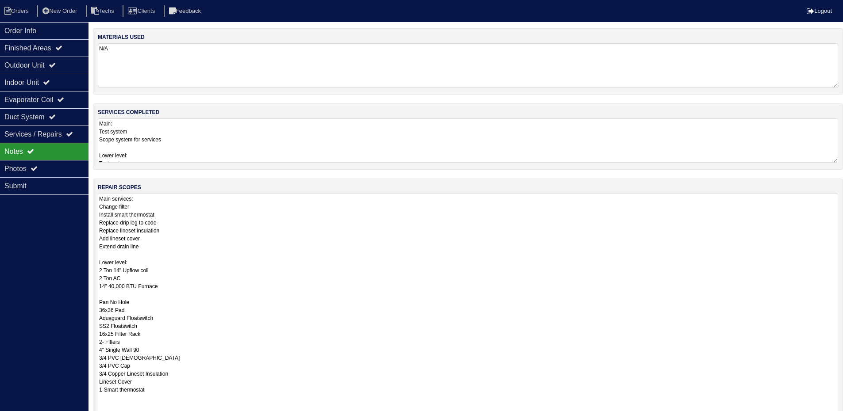
drag, startPoint x: 841, startPoint y: 235, endPoint x: 808, endPoint y: 339, distance: 108.4
click at [843, 418] on html "Orders New Order Techs Clients Feedback Logout Orders New Order Users Clients M…" at bounding box center [421, 260] width 843 height 521
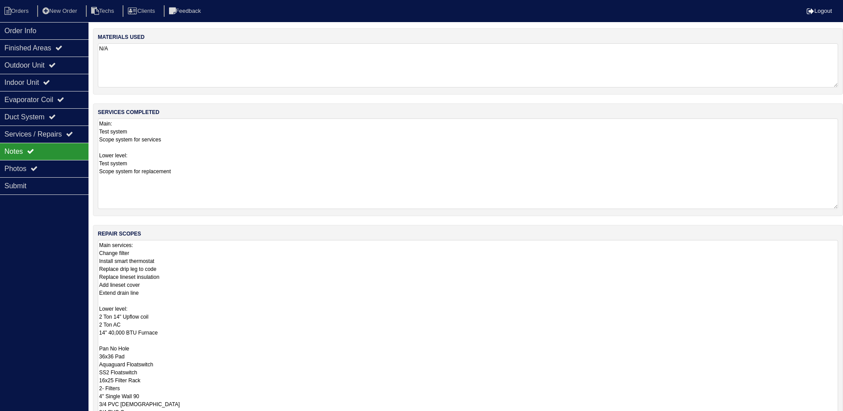
drag, startPoint x: 833, startPoint y: 160, endPoint x: 598, endPoint y: 175, distance: 235.4
click at [843, 206] on html "Orders New Order Techs Clients Feedback Logout Orders New Order Users Clients M…" at bounding box center [421, 280] width 843 height 561
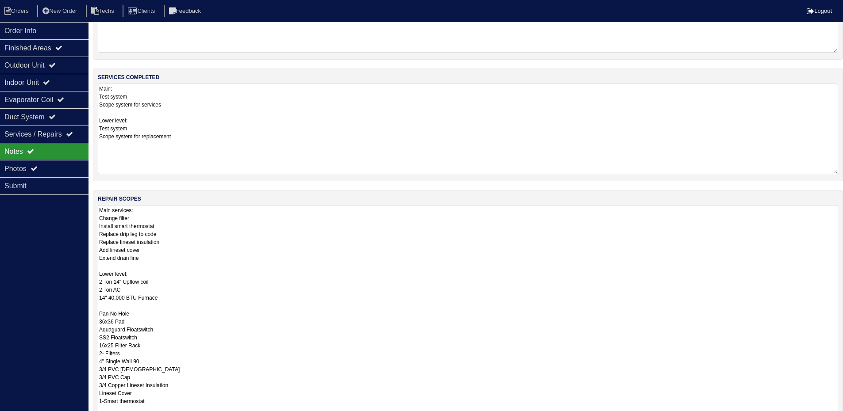
scroll to position [150, 0]
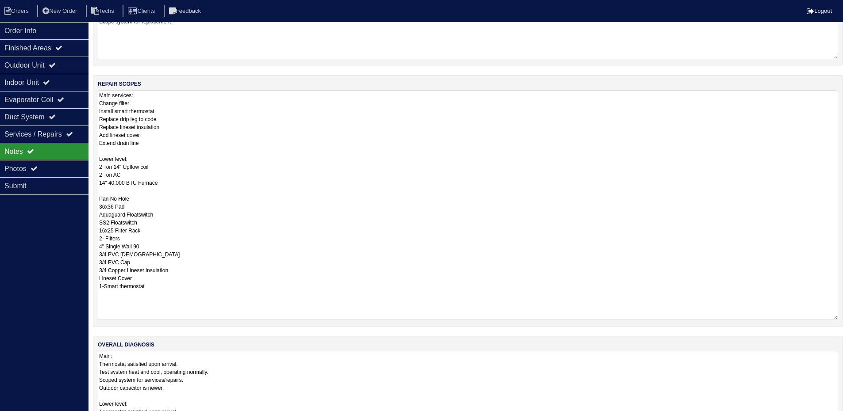
drag, startPoint x: 836, startPoint y: 392, endPoint x: 849, endPoint y: 439, distance: 48.3
click at [843, 418] on html "Orders New Order Techs Clients Feedback Logout Orders New Order Users Clients M…" at bounding box center [421, 154] width 843 height 608
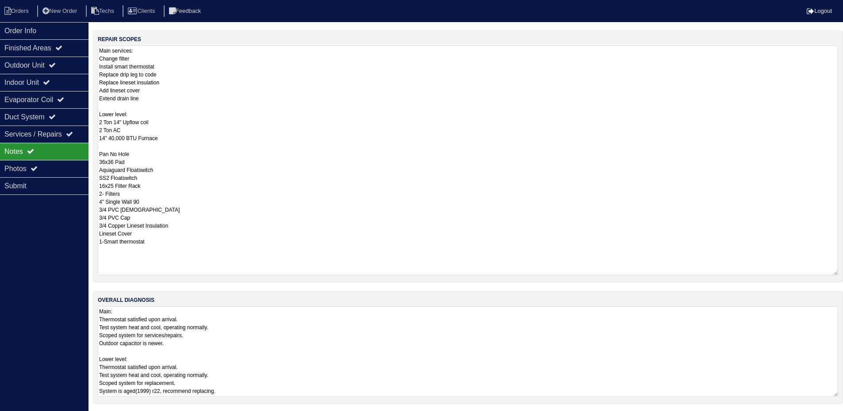
scroll to position [196, 0]
drag, startPoint x: 834, startPoint y: 392, endPoint x: 845, endPoint y: 439, distance: 47.7
click at [843, 418] on html "Orders New Order Techs Clients Feedback Logout Orders New Order Users Clients M…" at bounding box center [421, 131] width 843 height 654
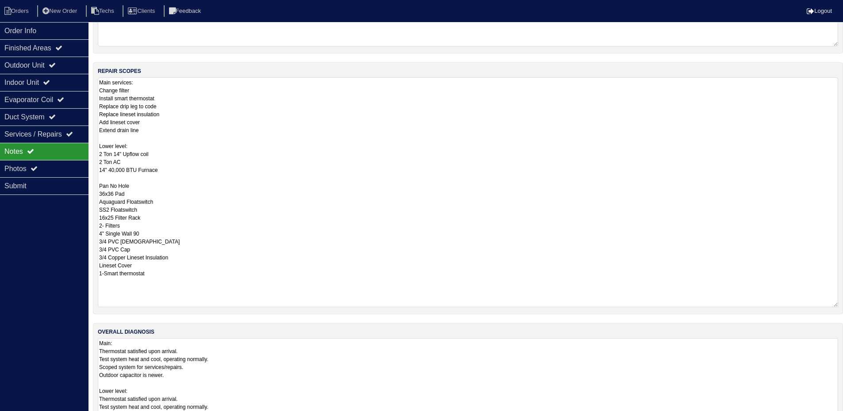
scroll to position [154, 0]
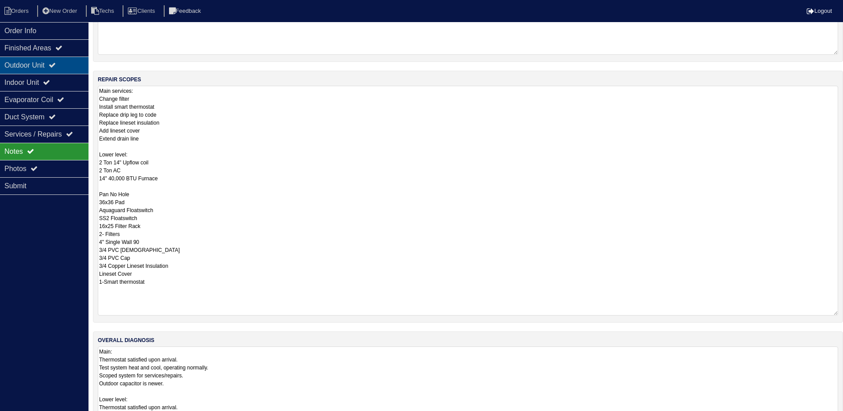
click at [56, 66] on icon at bounding box center [52, 64] width 7 height 7
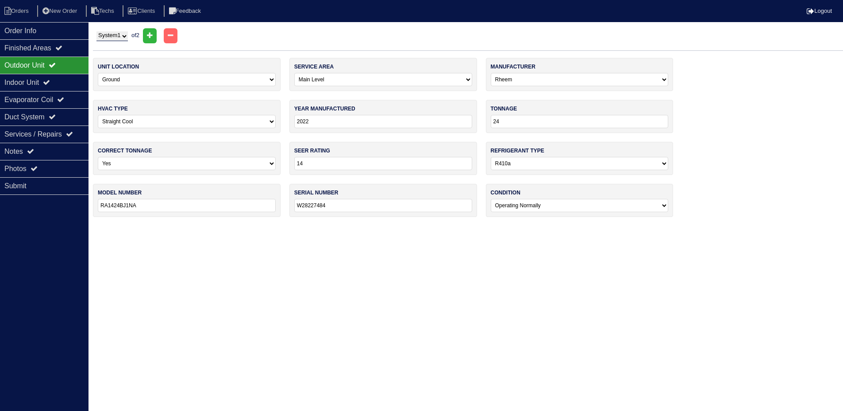
scroll to position [0, 0]
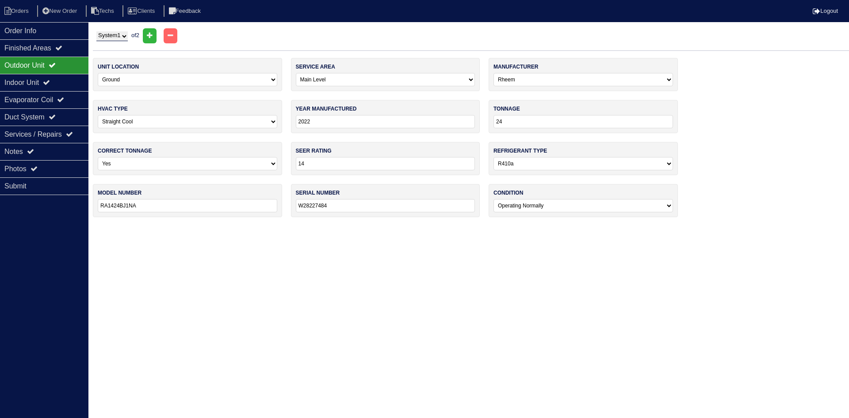
click at [123, 37] on select "System 1 System 2" at bounding box center [111, 36] width 31 height 10
select select "2"
click at [96, 31] on select "System 1 System 2" at bounding box center [111, 36] width 31 height 10
select select "2"
select select "[PERSON_NAME] Air"
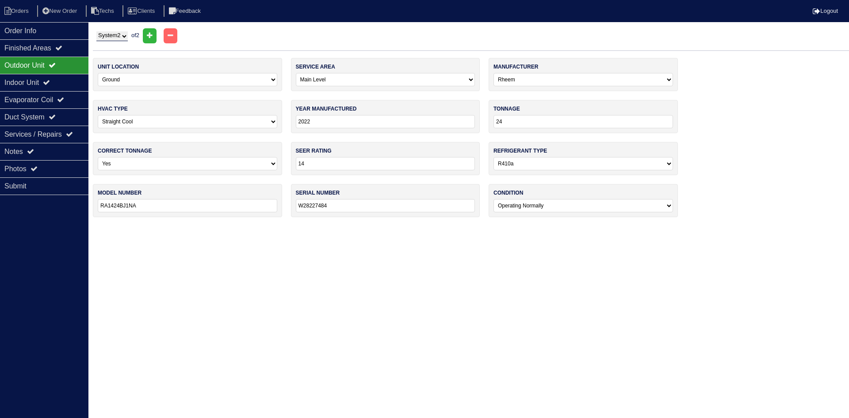
type input "1999"
type input "10"
select select "0"
type input "SCU10B24A-1"
type input "S8499G12243"
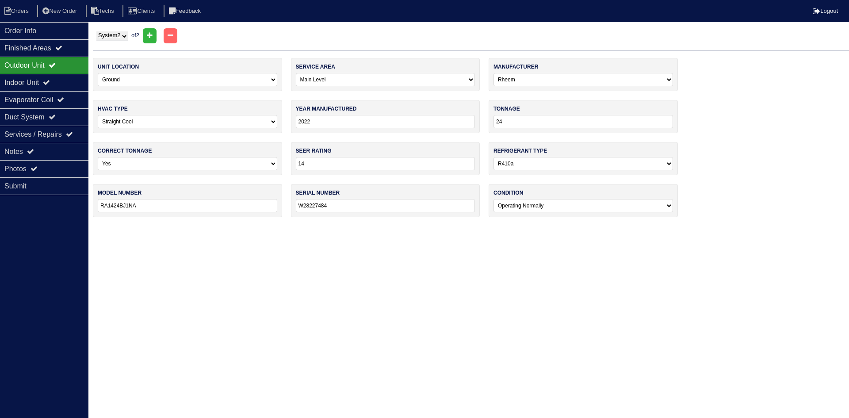
select select "2"
click at [50, 80] on icon at bounding box center [46, 82] width 7 height 7
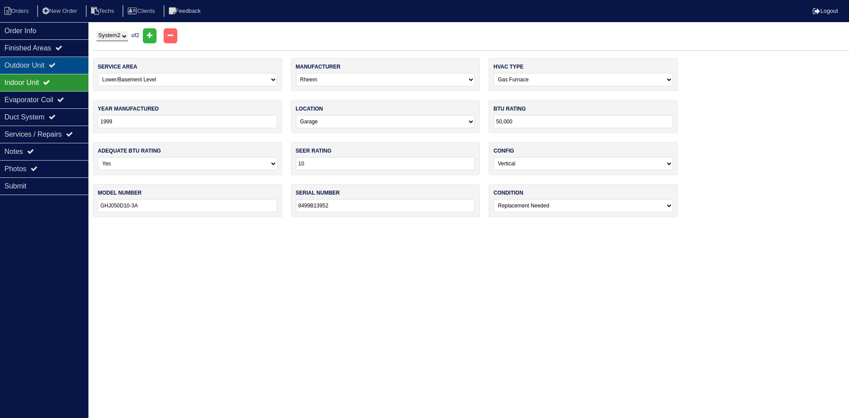
click at [56, 64] on icon at bounding box center [52, 64] width 7 height 7
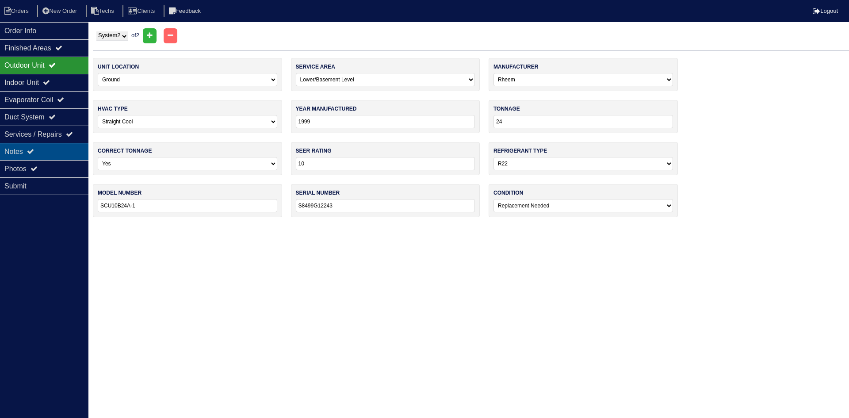
click at [61, 150] on div "Notes" at bounding box center [44, 151] width 88 height 17
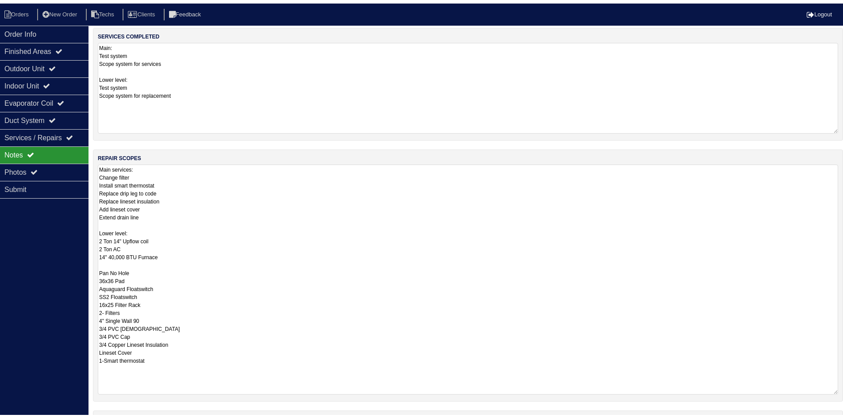
scroll to position [88, 0]
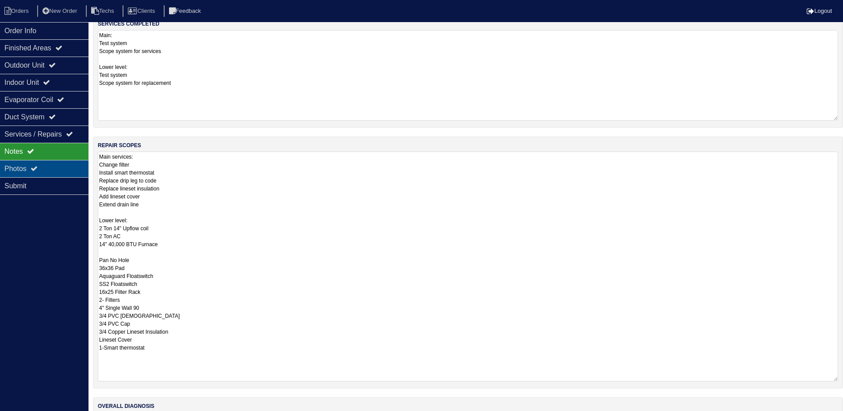
click at [30, 168] on div "Photos" at bounding box center [44, 168] width 88 height 17
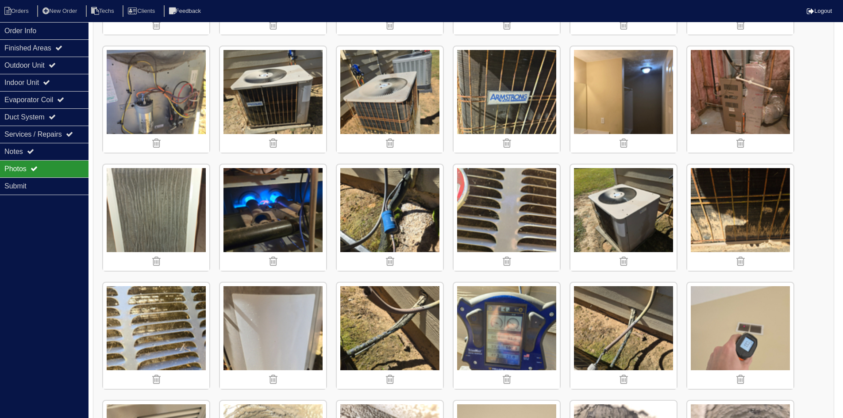
scroll to position [1046, 0]
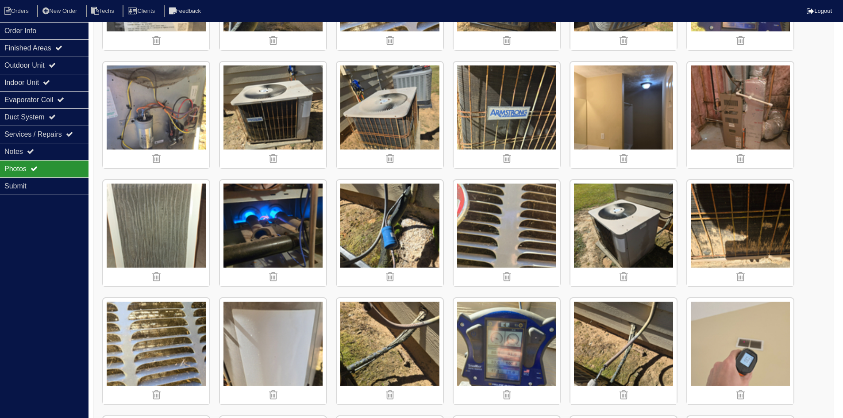
click at [713, 242] on img at bounding box center [740, 233] width 106 height 106
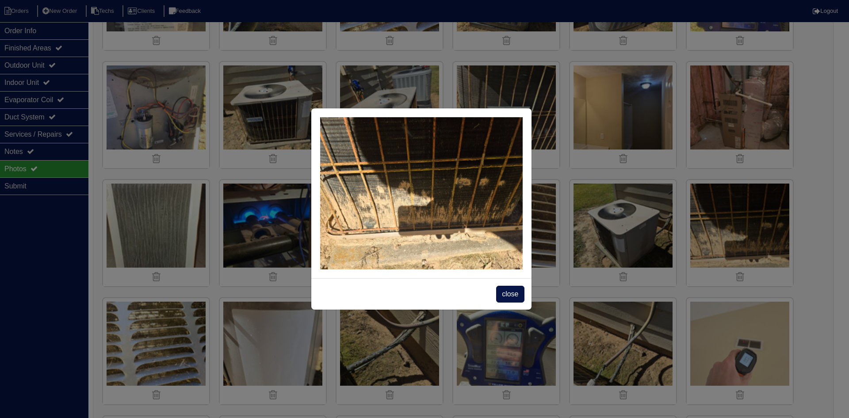
click at [513, 290] on span "close" at bounding box center [510, 294] width 28 height 17
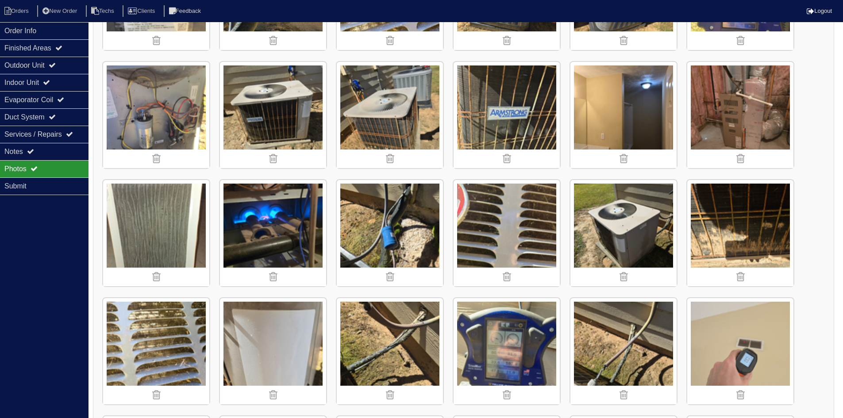
click at [279, 217] on img at bounding box center [273, 233] width 106 height 106
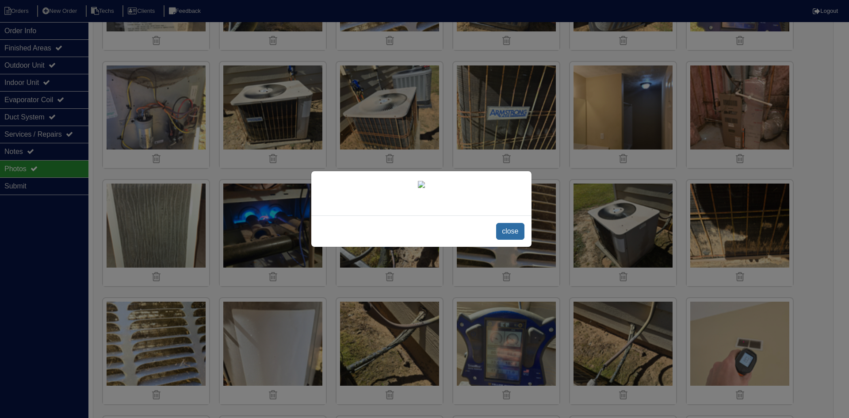
click at [504, 240] on span "close" at bounding box center [510, 231] width 28 height 17
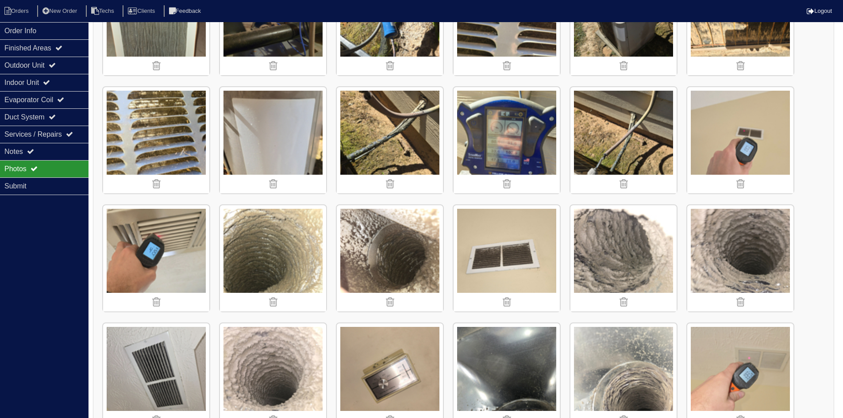
scroll to position [1267, 0]
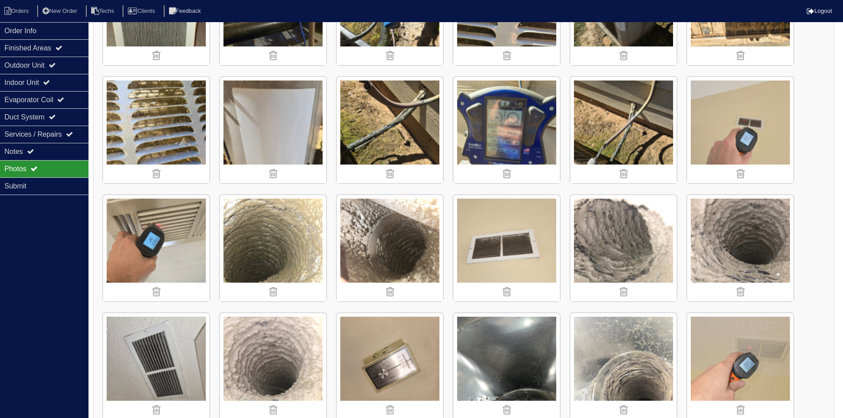
click at [143, 142] on img at bounding box center [156, 130] width 106 height 106
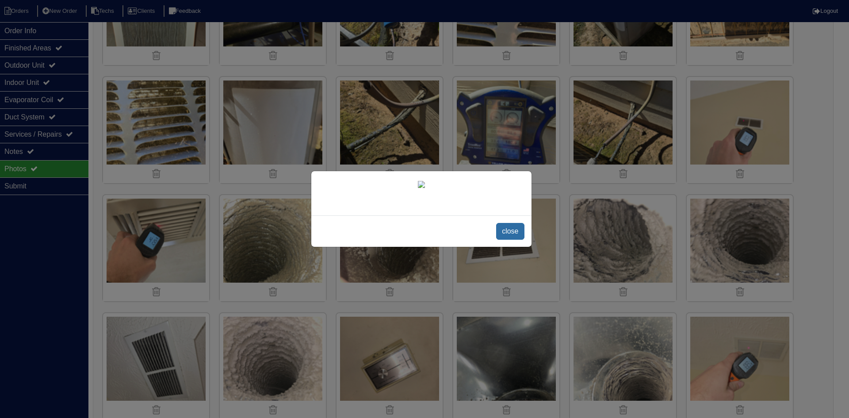
click at [510, 240] on span "close" at bounding box center [510, 231] width 28 height 17
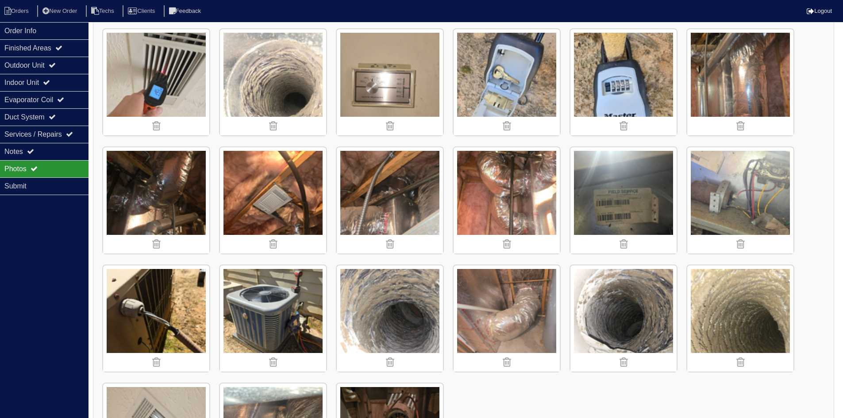
scroll to position [1754, 0]
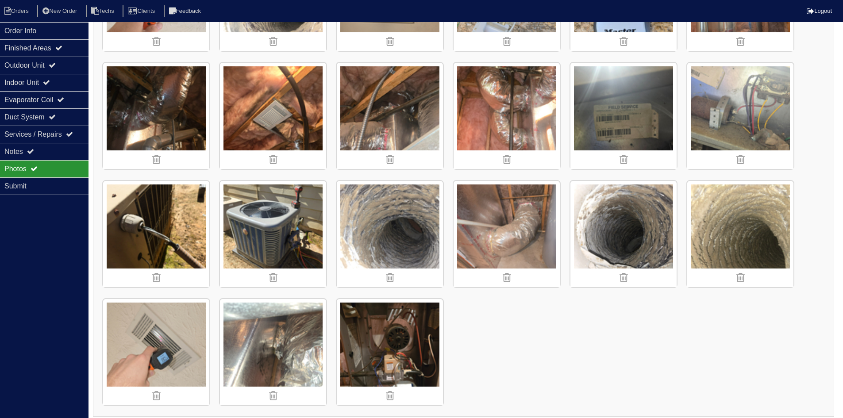
click at [395, 343] on img at bounding box center [390, 352] width 106 height 106
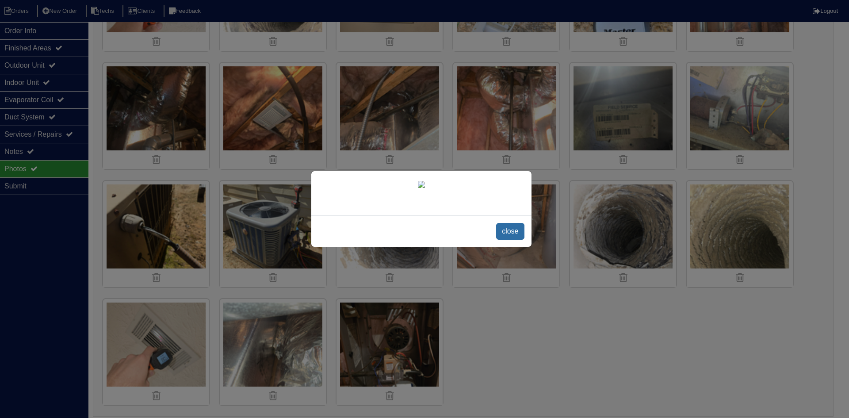
click at [514, 240] on span "close" at bounding box center [510, 231] width 28 height 17
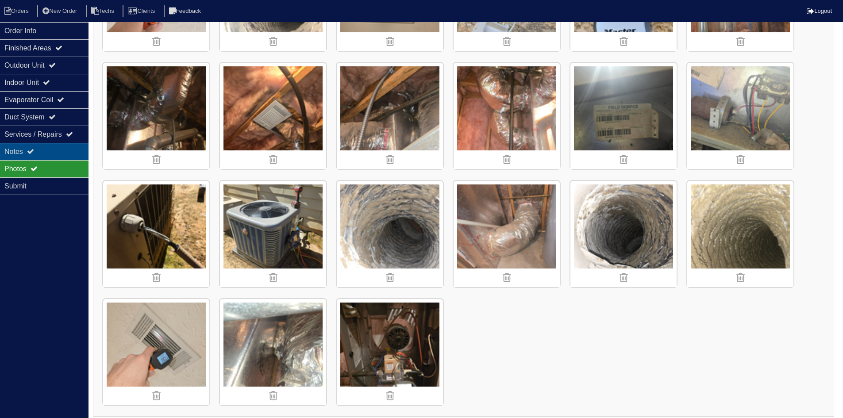
click at [51, 154] on div "Notes" at bounding box center [44, 151] width 88 height 17
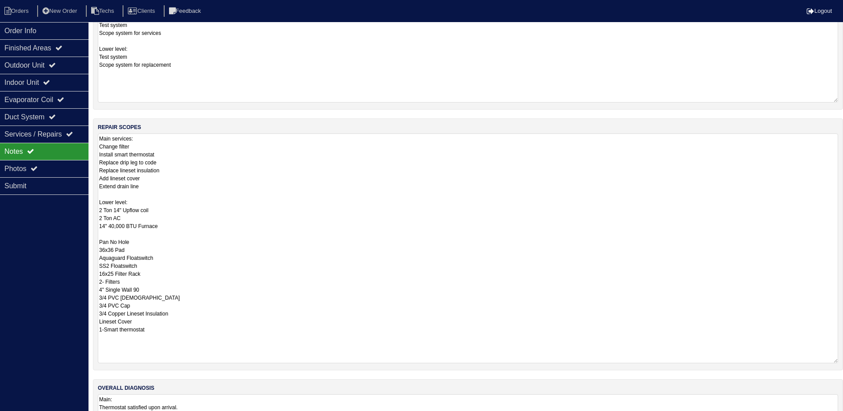
scroll to position [110, 0]
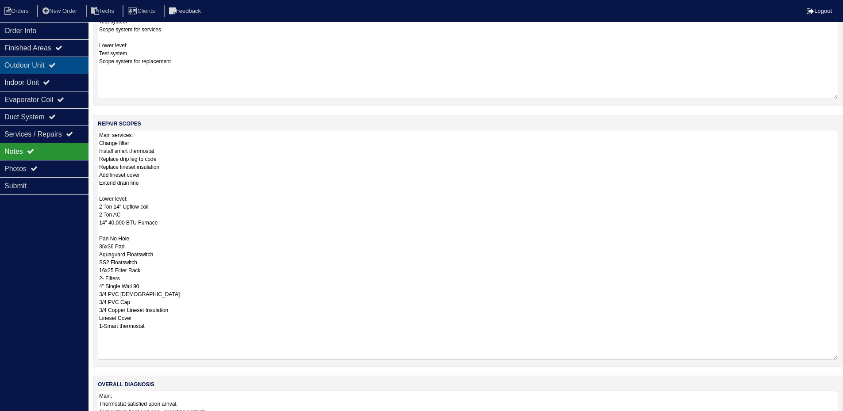
drag, startPoint x: 31, startPoint y: 64, endPoint x: 46, endPoint y: 63, distance: 15.0
click at [32, 63] on div "Outdoor Unit" at bounding box center [44, 65] width 88 height 17
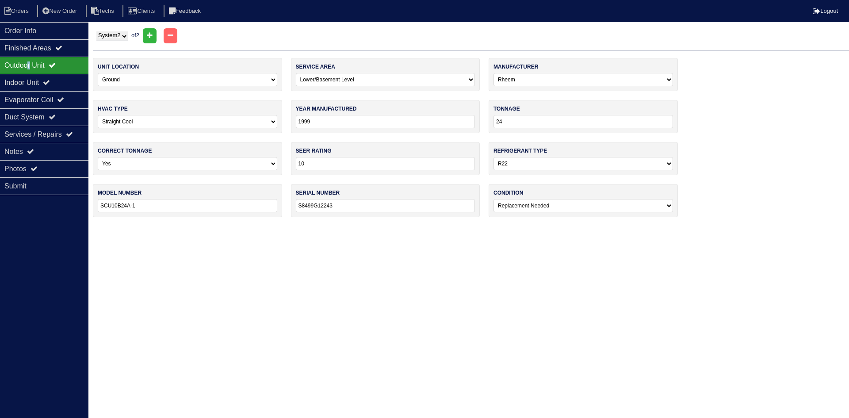
click at [111, 31] on select "System 1 System 2" at bounding box center [111, 36] width 31 height 10
select select "1"
click at [96, 31] on select "System 1 System 2" at bounding box center [111, 36] width 31 height 10
select select "0"
select select "Rheem"
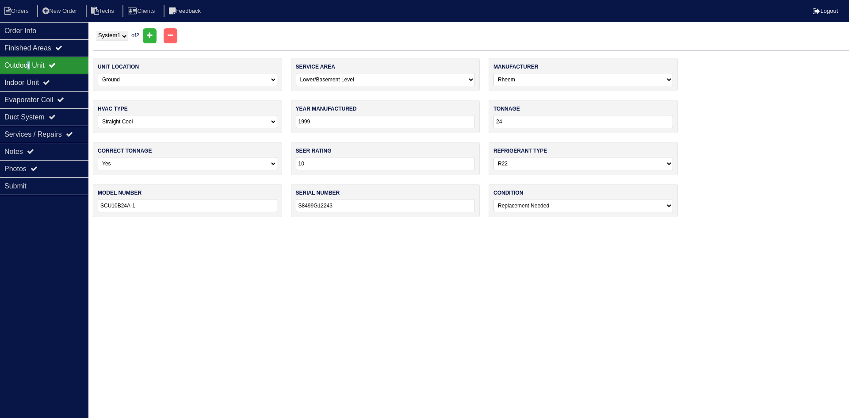
type input "2022"
type input "14"
select select "1"
type input "RA1424BJ1NA"
type input "W28227484"
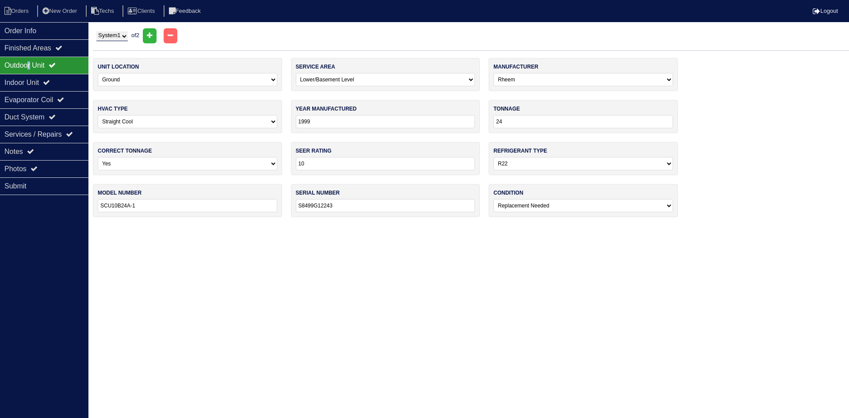
select select "0"
click at [61, 81] on div "Indoor Unit" at bounding box center [44, 82] width 88 height 17
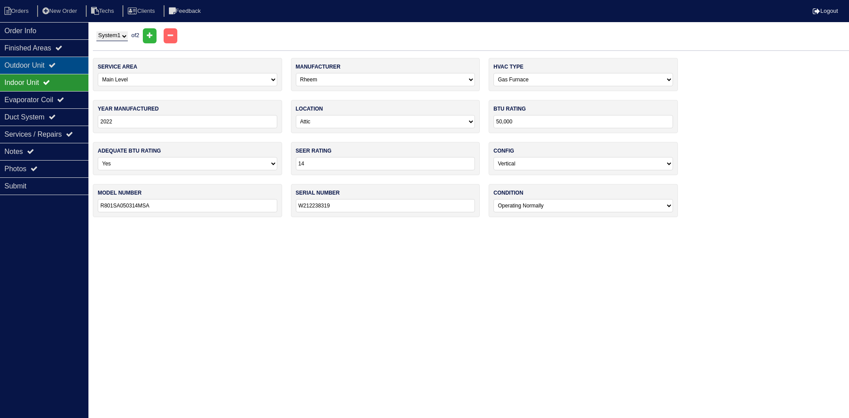
click at [56, 64] on icon at bounding box center [52, 64] width 7 height 7
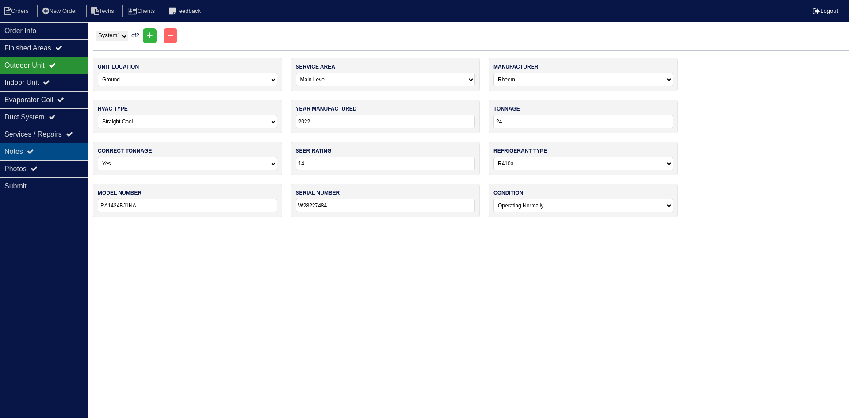
click at [59, 151] on div "Notes" at bounding box center [44, 151] width 88 height 17
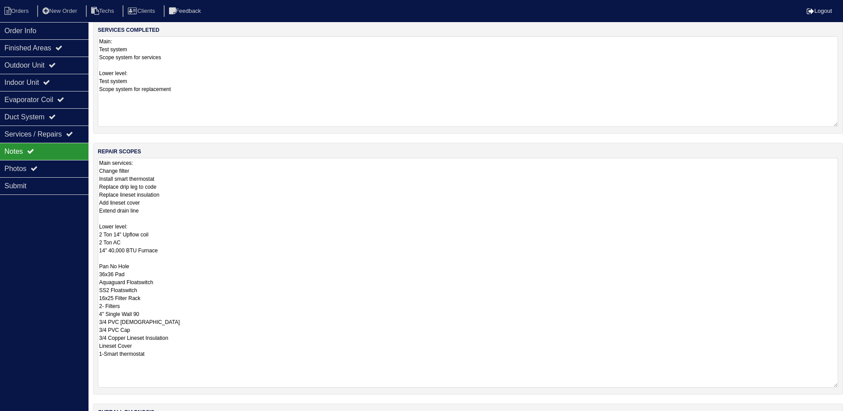
scroll to position [88, 0]
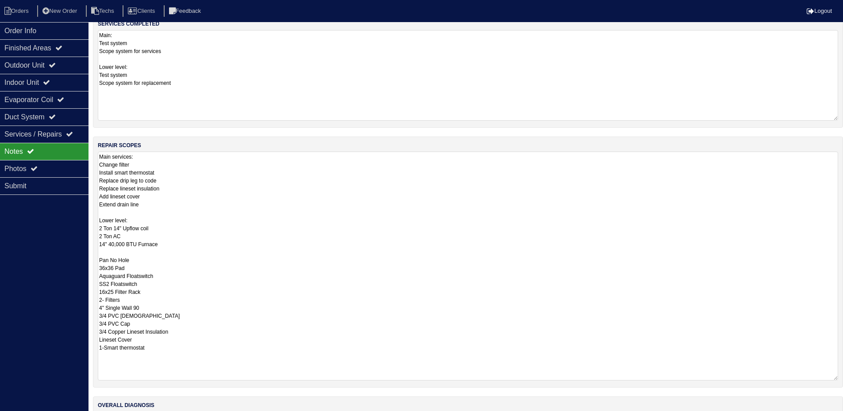
click at [169, 179] on textarea "Main services: Change filter Install smart thermostat Replace drip leg to code …" at bounding box center [468, 266] width 740 height 229
type textarea "Main services: Change filter Install smart thermostat Replace drip leg to code …"
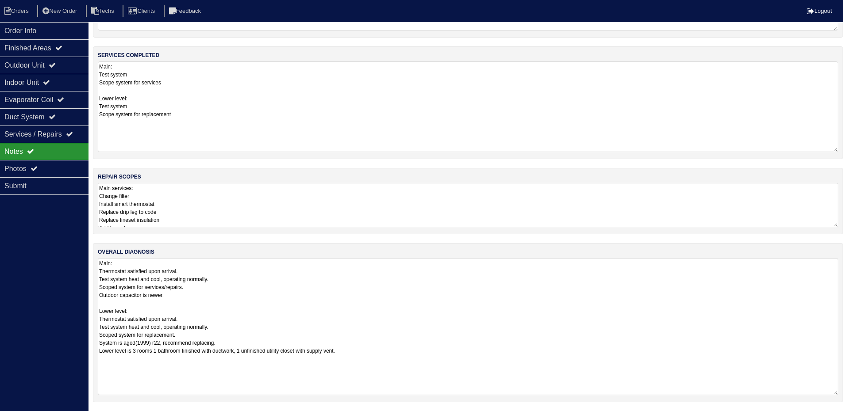
scroll to position [57, 0]
drag, startPoint x: 16, startPoint y: 243, endPoint x: 21, endPoint y: 243, distance: 5.3
click at [16, 243] on div "Order Info Finished Areas Outdoor Unit Indoor Unit Evaporator Coil Duct System …" at bounding box center [44, 227] width 88 height 411
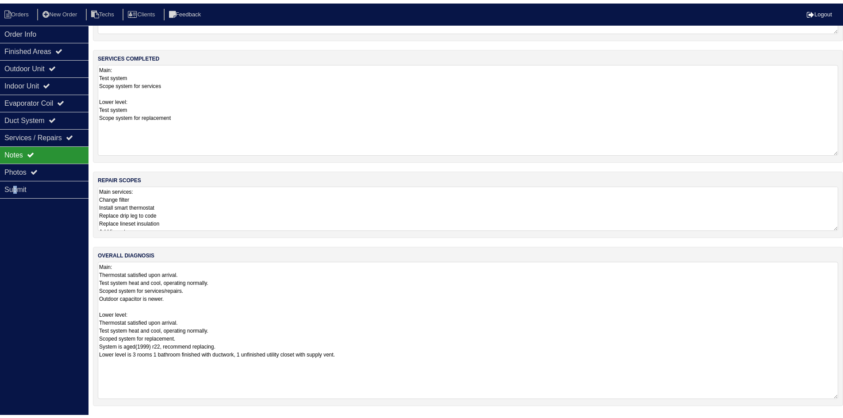
scroll to position [88, 0]
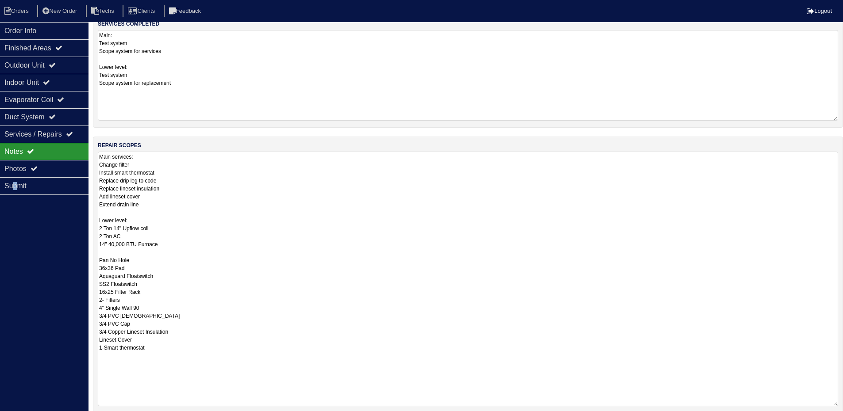
drag, startPoint x: 836, startPoint y: 225, endPoint x: 849, endPoint y: 436, distance: 211.0
click at [843, 418] on html "Orders New Order Techs Clients Feedback Logout Orders New Order Users Clients M…" at bounding box center [421, 251] width 843 height 679
click at [60, 169] on div "Photos" at bounding box center [44, 168] width 88 height 17
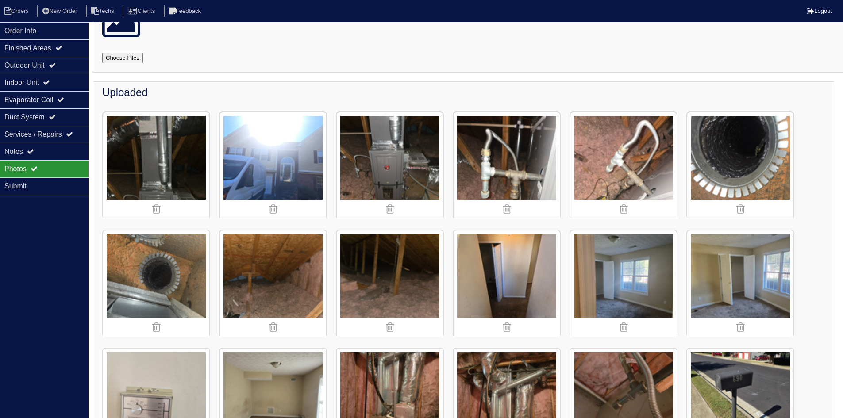
scroll to position [0, 0]
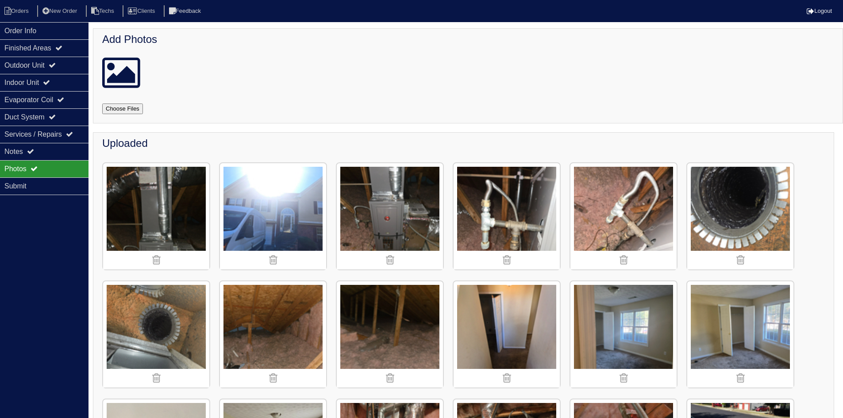
click at [386, 225] on img at bounding box center [390, 216] width 106 height 106
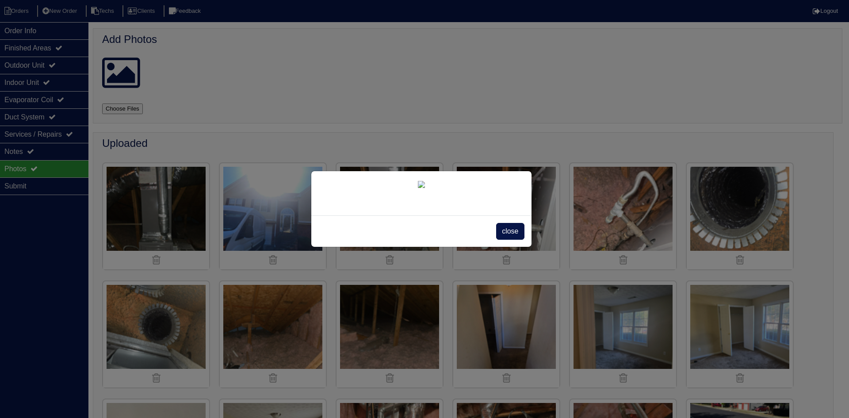
drag, startPoint x: 507, startPoint y: 234, endPoint x: 337, endPoint y: 202, distance: 172.8
click at [506, 234] on span "close" at bounding box center [510, 231] width 28 height 17
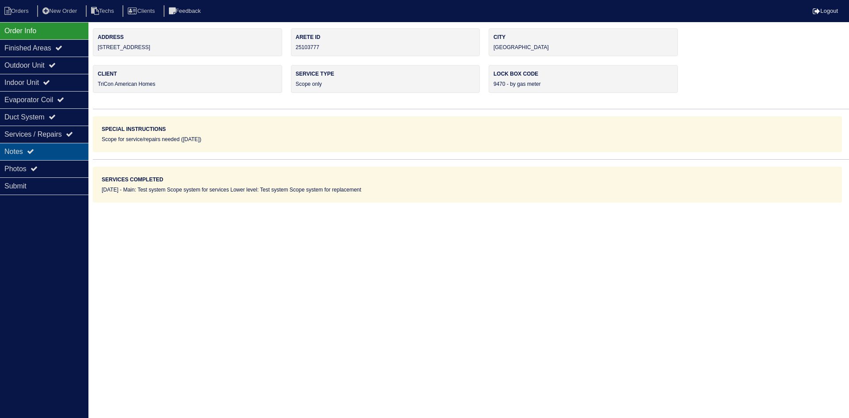
click at [34, 151] on icon at bounding box center [30, 151] width 7 height 7
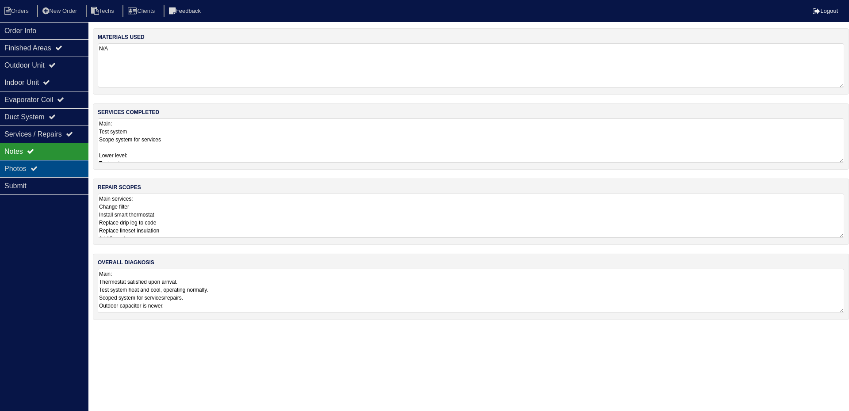
click at [48, 169] on div "Photos" at bounding box center [44, 168] width 88 height 17
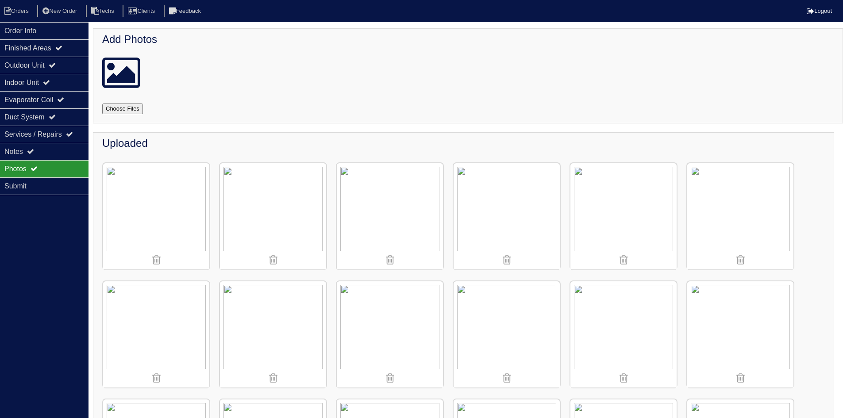
click at [374, 226] on img at bounding box center [390, 216] width 106 height 106
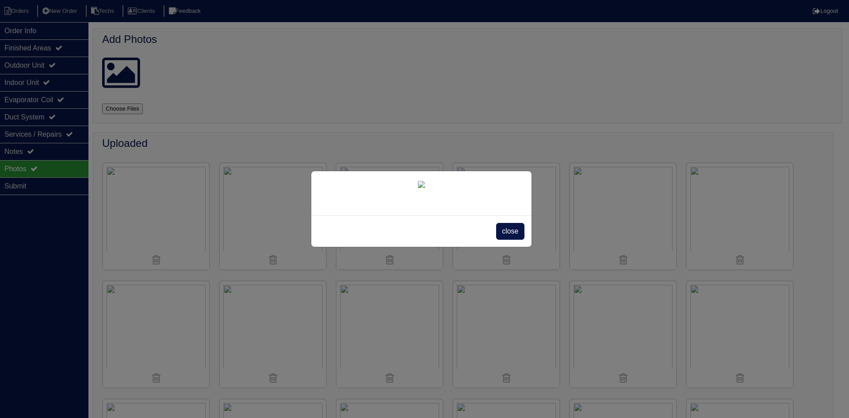
click at [509, 240] on span "close" at bounding box center [510, 231] width 28 height 17
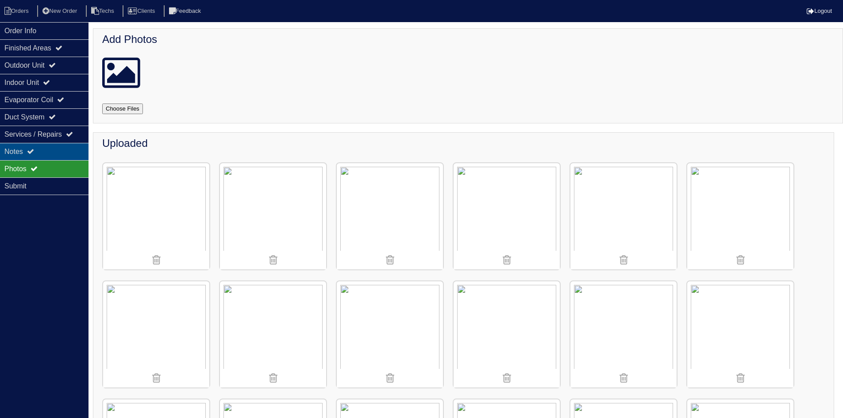
click at [46, 143] on div "Notes" at bounding box center [44, 151] width 88 height 17
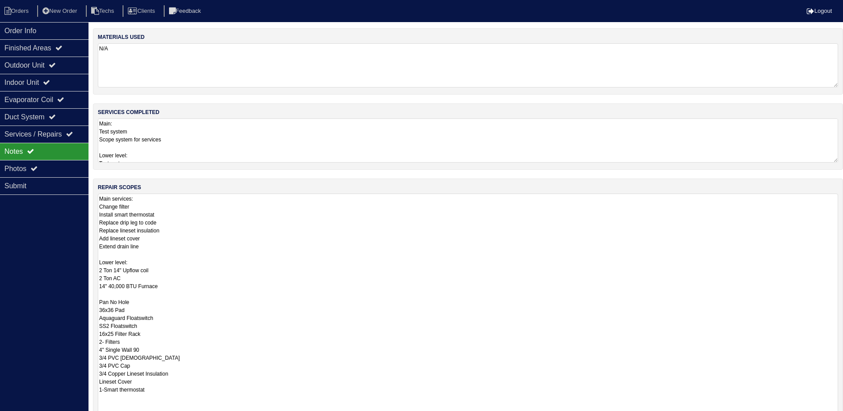
drag, startPoint x: 842, startPoint y: 236, endPoint x: 849, endPoint y: 439, distance: 202.7
click at [843, 418] on html "Orders New Order Techs Clients Feedback Logout Orders New Order Users Clients M…" at bounding box center [421, 266] width 843 height 532
click at [169, 222] on textarea "Main services: Change filter Install smart thermostat Replace drip leg to code …" at bounding box center [468, 317] width 740 height 247
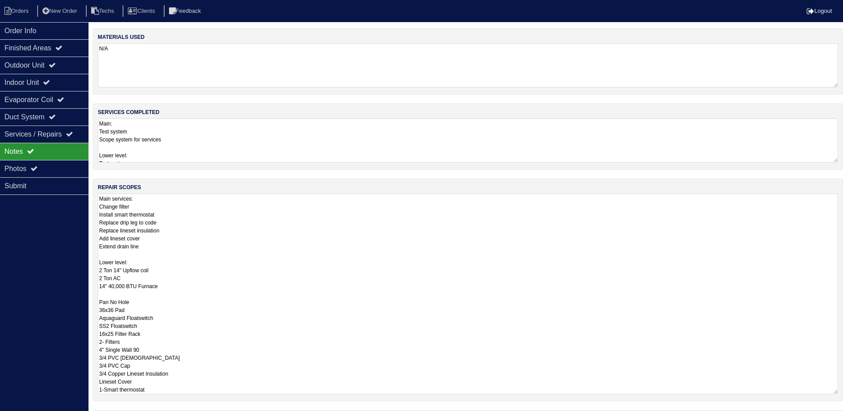
click at [841, 233] on div "repair scopes Main services: Change filter Install smart thermostat Replace dri…" at bounding box center [468, 290] width 750 height 223
click at [816, 154] on textarea "Main: Test system Scope system for services Lower level: Test system Scope syst…" at bounding box center [468, 141] width 740 height 44
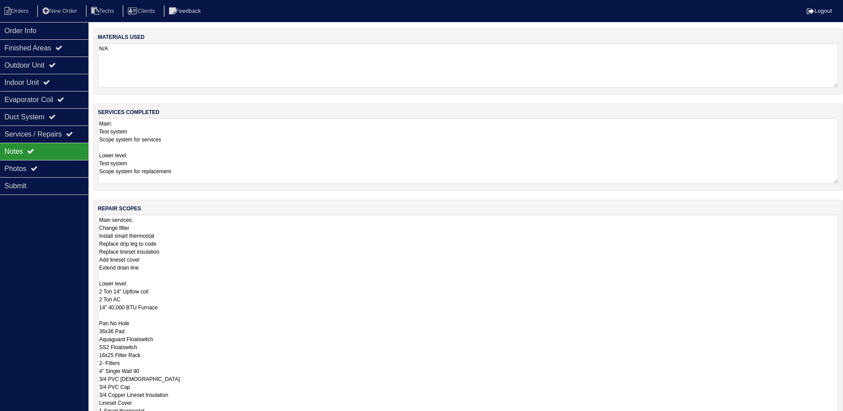
drag, startPoint x: 843, startPoint y: 257, endPoint x: 849, endPoint y: 439, distance: 181.5
click at [843, 418] on html "Orders New Order Techs Clients Feedback Logout Orders New Order Users Clients M…" at bounding box center [421, 266] width 843 height 532
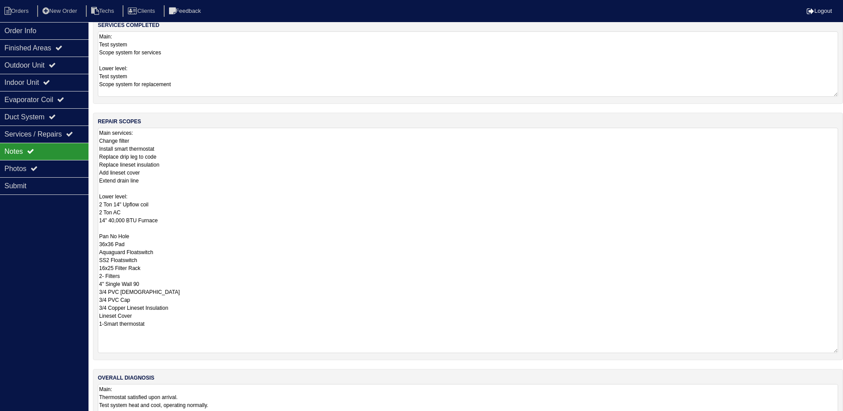
scroll to position [32, 0]
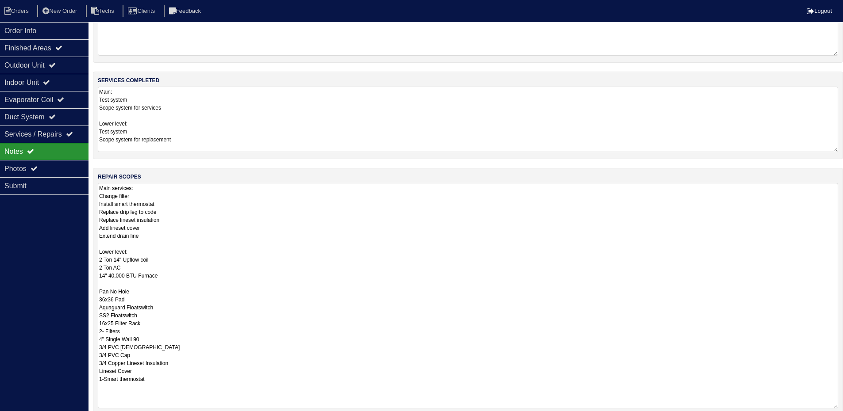
click at [180, 211] on textarea "Main services: Change filter Install smart thermostat Replace drip leg to code …" at bounding box center [468, 296] width 740 height 226
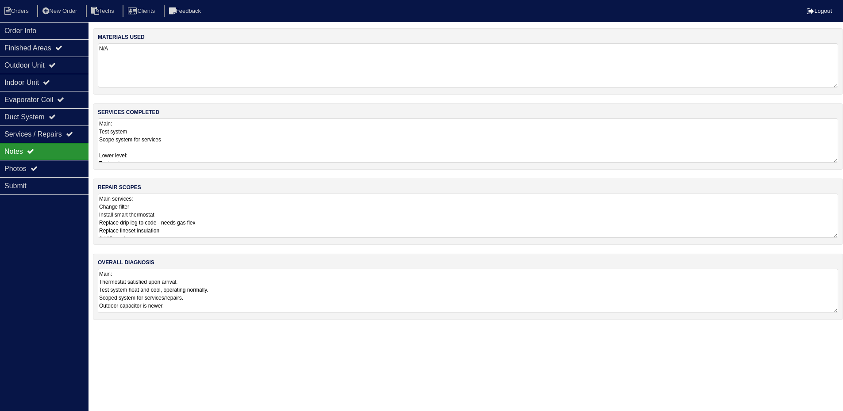
scroll to position [0, 0]
click at [825, 138] on textarea "Main: Test system Scope system for services Lower level: Test system Scope syst…" at bounding box center [471, 141] width 747 height 44
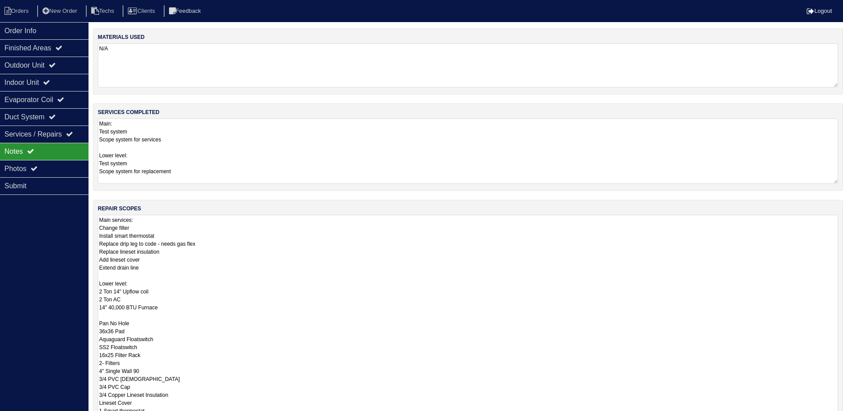
drag, startPoint x: 841, startPoint y: 257, endPoint x: 849, endPoint y: 439, distance: 182.4
click at [843, 418] on html "Orders New Order Techs Clients Feedback Logout Orders New Order Users Clients M…" at bounding box center [421, 266] width 843 height 533
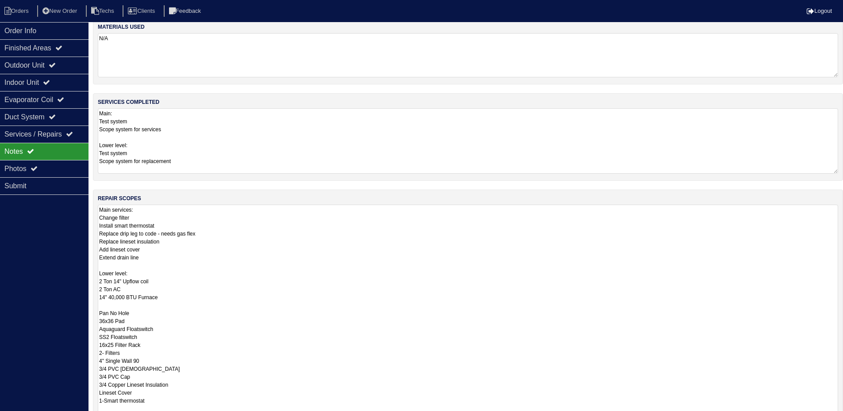
scroll to position [44, 0]
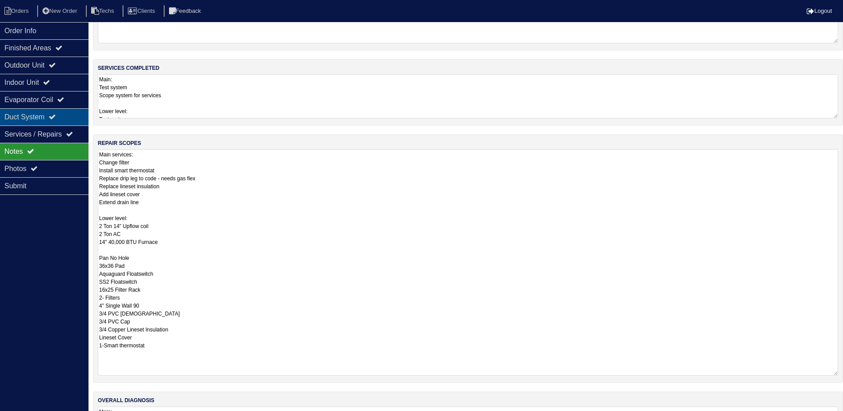
click at [51, 111] on div "Duct System" at bounding box center [44, 116] width 88 height 17
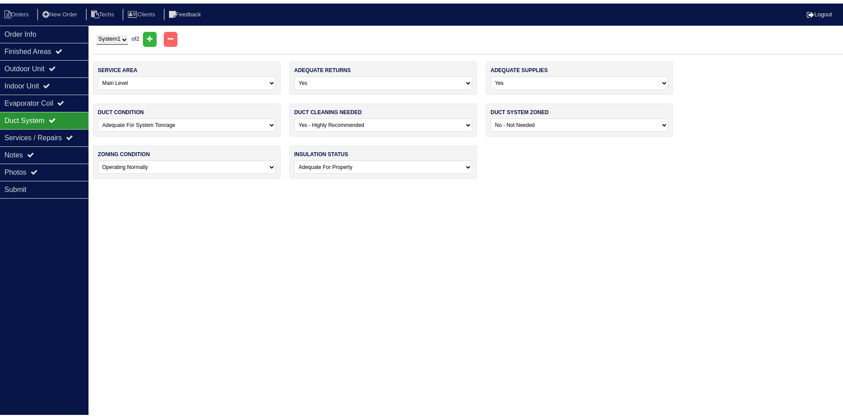
scroll to position [0, 0]
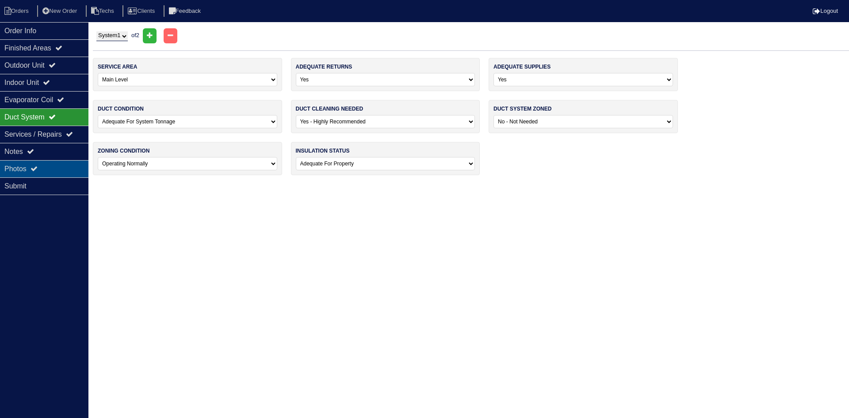
click at [46, 168] on div "Photos" at bounding box center [44, 168] width 88 height 17
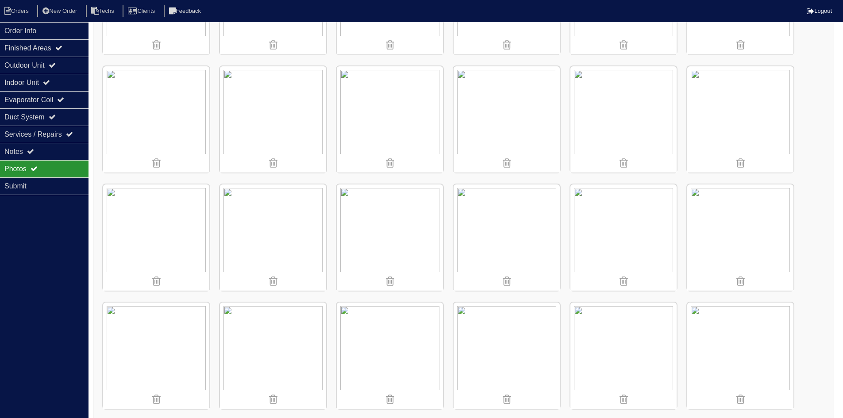
scroll to position [796, 0]
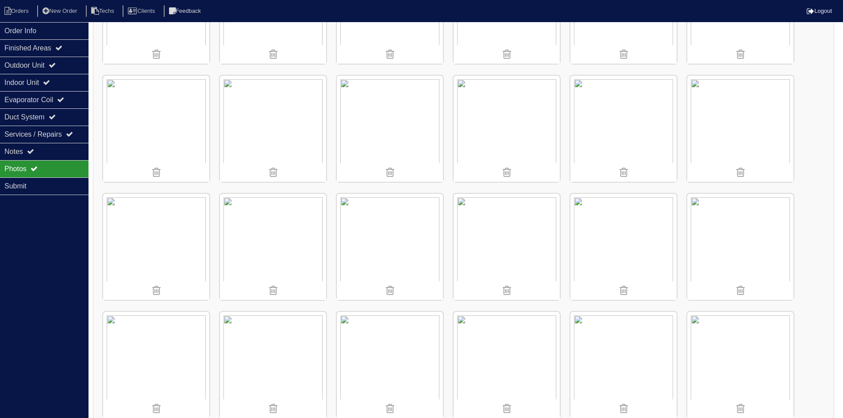
click at [388, 259] on img at bounding box center [390, 247] width 106 height 106
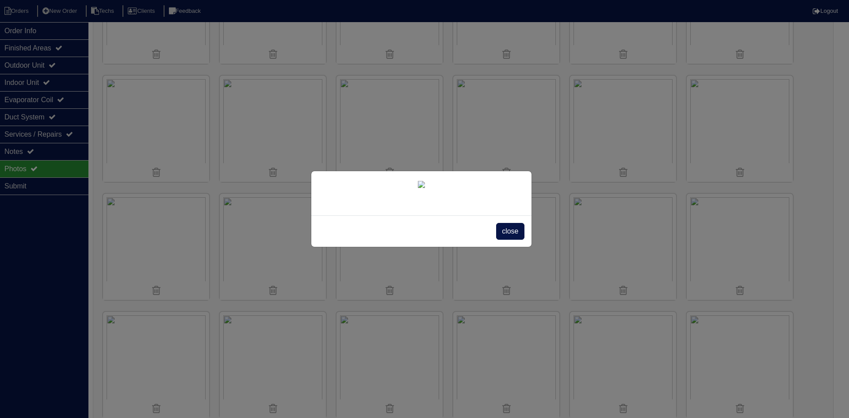
click at [506, 240] on span "close" at bounding box center [510, 231] width 28 height 17
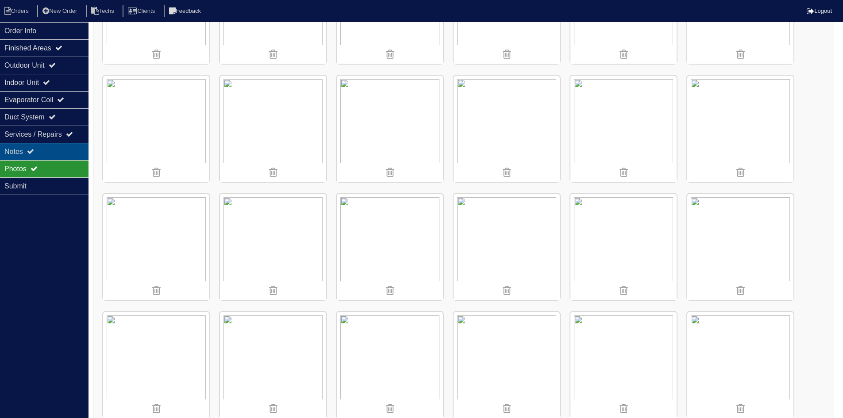
click at [51, 149] on div "Notes" at bounding box center [44, 151] width 88 height 17
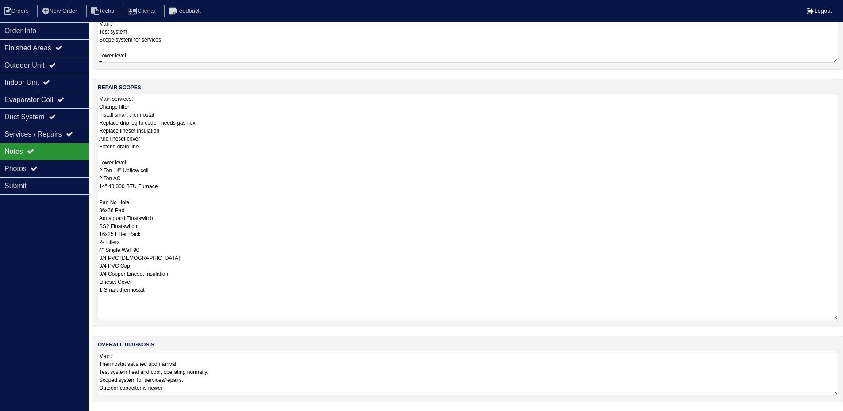
scroll to position [99, 0]
click at [160, 150] on textarea "Main services: Change filter Install smart thermostat Replace drip leg to code …" at bounding box center [468, 208] width 740 height 226
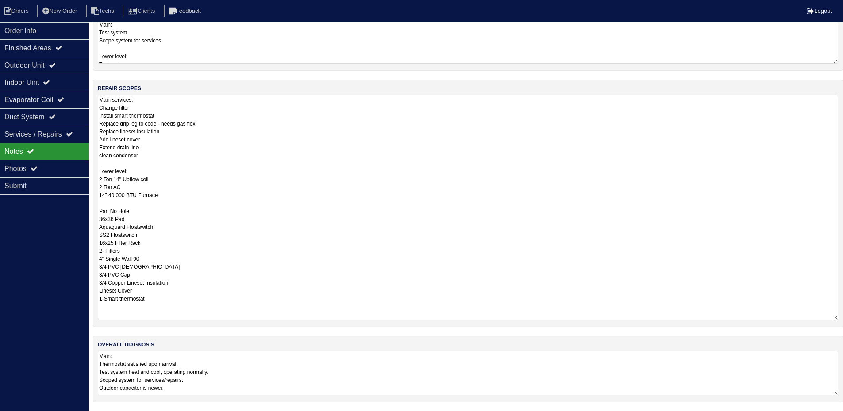
type textarea "Main services: Change filter Install smart thermostat Replace drip leg to code …"
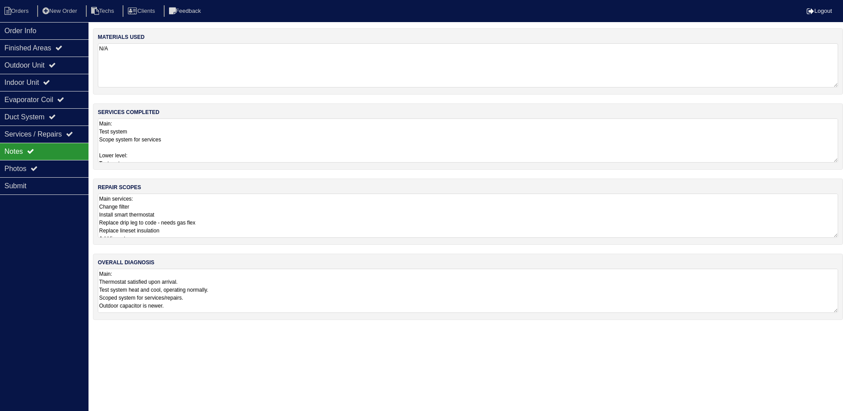
scroll to position [0, 0]
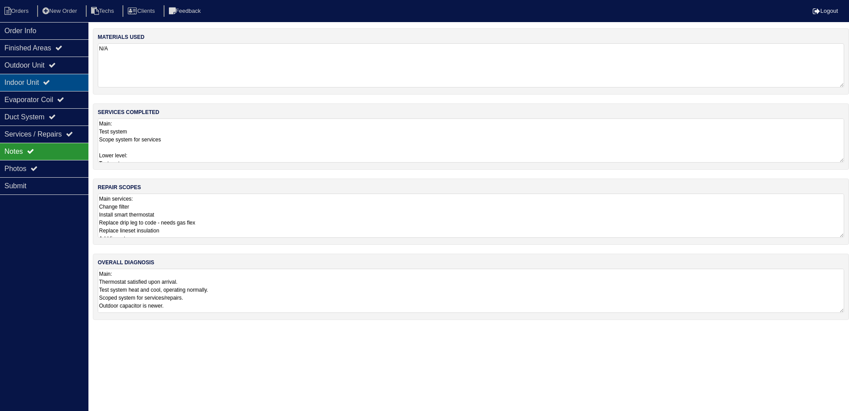
click at [63, 79] on div "Indoor Unit" at bounding box center [44, 82] width 88 height 17
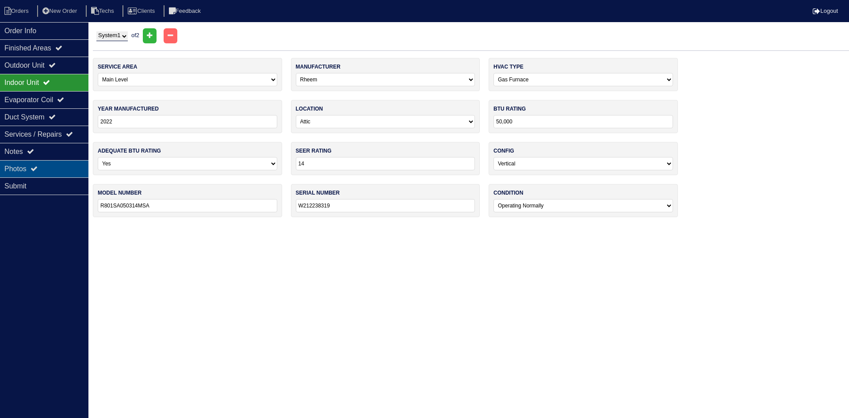
click at [50, 168] on div "Photos" at bounding box center [44, 168] width 88 height 17
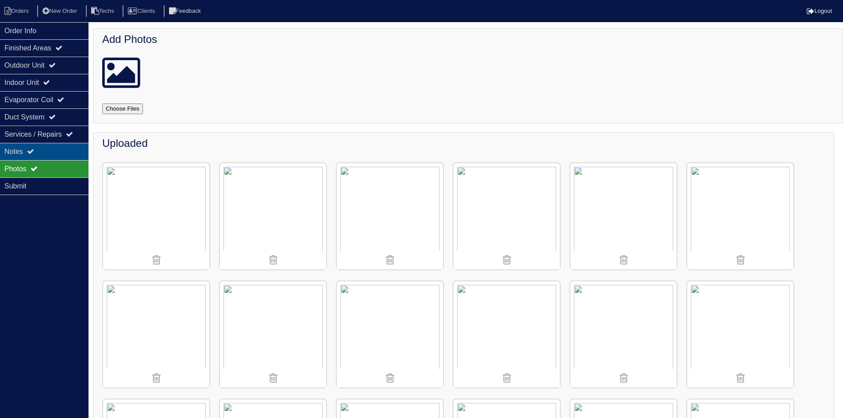
click at [55, 155] on div "Notes" at bounding box center [44, 151] width 88 height 17
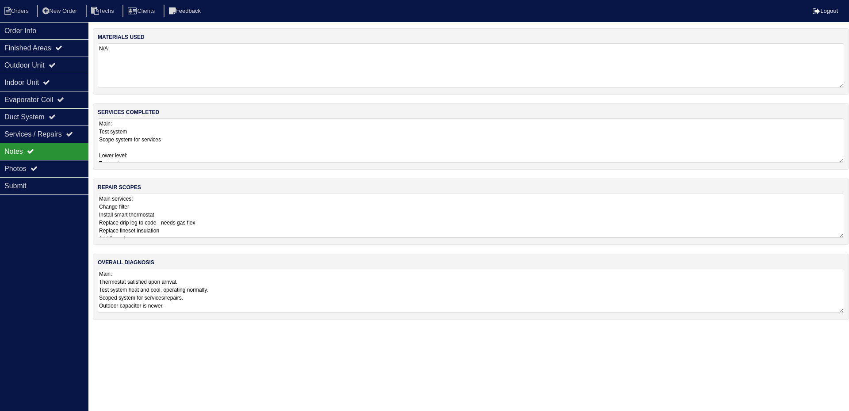
click at [259, 219] on textarea "Main services: Change filter Install smart thermostat Replace drip leg to code …" at bounding box center [471, 216] width 747 height 44
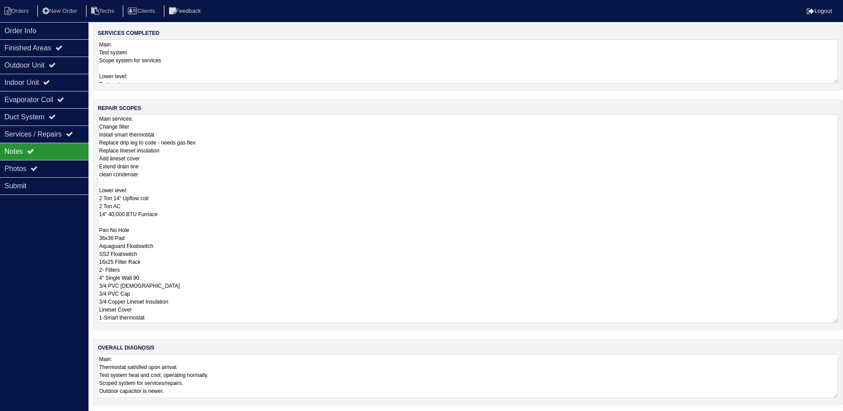
scroll to position [82, 0]
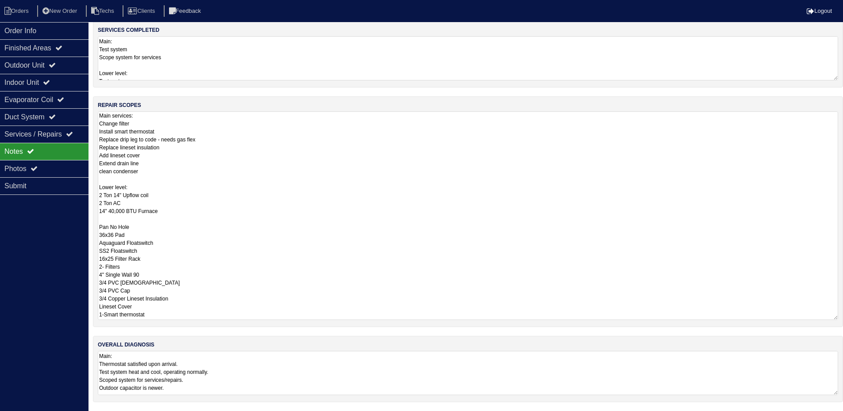
click at [288, 364] on textarea "Main: Thermostat satisfied upon arrival. Test system heat and cool, operating n…" at bounding box center [468, 373] width 740 height 44
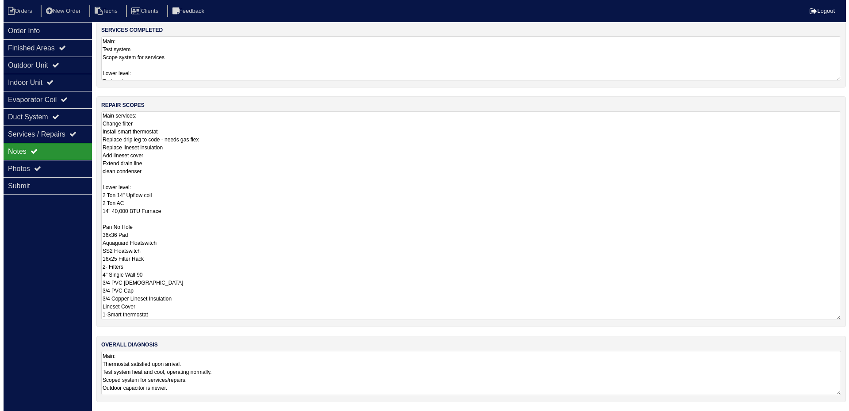
scroll to position [0, 0]
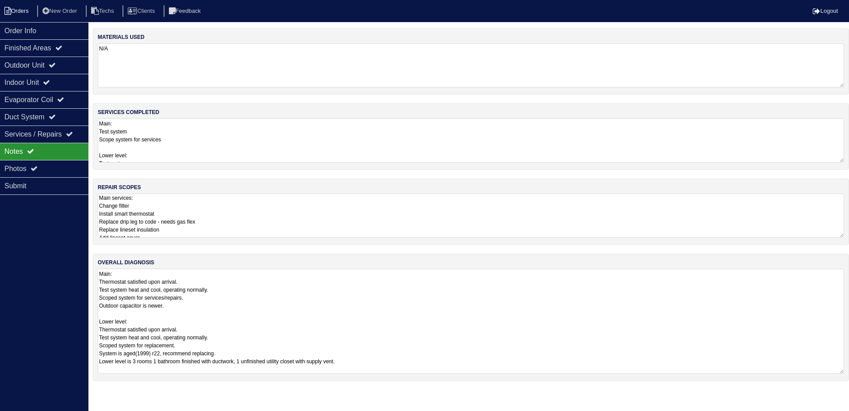
click at [25, 12] on li "Orders" at bounding box center [18, 11] width 36 height 12
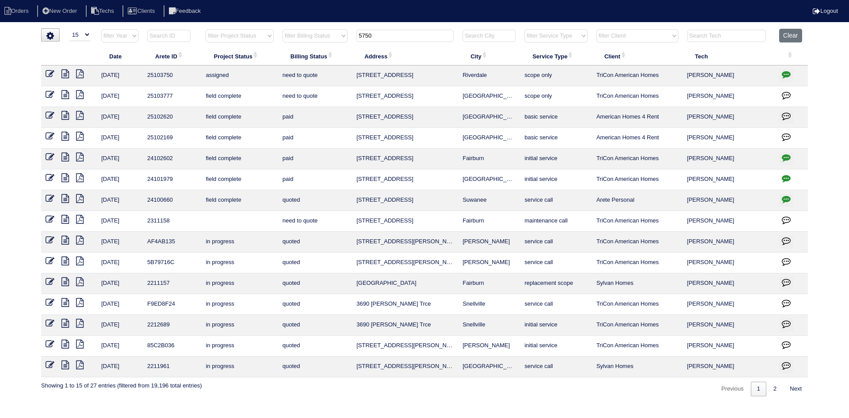
select select "15"
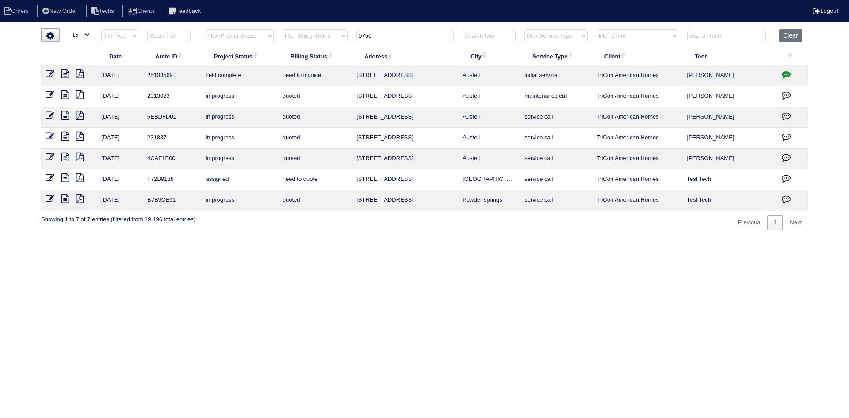
type input "5750"
click at [783, 72] on icon "button" at bounding box center [786, 74] width 9 height 9
type textarea "[DATE] - [PERSON_NAME] has to visit site - hold off quoting - rk [DATE] - [PERS…"
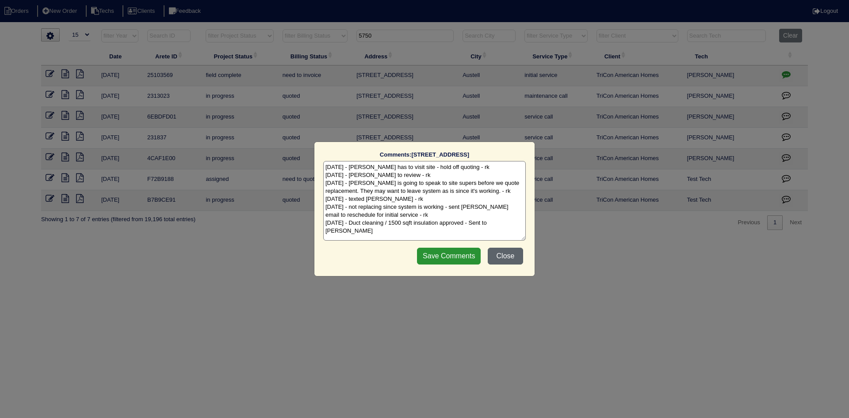
click at [507, 252] on button "Close" at bounding box center [505, 256] width 35 height 17
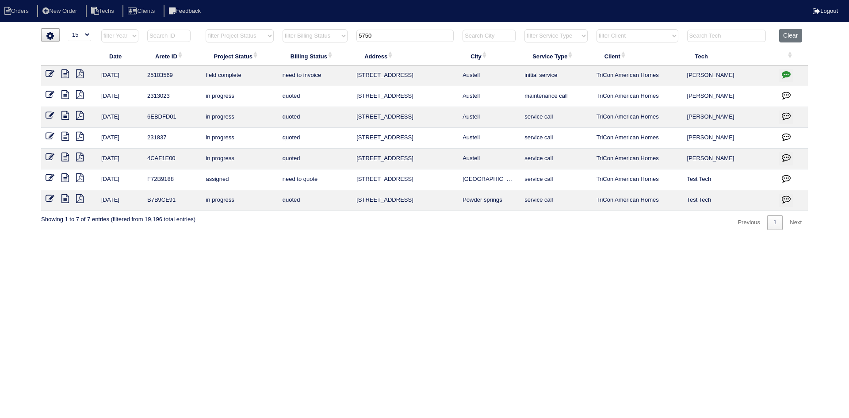
click at [63, 73] on icon at bounding box center [65, 73] width 8 height 9
click at [65, 73] on icon at bounding box center [65, 73] width 8 height 9
click at [786, 73] on icon "button" at bounding box center [786, 74] width 9 height 9
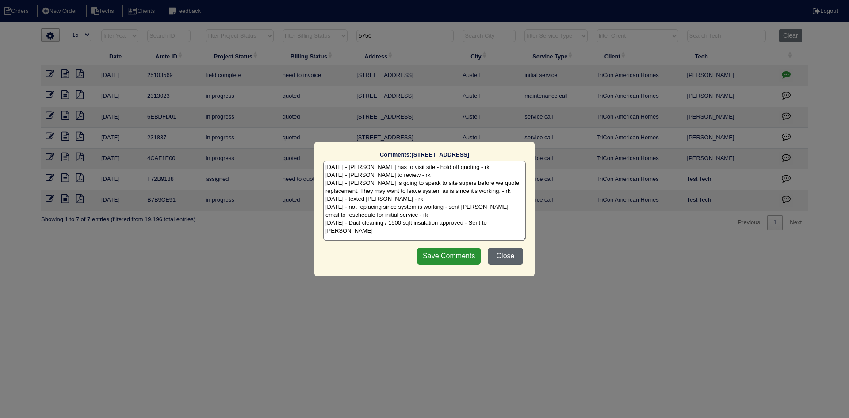
click at [506, 252] on button "Close" at bounding box center [505, 256] width 35 height 17
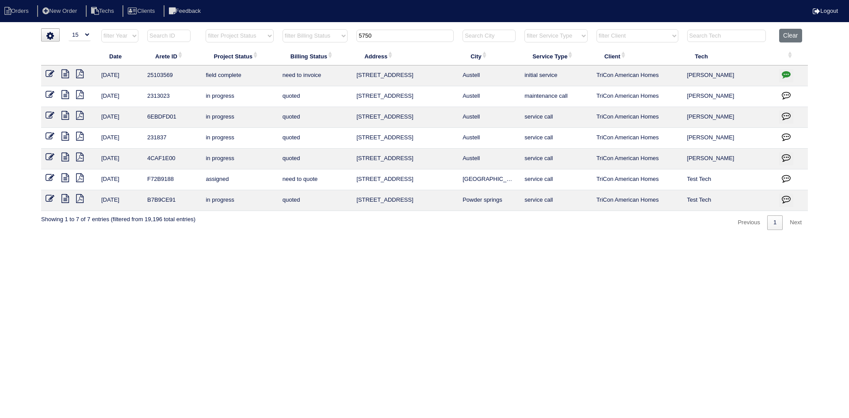
drag, startPoint x: 382, startPoint y: 37, endPoint x: 361, endPoint y: 35, distance: 20.9
click at [361, 35] on input "5750" at bounding box center [405, 36] width 97 height 12
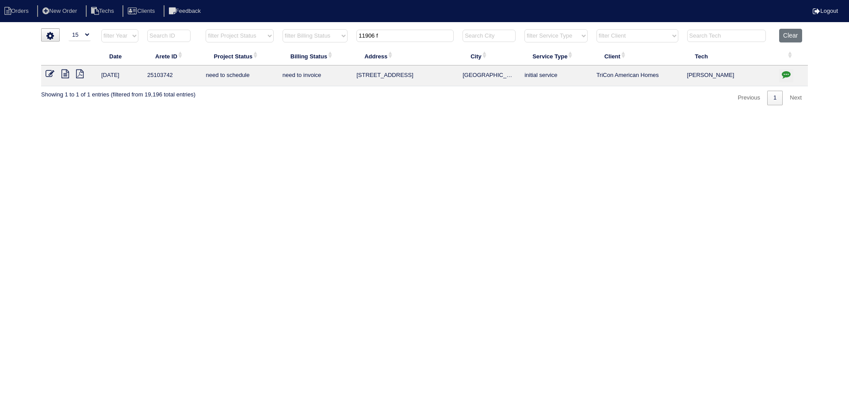
type input "11906 f"
click at [65, 73] on icon at bounding box center [65, 73] width 8 height 9
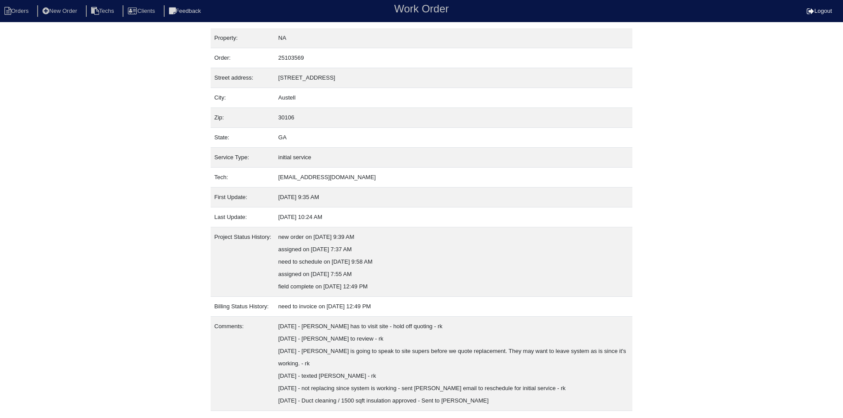
scroll to position [23, 0]
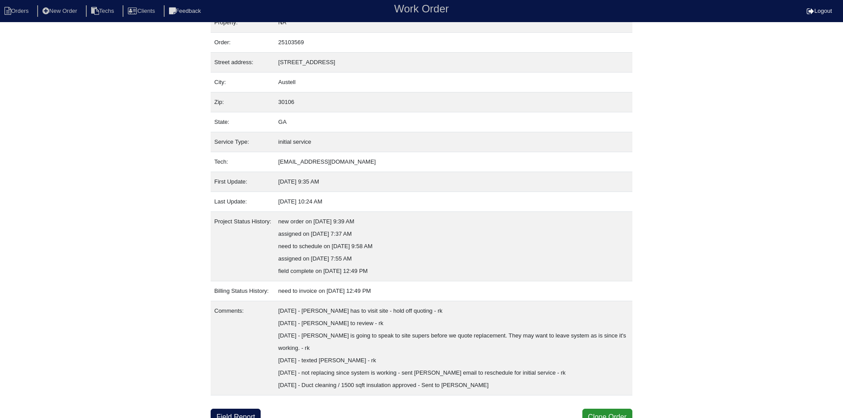
scroll to position [23, 0]
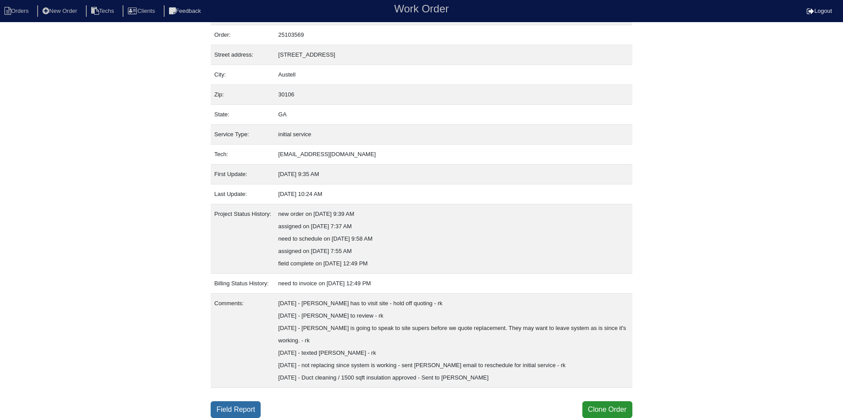
click at [242, 408] on link "Field Report" at bounding box center [236, 409] width 50 height 17
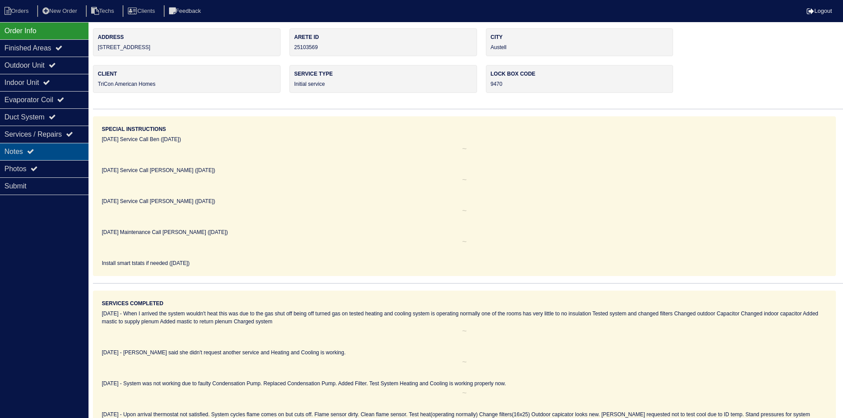
click at [43, 152] on div "Notes" at bounding box center [44, 151] width 88 height 17
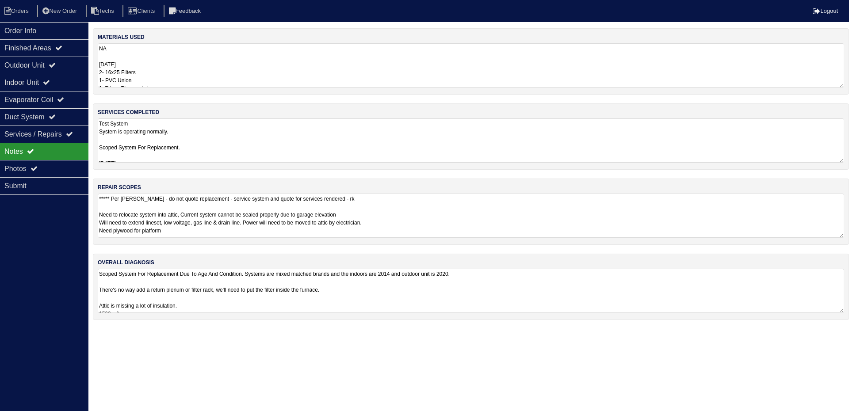
click at [554, 284] on textarea "Scoped System For Replacement Due To Age And Condition. Systems are mixed match…" at bounding box center [471, 291] width 747 height 44
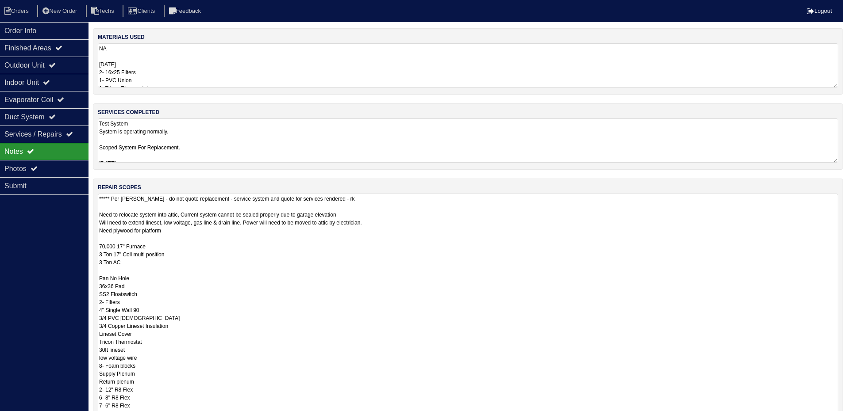
click at [534, 224] on textarea "***** Per Dan - do not quote replacement - service system and quote for service…" at bounding box center [468, 338] width 740 height 288
click at [276, 142] on textarea "Test System System is operating normally. Scoped System For Replacement. 10/8/2…" at bounding box center [471, 141] width 747 height 44
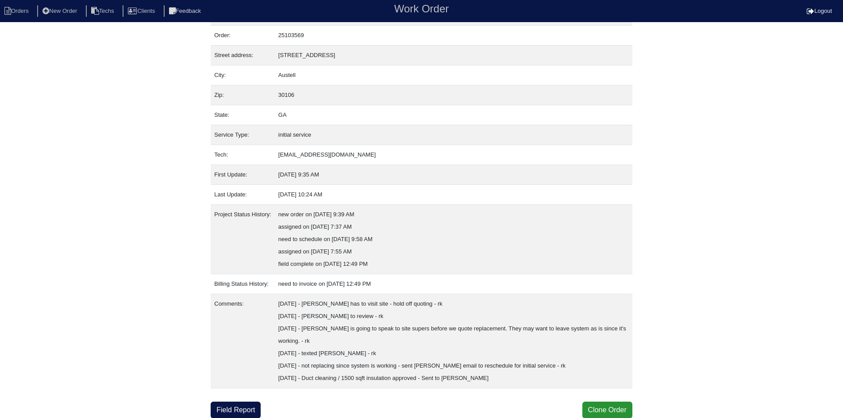
scroll to position [23, 0]
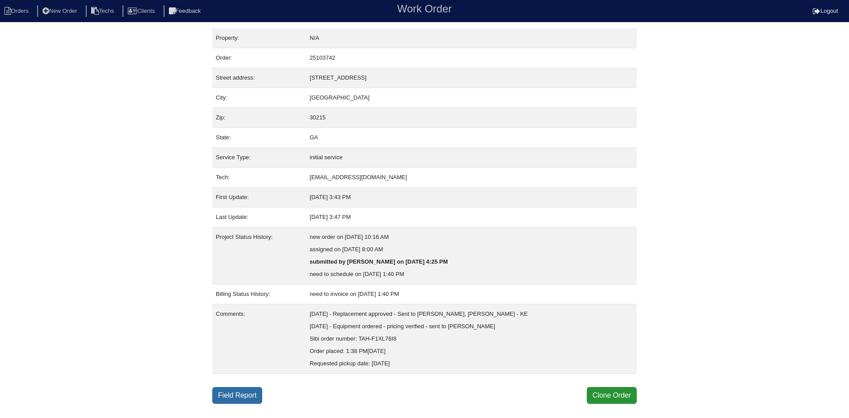
click at [246, 397] on link "Field Report" at bounding box center [237, 395] width 50 height 17
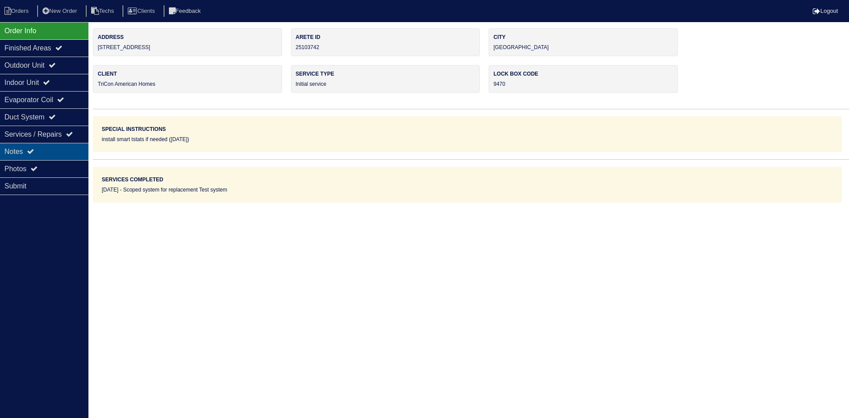
click at [42, 149] on div "Notes" at bounding box center [44, 151] width 88 height 17
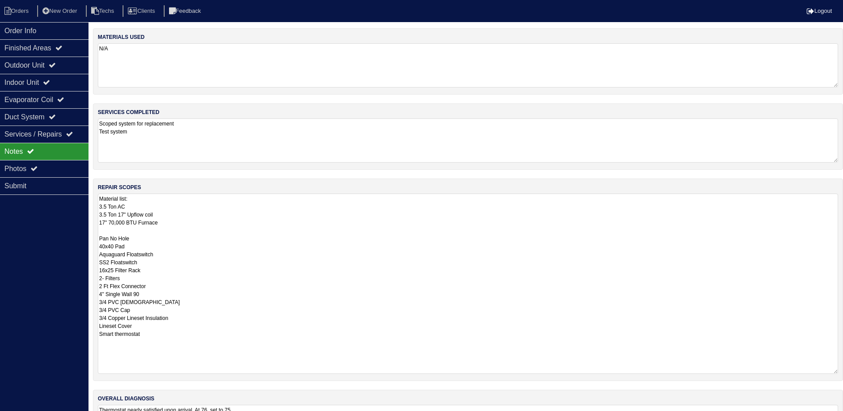
drag, startPoint x: 841, startPoint y: 235, endPoint x: 744, endPoint y: 368, distance: 164.6
click at [843, 372] on html "Orders New Order Techs Clients Feedback Logout Orders New Order Users Clients M…" at bounding box center [421, 232] width 843 height 465
click at [54, 62] on div "Outdoor Unit" at bounding box center [44, 65] width 88 height 17
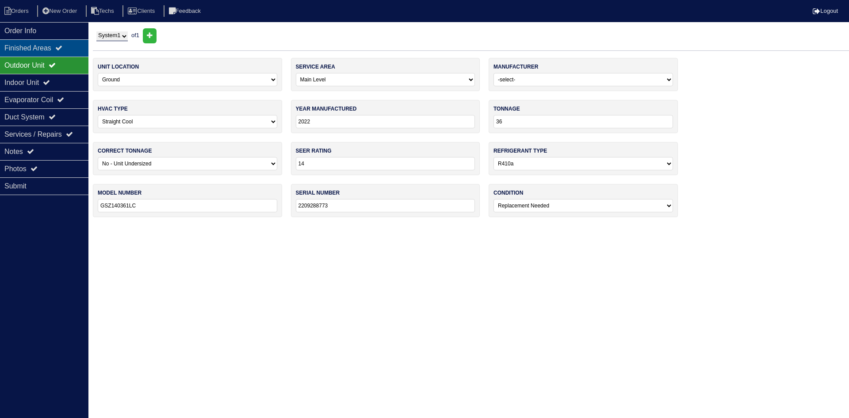
click at [54, 46] on div "Finished Areas" at bounding box center [44, 47] width 88 height 17
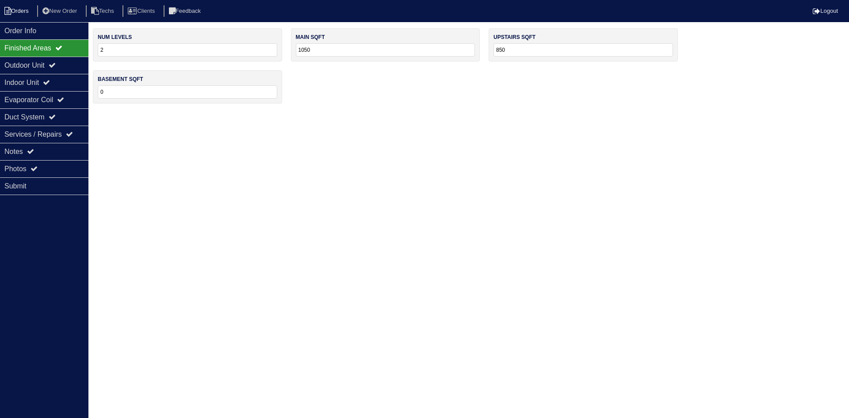
click at [18, 5] on li "Orders" at bounding box center [18, 11] width 36 height 12
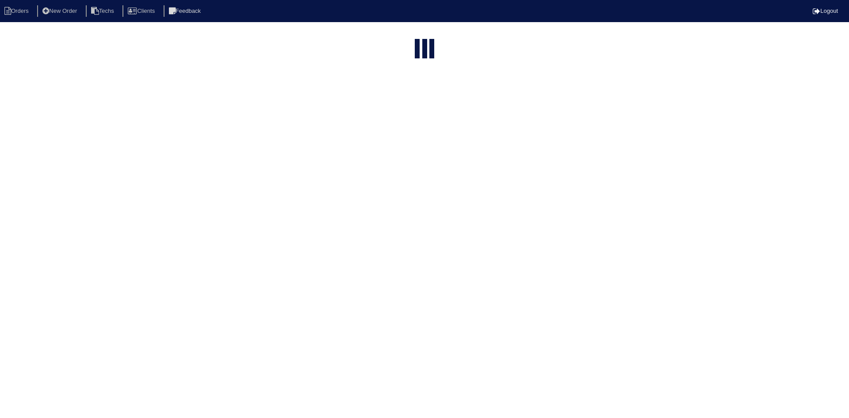
select select "15"
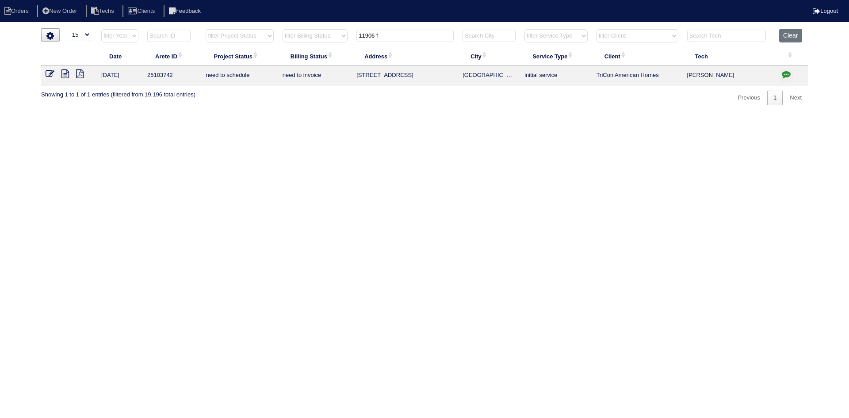
drag, startPoint x: 404, startPoint y: 36, endPoint x: 351, endPoint y: 34, distance: 53.1
click at [351, 34] on tr "filter Year -- Any Year -- 2025 2024 2023 2022 2021 2020 2019 filter Project St…" at bounding box center [424, 38] width 767 height 18
paste input "TAH-QMYZV82Y"
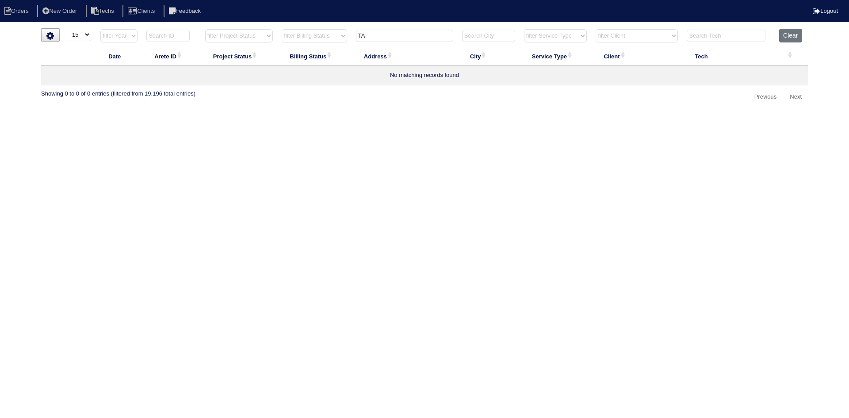
type input "T"
type input "7632"
click at [64, 74] on icon at bounding box center [65, 73] width 8 height 9
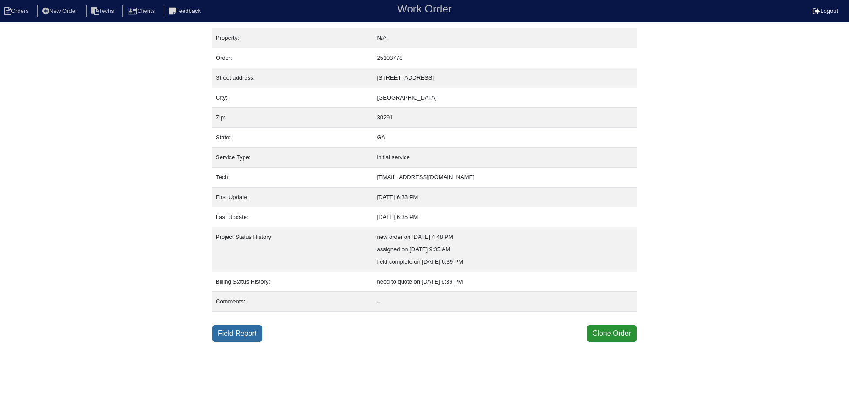
click at [241, 336] on link "Field Report" at bounding box center [237, 333] width 50 height 17
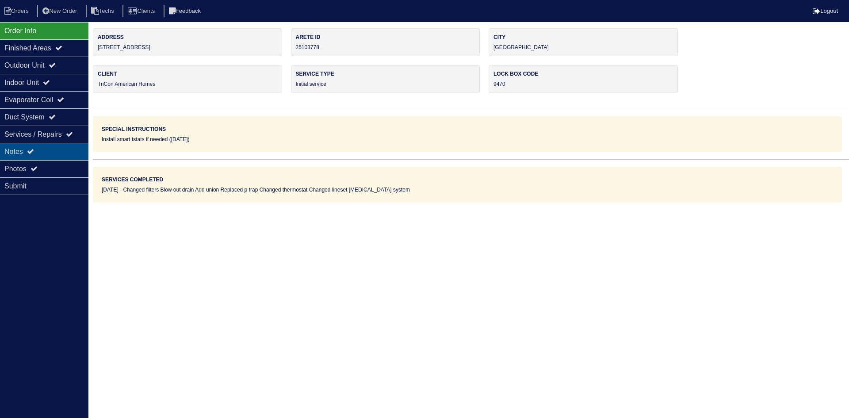
click at [59, 149] on div "Notes" at bounding box center [44, 151] width 88 height 17
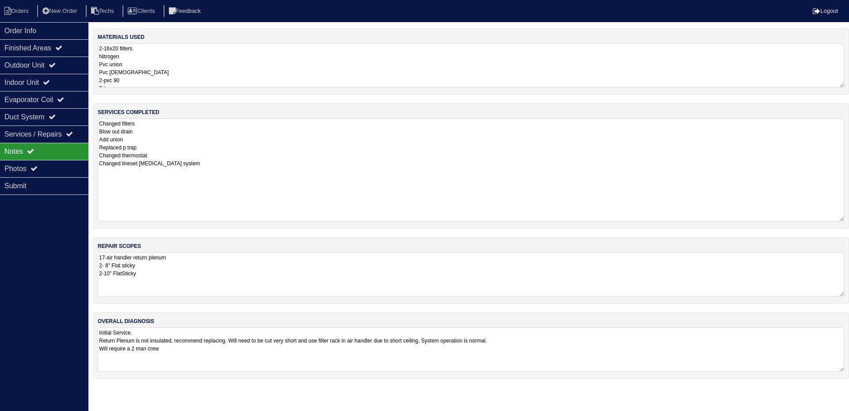
drag, startPoint x: 841, startPoint y: 161, endPoint x: 841, endPoint y: 219, distance: 58.8
click at [841, 219] on textarea "Changed filters Blow out drain Add union Replaced p trap Changed thermostat Cha…" at bounding box center [471, 170] width 747 height 103
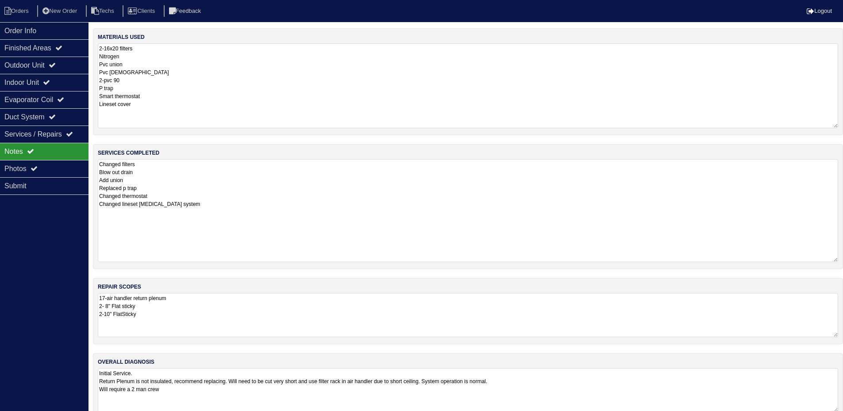
drag, startPoint x: 842, startPoint y: 82, endPoint x: 841, endPoint y: 123, distance: 40.7
click at [841, 123] on div "materials used 2-16x20 filters Nitrogen Pvc union Pvc [DEMOGRAPHIC_DATA] 2-pvc …" at bounding box center [468, 81] width 750 height 107
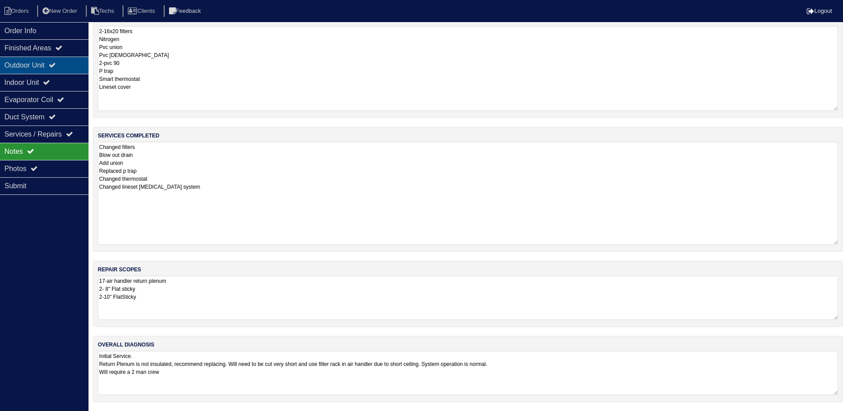
click at [65, 71] on div "Outdoor Unit" at bounding box center [44, 65] width 88 height 17
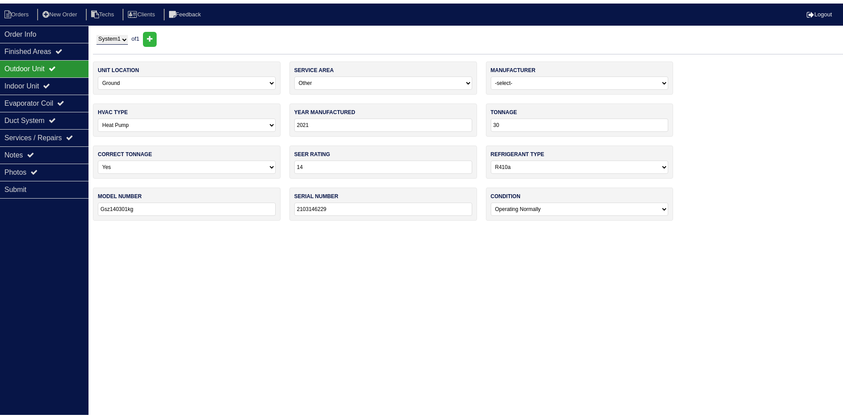
scroll to position [0, 0]
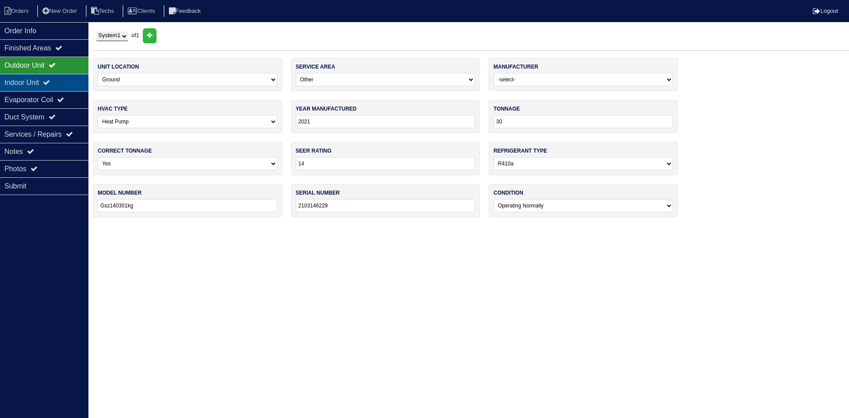
click at [65, 82] on div "Indoor Unit" at bounding box center [44, 82] width 88 height 17
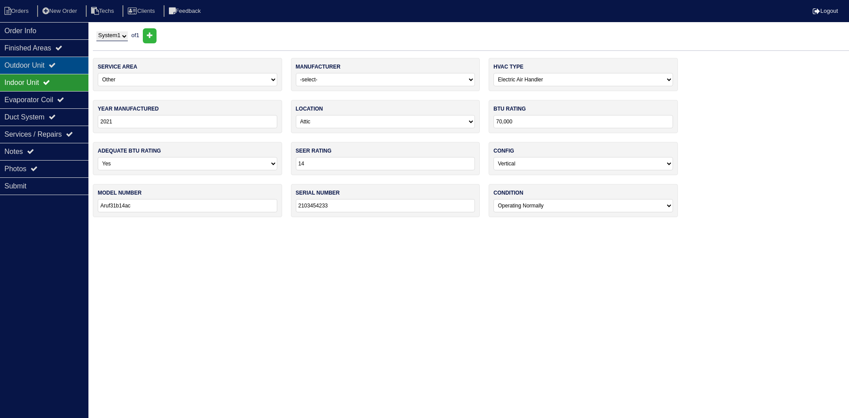
click at [56, 62] on icon at bounding box center [52, 64] width 7 height 7
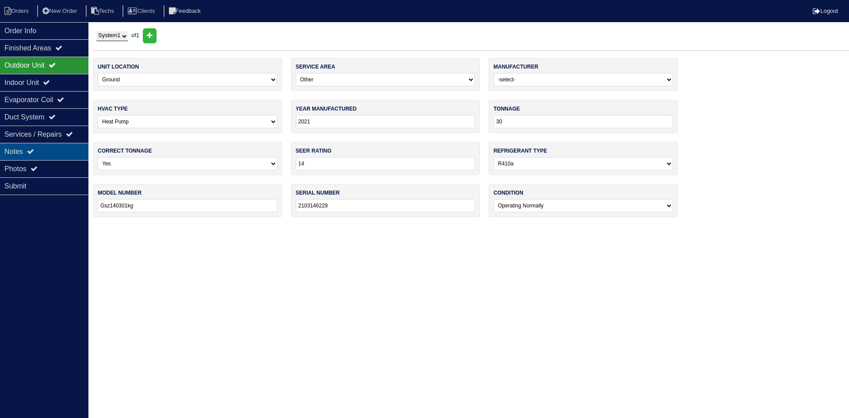
click at [61, 149] on div "Notes" at bounding box center [44, 151] width 88 height 17
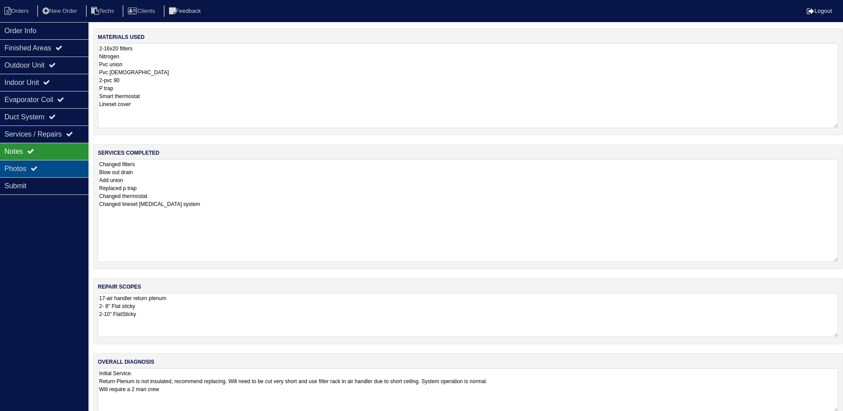
click at [58, 166] on div "Photos" at bounding box center [44, 168] width 88 height 17
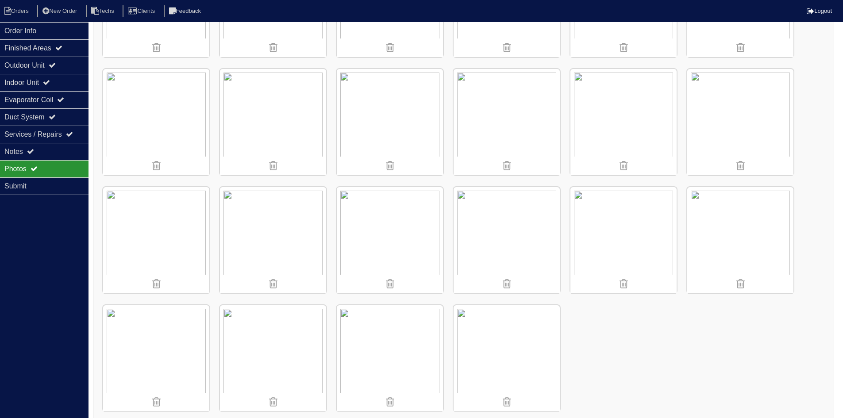
scroll to position [342, 0]
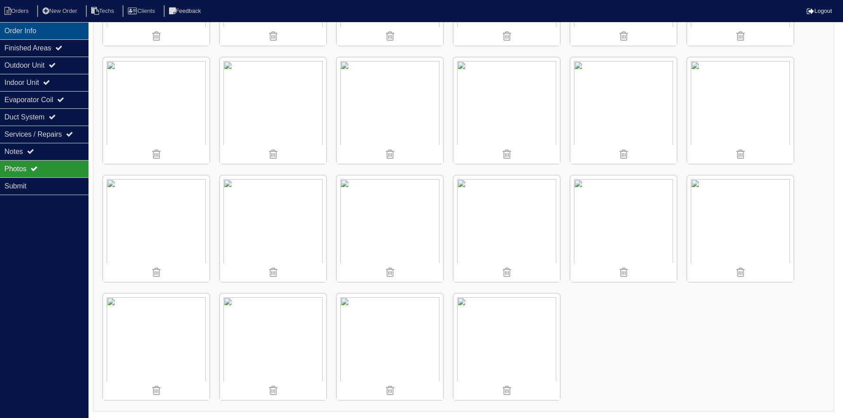
click at [78, 31] on div "Order Info" at bounding box center [44, 30] width 88 height 17
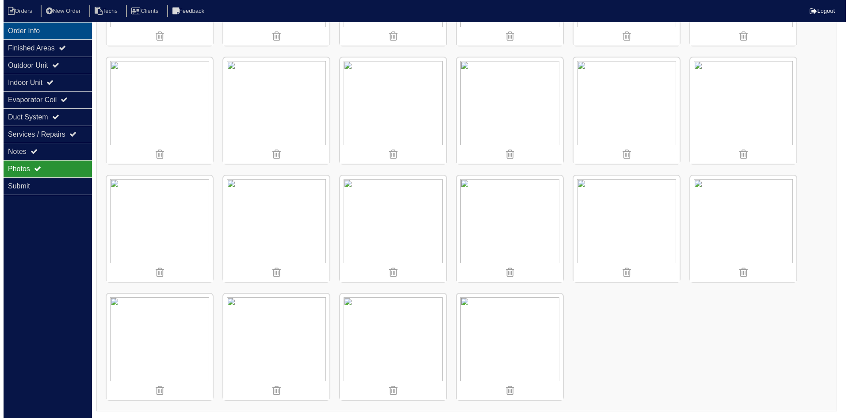
scroll to position [0, 0]
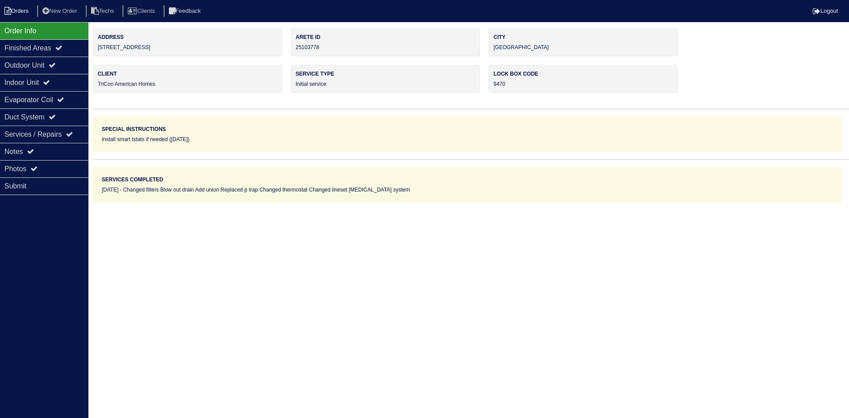
click at [17, 12] on li "Orders" at bounding box center [18, 11] width 36 height 12
select select "15"
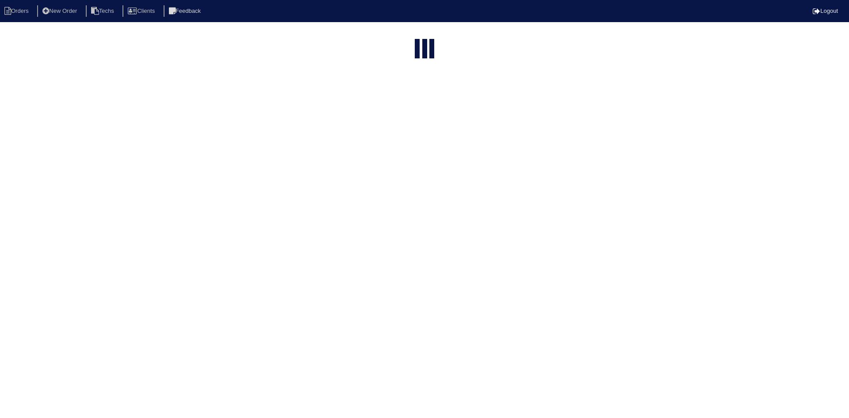
type input "7632"
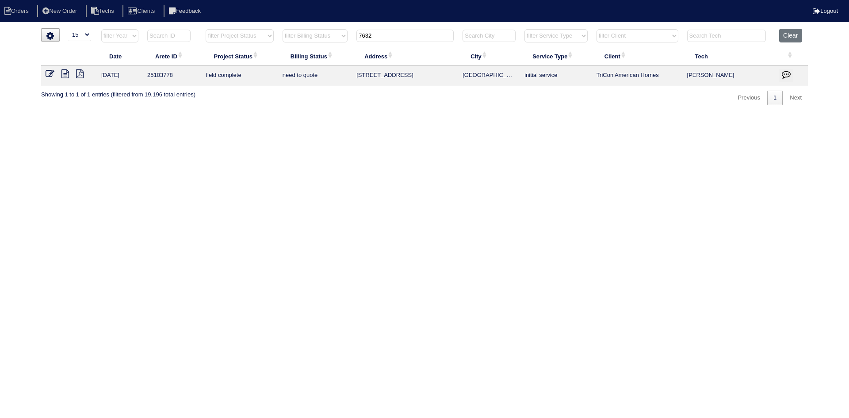
click at [67, 75] on icon at bounding box center [65, 73] width 8 height 9
click at [64, 72] on icon at bounding box center [65, 73] width 8 height 9
click at [781, 73] on button "button" at bounding box center [786, 75] width 14 height 13
click at [785, 73] on icon "button" at bounding box center [786, 74] width 9 height 9
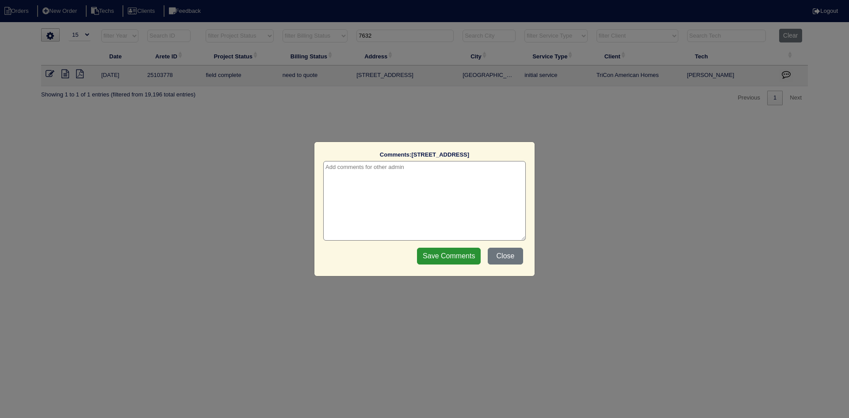
click at [384, 171] on textarea at bounding box center [424, 201] width 203 height 80
click at [444, 257] on input "Save Comments" at bounding box center [449, 256] width 64 height 17
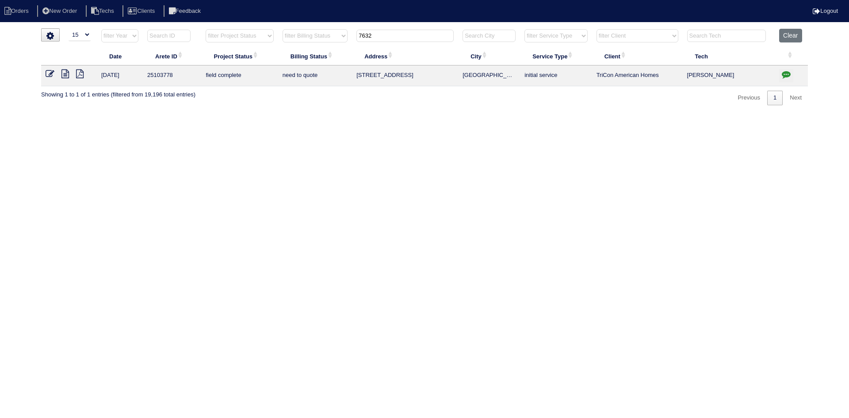
click at [787, 71] on icon "button" at bounding box center [786, 74] width 9 height 9
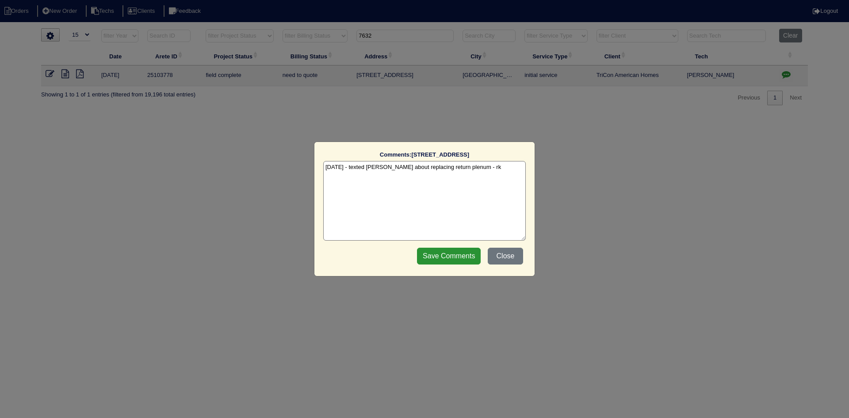
click at [487, 169] on textarea "10/15/25 - texted Payton about replacing return plenum - rk" at bounding box center [424, 201] width 203 height 80
type textarea "10/15/25 - texted Payton about replacing return plenum - rk 10/15/25 - per Payt…"
click at [452, 255] on input "Save Comments" at bounding box center [449, 256] width 64 height 17
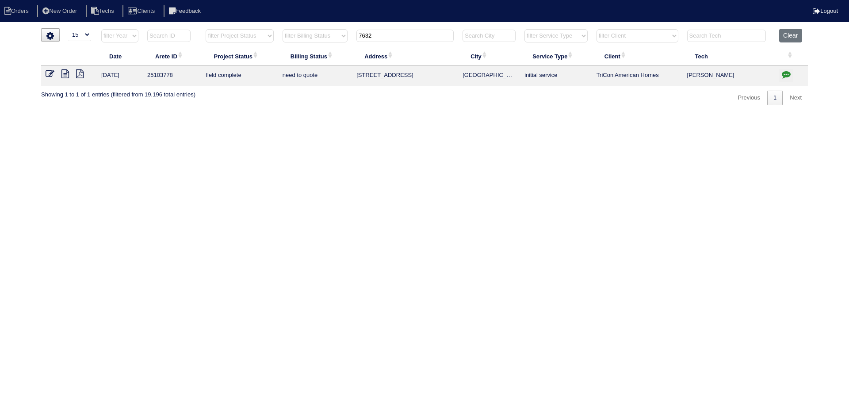
click at [50, 73] on icon at bounding box center [50, 73] width 9 height 9
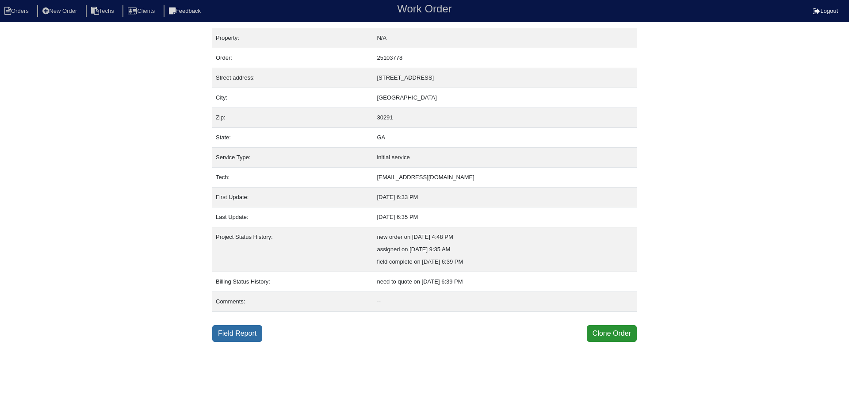
click at [246, 332] on link "Field Report" at bounding box center [237, 333] width 50 height 17
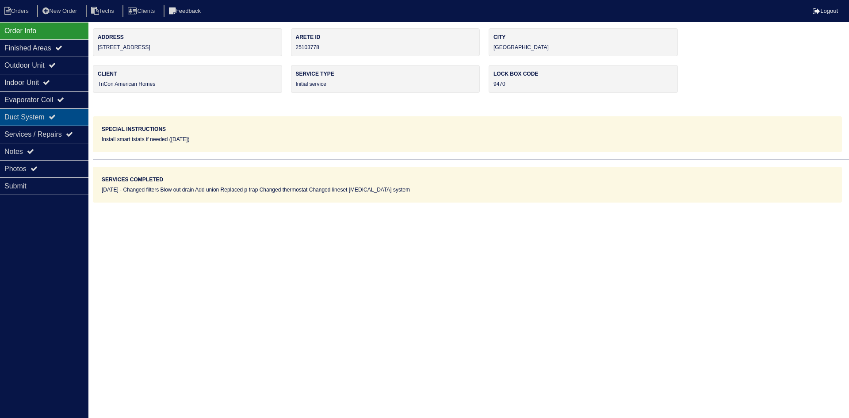
click at [56, 119] on icon at bounding box center [52, 116] width 7 height 7
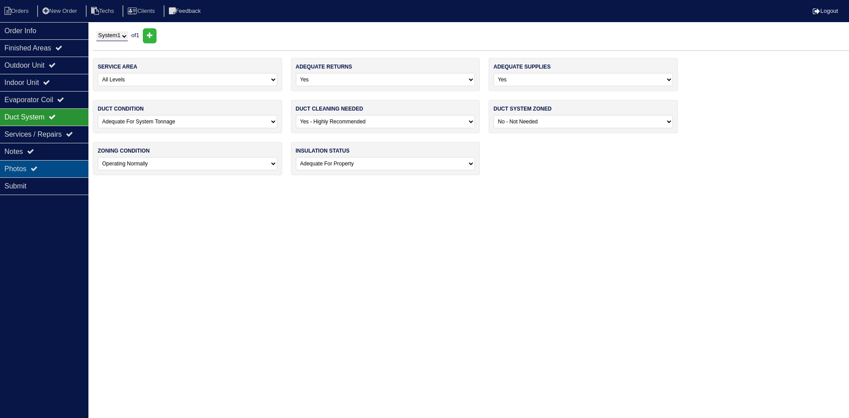
click at [54, 169] on div "Photos" at bounding box center [44, 168] width 88 height 17
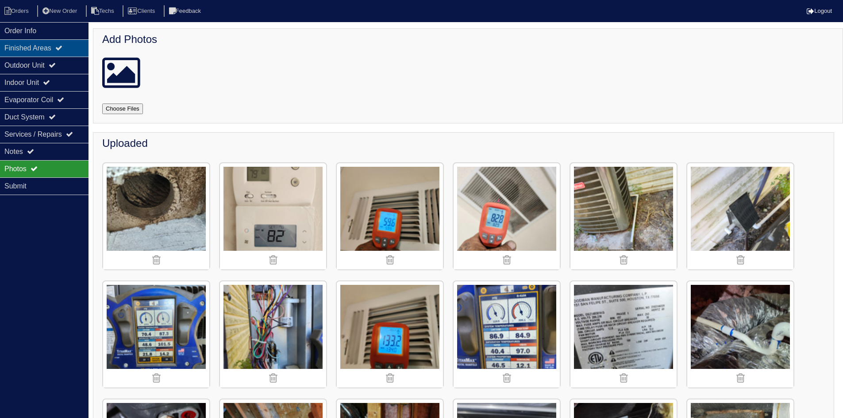
click at [61, 49] on div "Finished Areas" at bounding box center [44, 47] width 88 height 17
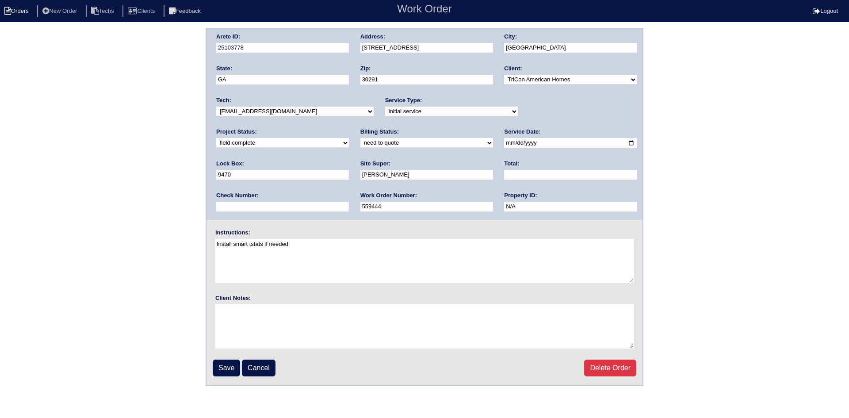
click at [20, 12] on li "Orders" at bounding box center [18, 11] width 36 height 12
select select "15"
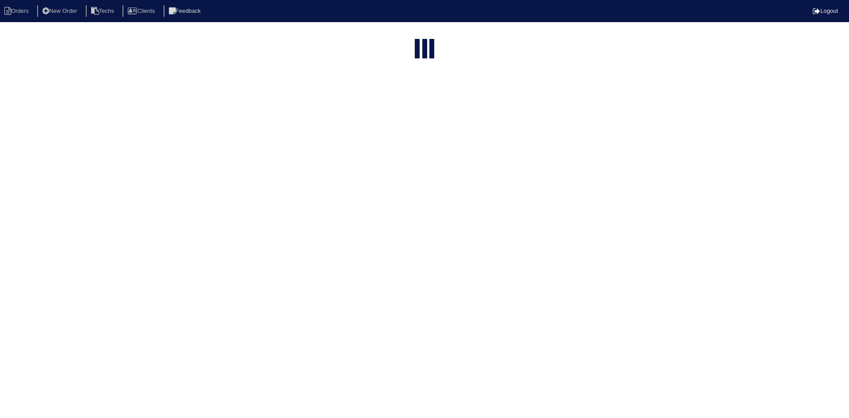
type input "7632"
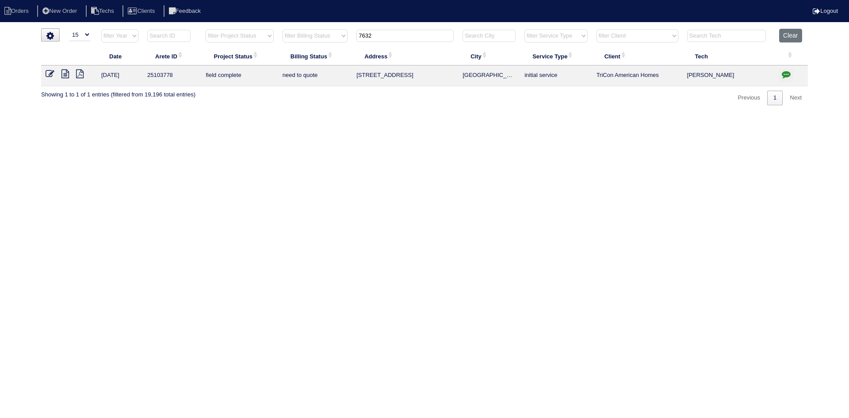
click at [64, 73] on icon at bounding box center [65, 73] width 8 height 9
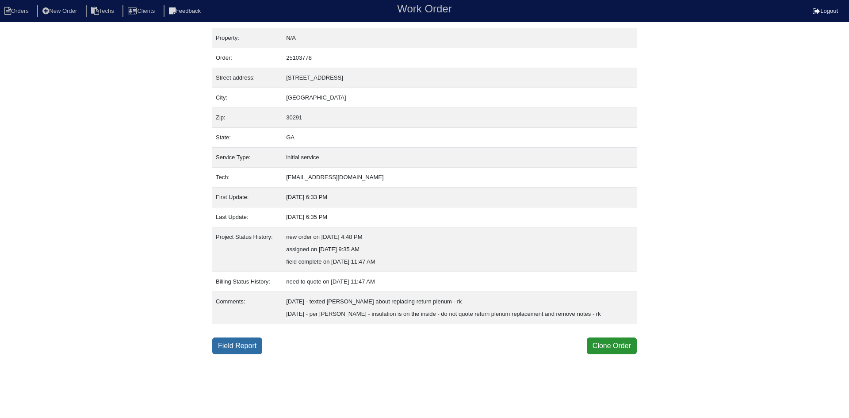
click at [250, 349] on link "Field Report" at bounding box center [237, 346] width 50 height 17
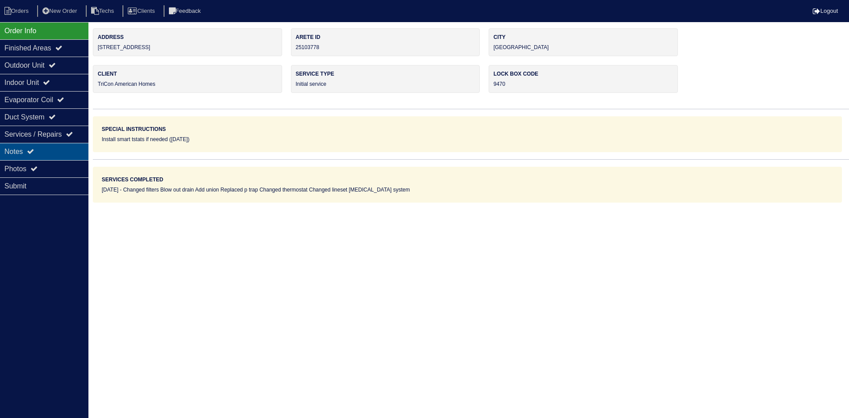
click at [56, 152] on div "Notes" at bounding box center [44, 151] width 88 height 17
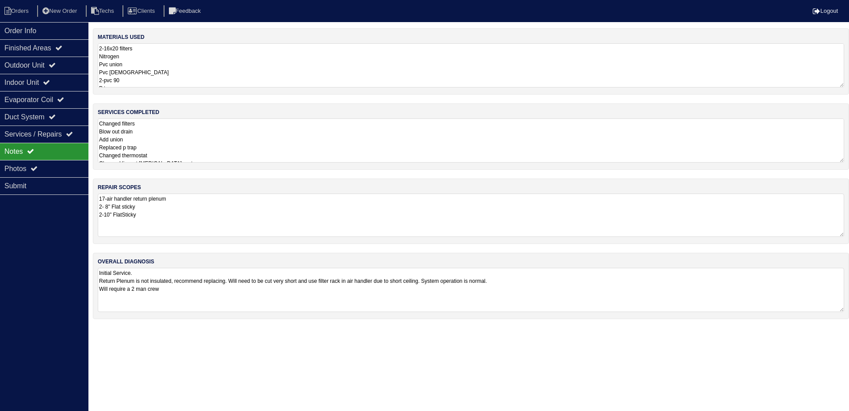
drag, startPoint x: 99, startPoint y: 199, endPoint x: 165, endPoint y: 219, distance: 68.9
click at [165, 219] on textarea "17-air handler return plenum 2- 8" Flat sticky 2-10" FlatSticky" at bounding box center [471, 215] width 747 height 43
drag, startPoint x: 99, startPoint y: 273, endPoint x: 205, endPoint y: 306, distance: 110.7
click at [205, 306] on textarea "Initial Service. Return Plenum is not insulated, recommend replacing. Will need…" at bounding box center [471, 290] width 747 height 43
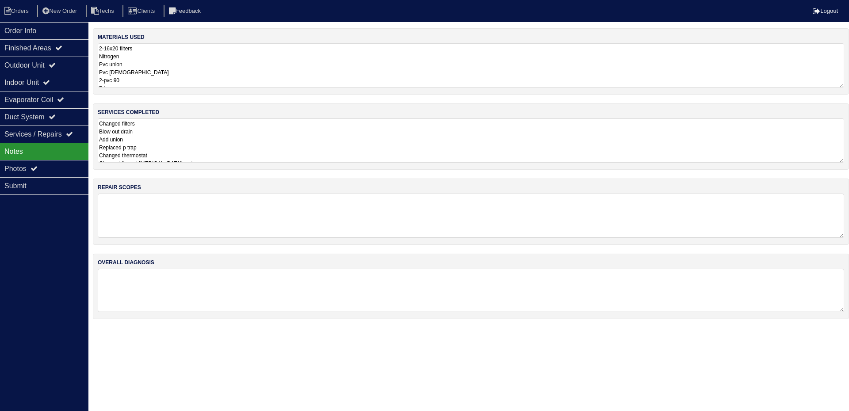
click at [29, 213] on div "Order Info Finished Areas Outdoor Unit Indoor Unit Evaporator Coil Duct System …" at bounding box center [44, 227] width 88 height 411
click at [64, 114] on div "Duct System" at bounding box center [44, 116] width 88 height 17
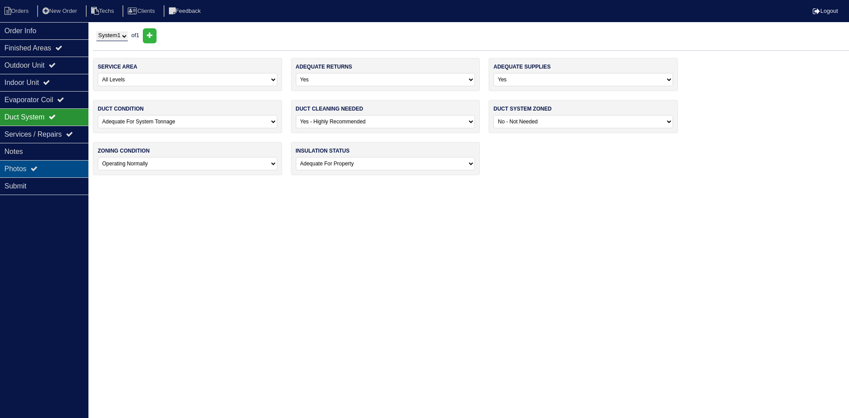
click at [43, 169] on div "Photos" at bounding box center [44, 168] width 88 height 17
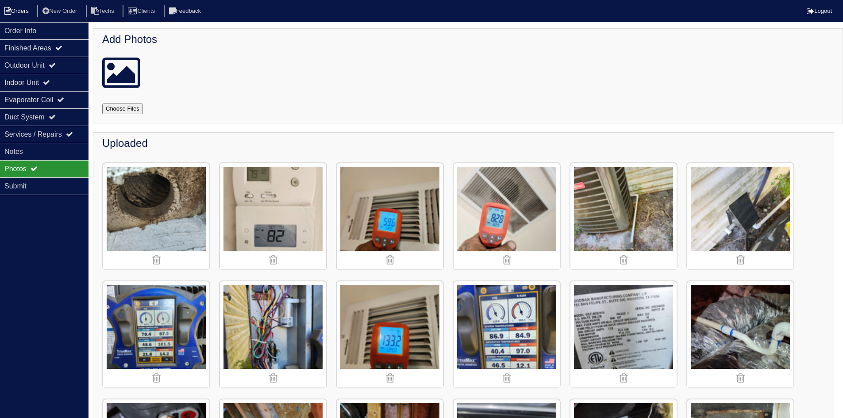
click at [16, 7] on li "Orders" at bounding box center [18, 11] width 36 height 12
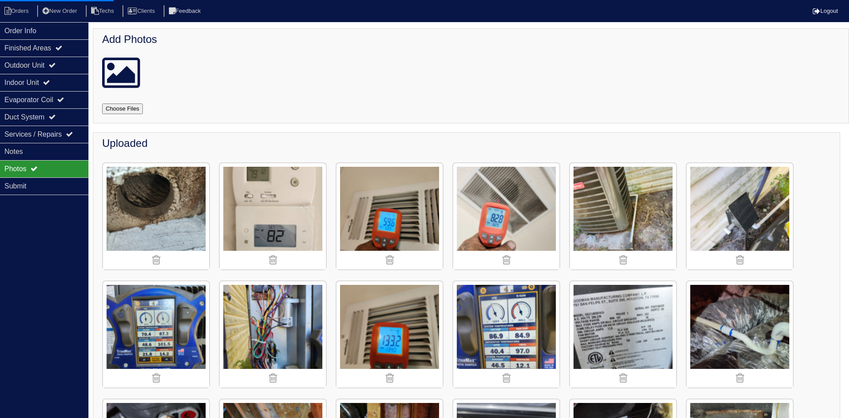
select select "15"
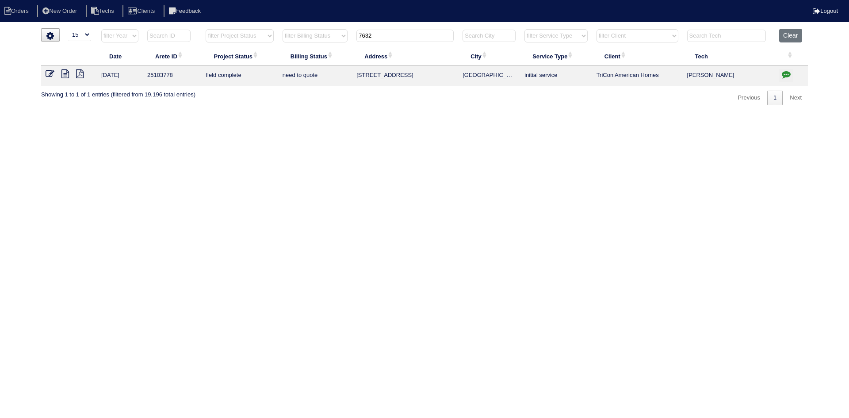
drag, startPoint x: 378, startPoint y: 37, endPoint x: 349, endPoint y: 34, distance: 29.8
click at [349, 34] on tr "filter Year -- Any Year -- 2025 2024 2023 2022 2021 2020 2019 filter Project St…" at bounding box center [424, 38] width 767 height 18
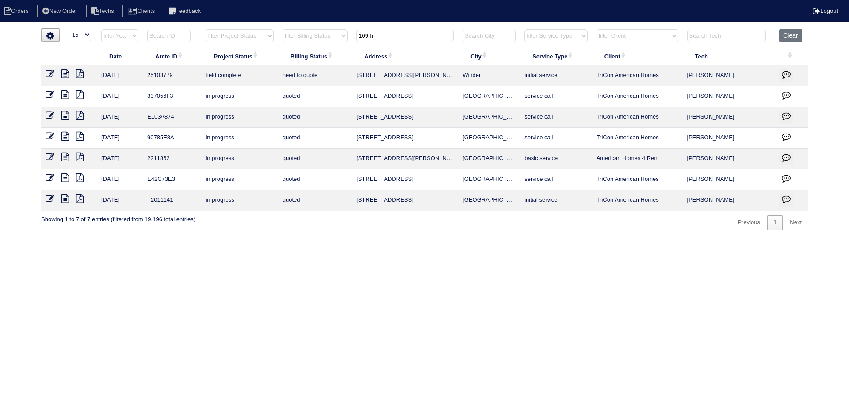
type input "109 h"
click at [64, 72] on icon at bounding box center [65, 73] width 8 height 9
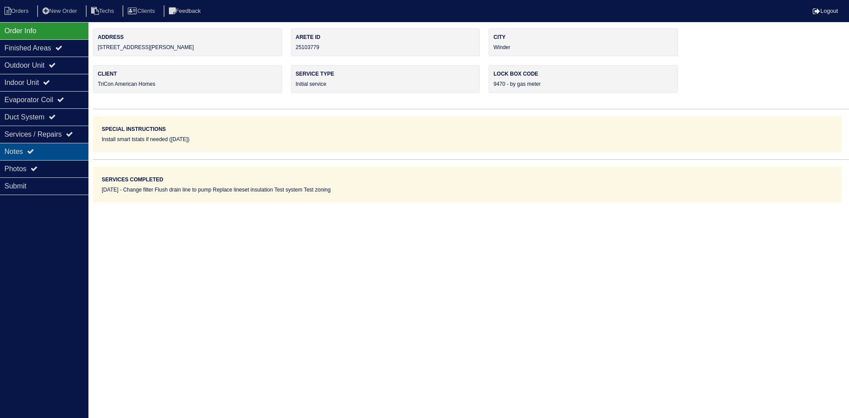
click at [46, 150] on div "Notes" at bounding box center [44, 151] width 88 height 17
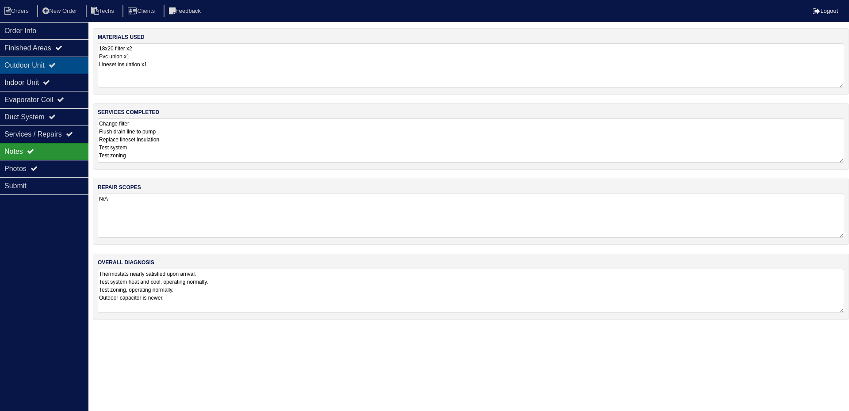
click at [56, 65] on icon at bounding box center [52, 64] width 7 height 7
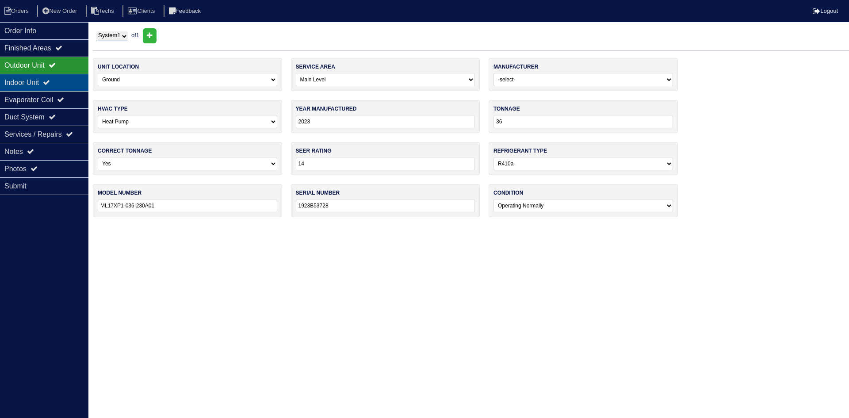
click at [50, 85] on icon at bounding box center [46, 82] width 7 height 7
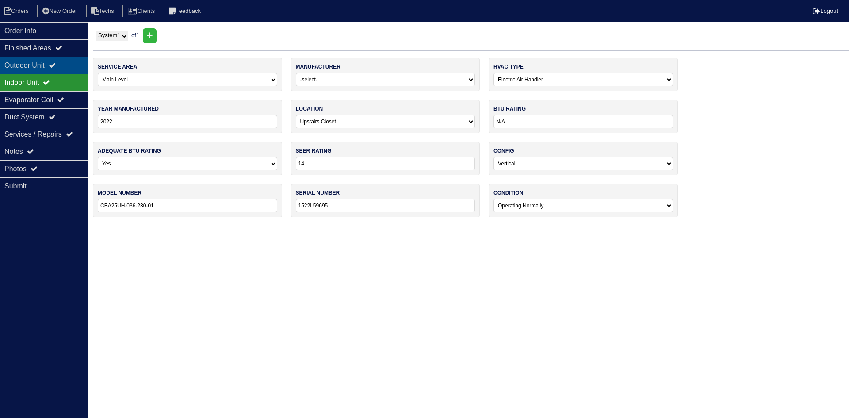
click at [54, 66] on div "Outdoor Unit" at bounding box center [44, 65] width 88 height 17
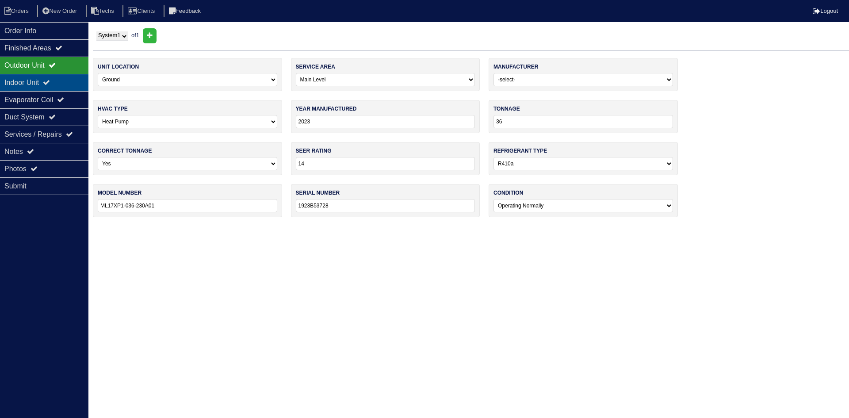
click at [77, 83] on div "Indoor Unit" at bounding box center [44, 82] width 88 height 17
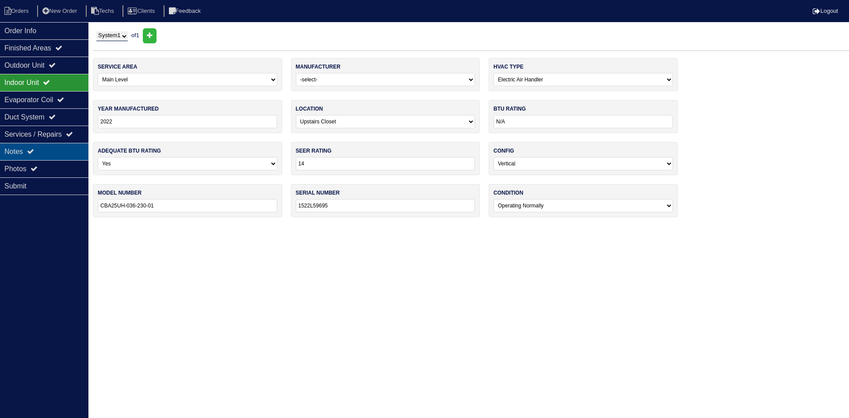
click at [61, 149] on div "Notes" at bounding box center [44, 151] width 88 height 17
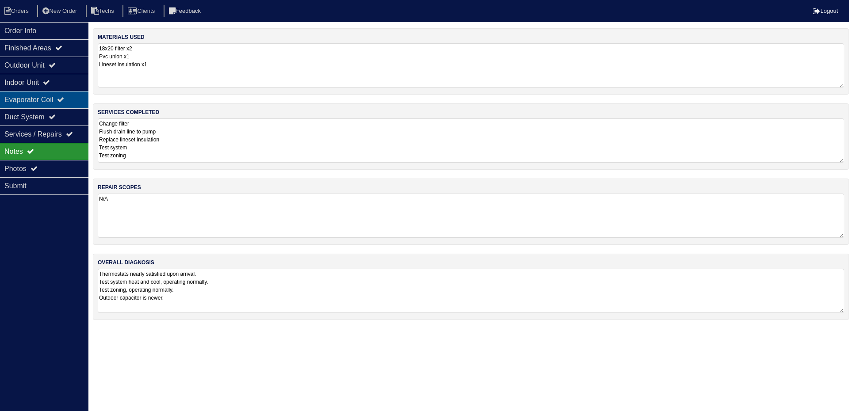
click at [58, 96] on div "Evaporator Coil" at bounding box center [44, 99] width 88 height 17
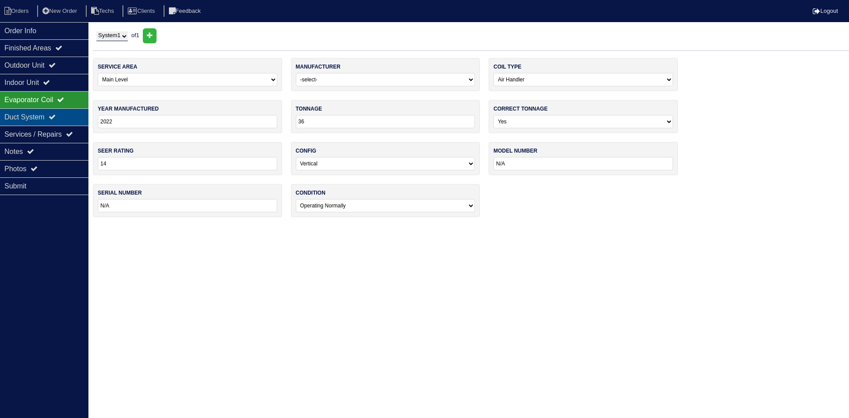
click at [56, 118] on icon at bounding box center [52, 116] width 7 height 7
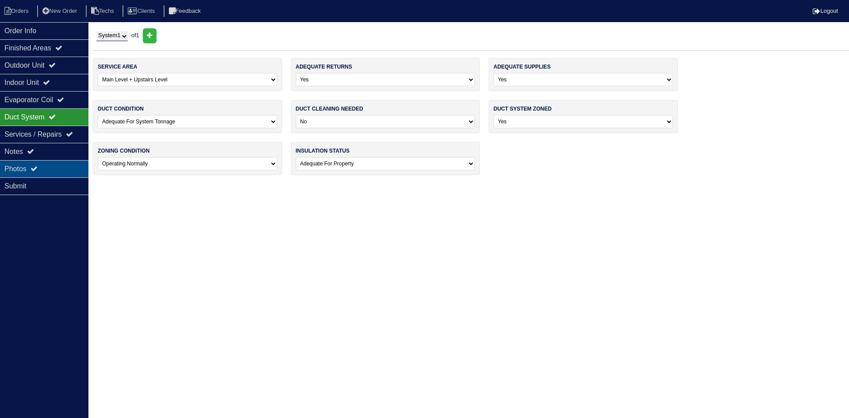
click at [53, 165] on div "Photos" at bounding box center [44, 168] width 88 height 17
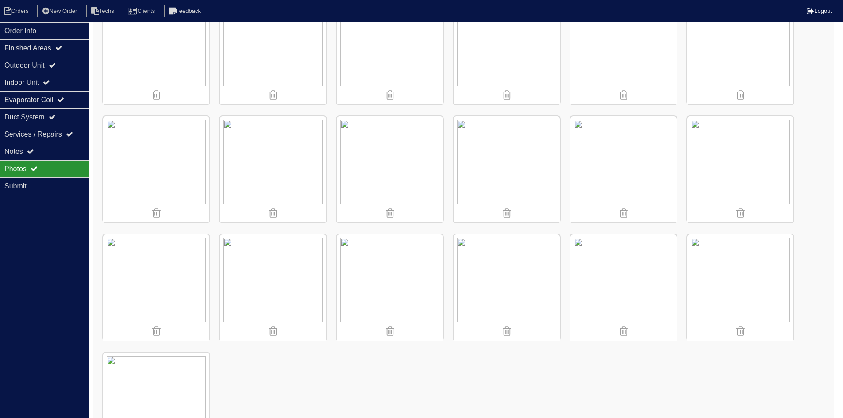
scroll to position [885, 0]
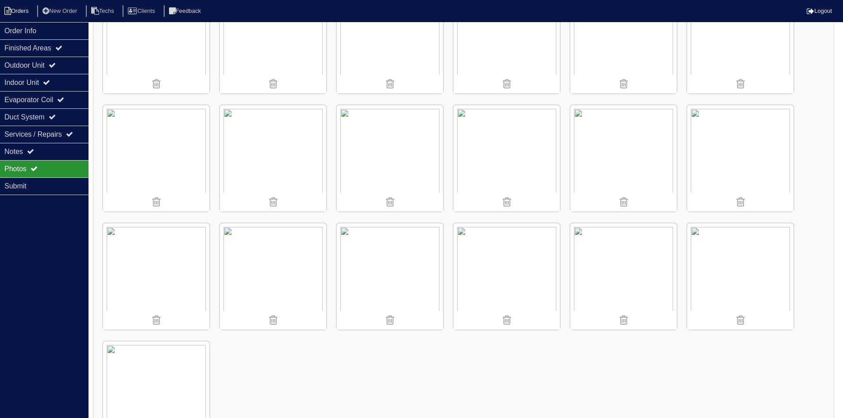
click at [17, 8] on li "Orders" at bounding box center [18, 11] width 36 height 12
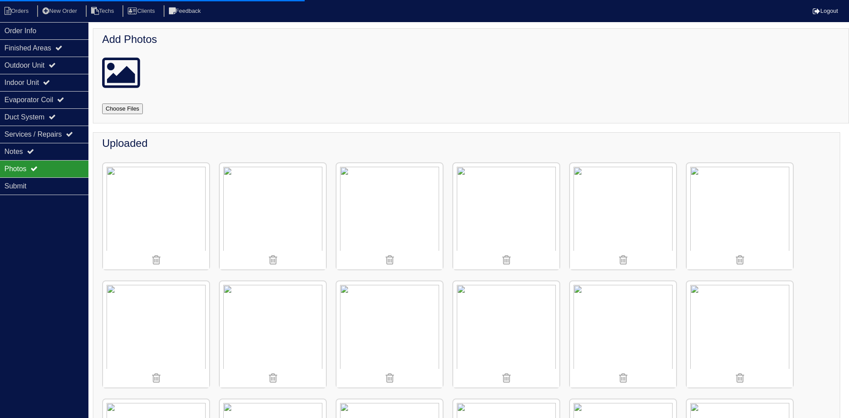
select select "15"
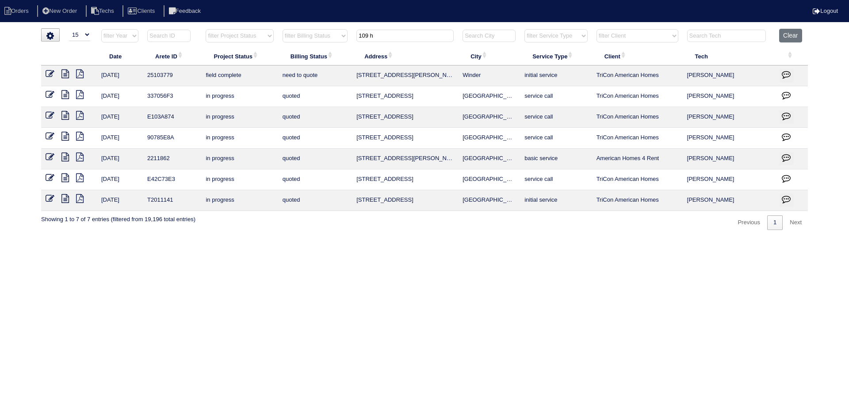
drag, startPoint x: 382, startPoint y: 36, endPoint x: 357, endPoint y: 37, distance: 25.7
click at [357, 37] on th "109 h" at bounding box center [405, 38] width 106 height 18
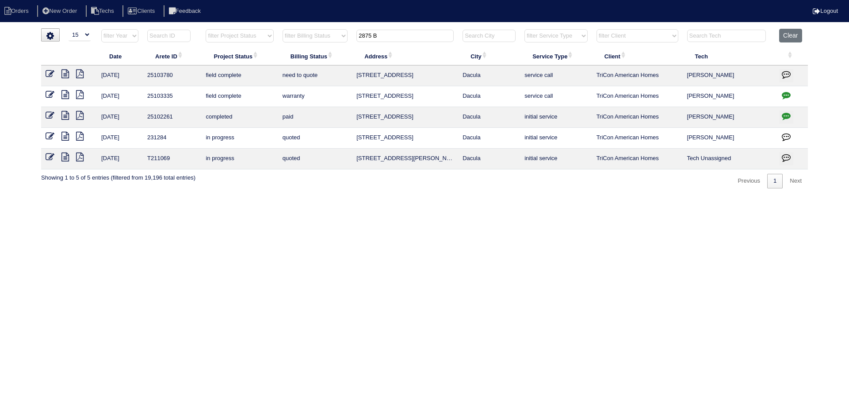
type input "2875 B"
click at [65, 72] on icon at bounding box center [65, 73] width 8 height 9
click at [784, 76] on icon "button" at bounding box center [786, 74] width 9 height 9
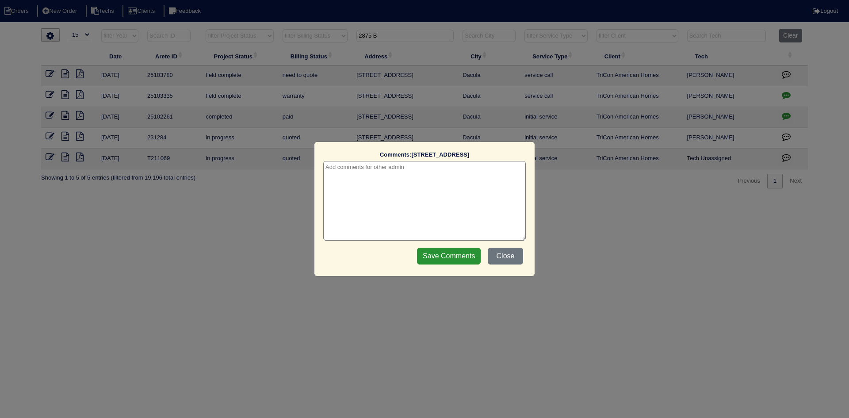
click at [380, 174] on textarea at bounding box center [424, 201] width 203 height 80
click at [380, 174] on textarea "10/15/25 -" at bounding box center [424, 201] width 203 height 80
type textarea "10/15/25 - Warranty? - texted Payton - rk"
click at [430, 262] on input "Save Comments" at bounding box center [449, 256] width 64 height 17
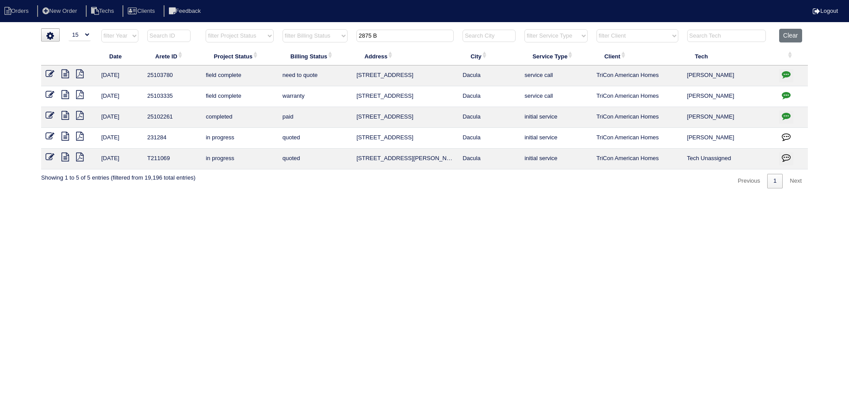
drag, startPoint x: 388, startPoint y: 36, endPoint x: 351, endPoint y: 35, distance: 37.6
click at [351, 35] on tr "filter Year -- Any Year -- 2025 2024 2023 2022 2021 2020 2019 filter Project St…" at bounding box center [424, 38] width 767 height 18
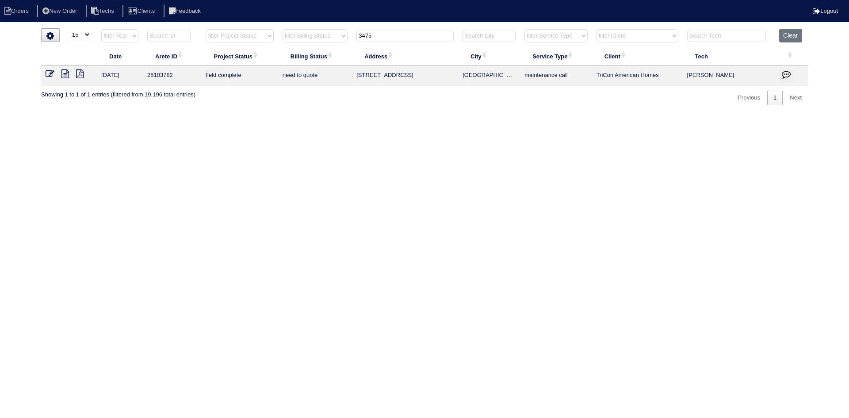
click at [65, 76] on icon at bounding box center [65, 73] width 8 height 9
drag, startPoint x: 381, startPoint y: 36, endPoint x: 353, endPoint y: 31, distance: 29.2
click at [353, 31] on tr "filter Year -- Any Year -- 2025 2024 2023 2022 2021 2020 2019 filter Project St…" at bounding box center [424, 38] width 767 height 18
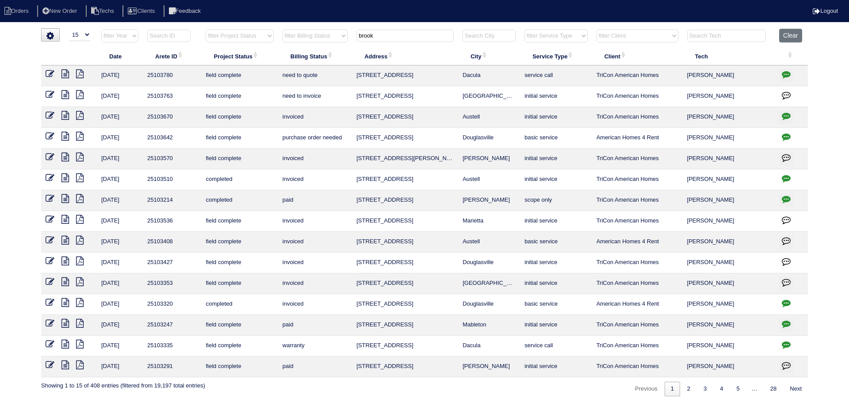
type input "brook"
click at [65, 74] on icon at bounding box center [65, 73] width 8 height 9
click at [49, 74] on icon at bounding box center [50, 73] width 9 height 9
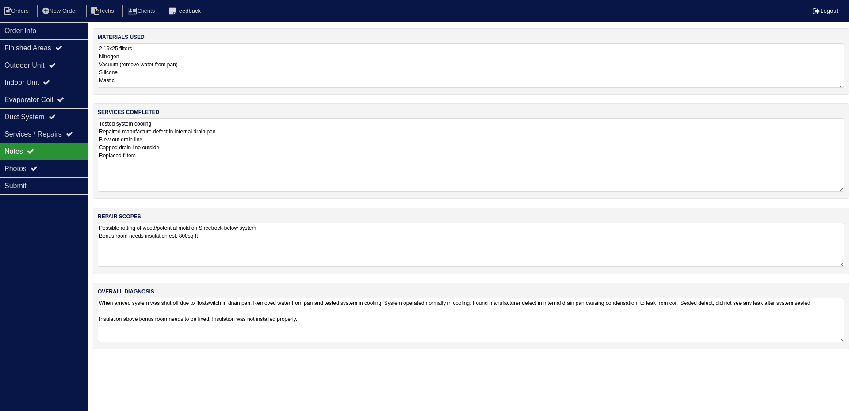
drag, startPoint x: 842, startPoint y: 157, endPoint x: 837, endPoint y: 186, distance: 28.7
click at [837, 186] on textarea "Tested system cooling Repaired manufacture defect in internal drain pan Blew ou…" at bounding box center [471, 155] width 747 height 73
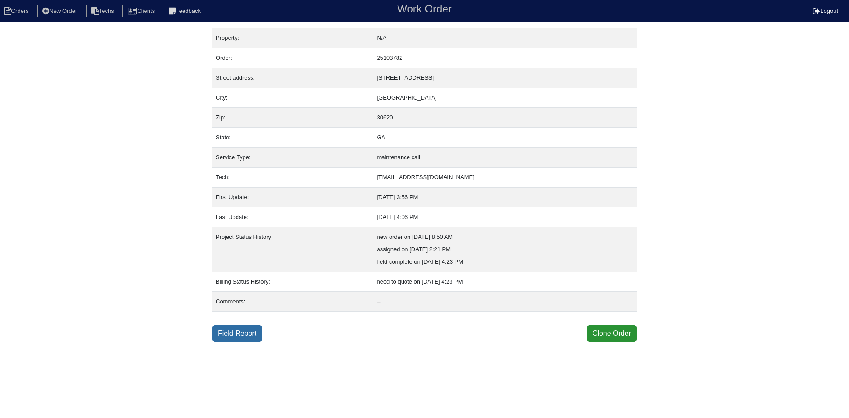
click at [228, 333] on link "Field Report" at bounding box center [237, 333] width 50 height 17
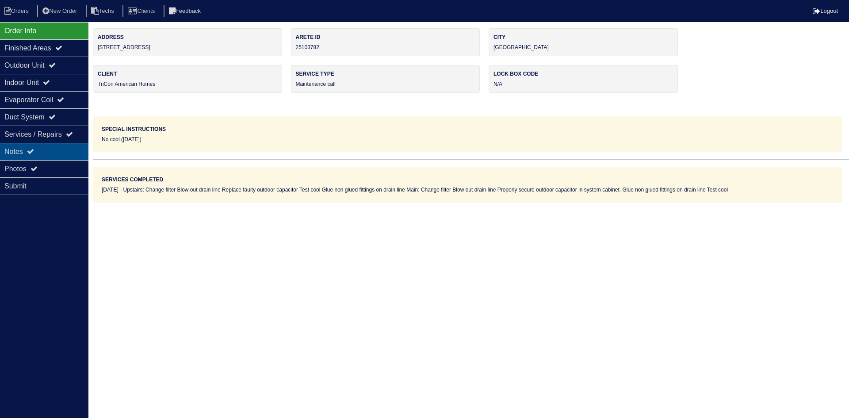
click at [54, 150] on div "Notes" at bounding box center [44, 151] width 88 height 17
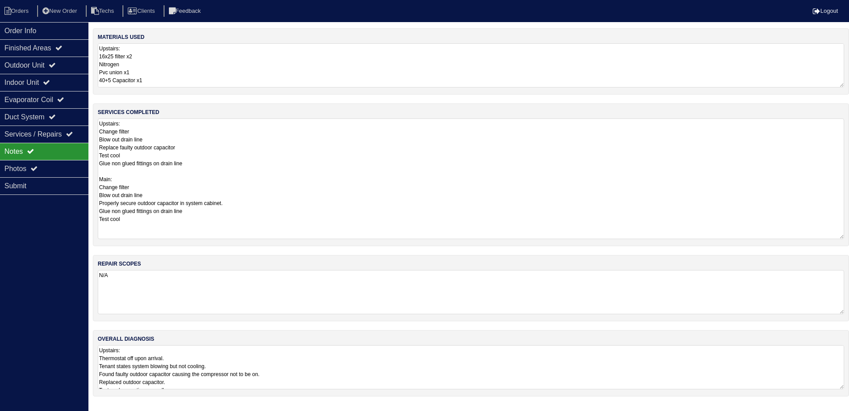
drag, startPoint x: 844, startPoint y: 159, endPoint x: 849, endPoint y: 236, distance: 76.7
click at [849, 236] on div "services completed Upstairs: Change filter Blow out drain line Replace faulty o…" at bounding box center [471, 175] width 756 height 143
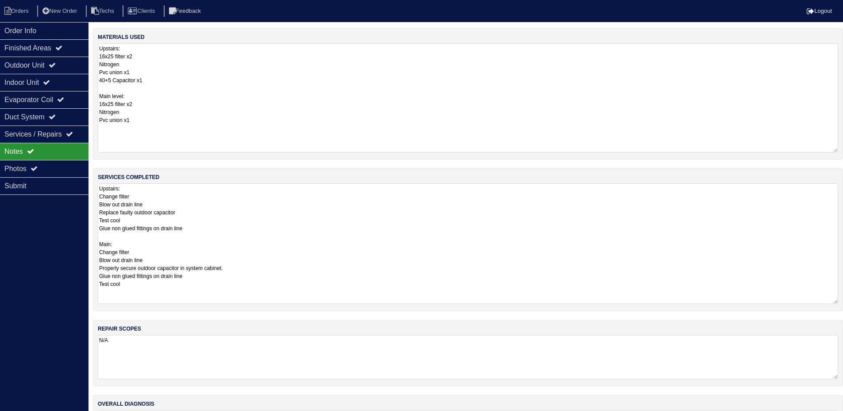
drag, startPoint x: 843, startPoint y: 85, endPoint x: 845, endPoint y: 160, distance: 74.4
click at [843, 149] on html "Orders New Order Techs Clients Feedback Logout Orders New Order Users Clients M…" at bounding box center [421, 235] width 843 height 471
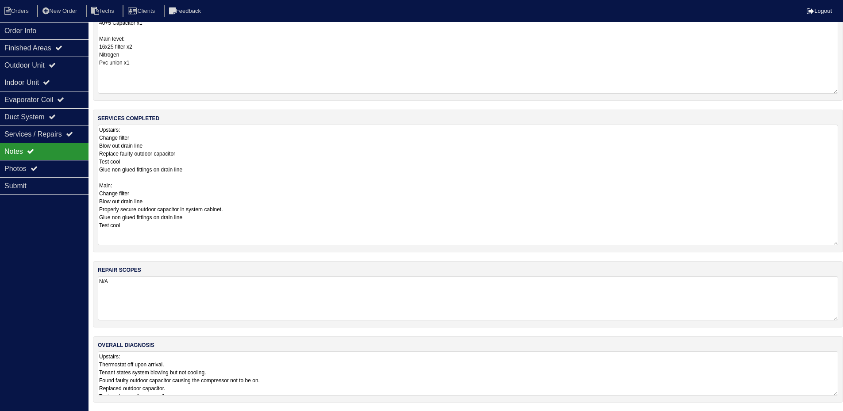
scroll to position [58, 0]
drag, startPoint x: 835, startPoint y: 392, endPoint x: 838, endPoint y: 439, distance: 47.4
click at [838, 418] on html "Orders New Order Techs Clients Feedback Logout Orders New Order Users Clients M…" at bounding box center [421, 200] width 843 height 517
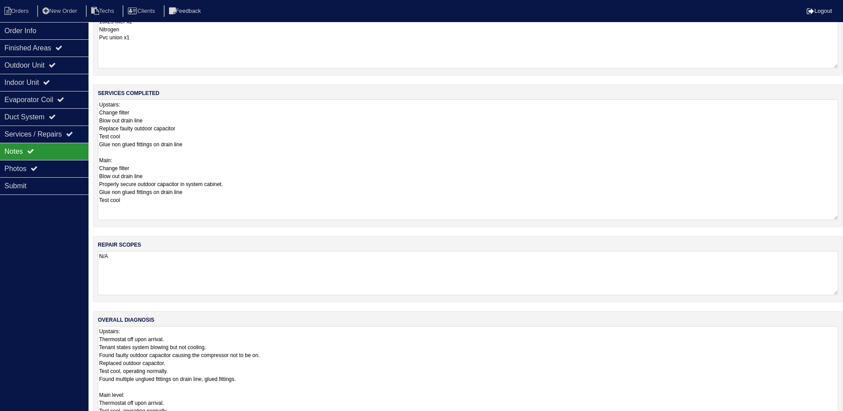
scroll to position [105, 0]
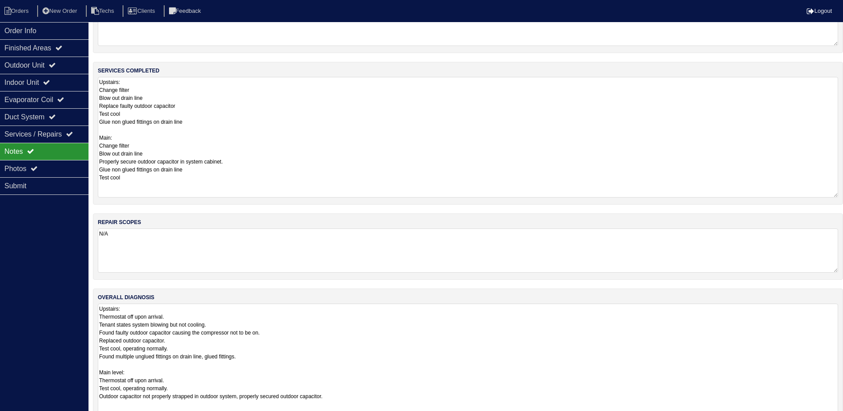
drag, startPoint x: 833, startPoint y: 394, endPoint x: 831, endPoint y: 427, distance: 32.8
click at [831, 418] on html "Orders New Order Techs Clients Feedback Logout Orders New Order Users Clients M…" at bounding box center [421, 169] width 843 height 549
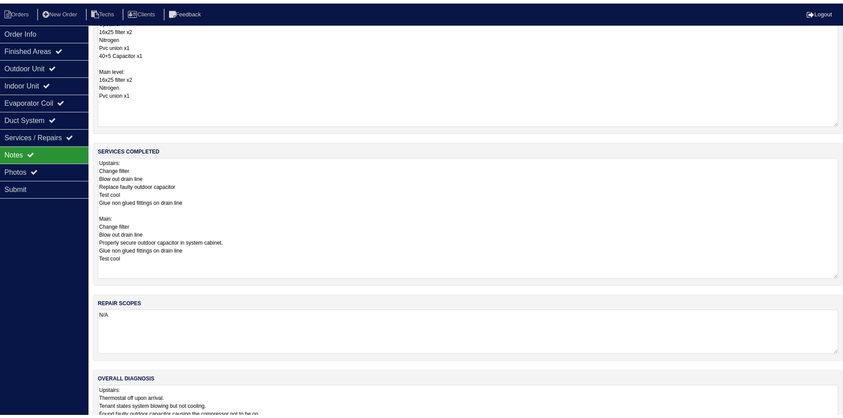
scroll to position [0, 0]
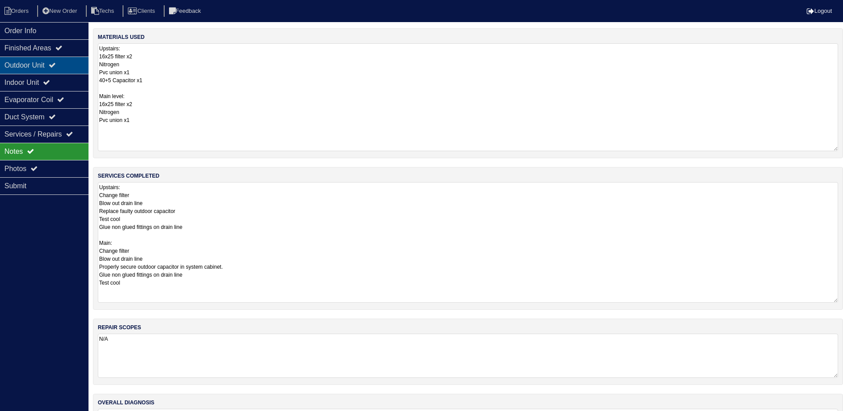
click at [46, 67] on div "Outdoor Unit" at bounding box center [44, 65] width 88 height 17
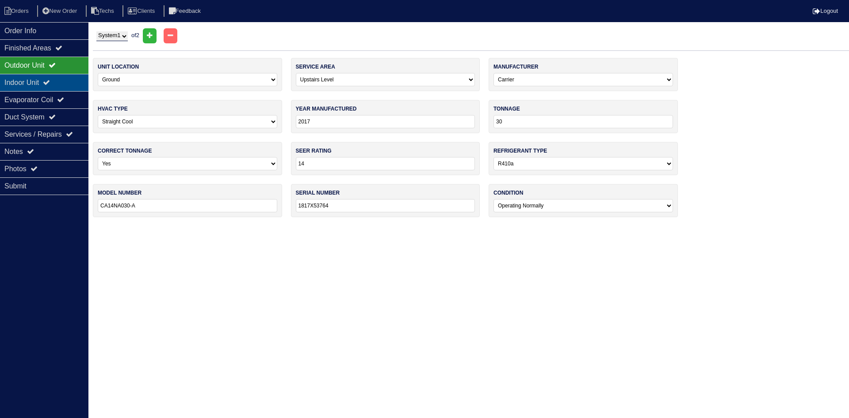
click at [66, 83] on div "Indoor Unit" at bounding box center [44, 82] width 88 height 17
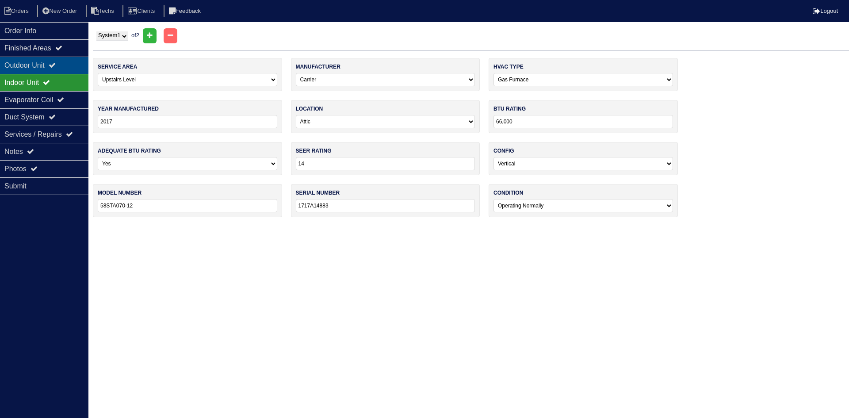
click at [56, 63] on icon at bounding box center [52, 64] width 7 height 7
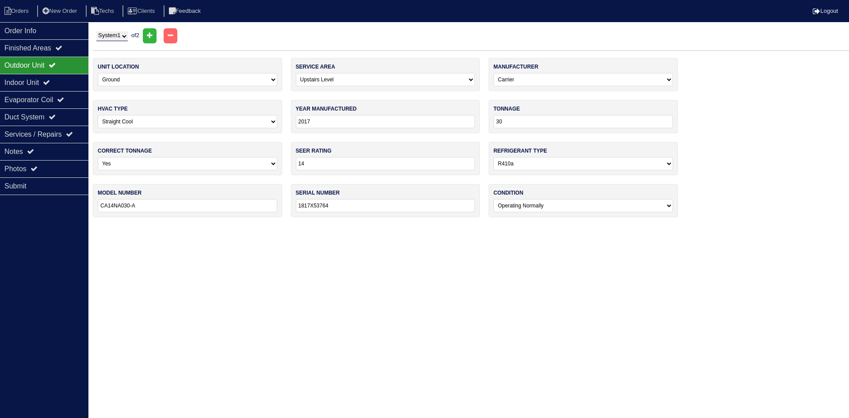
click at [113, 36] on select "System 1 System 2" at bounding box center [111, 36] width 31 height 10
select select "2"
click at [96, 31] on select "System 1 System 2" at bounding box center [111, 36] width 31 height 10
select select "0"
type input "1817X48842"
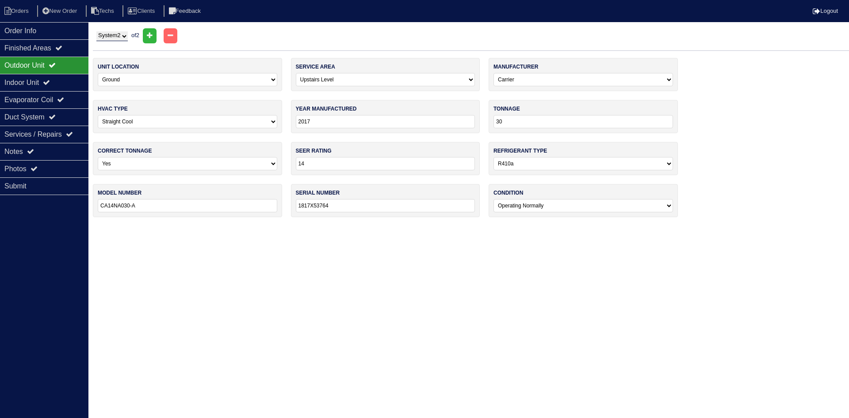
select select "0"
type input "1717A14940"
click at [48, 82] on div "Indoor Unit" at bounding box center [44, 82] width 88 height 17
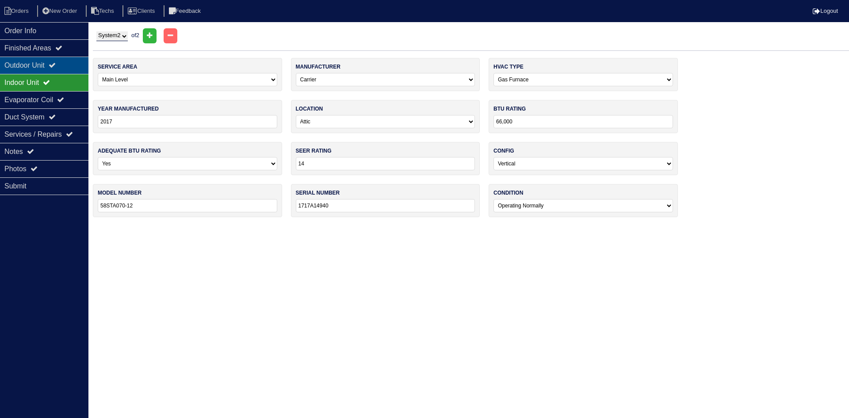
click at [50, 67] on div "Outdoor Unit" at bounding box center [44, 65] width 88 height 17
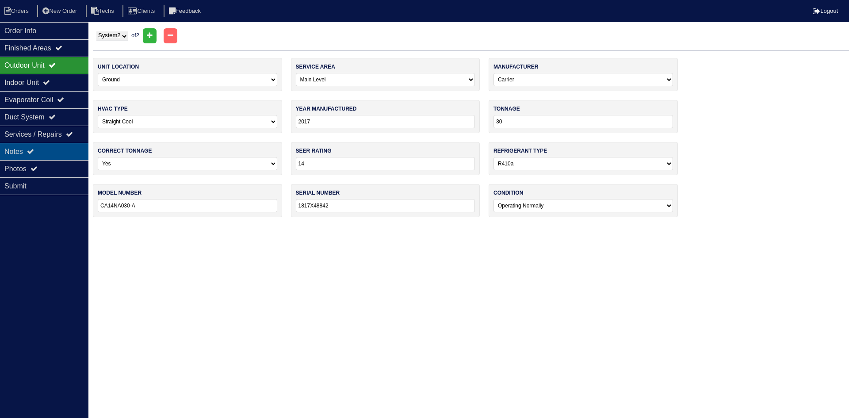
click at [47, 150] on div "Notes" at bounding box center [44, 151] width 88 height 17
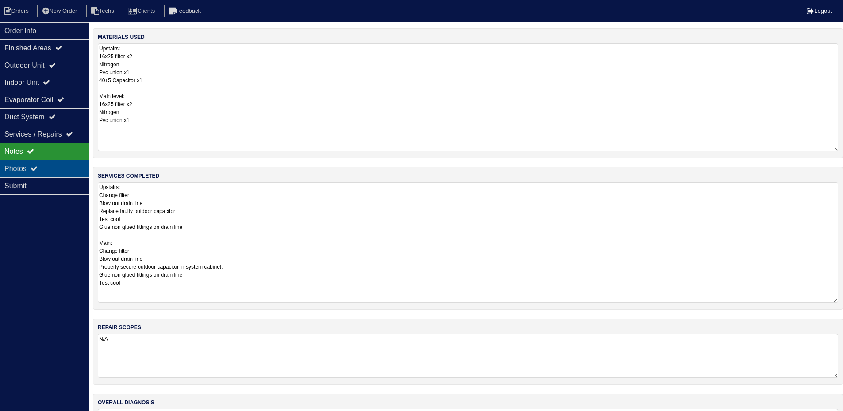
click at [43, 169] on div "Photos" at bounding box center [44, 168] width 88 height 17
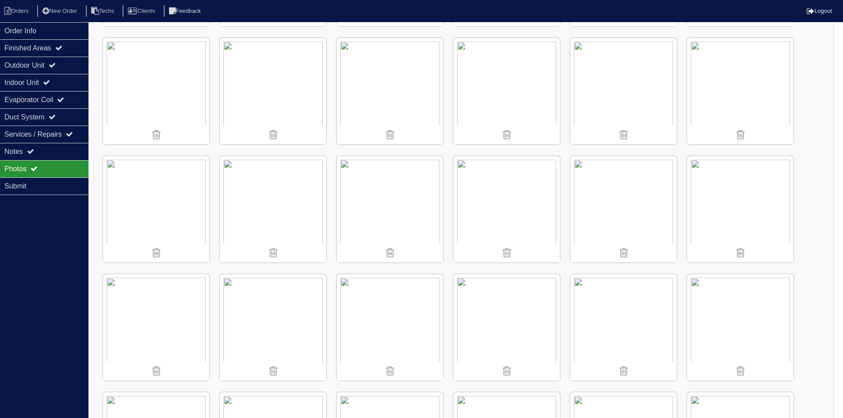
scroll to position [487, 0]
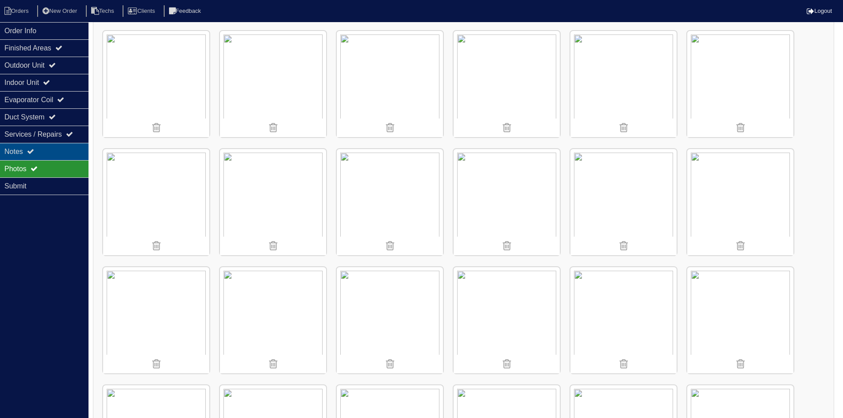
click at [34, 149] on icon at bounding box center [30, 151] width 7 height 7
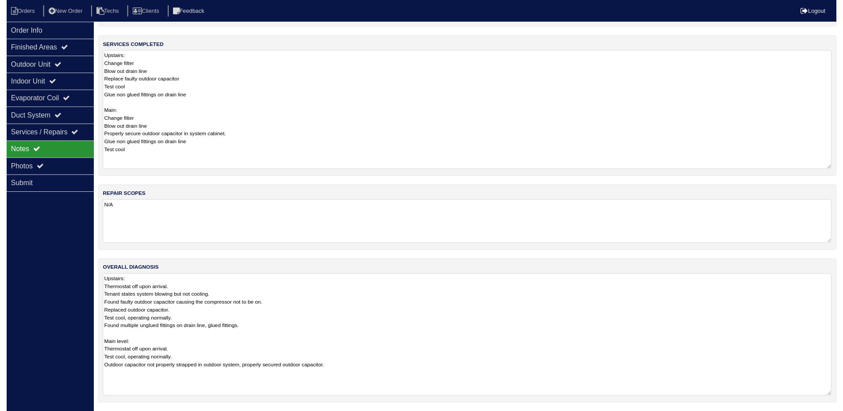
scroll to position [138, 0]
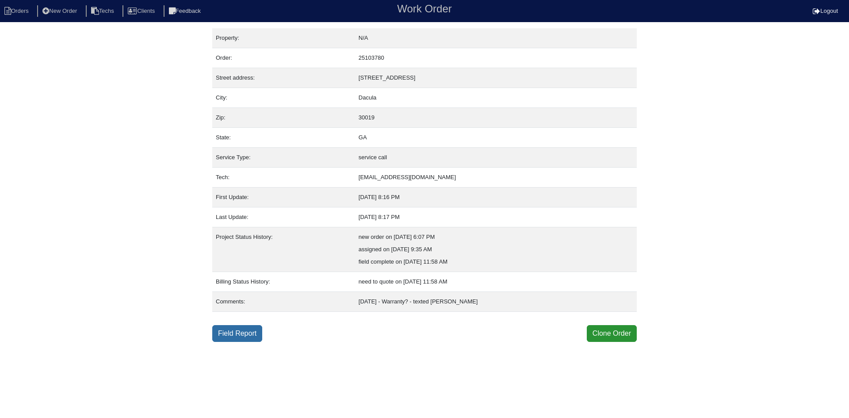
click at [231, 333] on link "Field Report" at bounding box center [237, 333] width 50 height 17
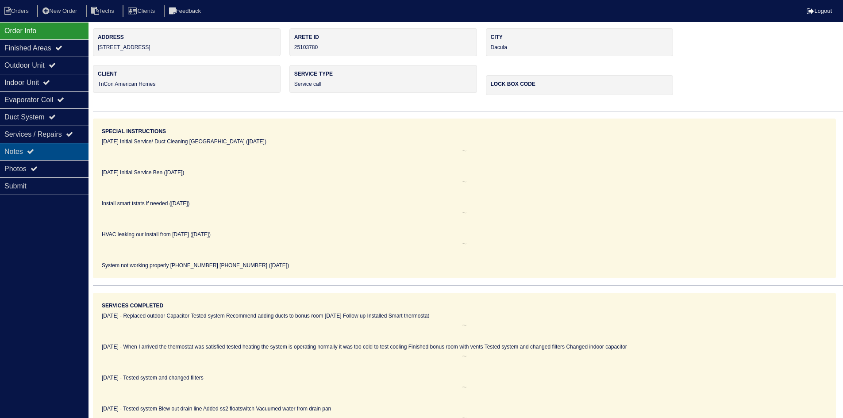
click at [48, 144] on div "Notes" at bounding box center [44, 151] width 88 height 17
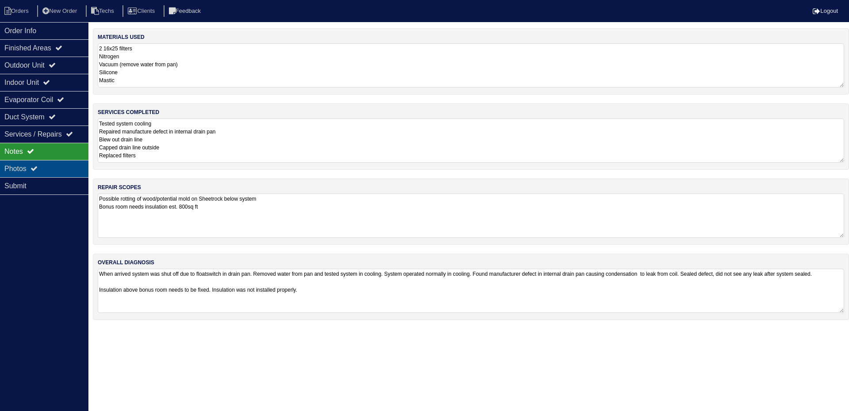
click at [68, 172] on div "Photos" at bounding box center [44, 168] width 88 height 17
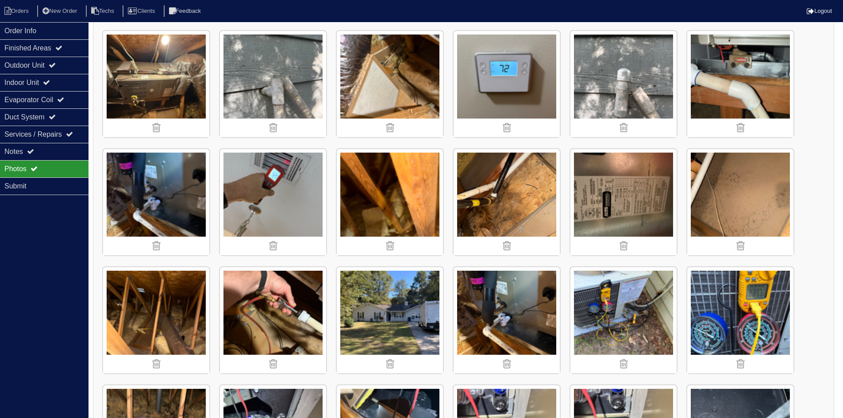
scroll to position [133, 0]
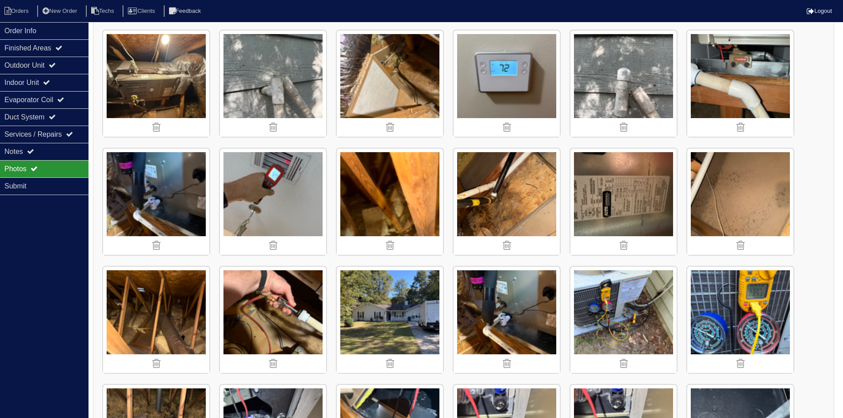
click at [498, 207] on img at bounding box center [506, 202] width 106 height 106
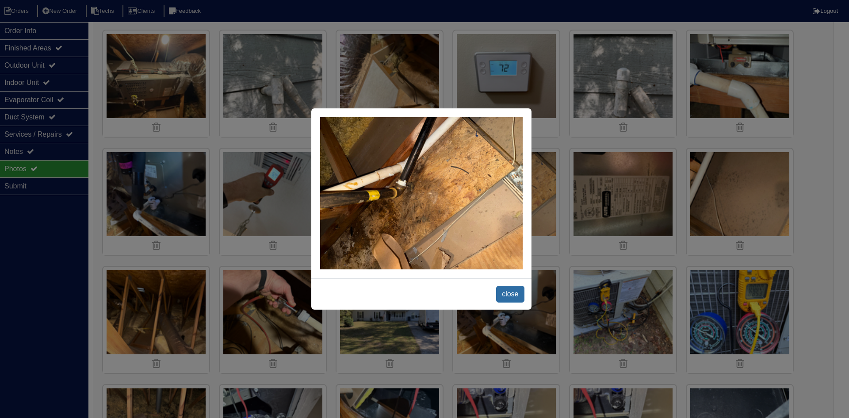
click at [507, 292] on span "close" at bounding box center [510, 294] width 28 height 17
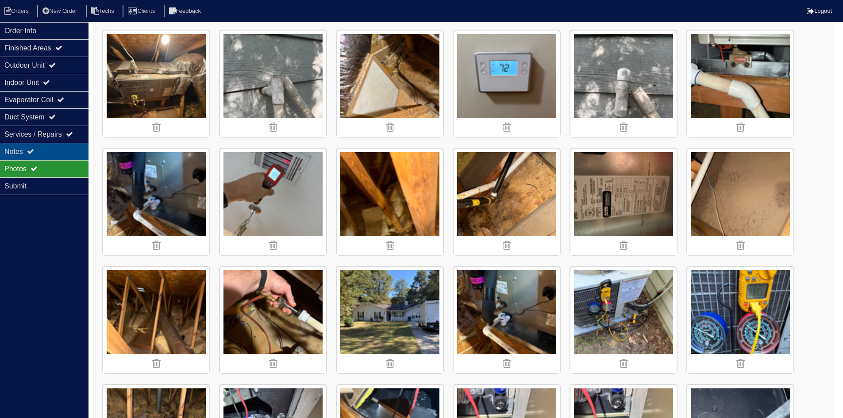
click at [74, 148] on div "Notes" at bounding box center [44, 151] width 88 height 17
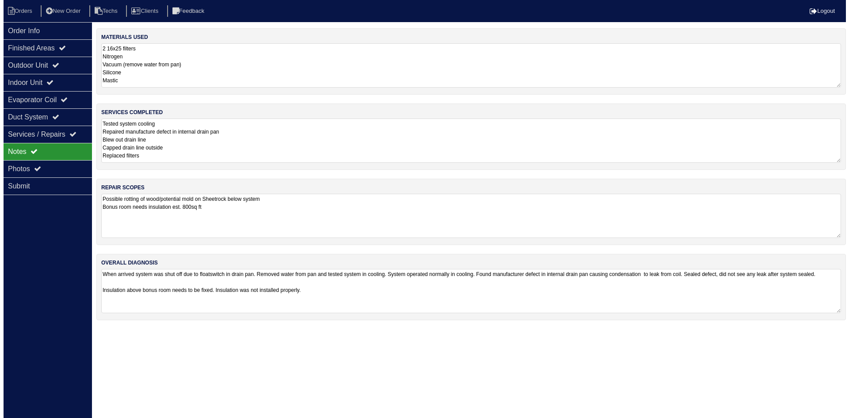
scroll to position [0, 0]
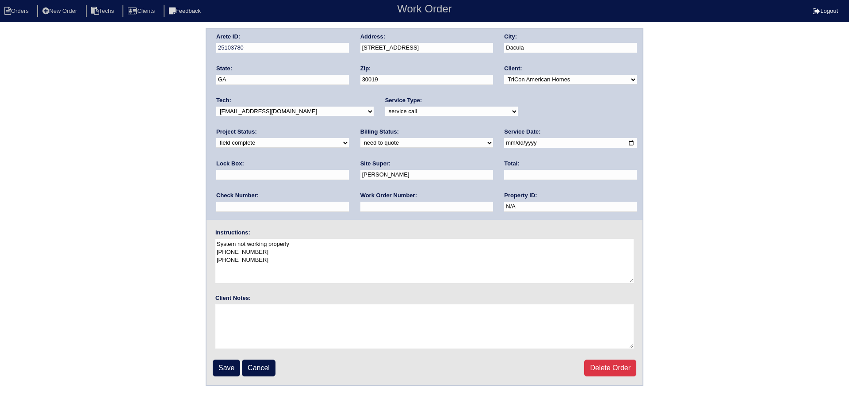
click at [361, 142] on select "need to quote quoted need to invoice invoiced paid warranty purchase order need…" at bounding box center [427, 143] width 133 height 10
select select "warranty"
click at [361, 138] on select "need to quote quoted need to invoice invoiced paid warranty purchase order need…" at bounding box center [427, 143] width 133 height 10
click at [226, 364] on input "Save" at bounding box center [226, 368] width 27 height 17
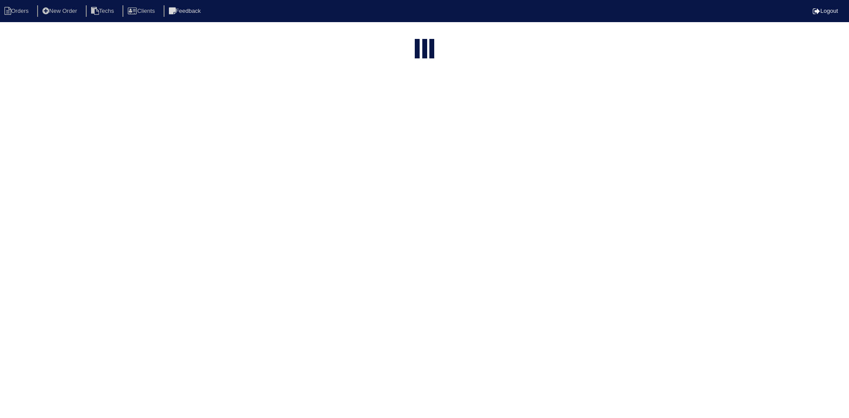
select select "15"
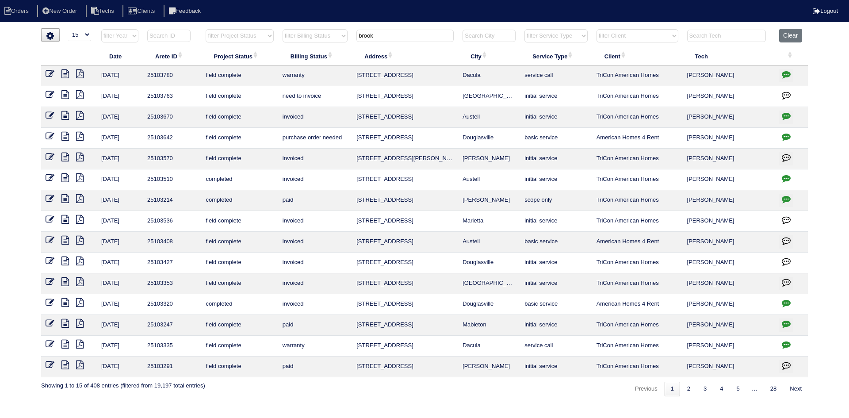
click at [783, 72] on icon "button" at bounding box center [786, 74] width 9 height 9
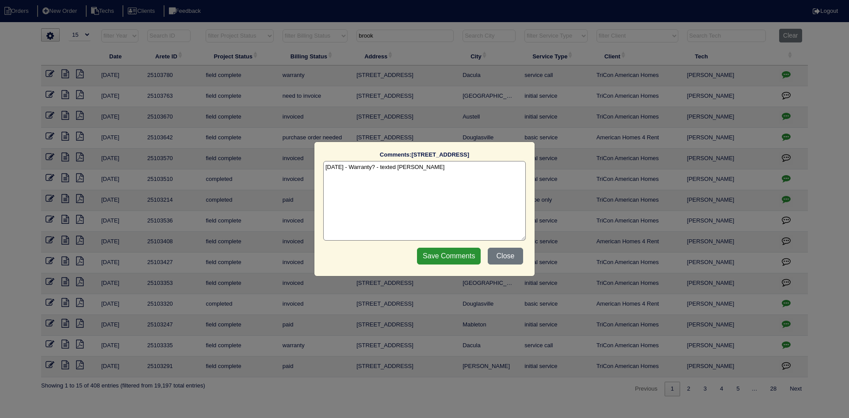
click at [468, 167] on textarea "[DATE] - Warranty? - texted [PERSON_NAME]" at bounding box center [424, 201] width 203 height 80
type textarea "[DATE] - Warranty? - texted [PERSON_NAME] [DATE] - Warranty per [PERSON_NAME]"
click at [448, 257] on input "Save Comments" at bounding box center [449, 256] width 64 height 17
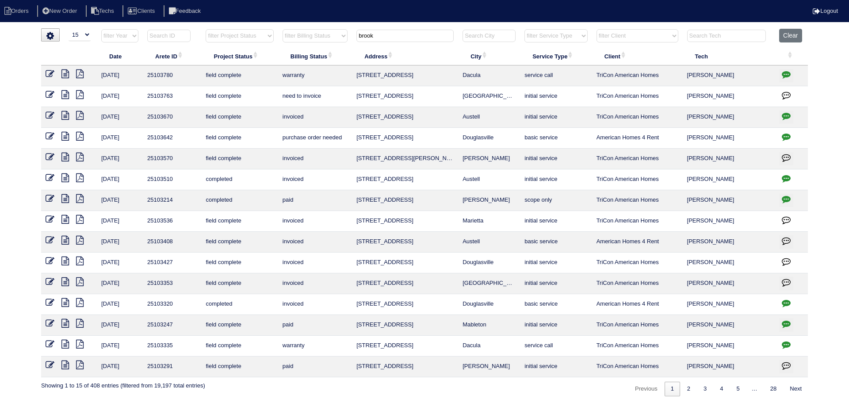
drag, startPoint x: 791, startPoint y: 37, endPoint x: 771, endPoint y: 34, distance: 20.1
click at [791, 37] on button "Clear" at bounding box center [790, 36] width 23 height 14
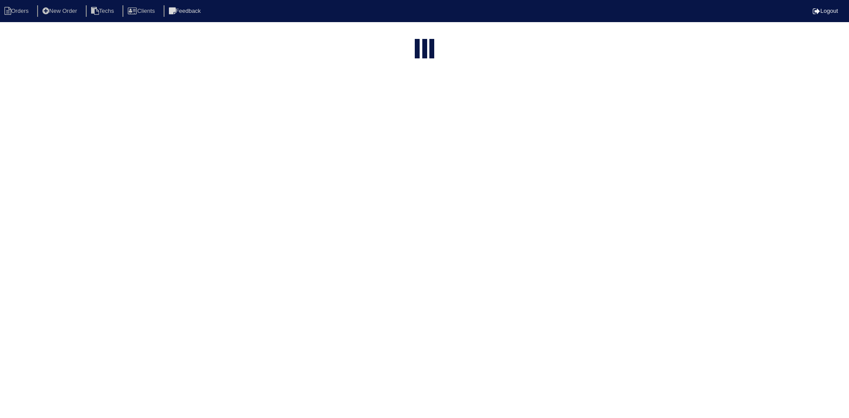
select select "15"
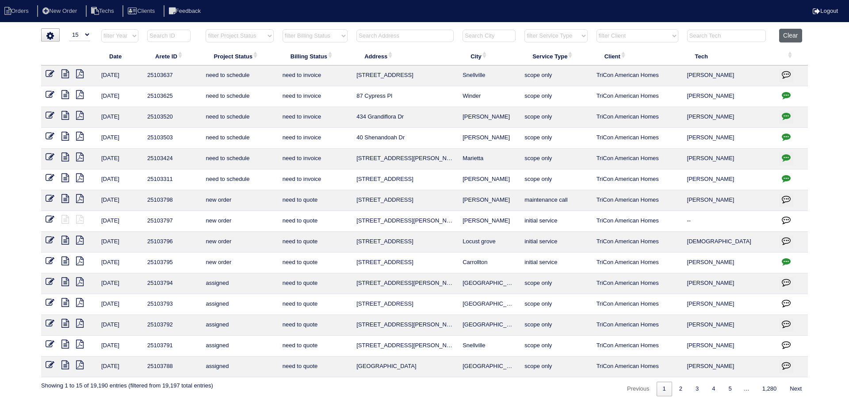
click at [795, 35] on button "Clear" at bounding box center [790, 36] width 23 height 14
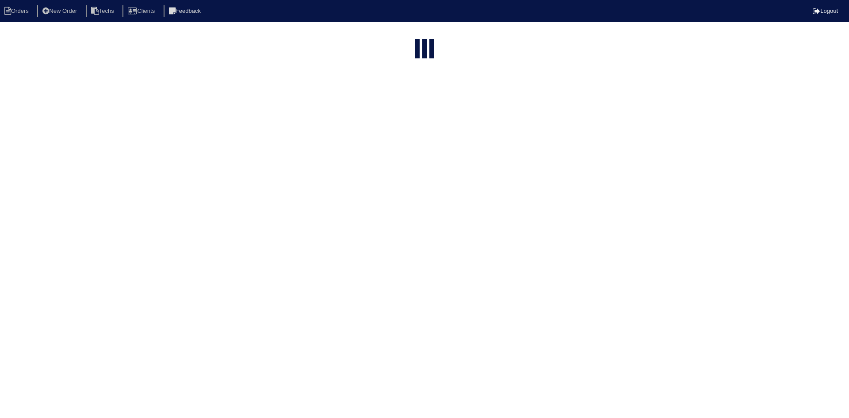
select select "15"
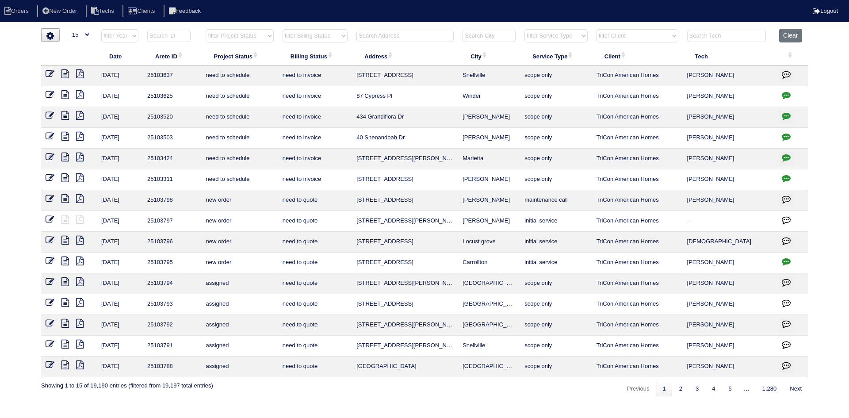
click at [251, 36] on select "filter Project Status -- Any Project Status -- new order assigned in progress f…" at bounding box center [240, 35] width 68 height 13
click at [206, 29] on select "filter Project Status -- Any Project Status -- new order assigned in progress f…" at bounding box center [240, 35] width 68 height 13
select select "field complete"
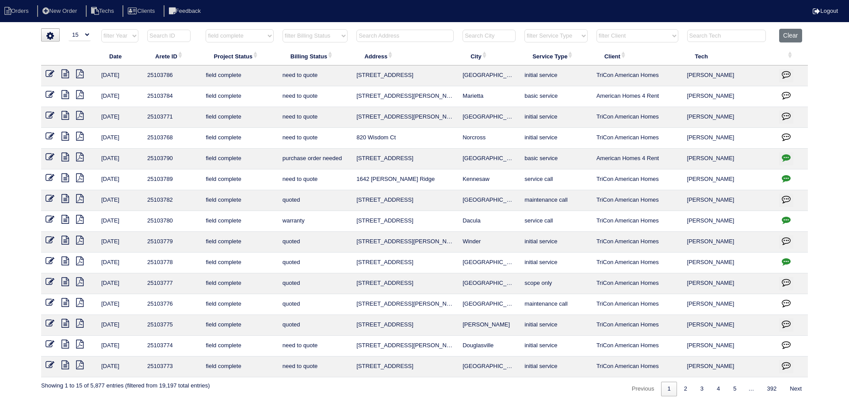
click at [322, 38] on select "filter Billing Status -- Any Billing Status -- need to quote quoted need to inv…" at bounding box center [315, 35] width 65 height 13
select select "need to quote"
click at [283, 29] on select "filter Billing Status -- Any Billing Status -- need to quote quoted need to inv…" at bounding box center [315, 35] width 65 height 13
select select "field complete"
select select "need to quote"
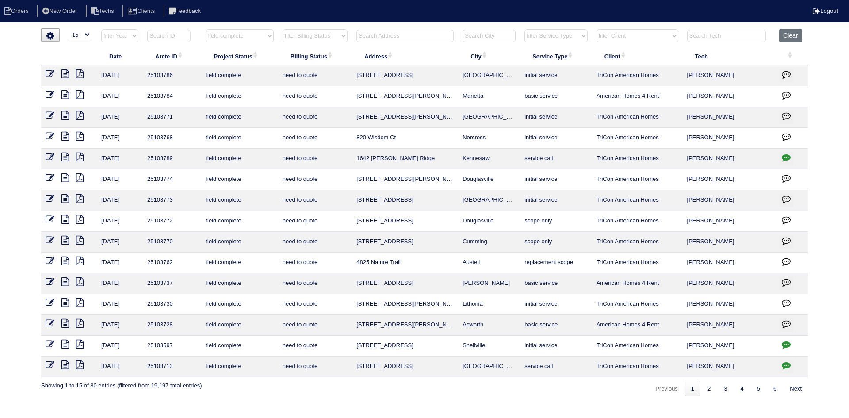
click at [787, 343] on icon "button" at bounding box center [786, 344] width 9 height 9
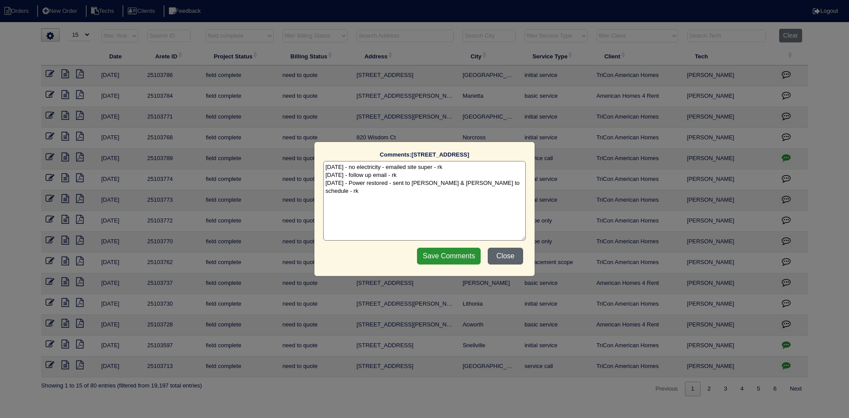
click at [505, 254] on button "Close" at bounding box center [505, 256] width 35 height 17
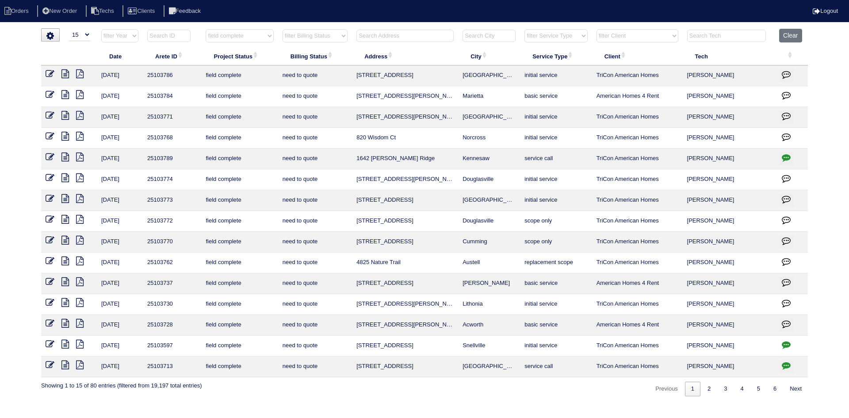
click at [782, 156] on icon "button" at bounding box center [786, 157] width 9 height 9
type textarea "[DATE] - THIS IS FOR DUCT CLEANING ONLY - Sent to [PERSON_NAME], [PERSON_NAME] …"
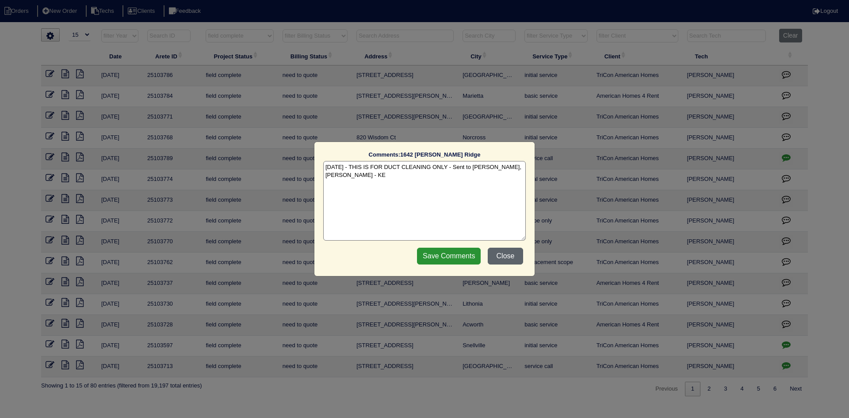
click at [497, 253] on button "Close" at bounding box center [505, 256] width 35 height 17
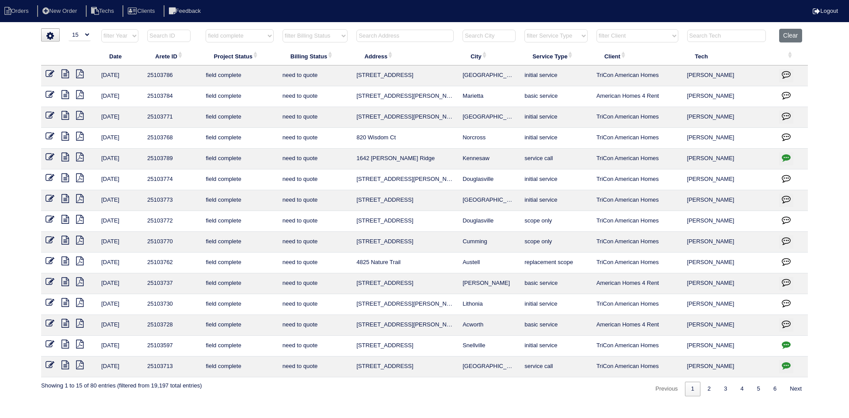
click at [63, 342] on icon at bounding box center [65, 344] width 8 height 9
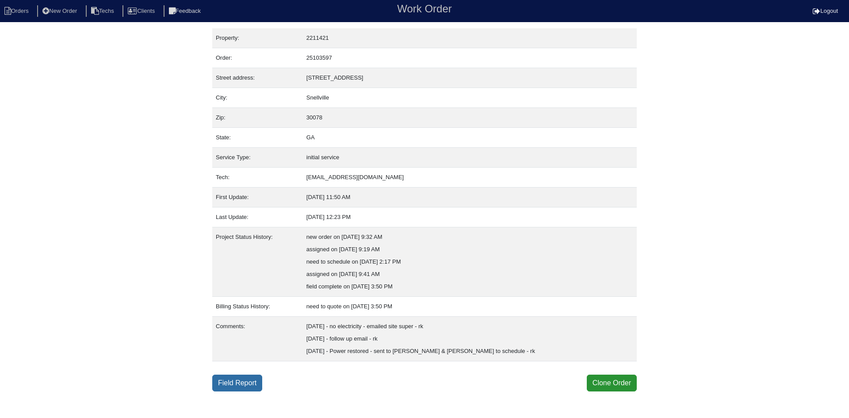
click at [231, 382] on link "Field Report" at bounding box center [237, 383] width 50 height 17
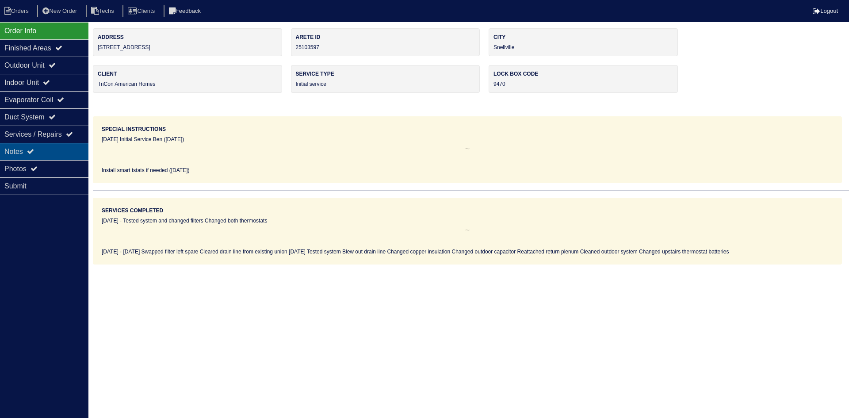
click at [27, 153] on div "Notes" at bounding box center [44, 151] width 88 height 17
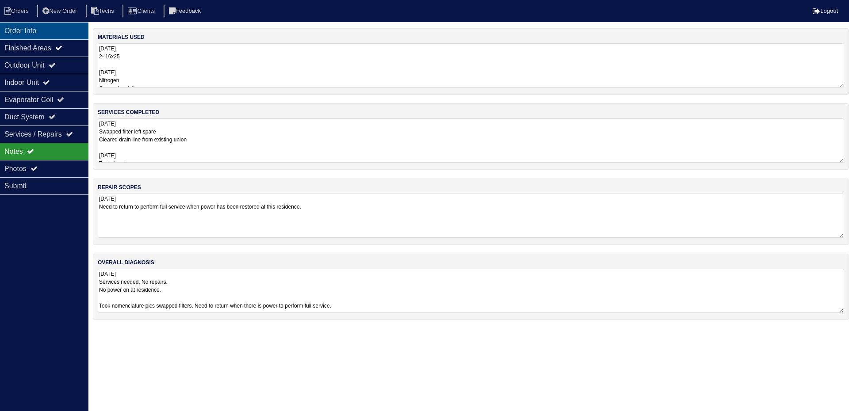
click at [51, 34] on div "Order Info" at bounding box center [44, 30] width 88 height 17
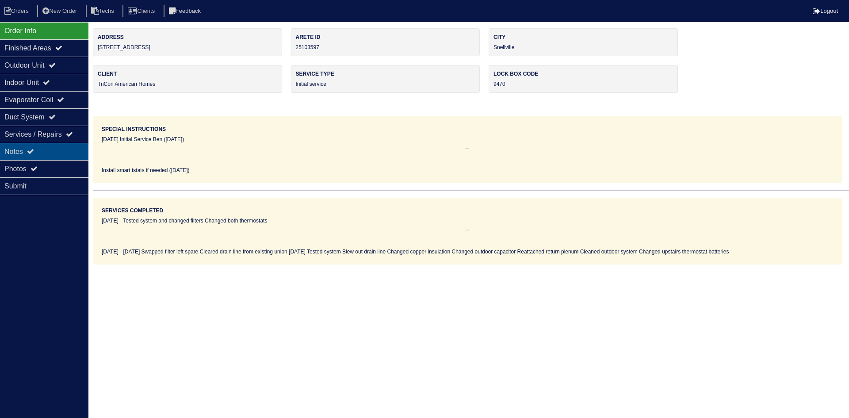
click at [34, 149] on icon at bounding box center [30, 151] width 7 height 7
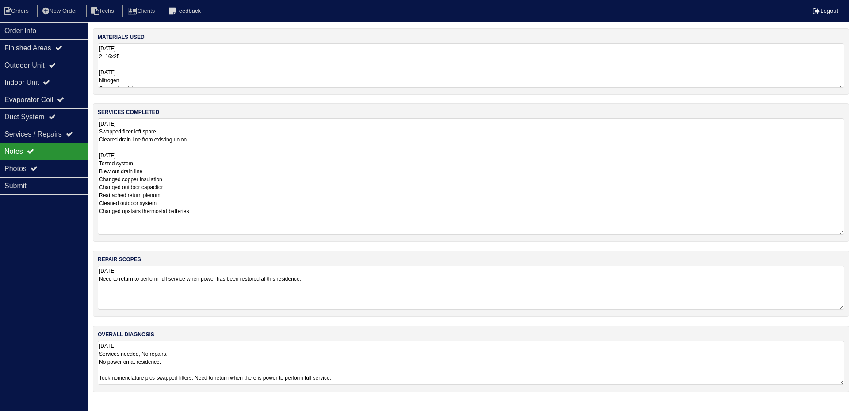
drag, startPoint x: 843, startPoint y: 159, endPoint x: 848, endPoint y: 229, distance: 69.6
click at [848, 230] on div "services completed [DATE] Swapped filter left spare Cleared drain line from exi…" at bounding box center [471, 173] width 756 height 138
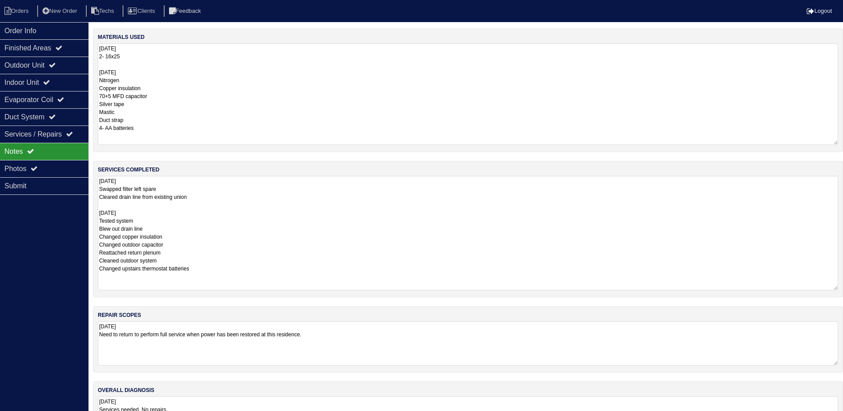
drag, startPoint x: 843, startPoint y: 85, endPoint x: 849, endPoint y: 142, distance: 57.8
click at [843, 142] on html "Orders New Order Techs Clients Feedback Logout Orders New Order Users Clients M…" at bounding box center [421, 228] width 843 height 457
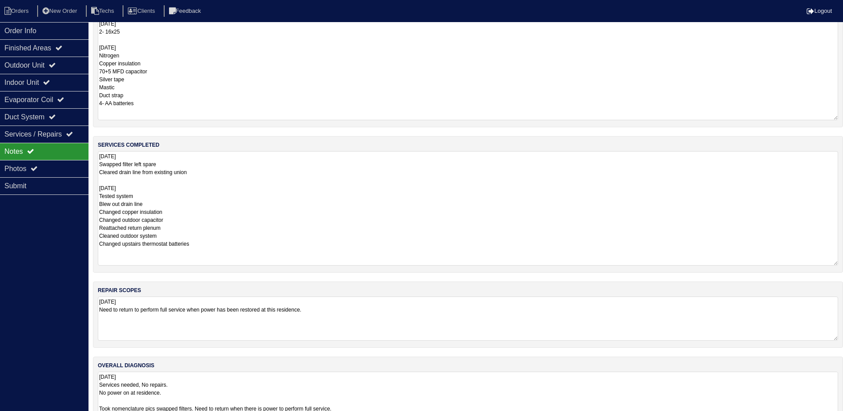
scroll to position [46, 0]
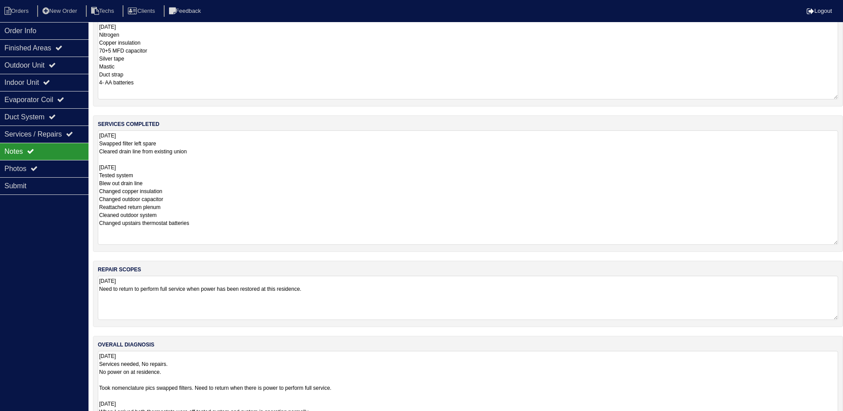
drag, startPoint x: 837, startPoint y: 393, endPoint x: 837, endPoint y: 438, distance: 45.1
click at [837, 418] on html "Orders New Order Techs Clients Feedback Logout Orders New Order Users Clients M…" at bounding box center [421, 205] width 843 height 502
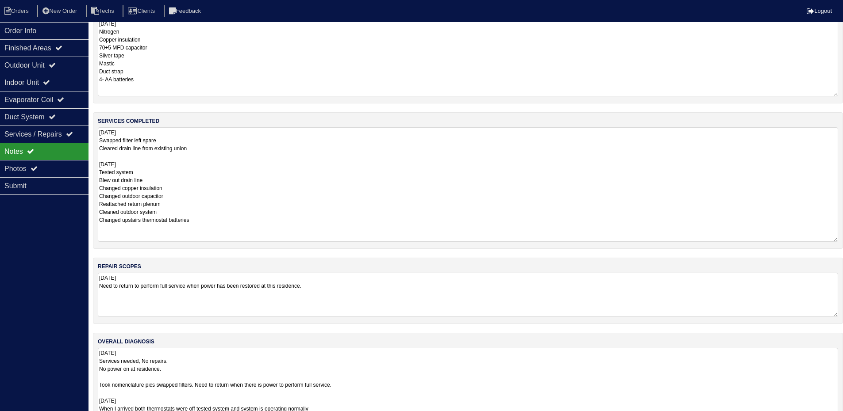
scroll to position [0, 0]
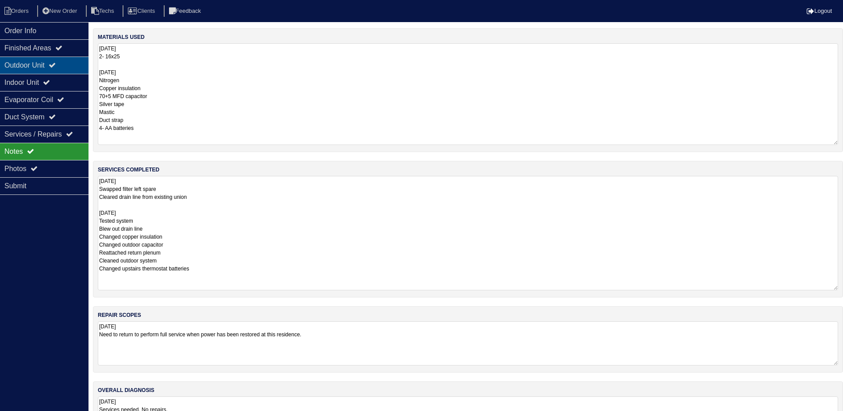
click at [32, 66] on div "Outdoor Unit" at bounding box center [44, 65] width 88 height 17
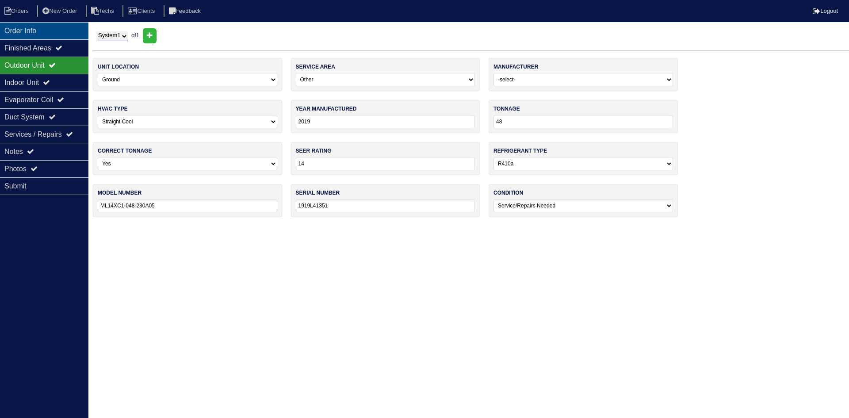
click at [37, 30] on div "Order Info" at bounding box center [44, 30] width 88 height 17
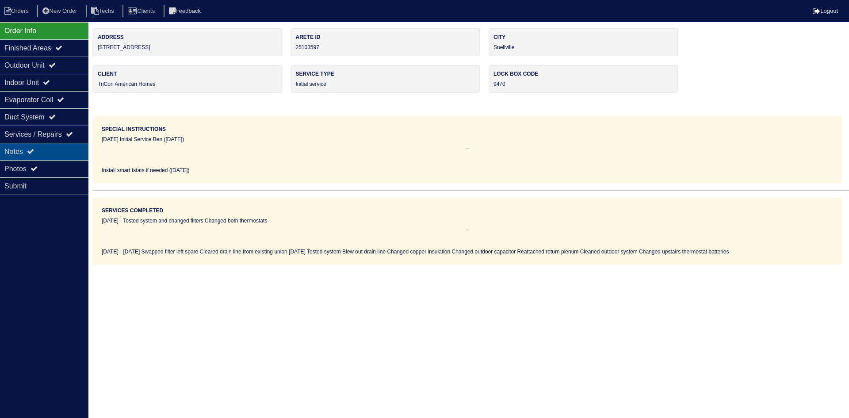
click at [34, 151] on icon at bounding box center [30, 151] width 7 height 7
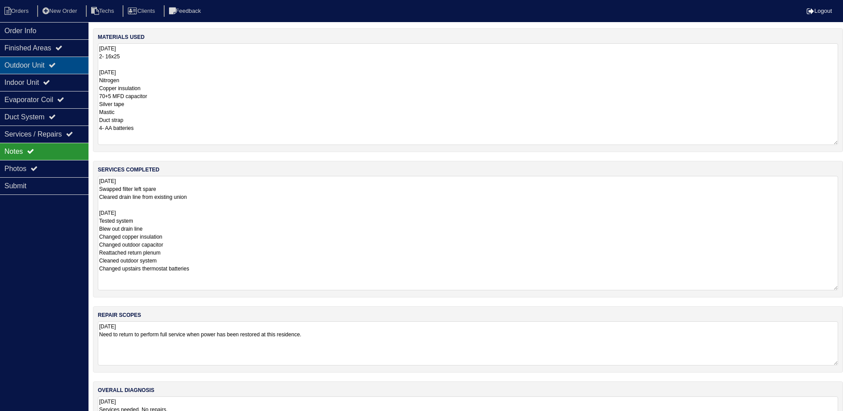
click at [45, 67] on div "Outdoor Unit" at bounding box center [44, 65] width 88 height 17
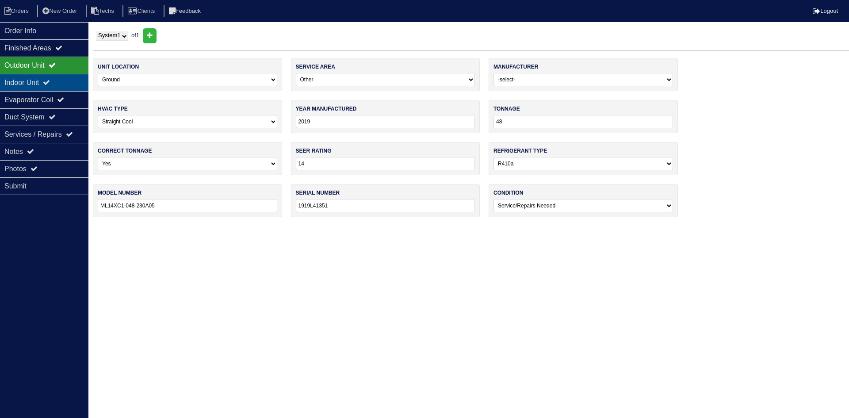
click at [42, 82] on div "Indoor Unit" at bounding box center [44, 82] width 88 height 17
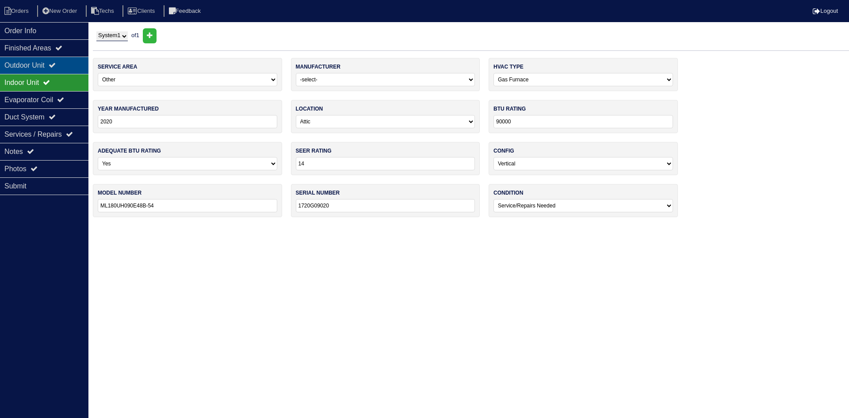
click at [41, 65] on div "Outdoor Unit" at bounding box center [44, 65] width 88 height 17
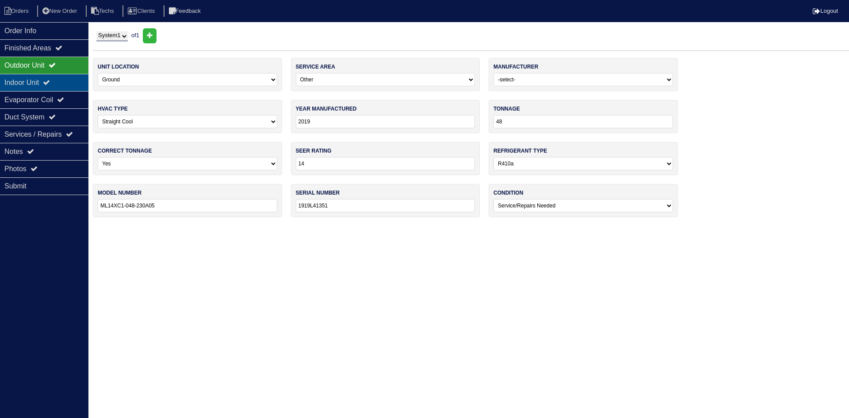
click at [50, 83] on icon at bounding box center [46, 82] width 7 height 7
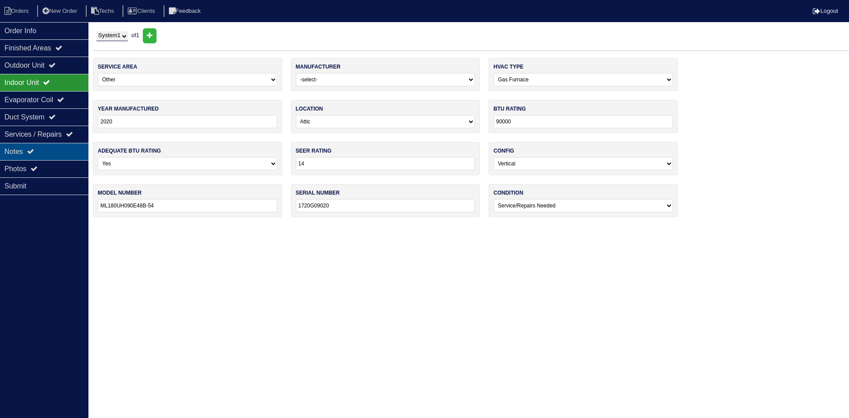
click at [38, 151] on div "Notes" at bounding box center [44, 151] width 88 height 17
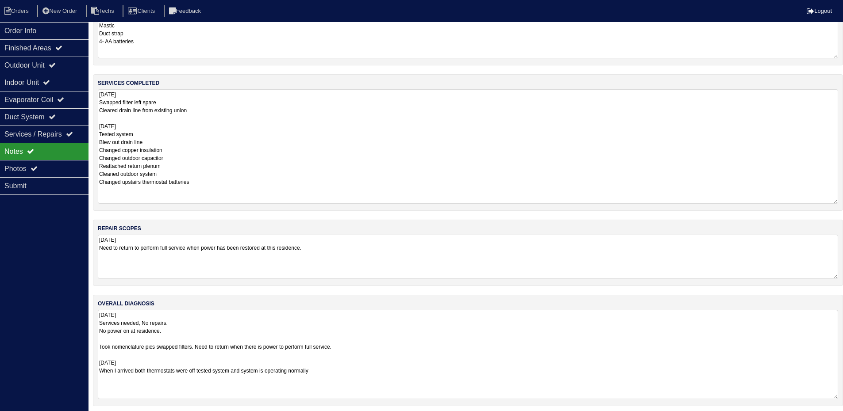
scroll to position [91, 0]
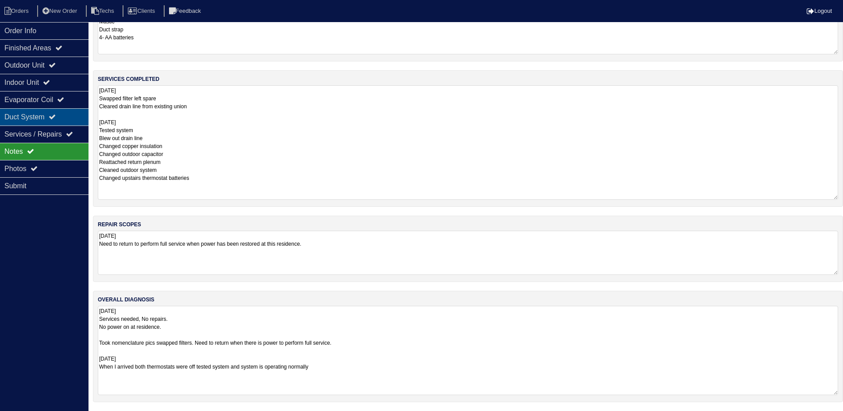
click at [42, 117] on div "Duct System" at bounding box center [44, 116] width 88 height 17
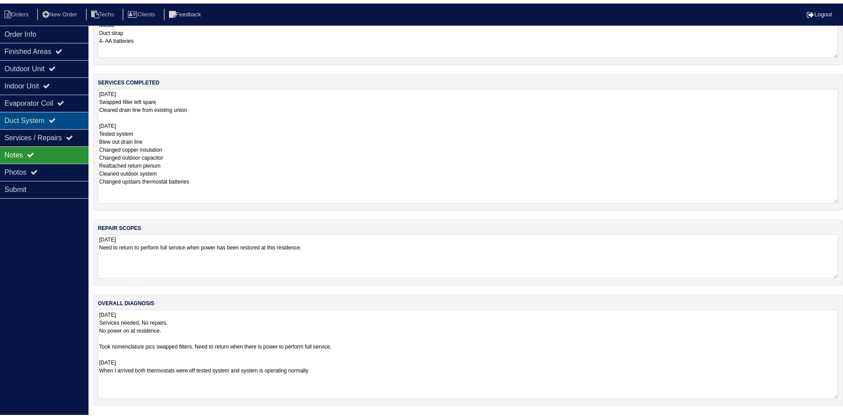
scroll to position [0, 0]
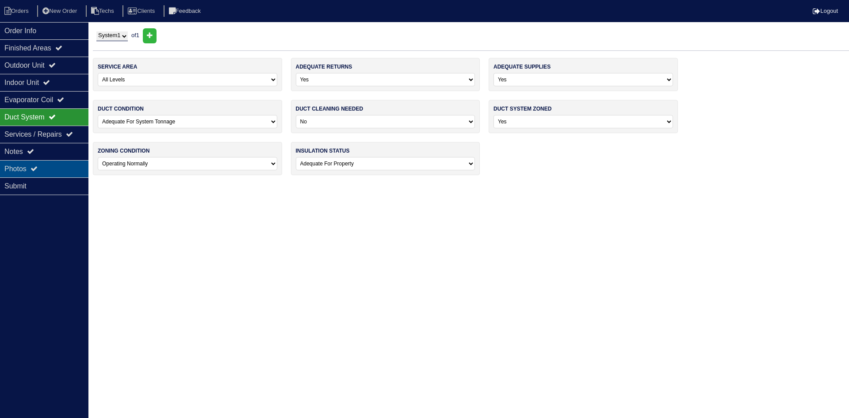
drag, startPoint x: 44, startPoint y: 169, endPoint x: 50, endPoint y: 169, distance: 5.8
click at [44, 169] on div "Photos" at bounding box center [44, 168] width 88 height 17
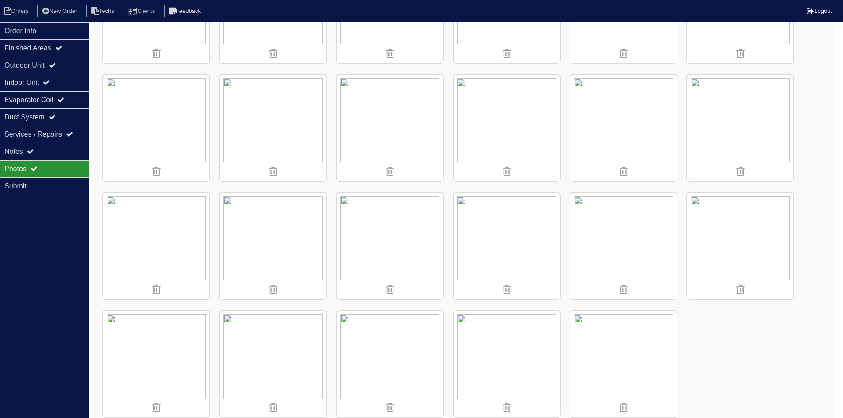
scroll to position [1283, 0]
